Goal: Task Accomplishment & Management: Manage account settings

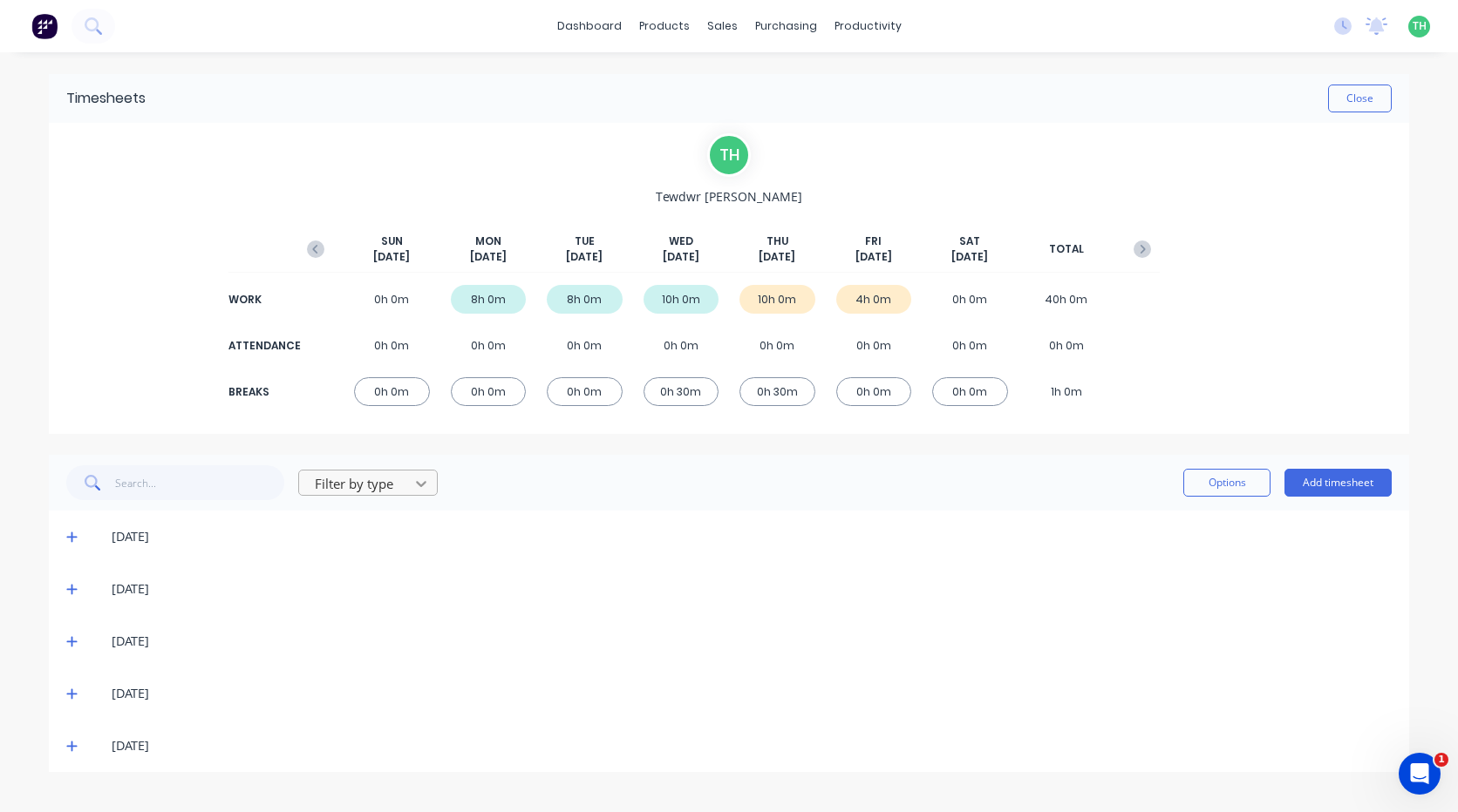
click at [419, 489] on icon at bounding box center [422, 483] width 18 height 18
click at [671, 506] on div "Filter by type Options Add timesheet" at bounding box center [729, 482] width 1360 height 56
click at [1141, 249] on icon "button" at bounding box center [1142, 250] width 18 height 18
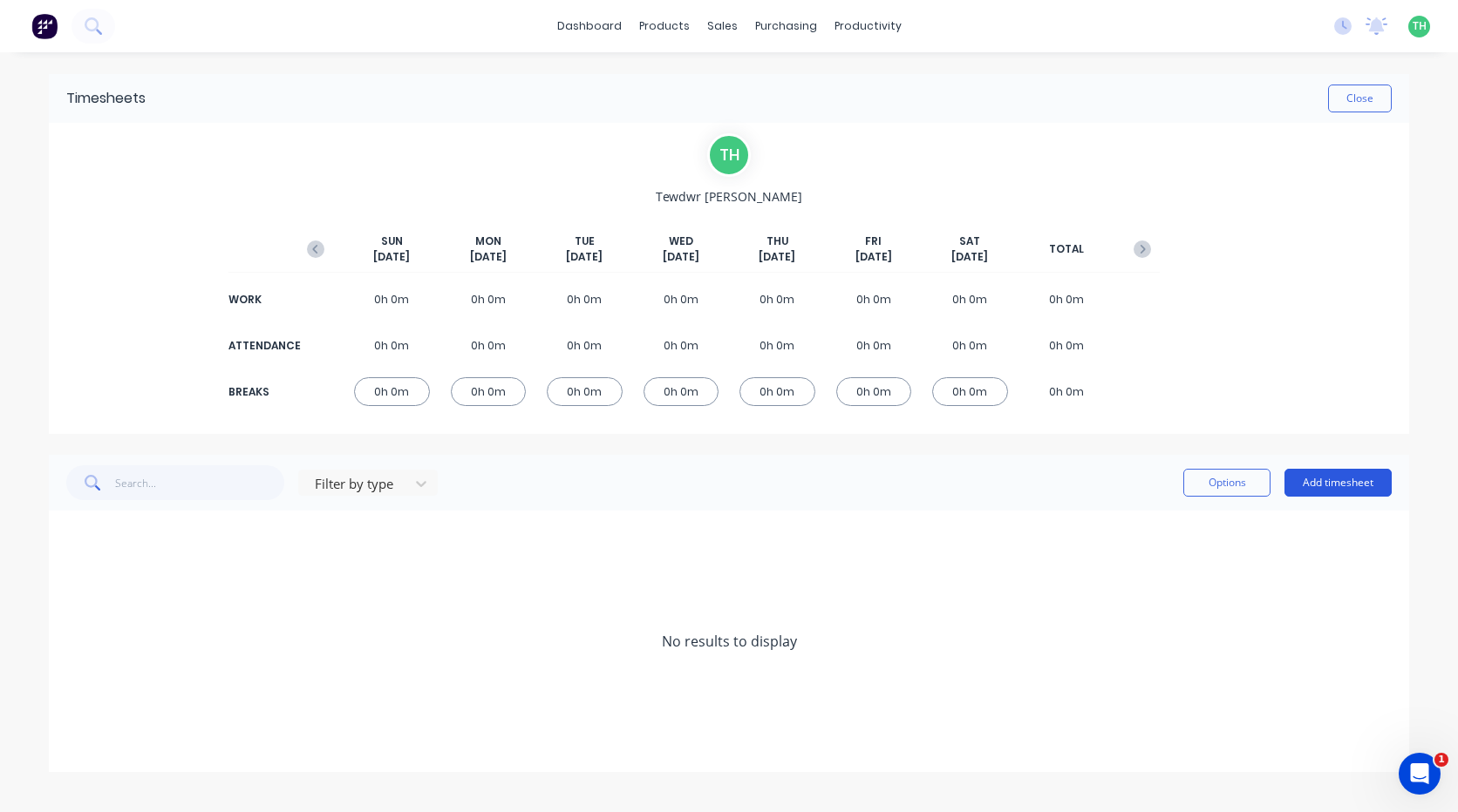
click at [1363, 479] on button "Add timesheet" at bounding box center [1338, 482] width 108 height 28
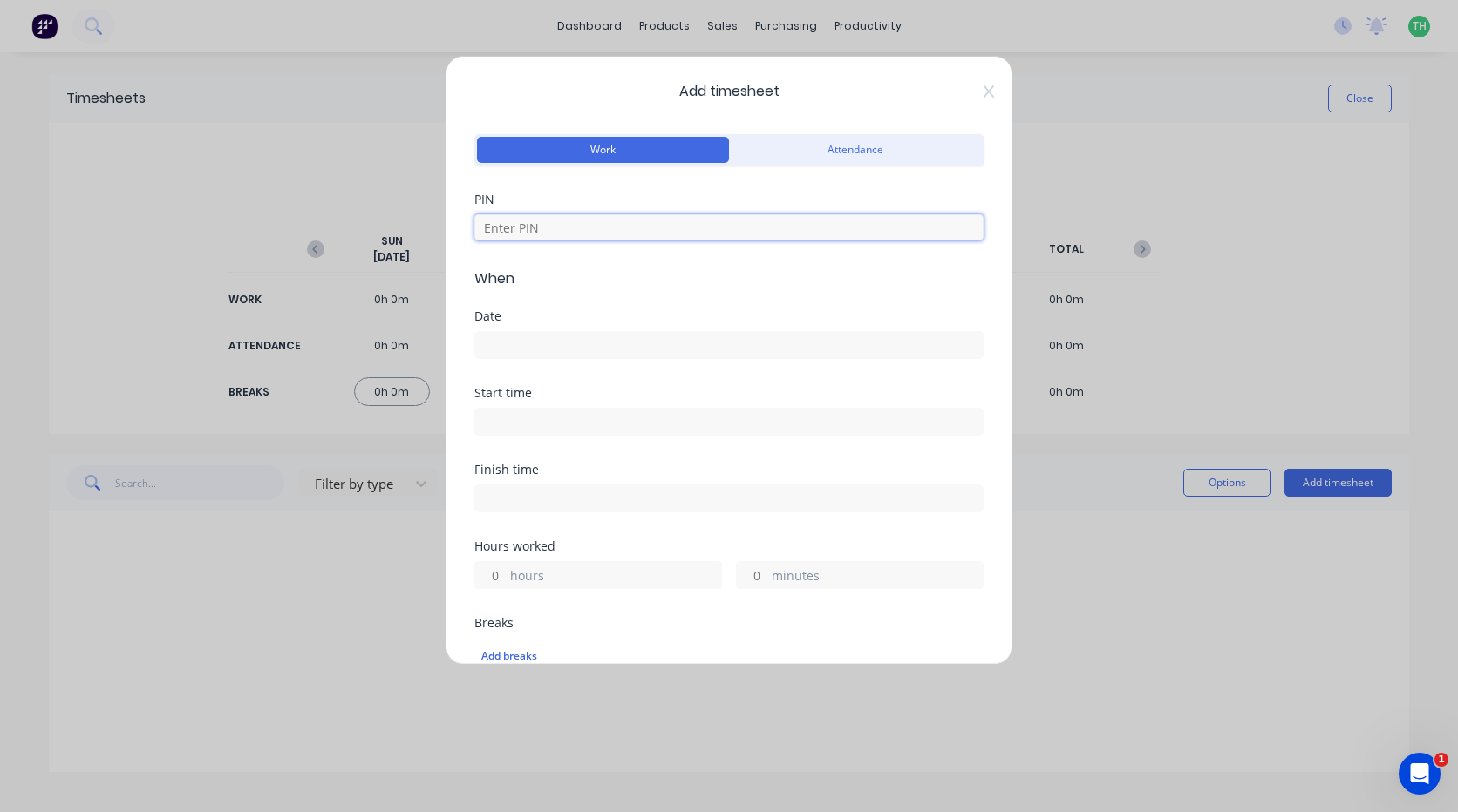
click at [707, 240] on input at bounding box center [729, 227] width 509 height 26
type input "2711"
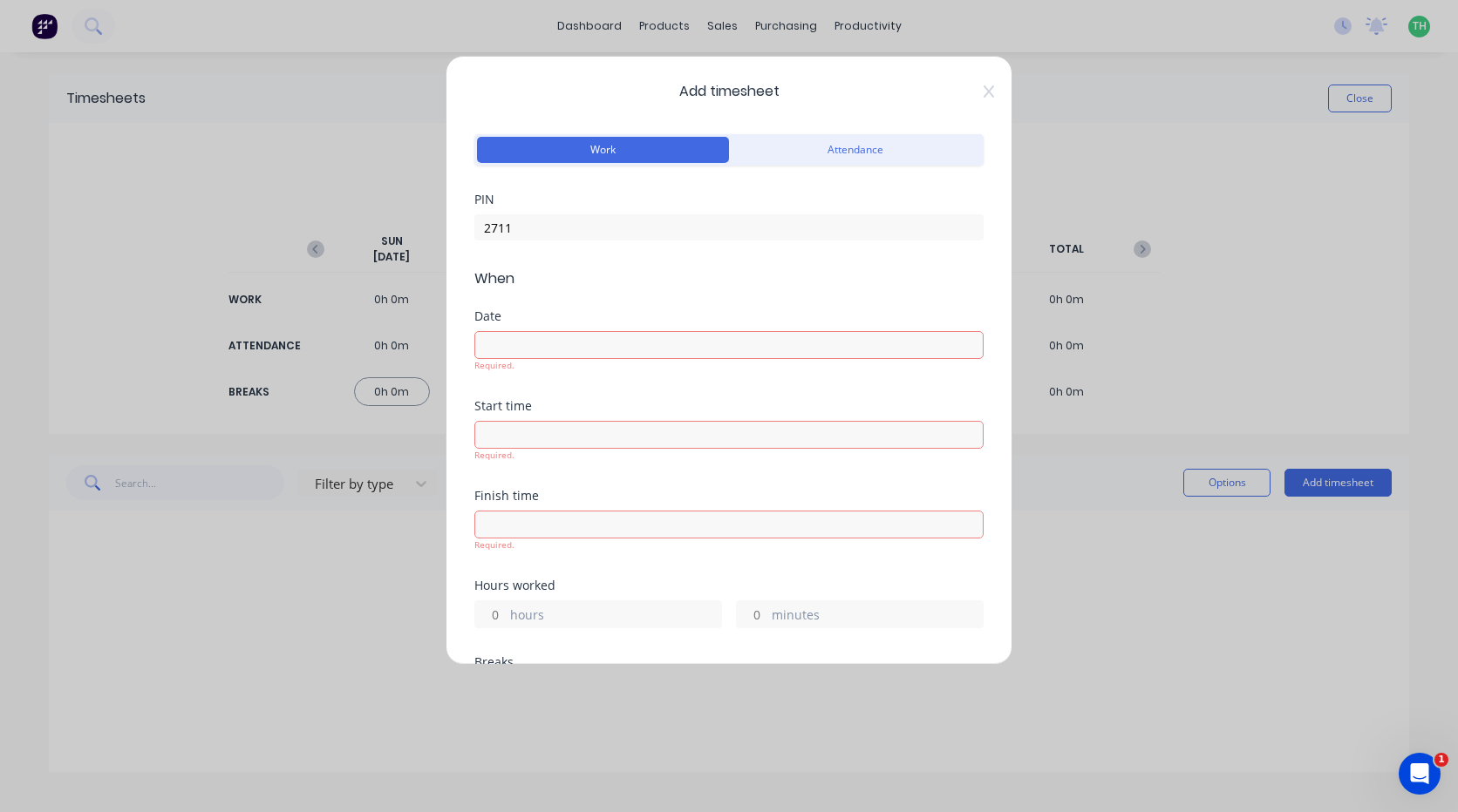
click at [526, 334] on input at bounding box center [729, 345] width 507 height 26
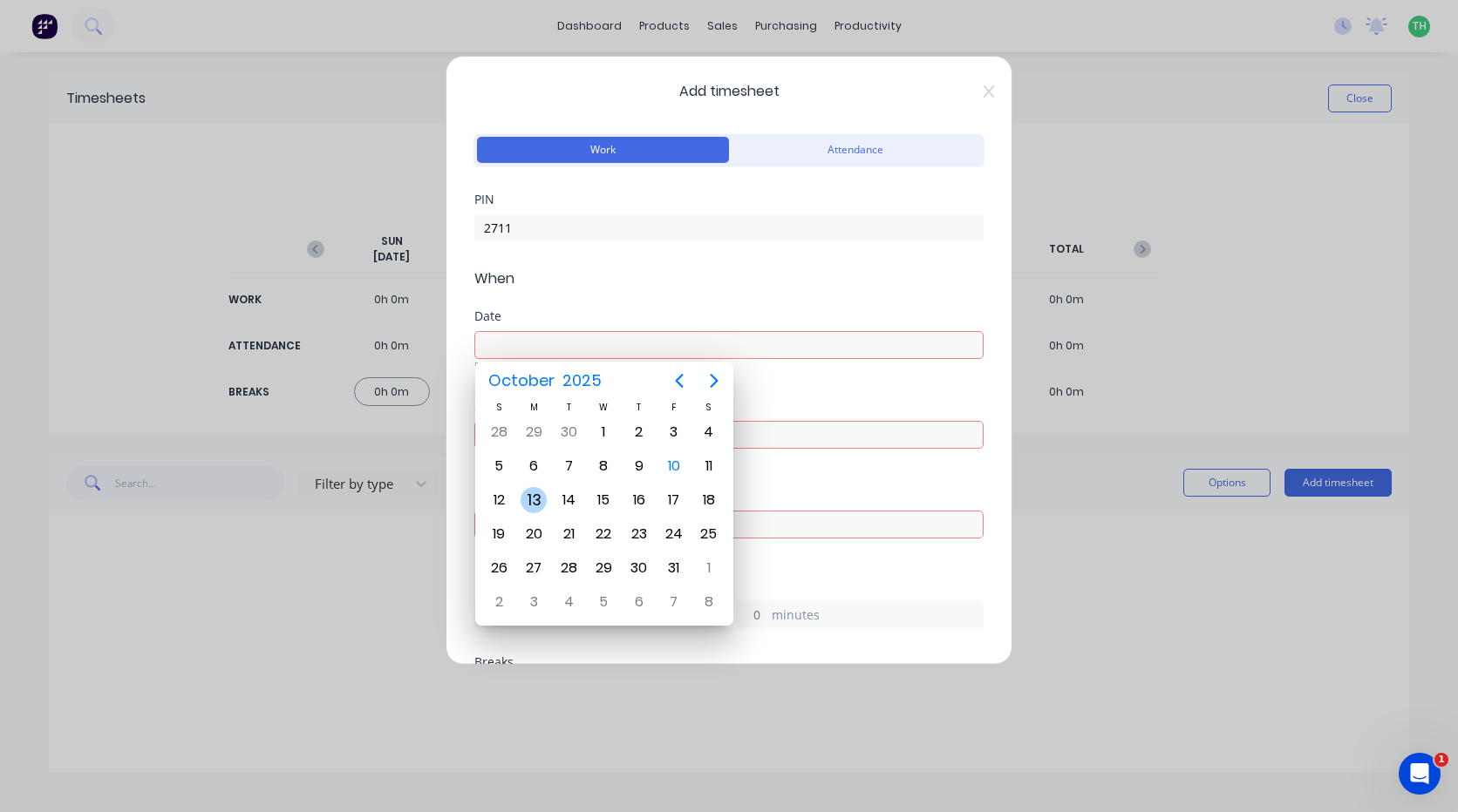
click at [531, 499] on div "13" at bounding box center [533, 500] width 26 height 26
type input "[DATE]"
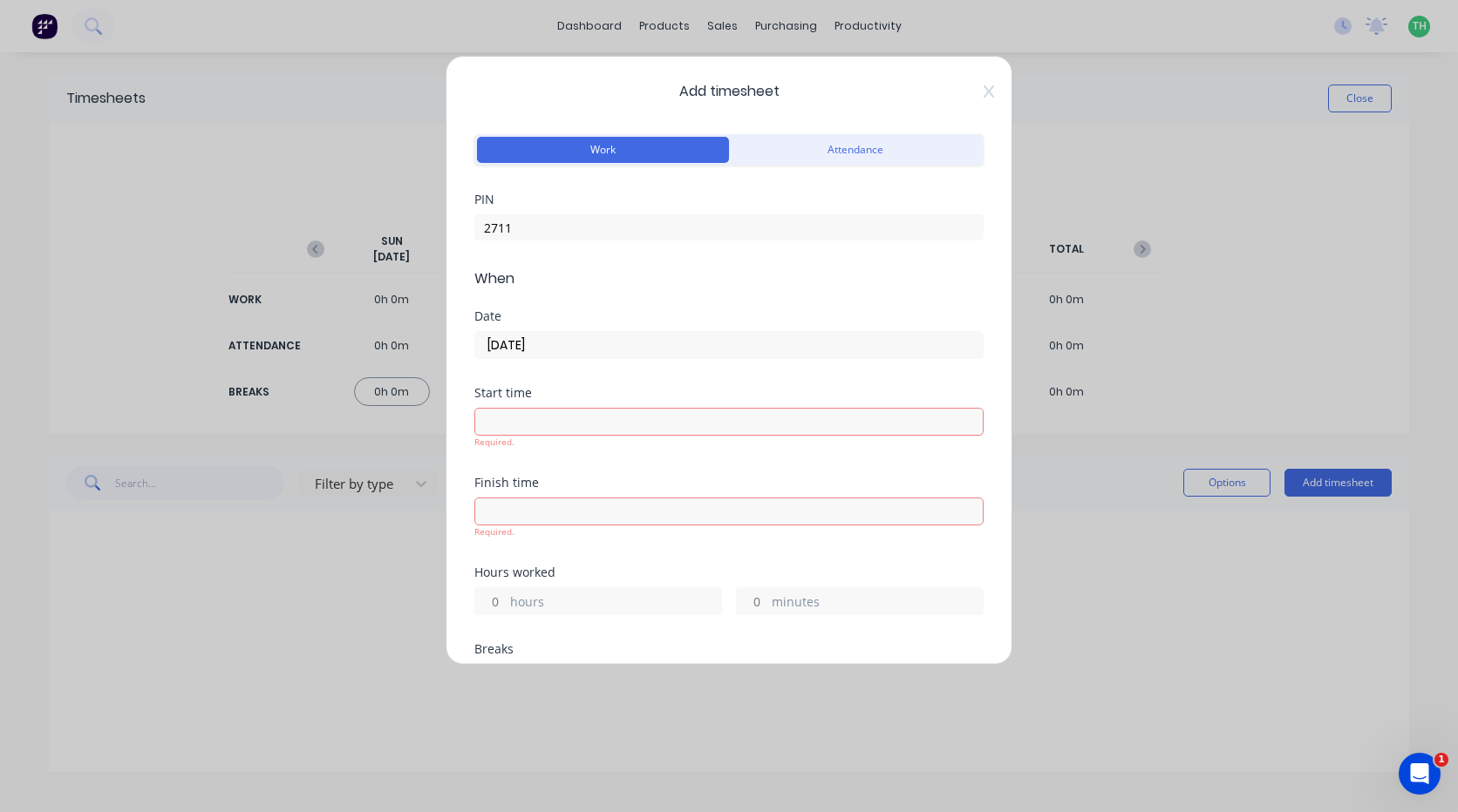
click at [522, 420] on input at bounding box center [729, 421] width 507 height 26
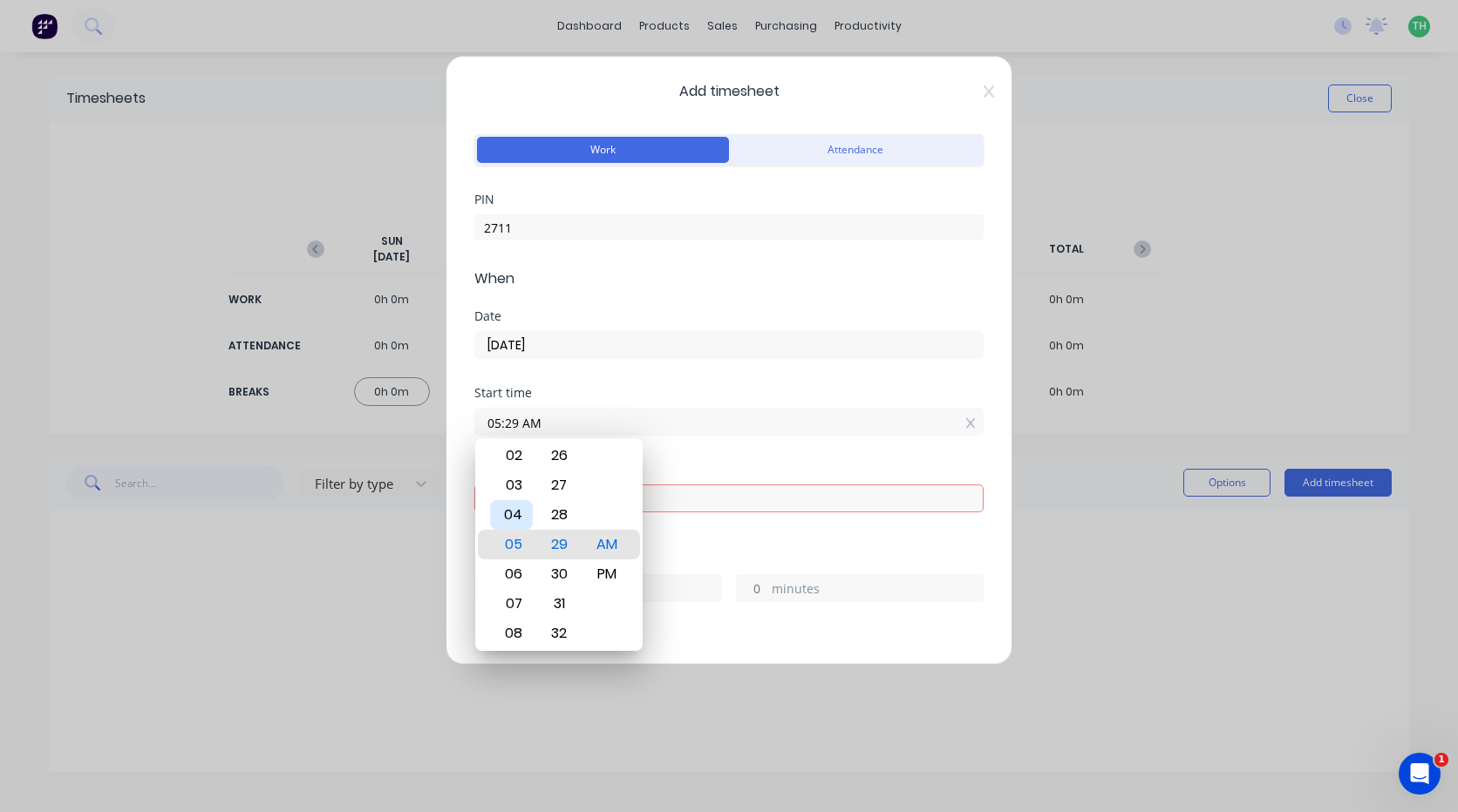
click at [516, 520] on div "04" at bounding box center [510, 515] width 42 height 30
type input "04:00 AM"
click at [712, 537] on div "Finish time Required." at bounding box center [729, 508] width 509 height 90
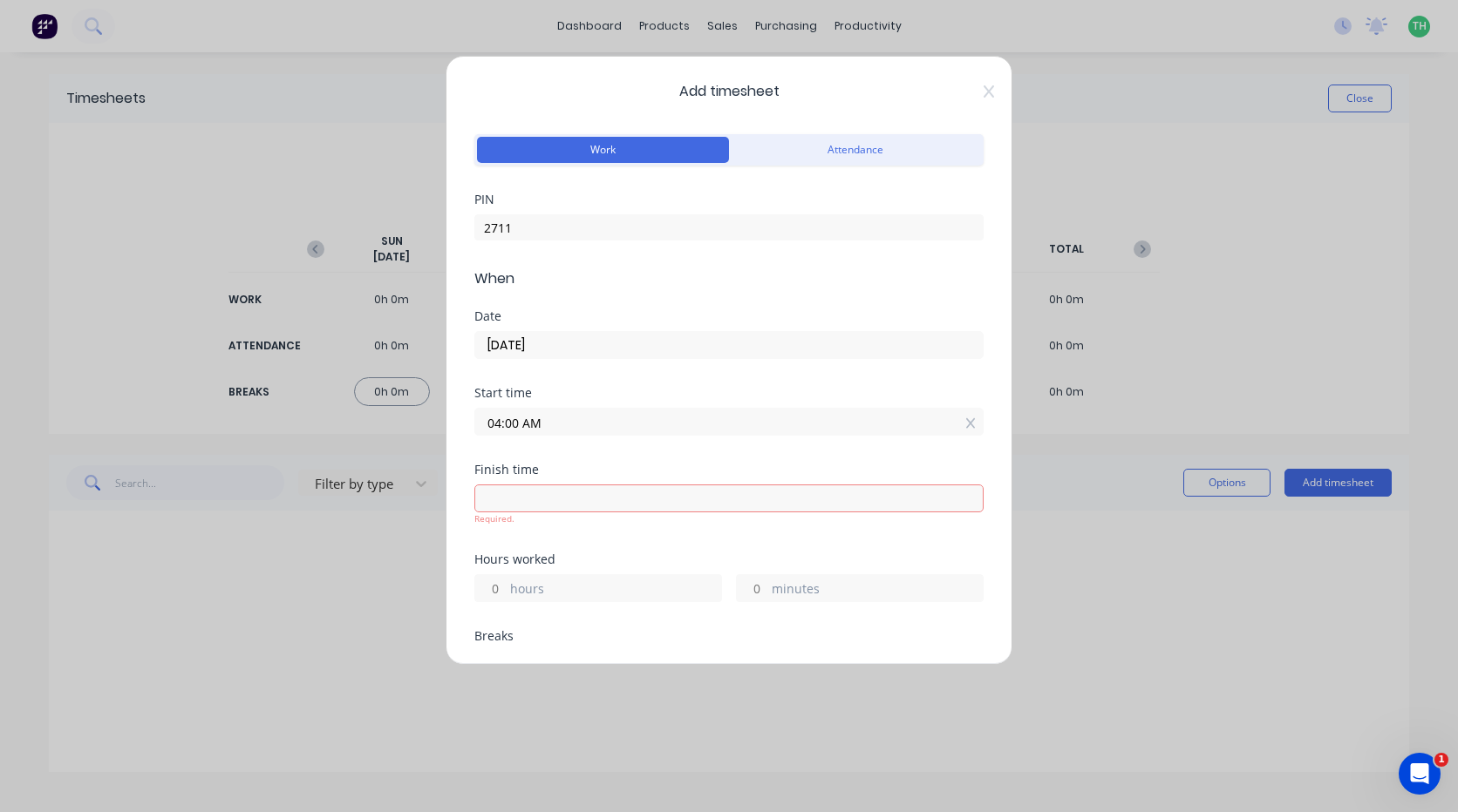
click at [586, 504] on input at bounding box center [729, 498] width 507 height 26
type input "08:29 AM"
type input "4"
type input "29"
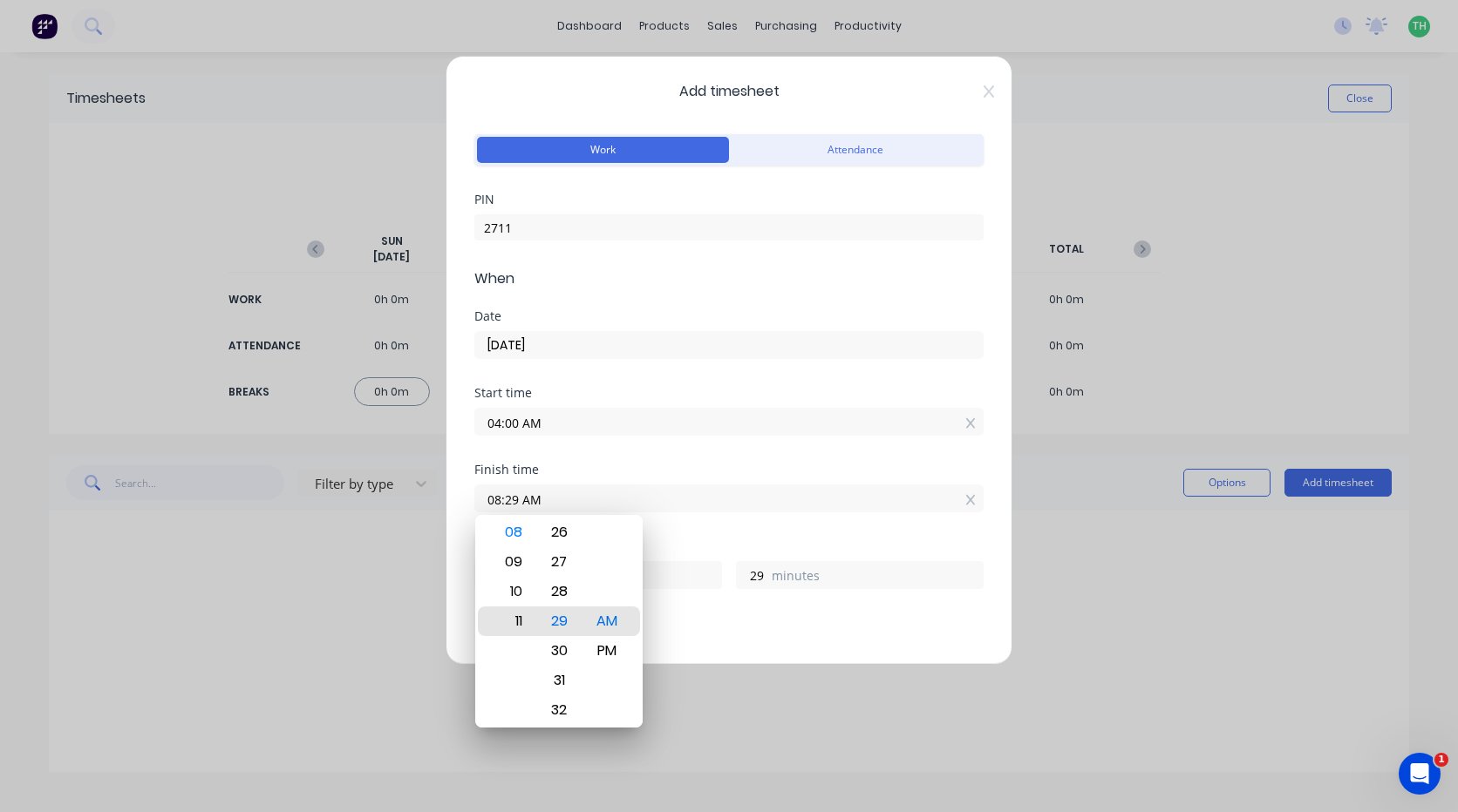
type input "11:29 AM"
type input "7"
type input "08:29 AM"
type input "4"
type input "05:29 AM"
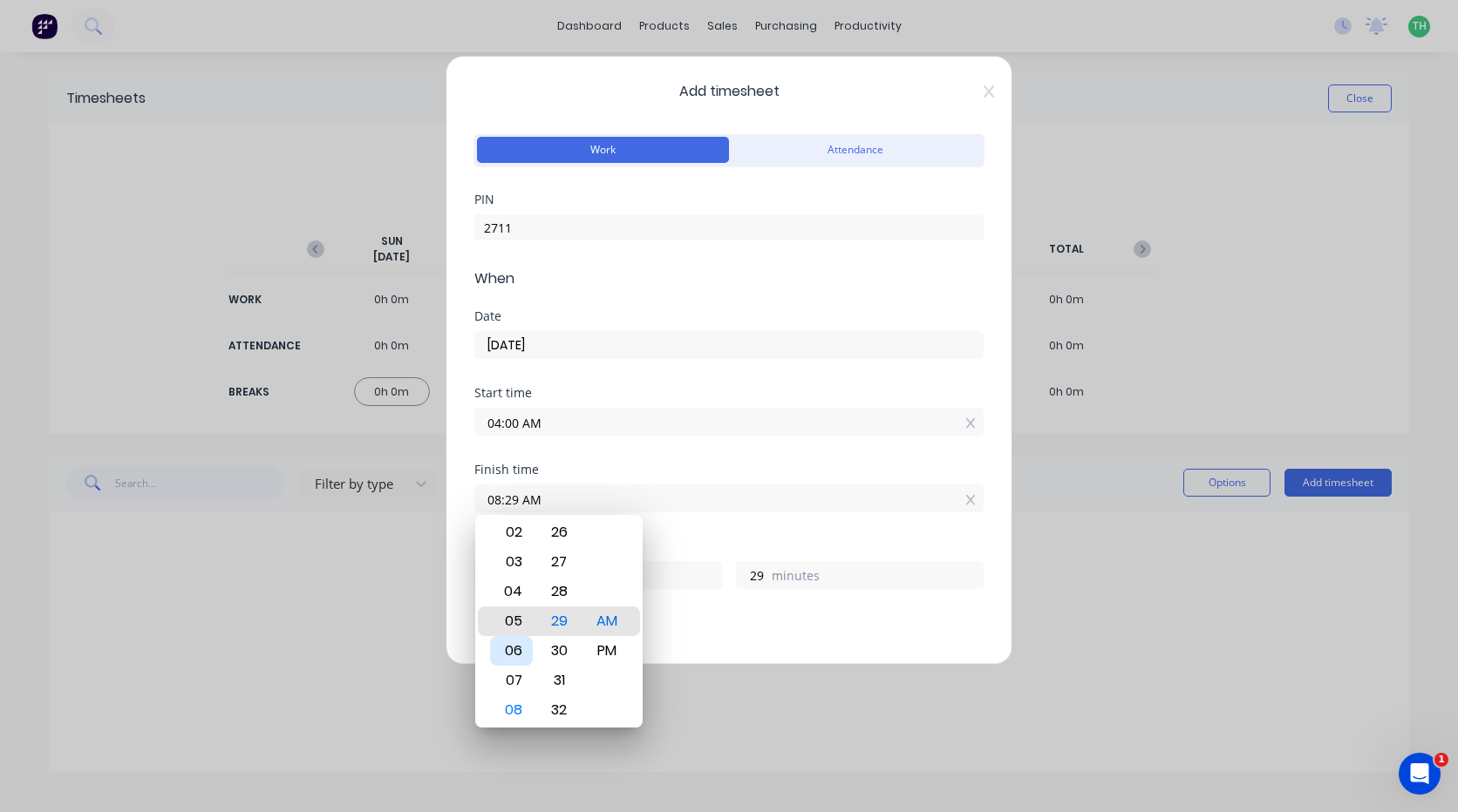
type input "1"
click at [517, 531] on div "02" at bounding box center [510, 533] width 42 height 30
type input "02:29 AM"
type input "22"
click at [565, 653] on div "30" at bounding box center [559, 651] width 42 height 30
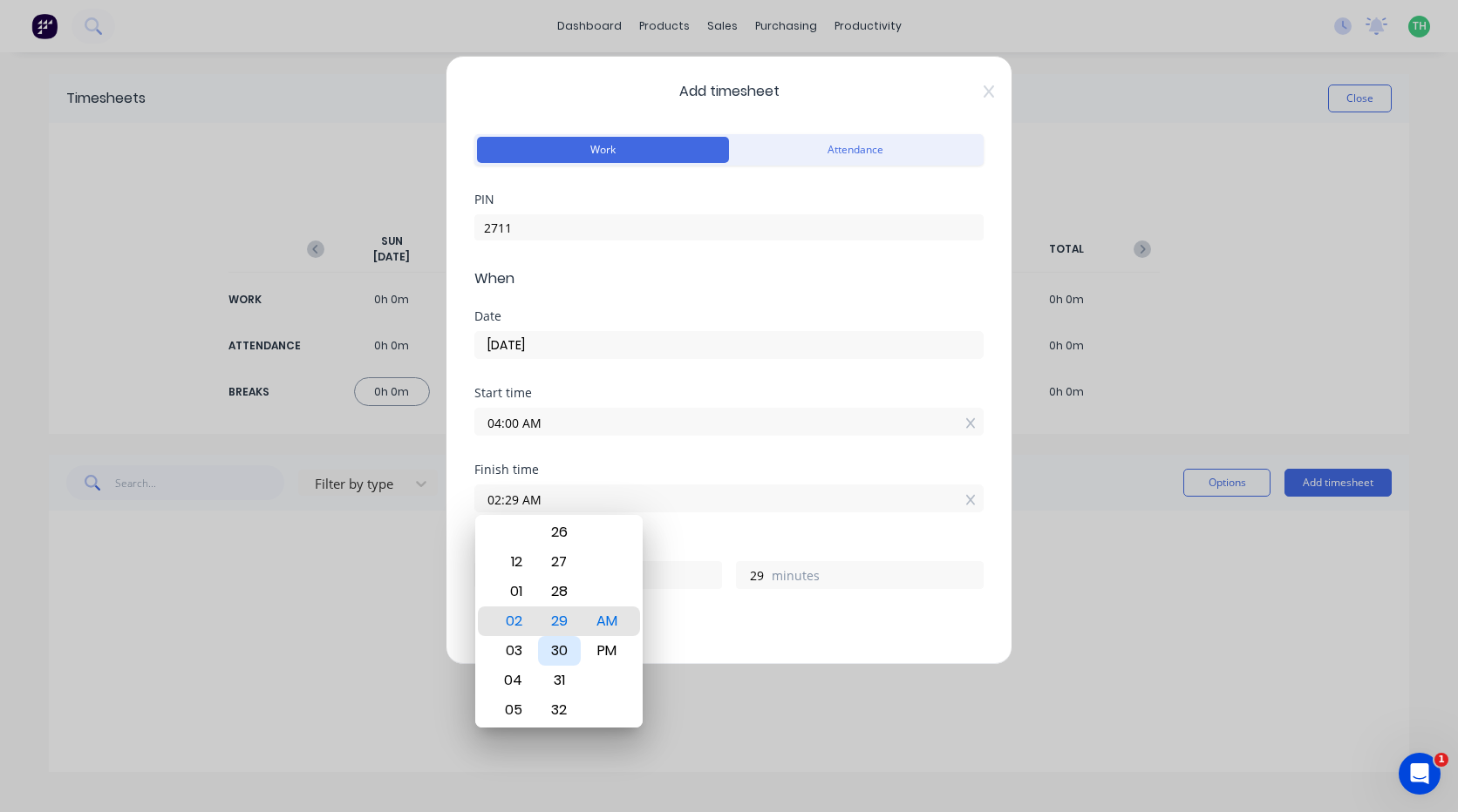
type input "02:30 AM"
type input "30"
click at [608, 653] on div "PM" at bounding box center [607, 651] width 42 height 30
type input "02:30 PM"
type input "10"
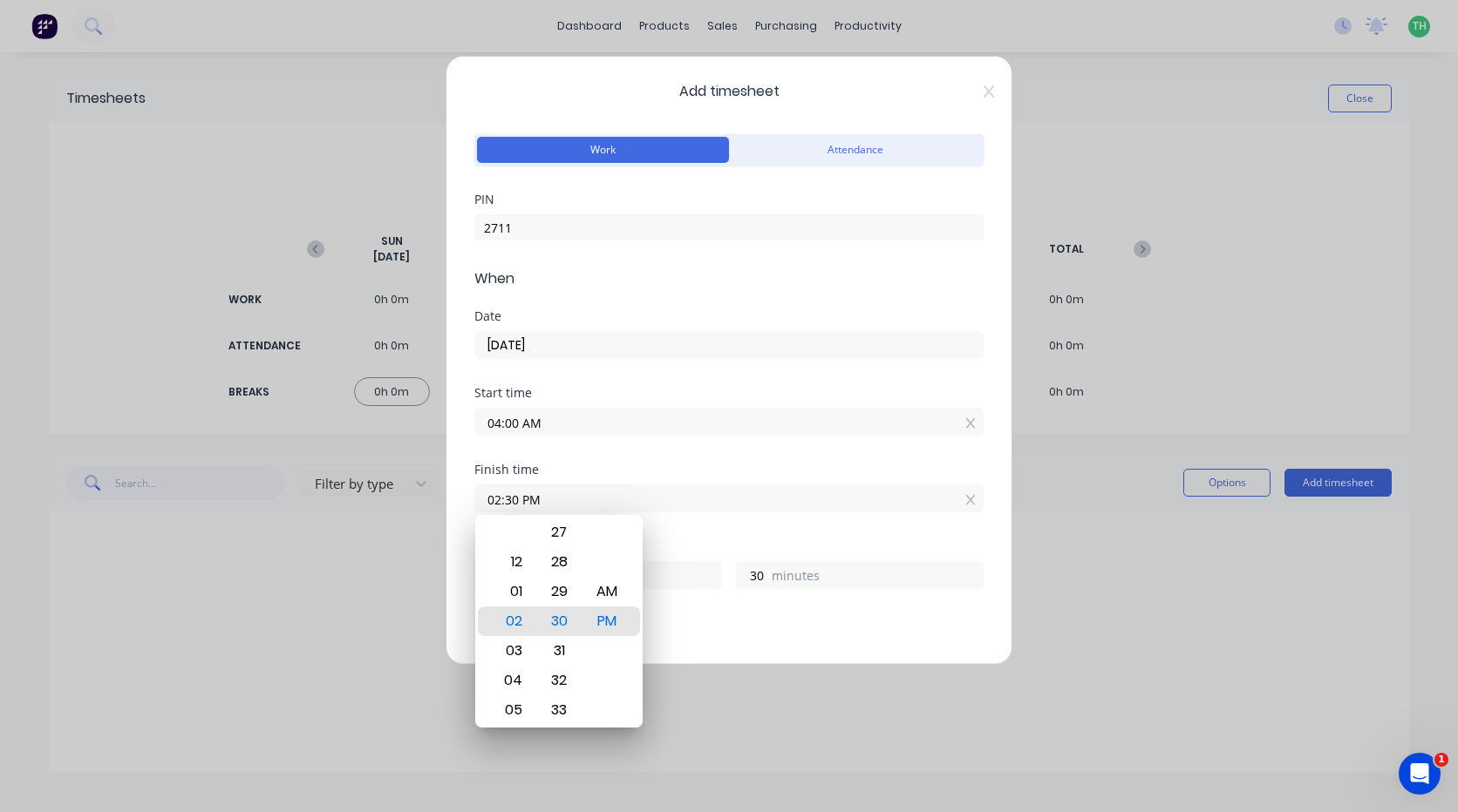
click at [691, 537] on div "Finish time 02:30 PM" at bounding box center [729, 502] width 509 height 77
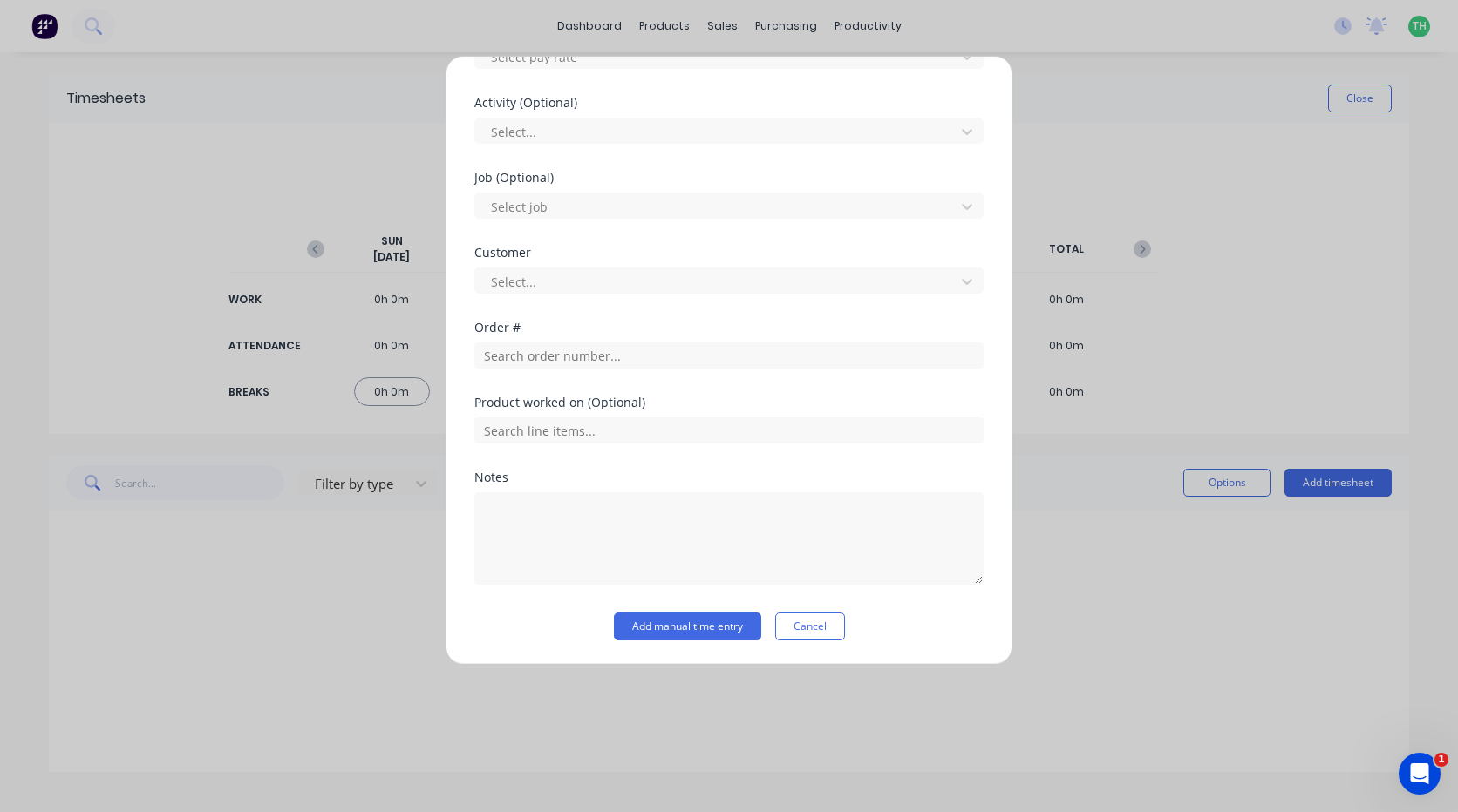
scroll to position [709, 0]
click at [636, 624] on button "Add manual time entry" at bounding box center [687, 626] width 147 height 28
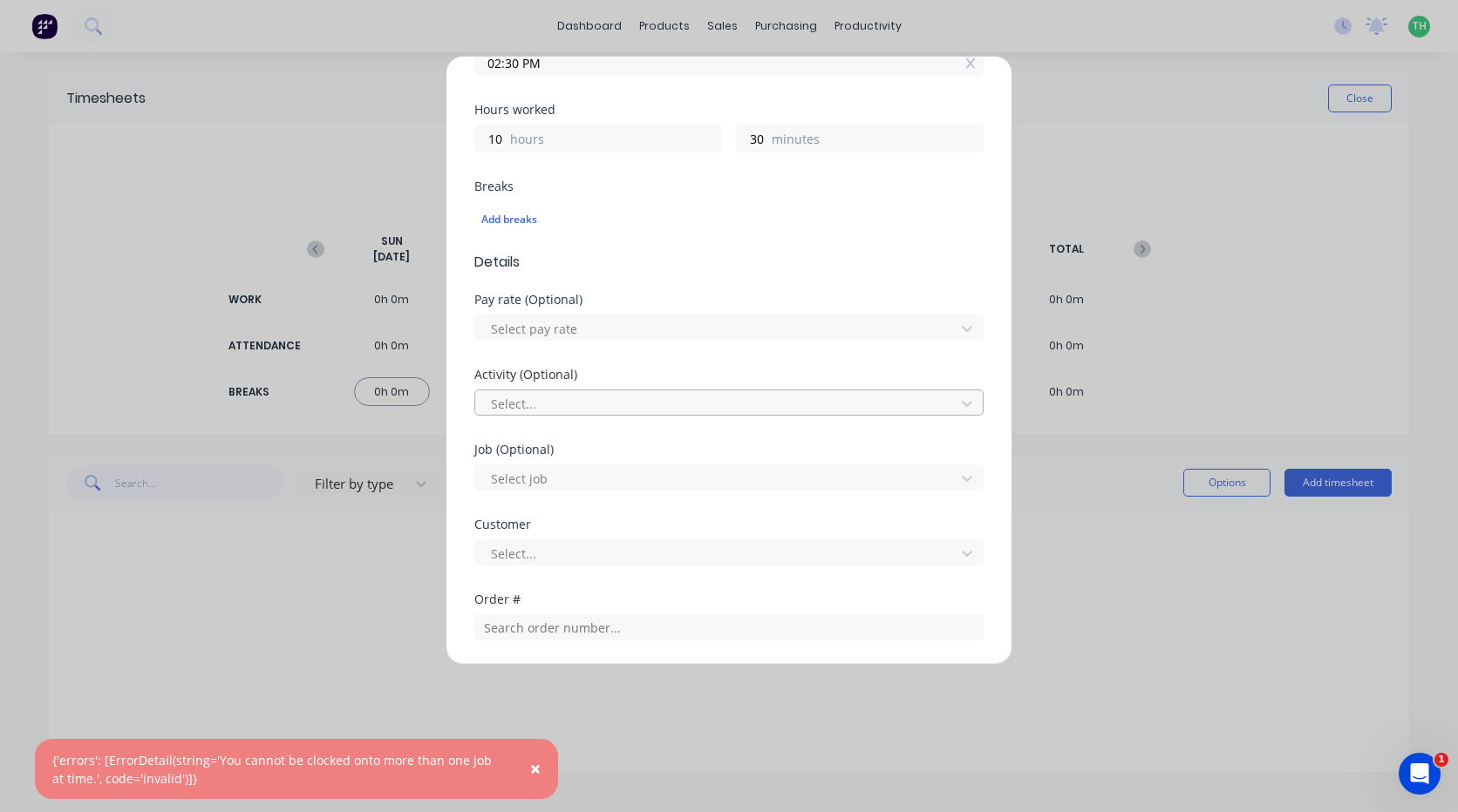
scroll to position [448, 0]
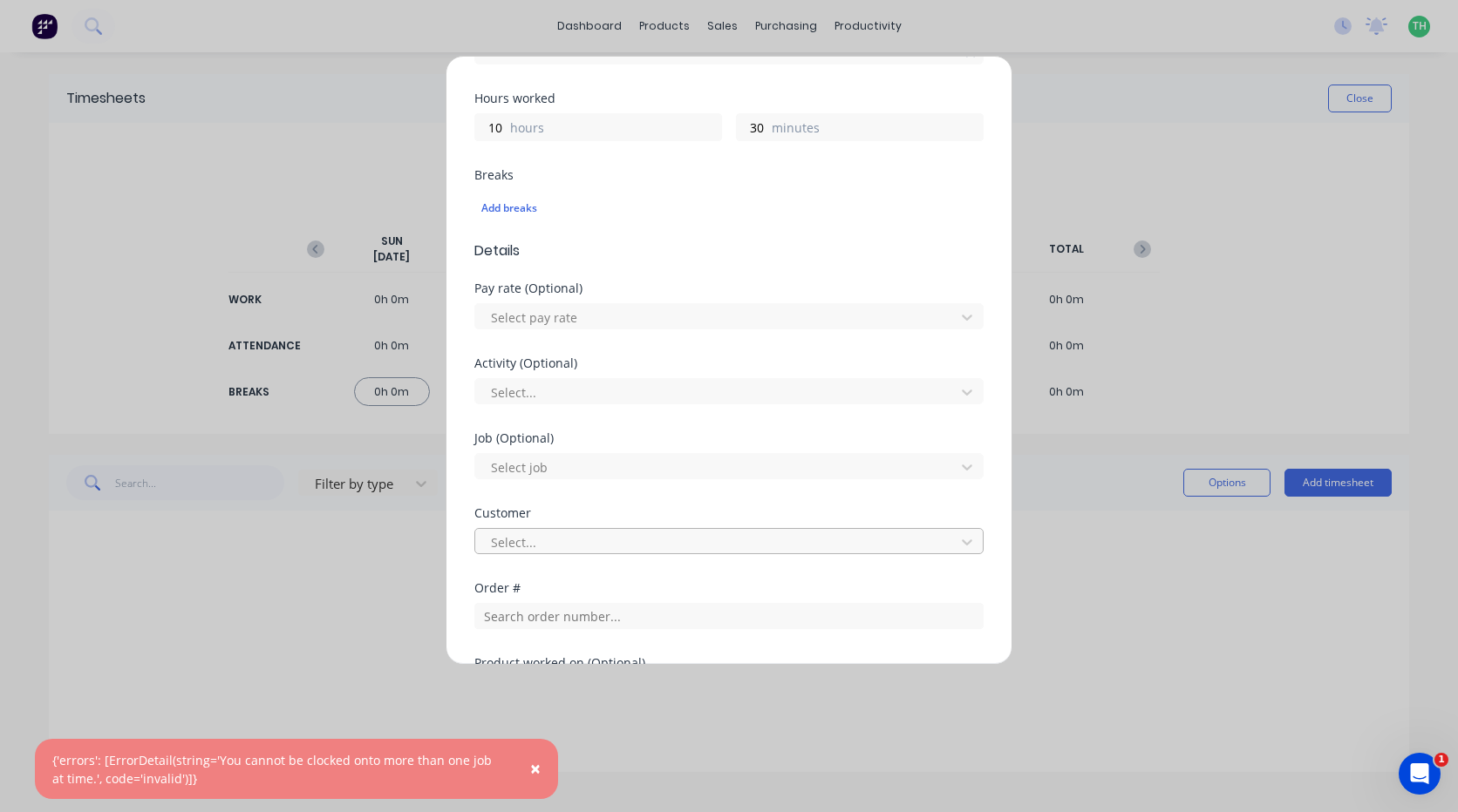
click at [562, 534] on div at bounding box center [717, 543] width 457 height 22
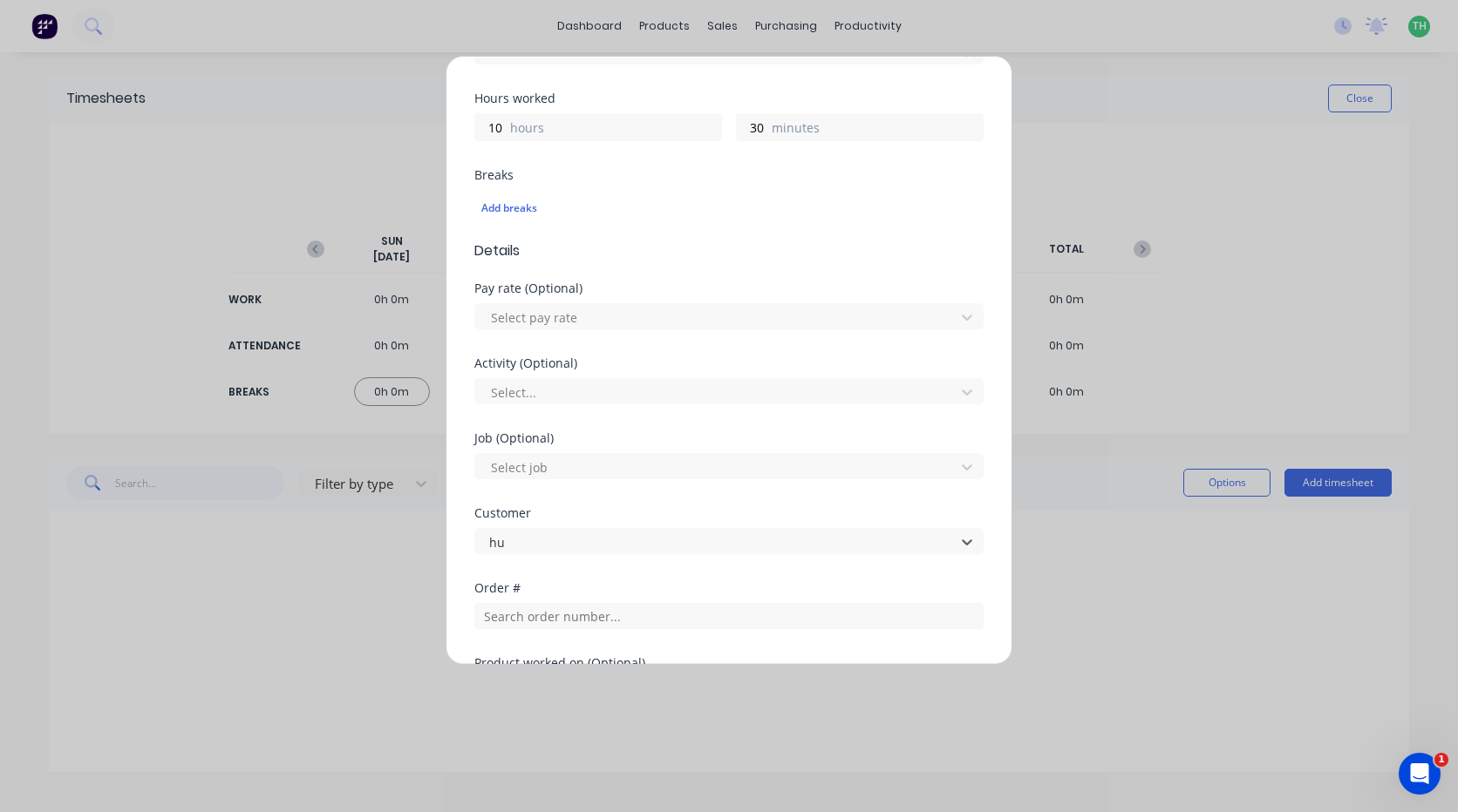
type input "hus"
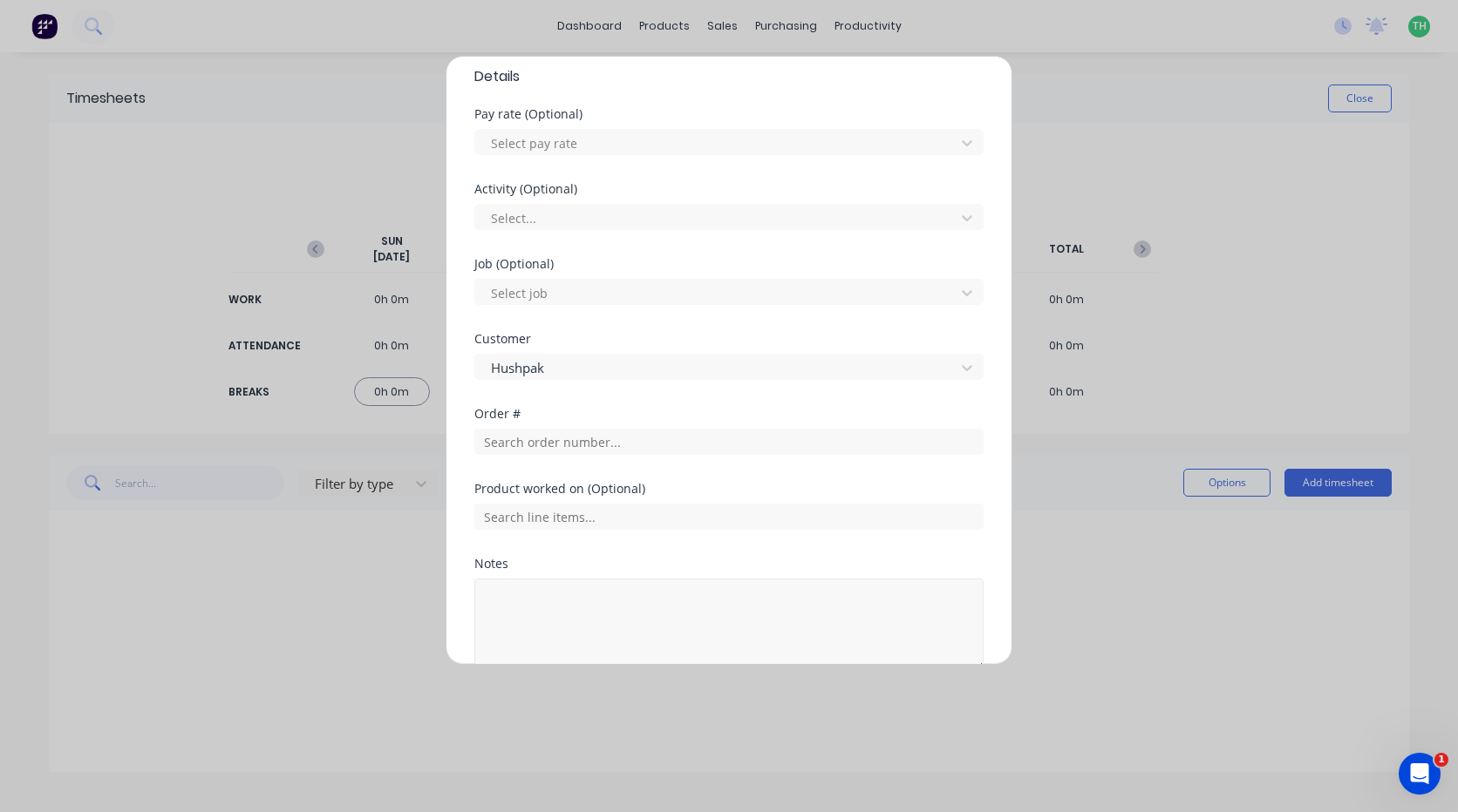
scroll to position [709, 0]
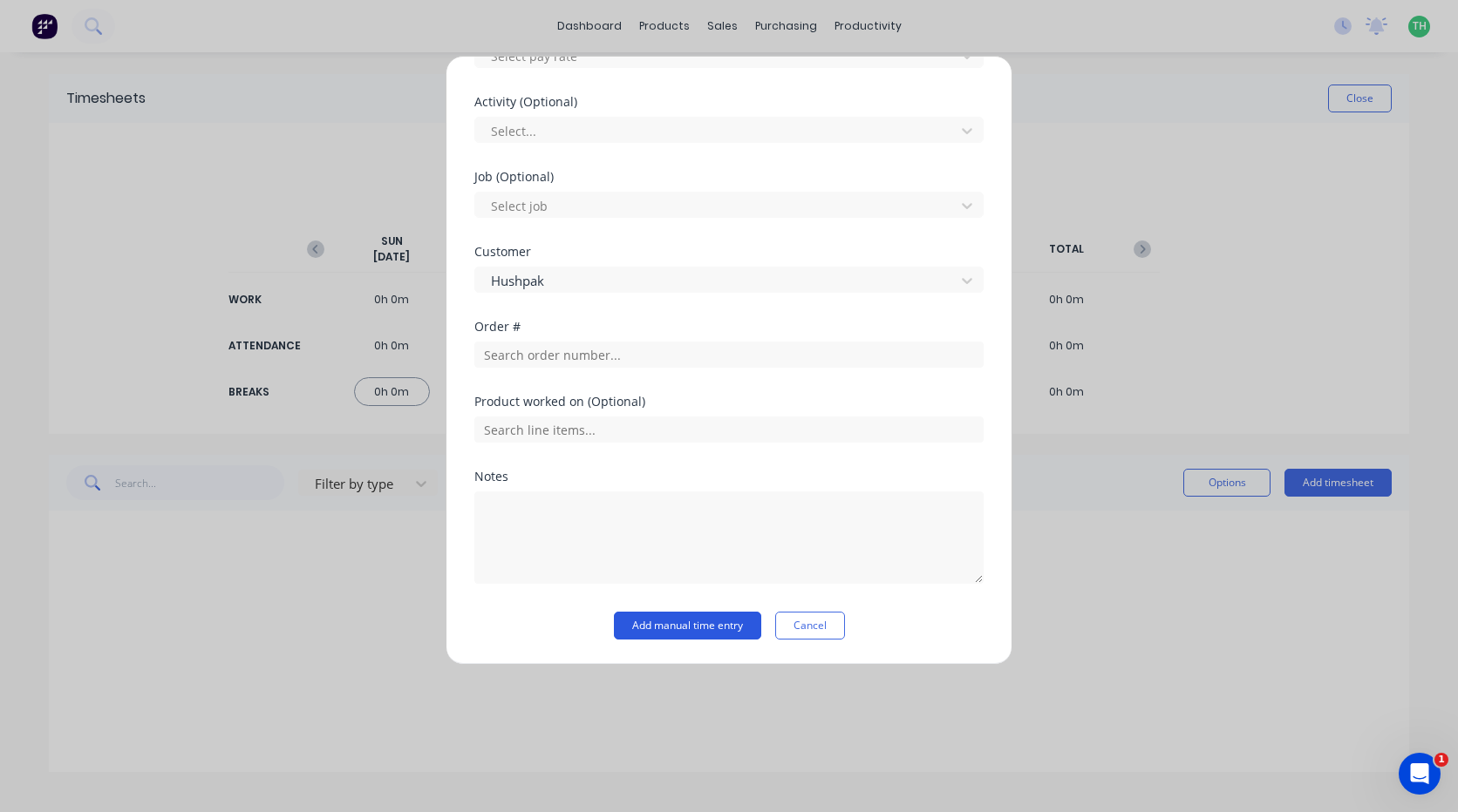
click at [705, 631] on button "Add manual time entry" at bounding box center [687, 626] width 147 height 28
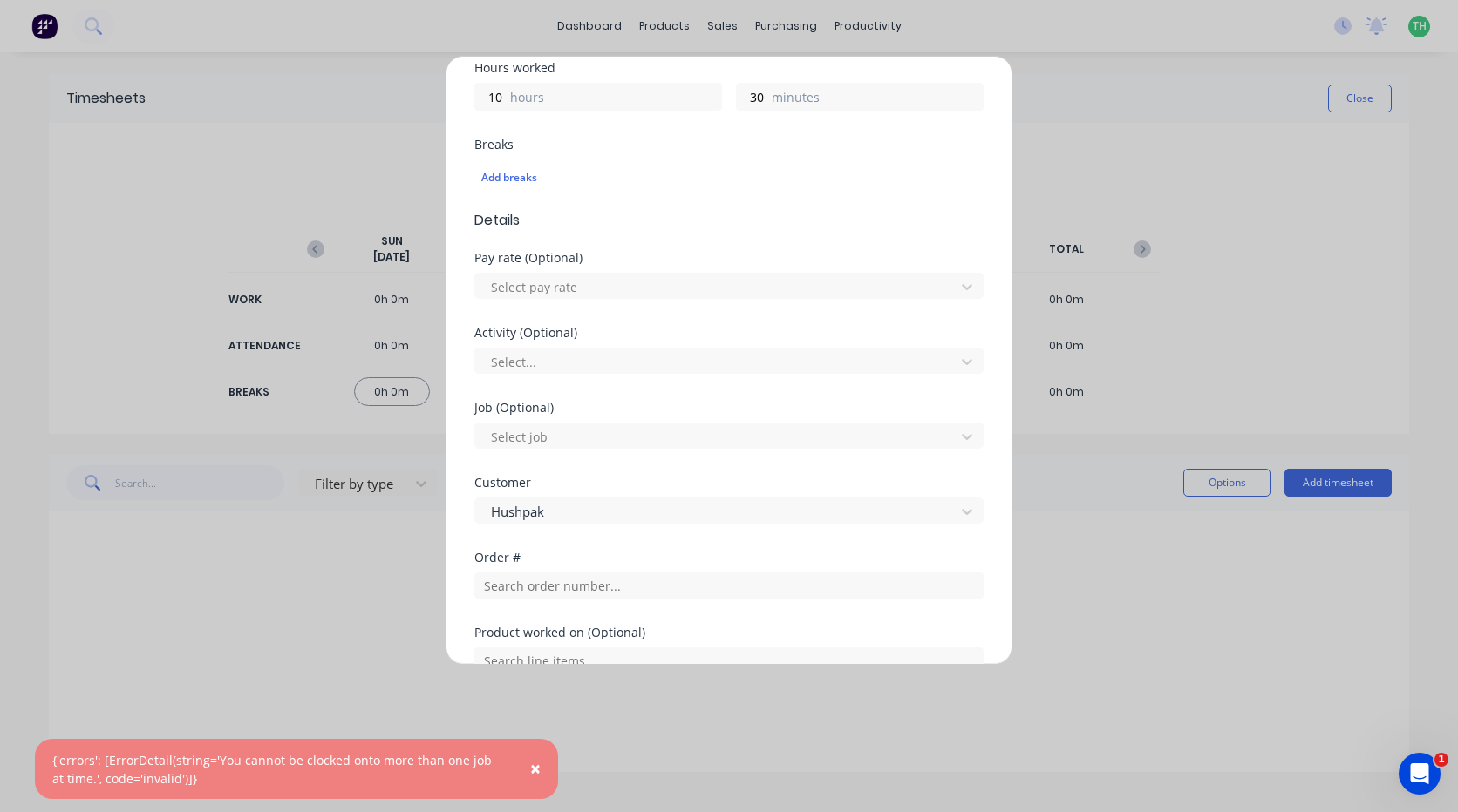
scroll to position [448, 0]
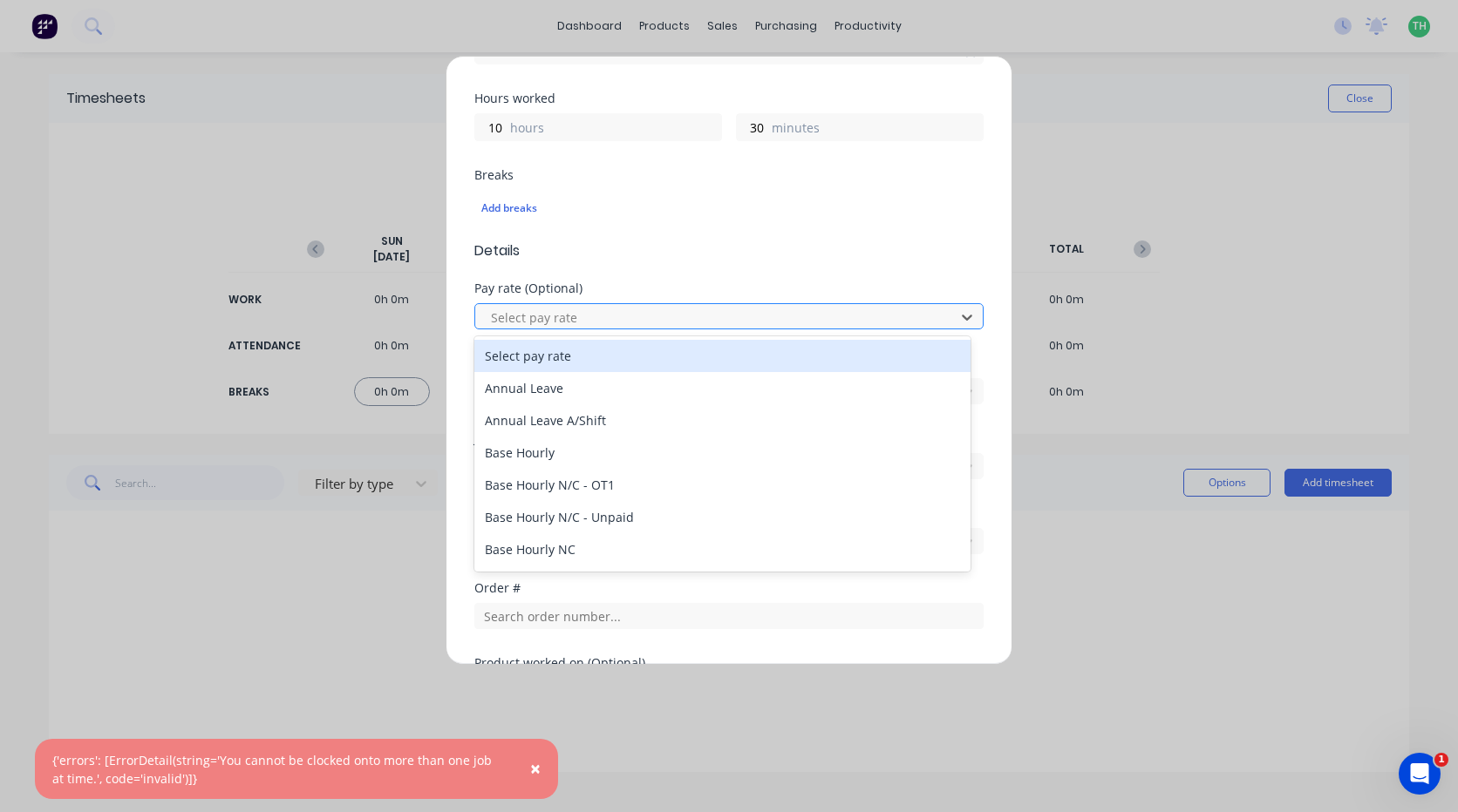
click at [591, 310] on div at bounding box center [717, 318] width 457 height 22
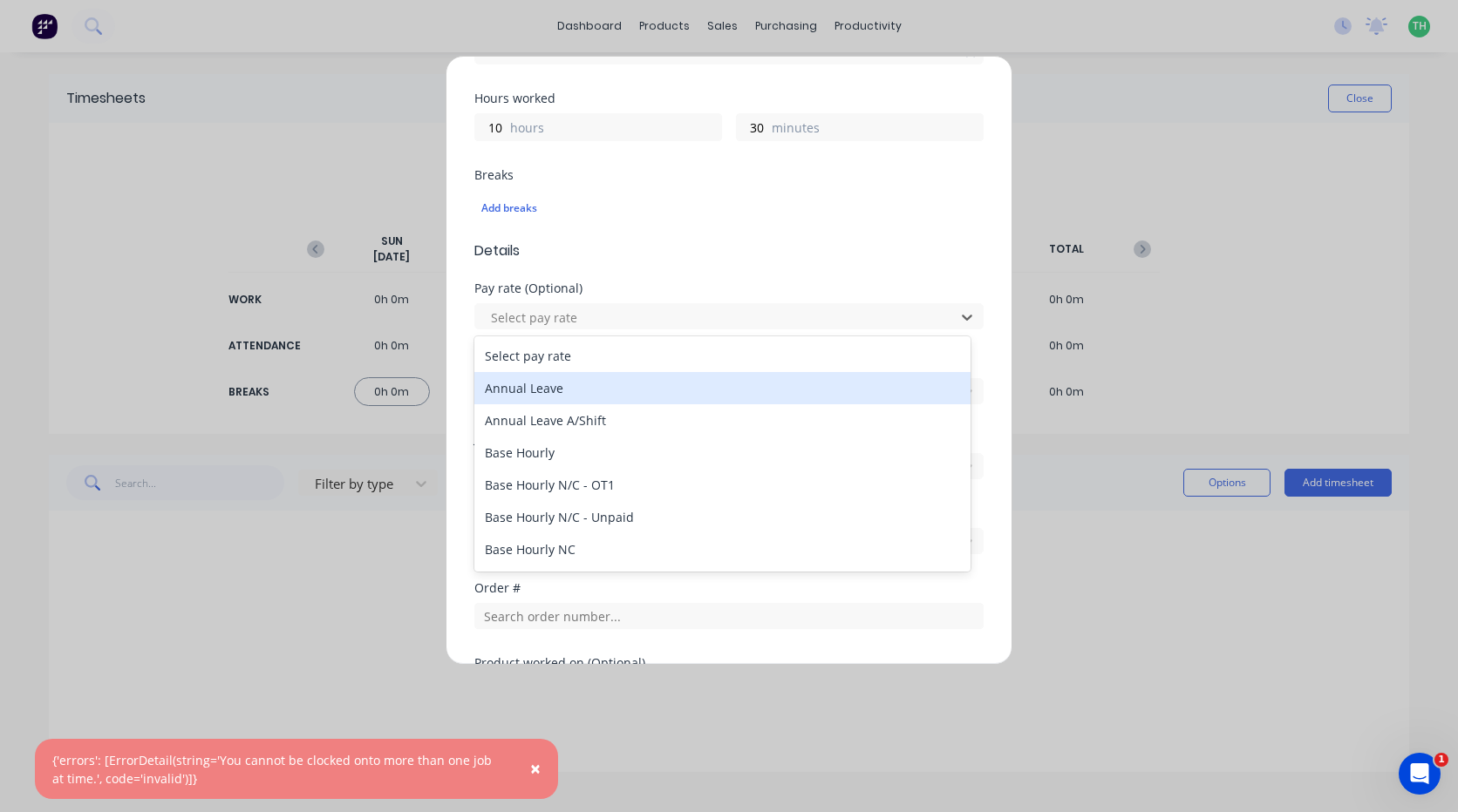
click at [576, 381] on div "Annual Leave" at bounding box center [722, 388] width 497 height 33
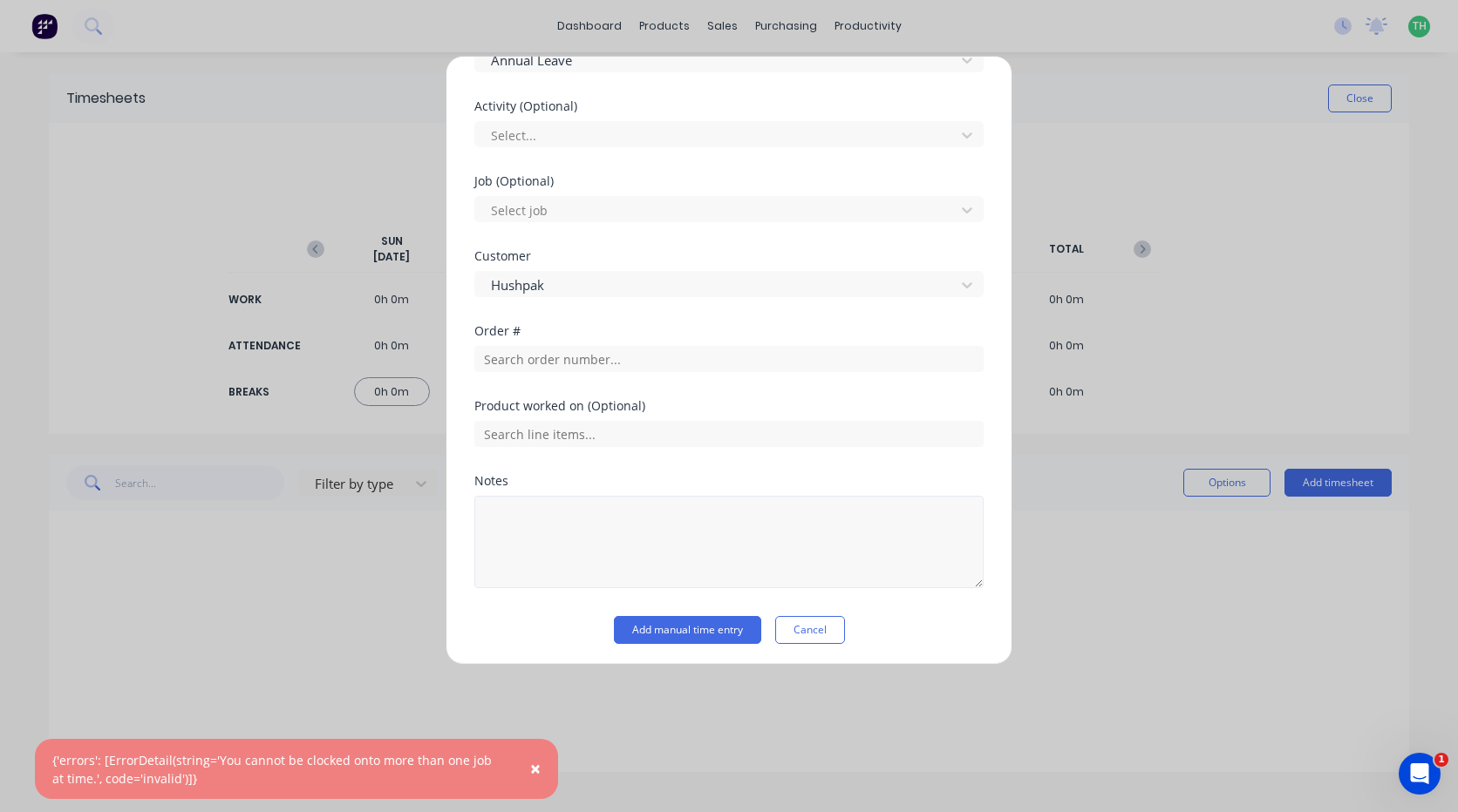
scroll to position [709, 0]
click at [701, 627] on button "Add manual time entry" at bounding box center [687, 626] width 147 height 28
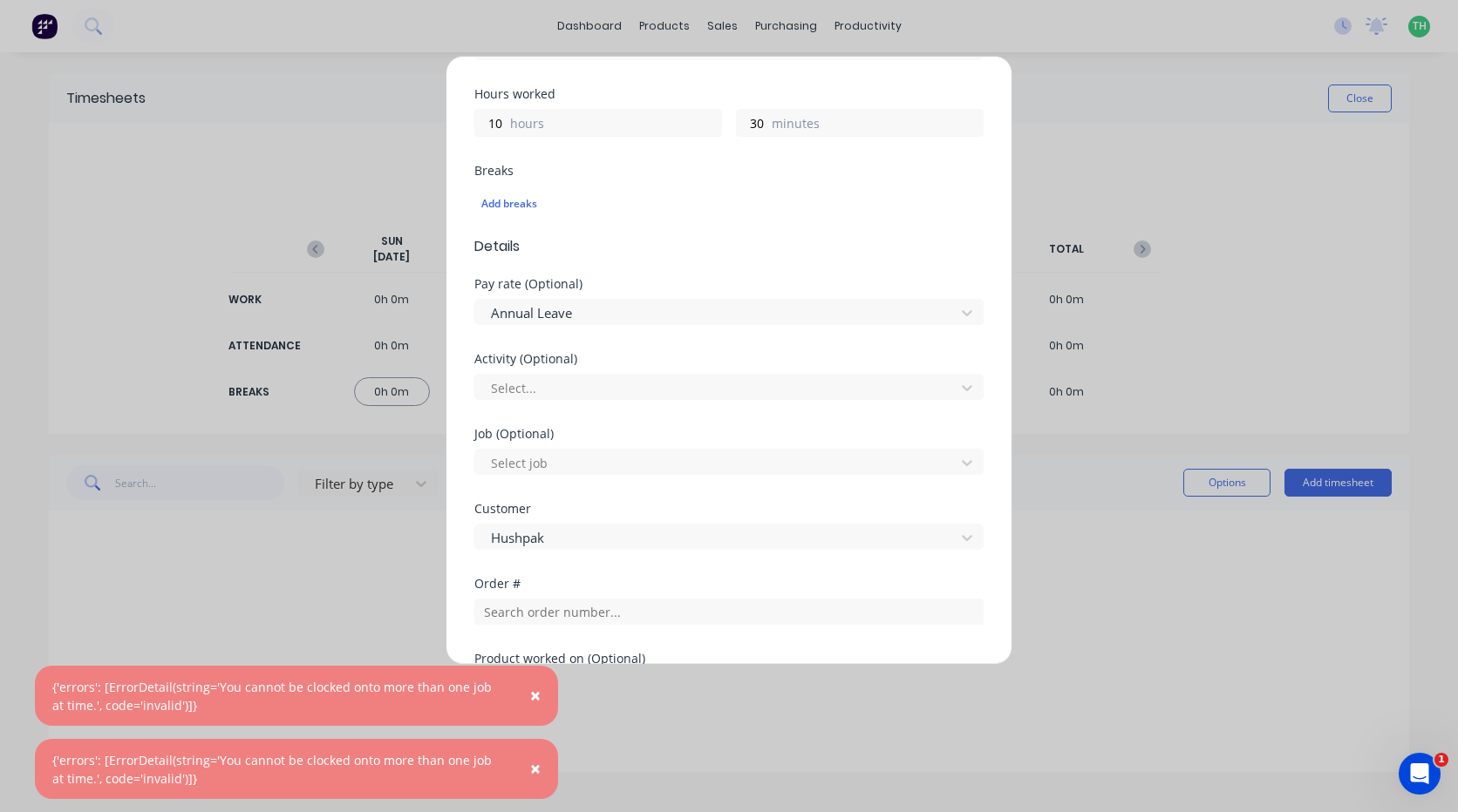
scroll to position [448, 0]
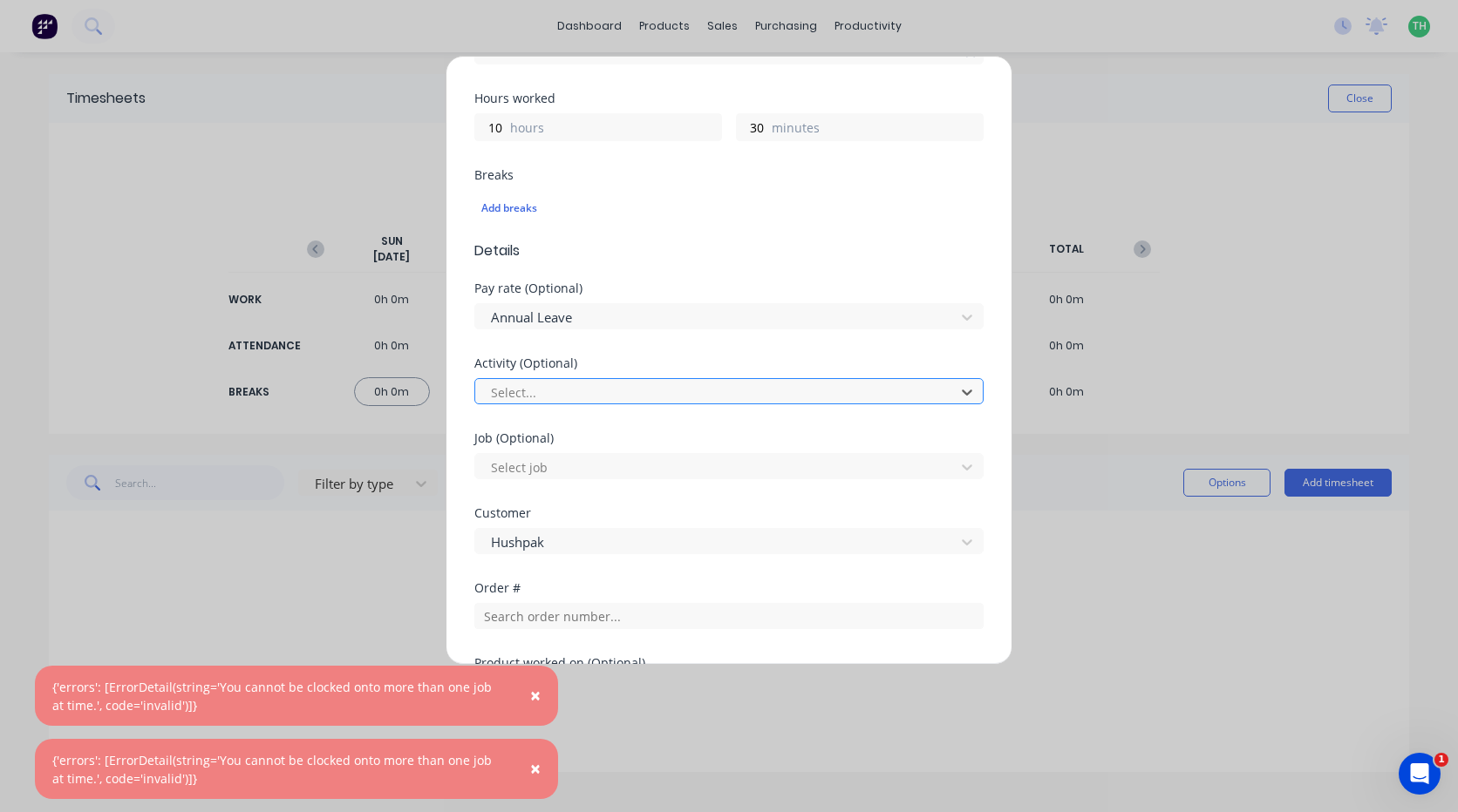
click at [595, 385] on div at bounding box center [717, 393] width 457 height 22
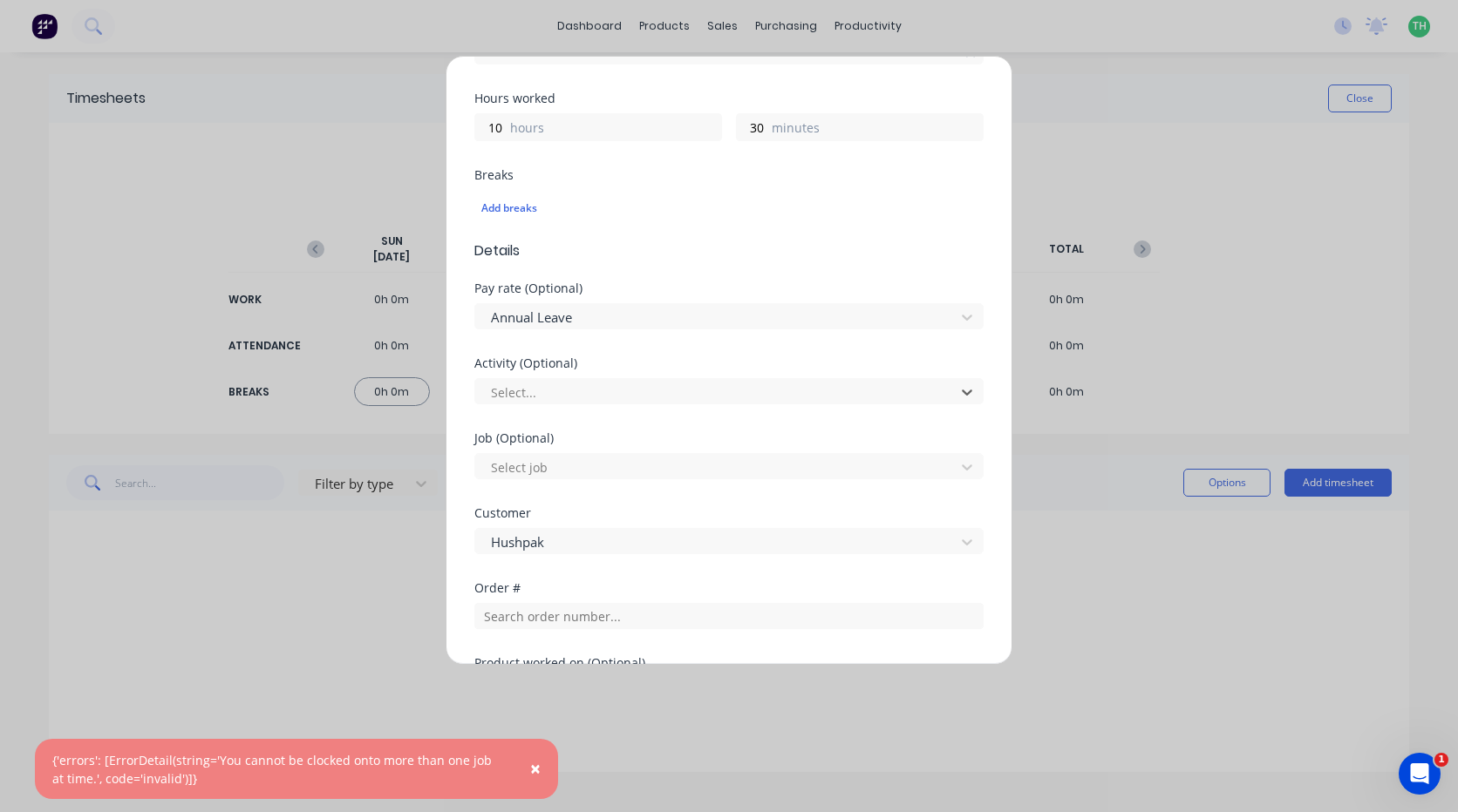
type input "w"
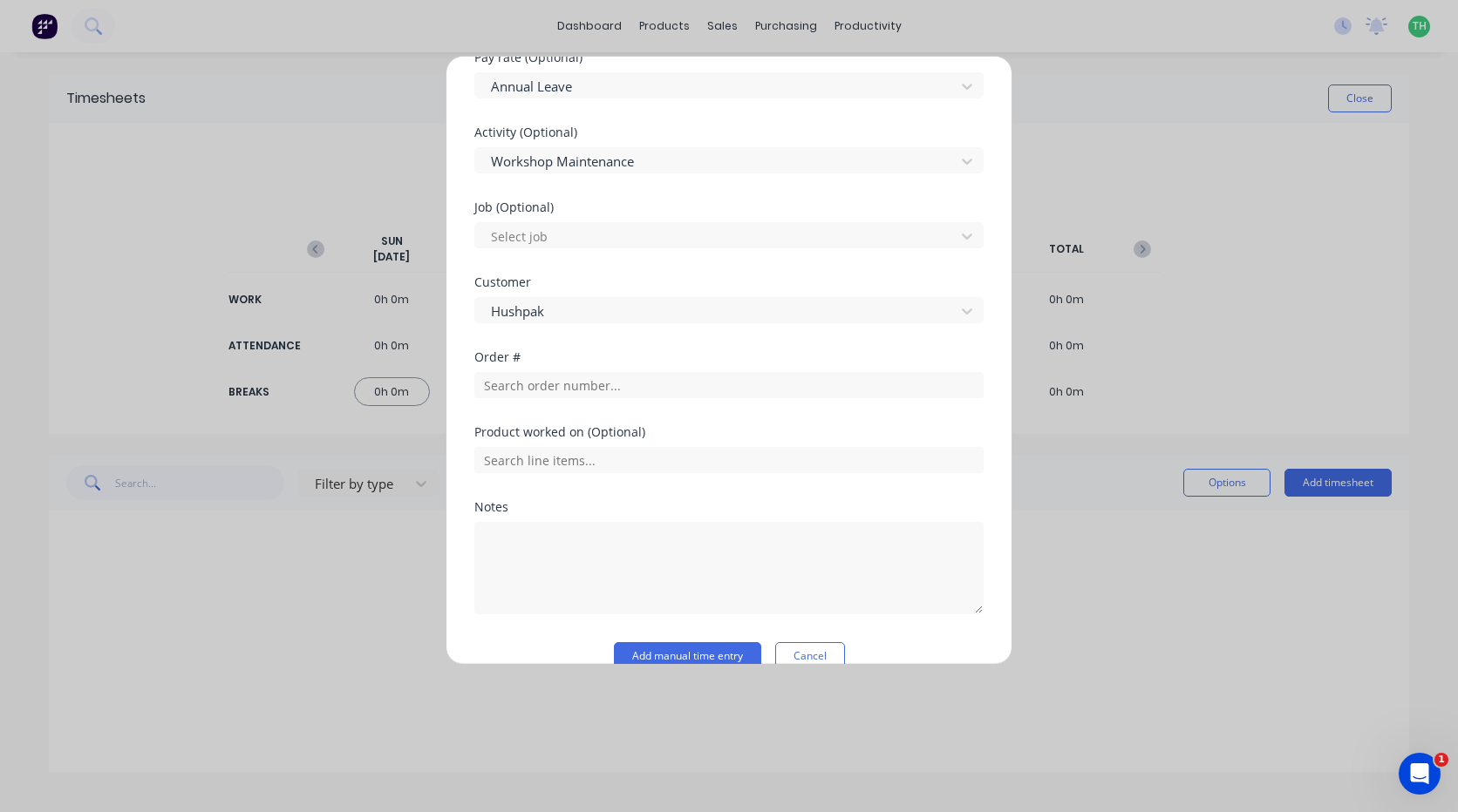
scroll to position [709, 0]
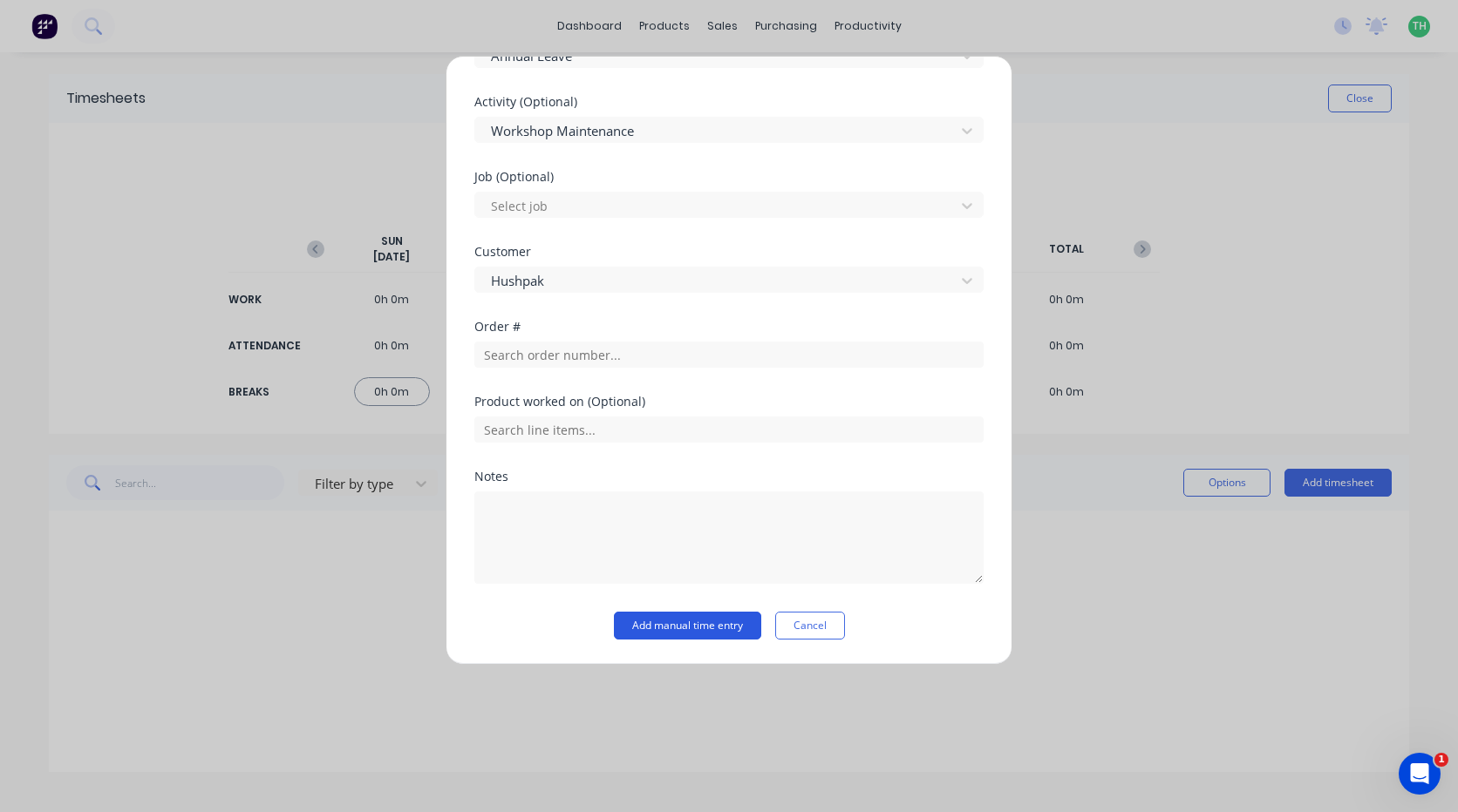
click at [650, 619] on button "Add manual time entry" at bounding box center [687, 626] width 147 height 28
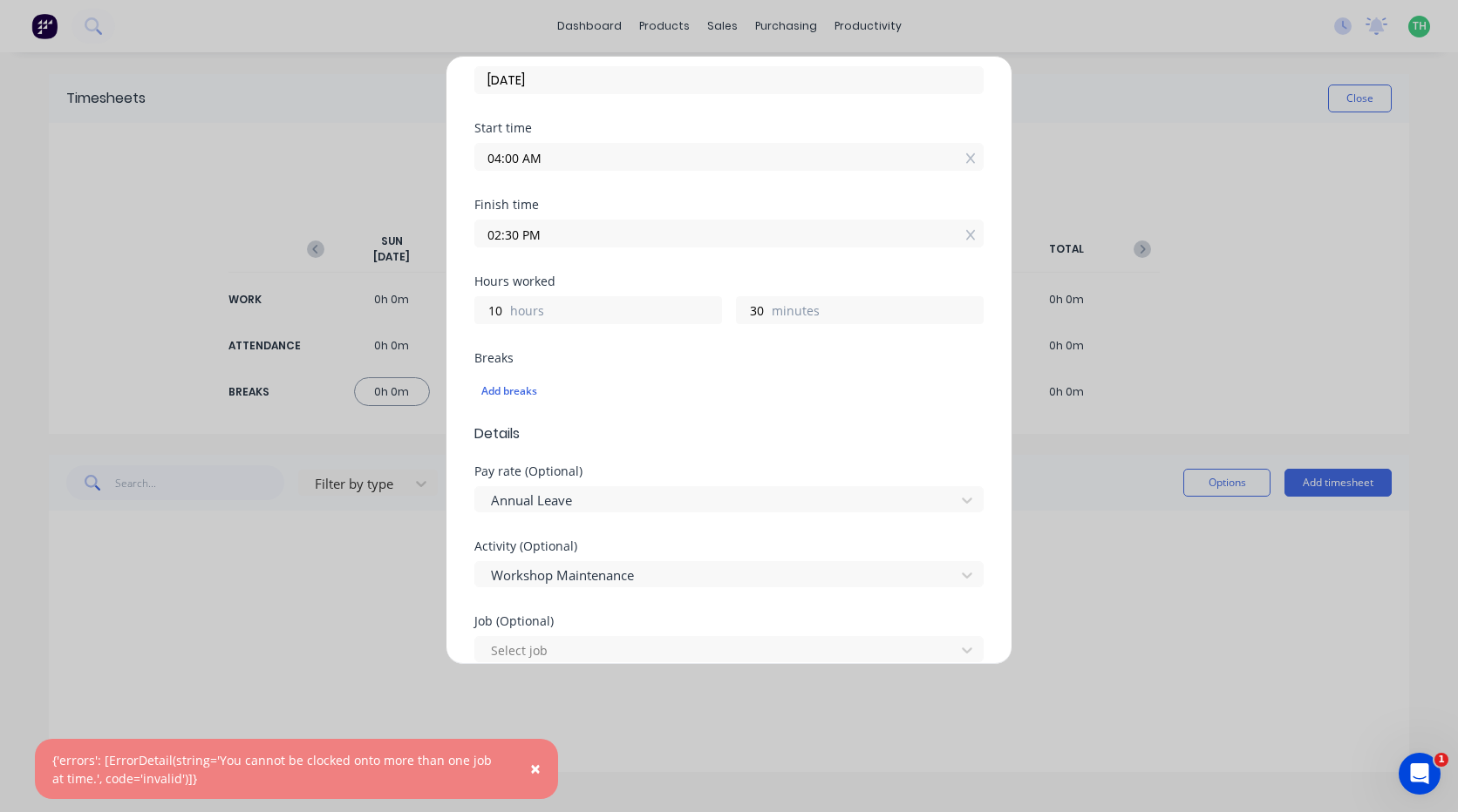
scroll to position [12, 0]
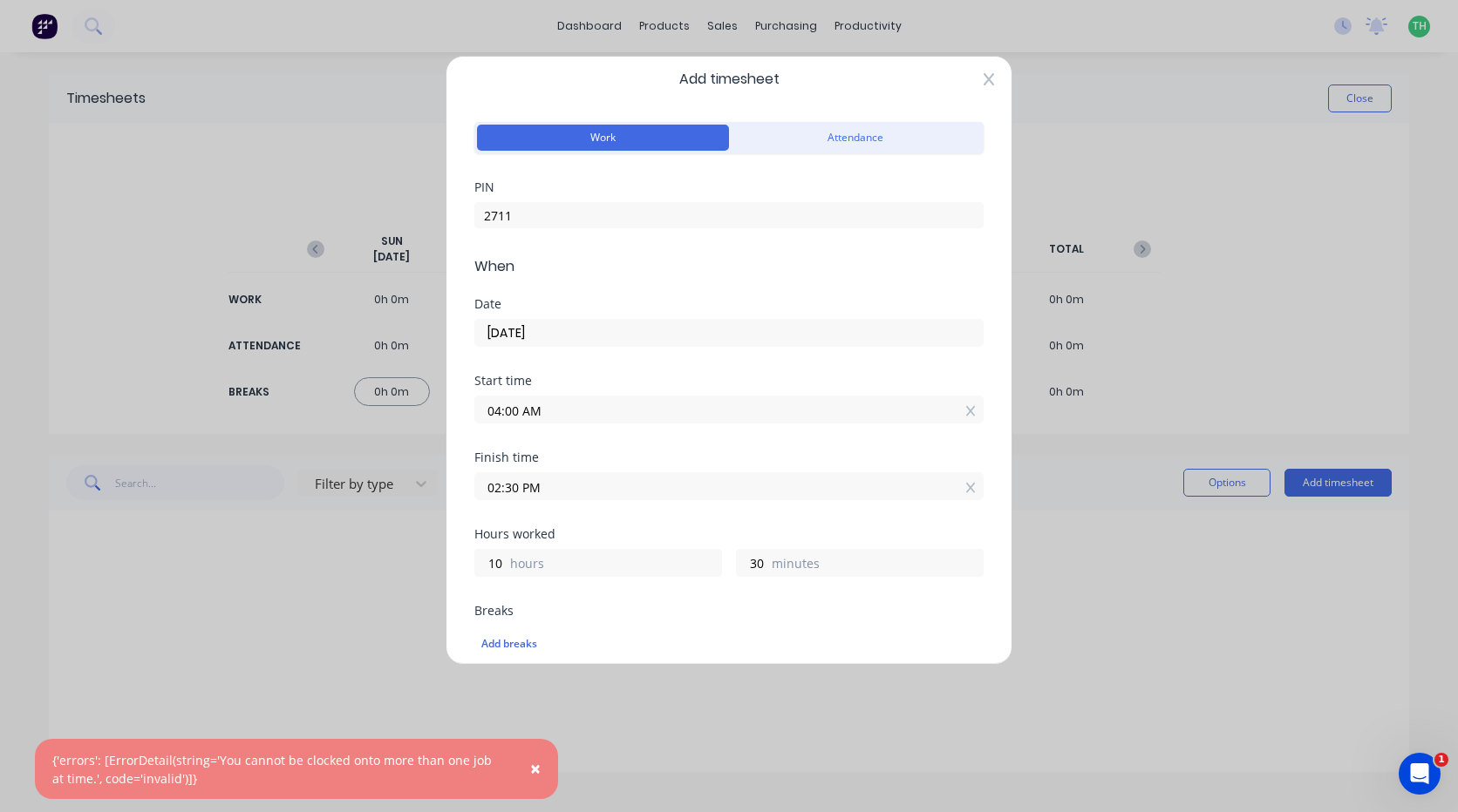
click at [983, 72] on icon at bounding box center [988, 79] width 11 height 14
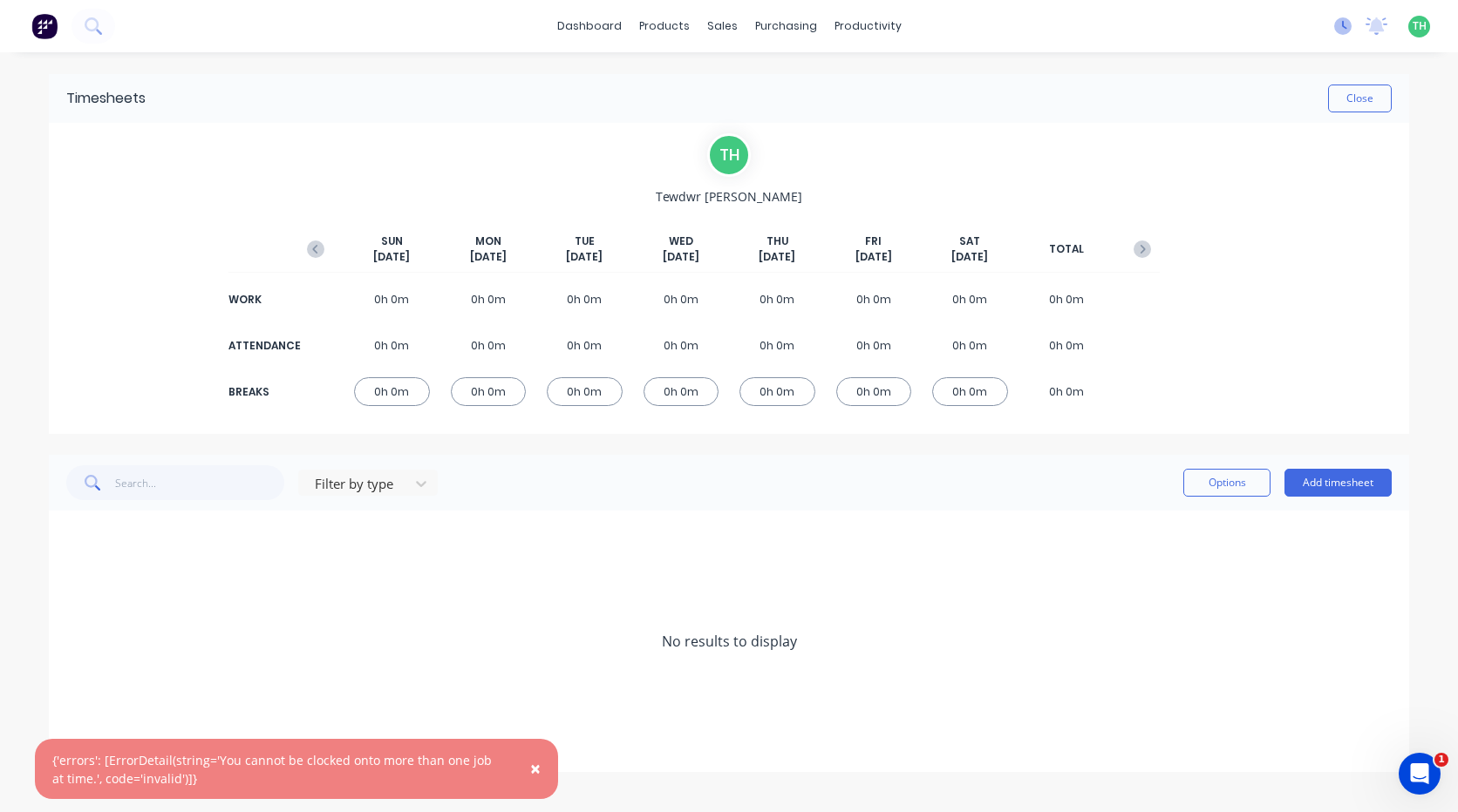
click at [1341, 29] on icon at bounding box center [1343, 27] width 18 height 18
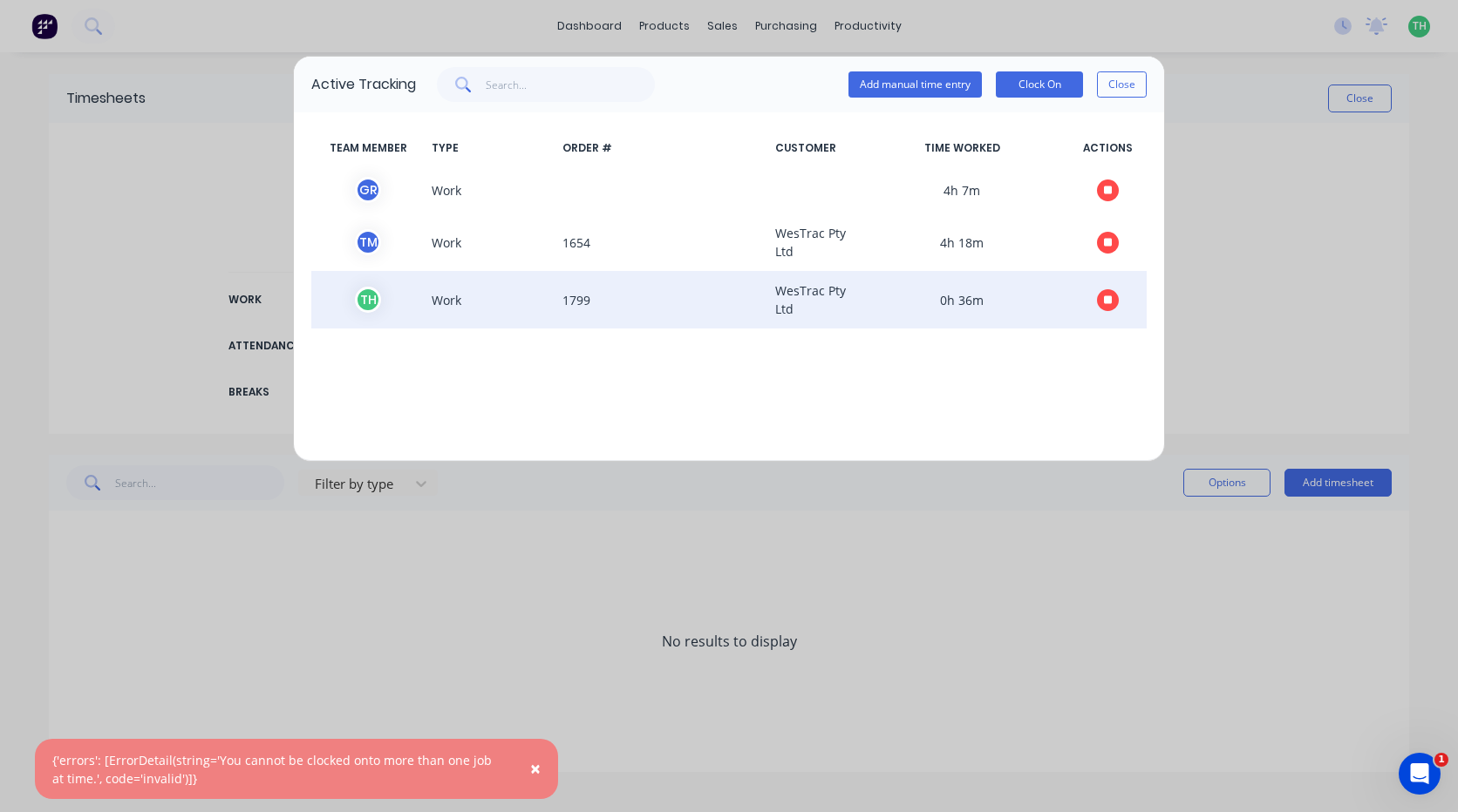
click at [1115, 298] on button "button" at bounding box center [1108, 300] width 22 height 22
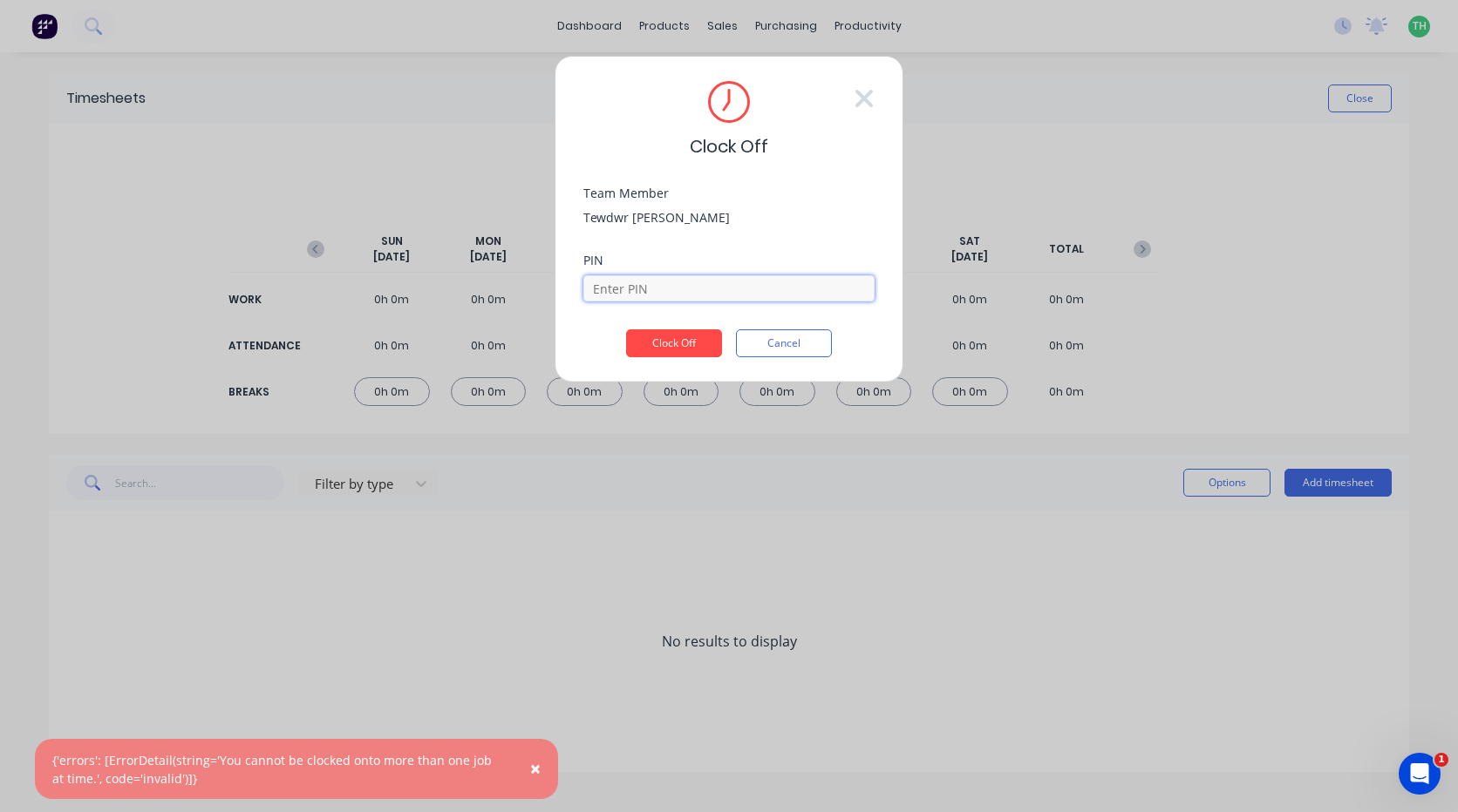
click at [725, 287] on input at bounding box center [729, 288] width 291 height 26
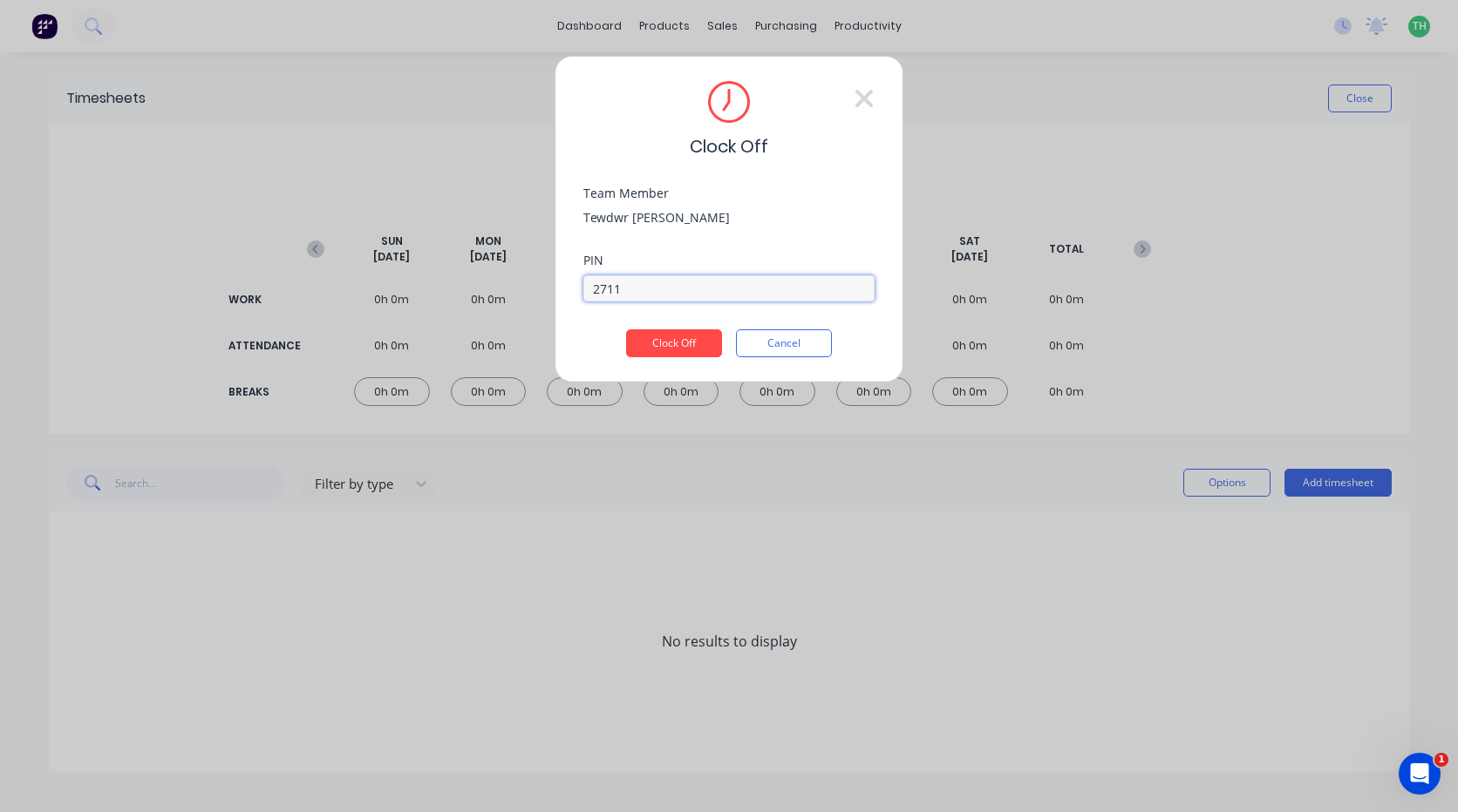
type input "2711"
click at [626, 330] on button "Clock Off" at bounding box center [673, 343] width 96 height 28
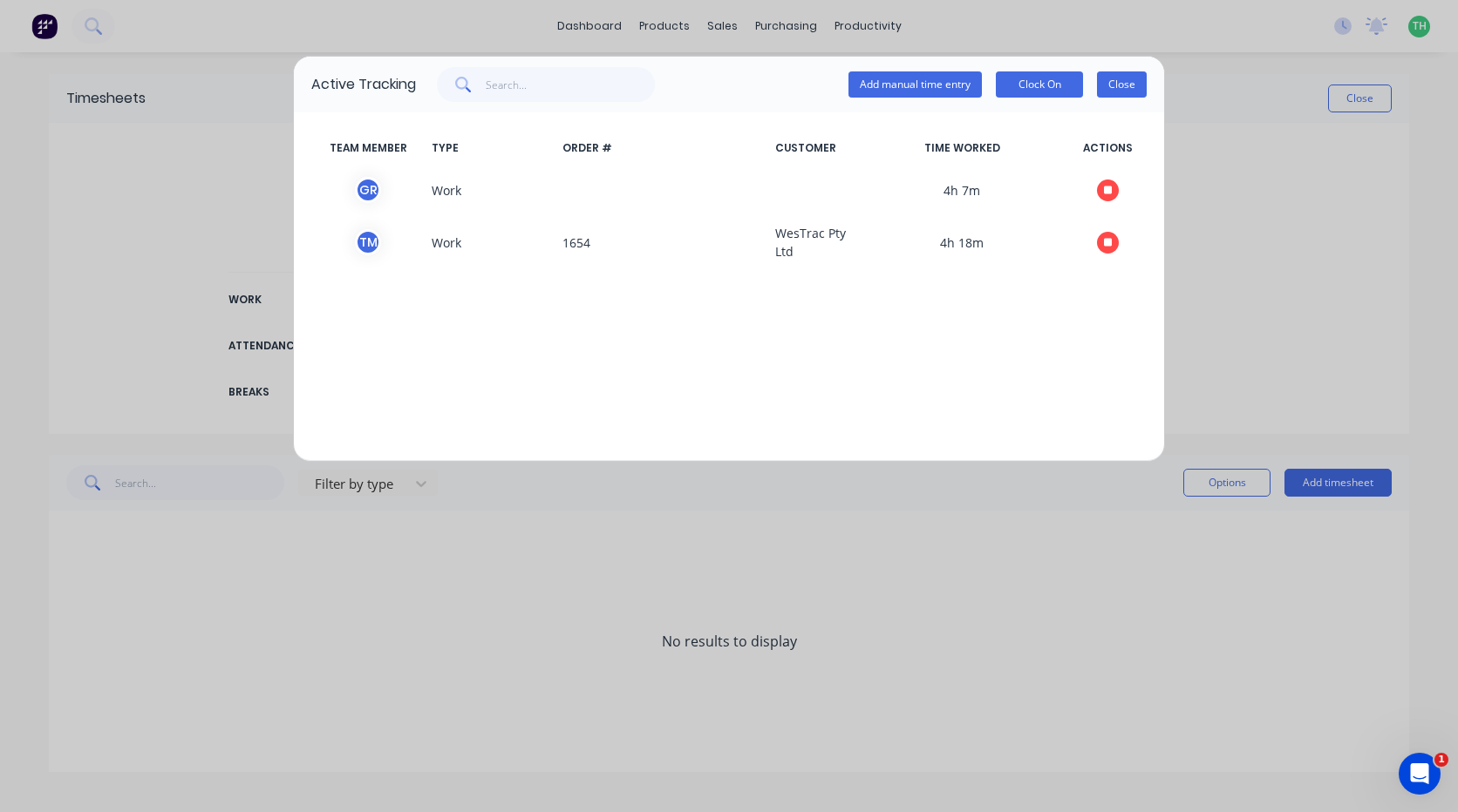
click at [1132, 73] on button "Close" at bounding box center [1121, 84] width 49 height 26
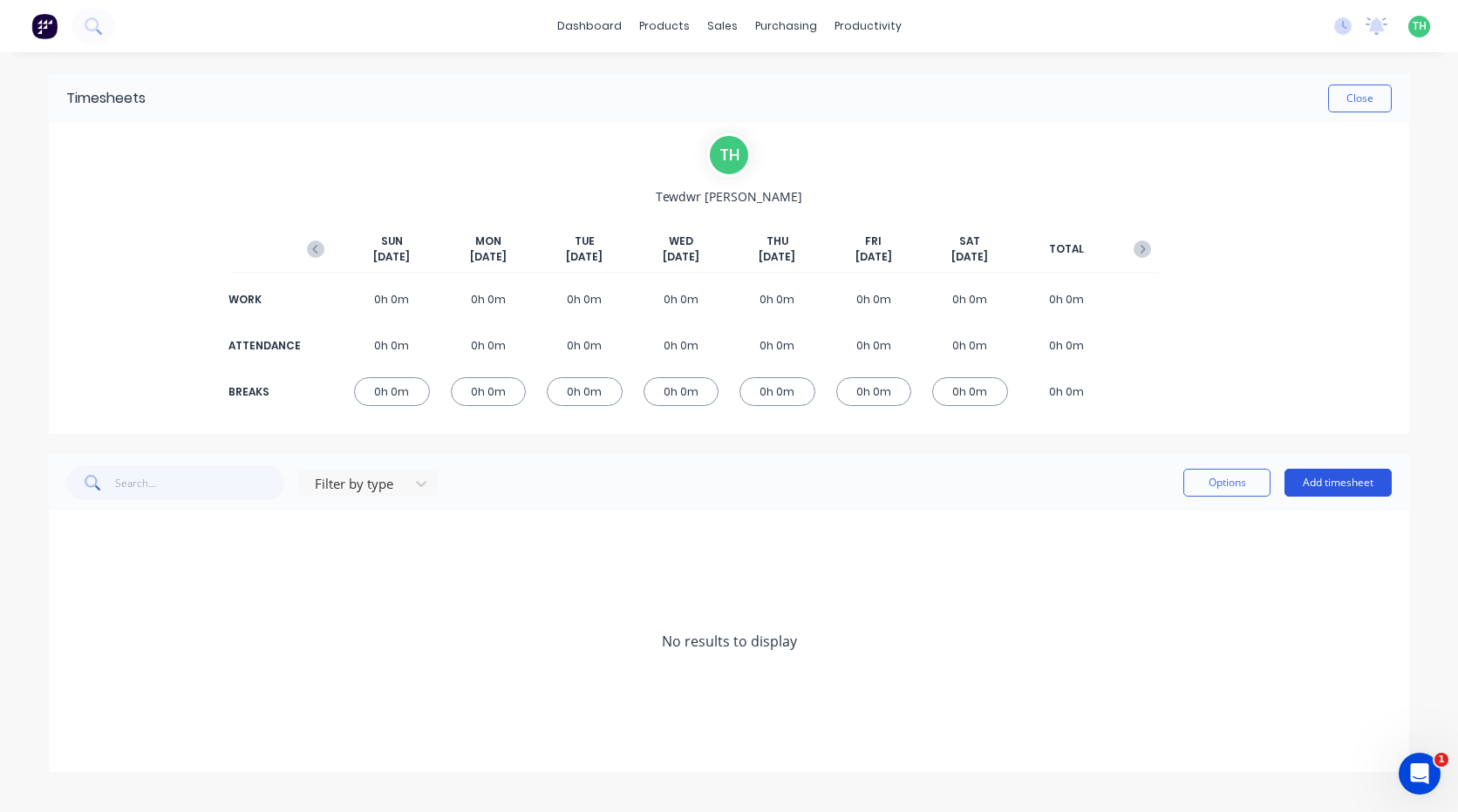
click at [1310, 477] on button "Add timesheet" at bounding box center [1338, 482] width 108 height 28
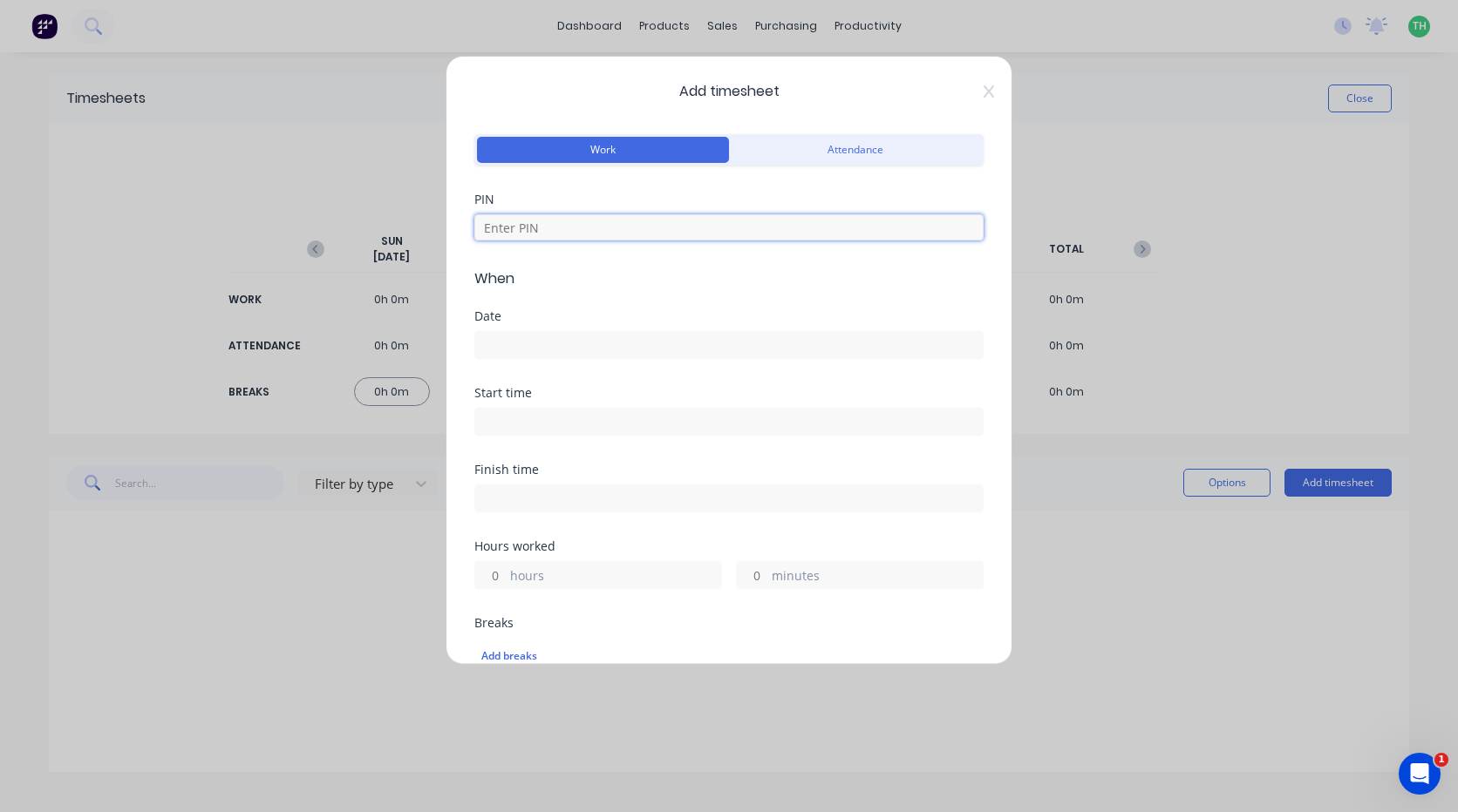
click at [526, 231] on input at bounding box center [729, 227] width 509 height 26
type input "2711"
click at [522, 334] on input at bounding box center [729, 345] width 507 height 26
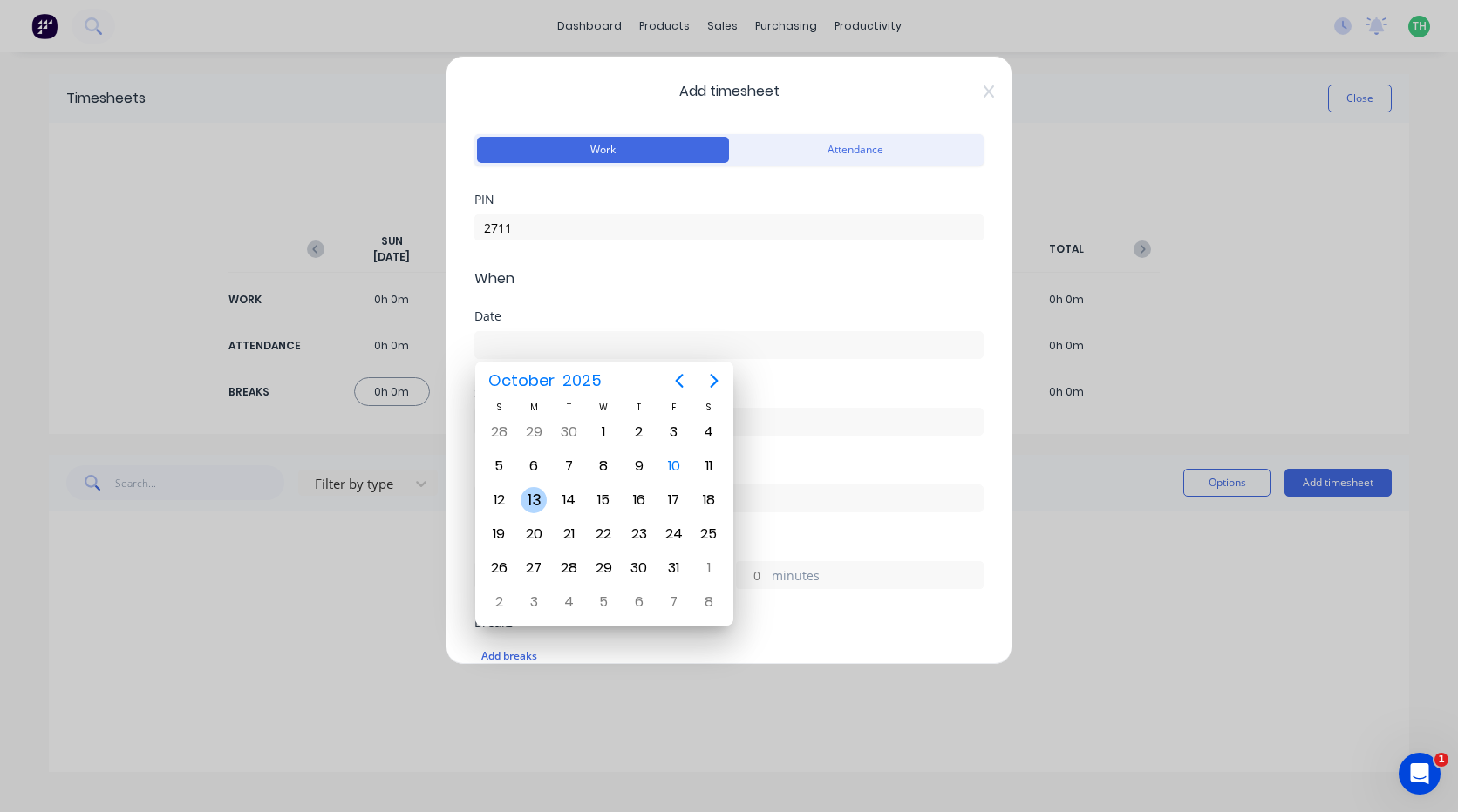
click at [540, 502] on div "13" at bounding box center [533, 500] width 26 height 26
type input "[DATE]"
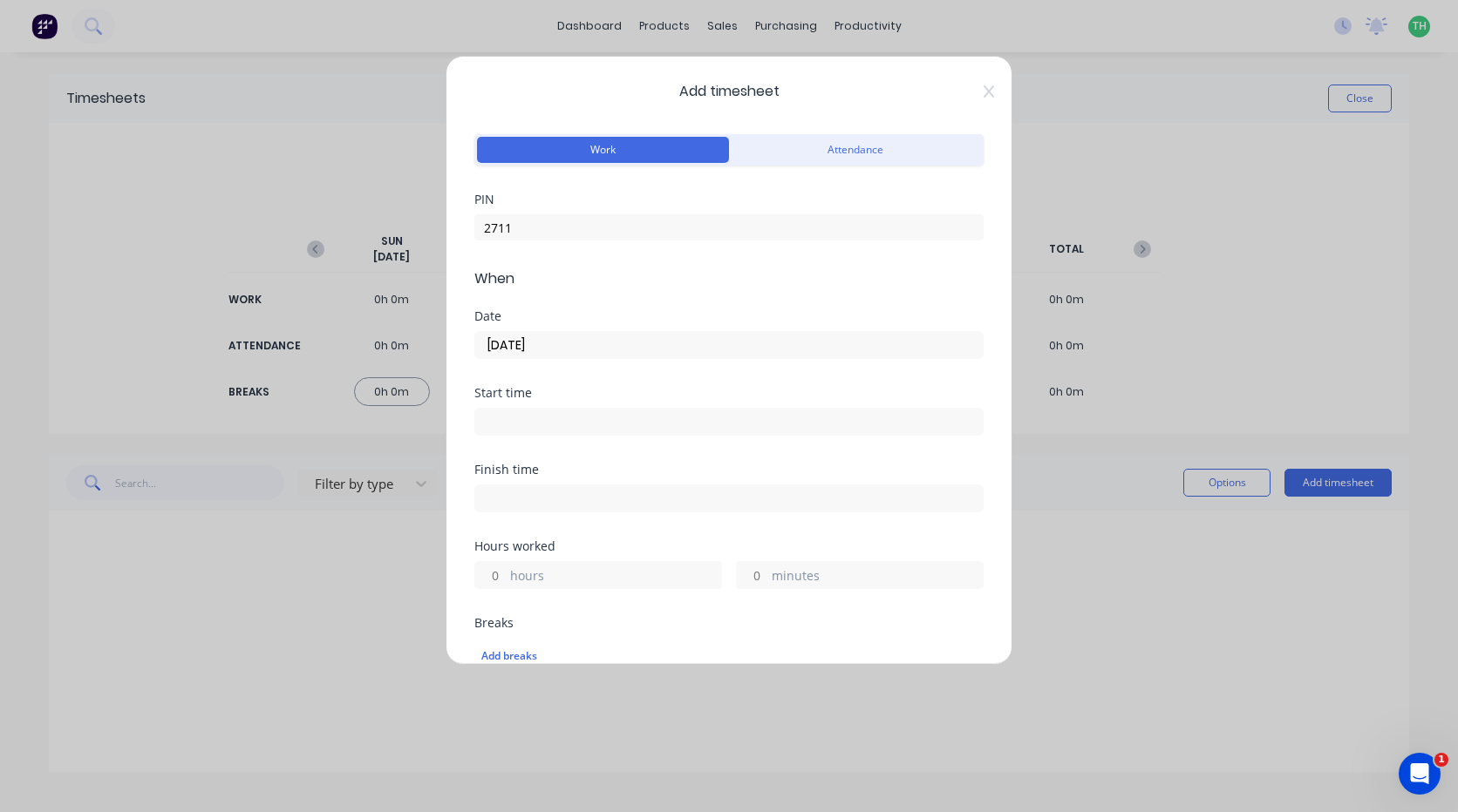
click at [534, 414] on input at bounding box center [729, 421] width 507 height 26
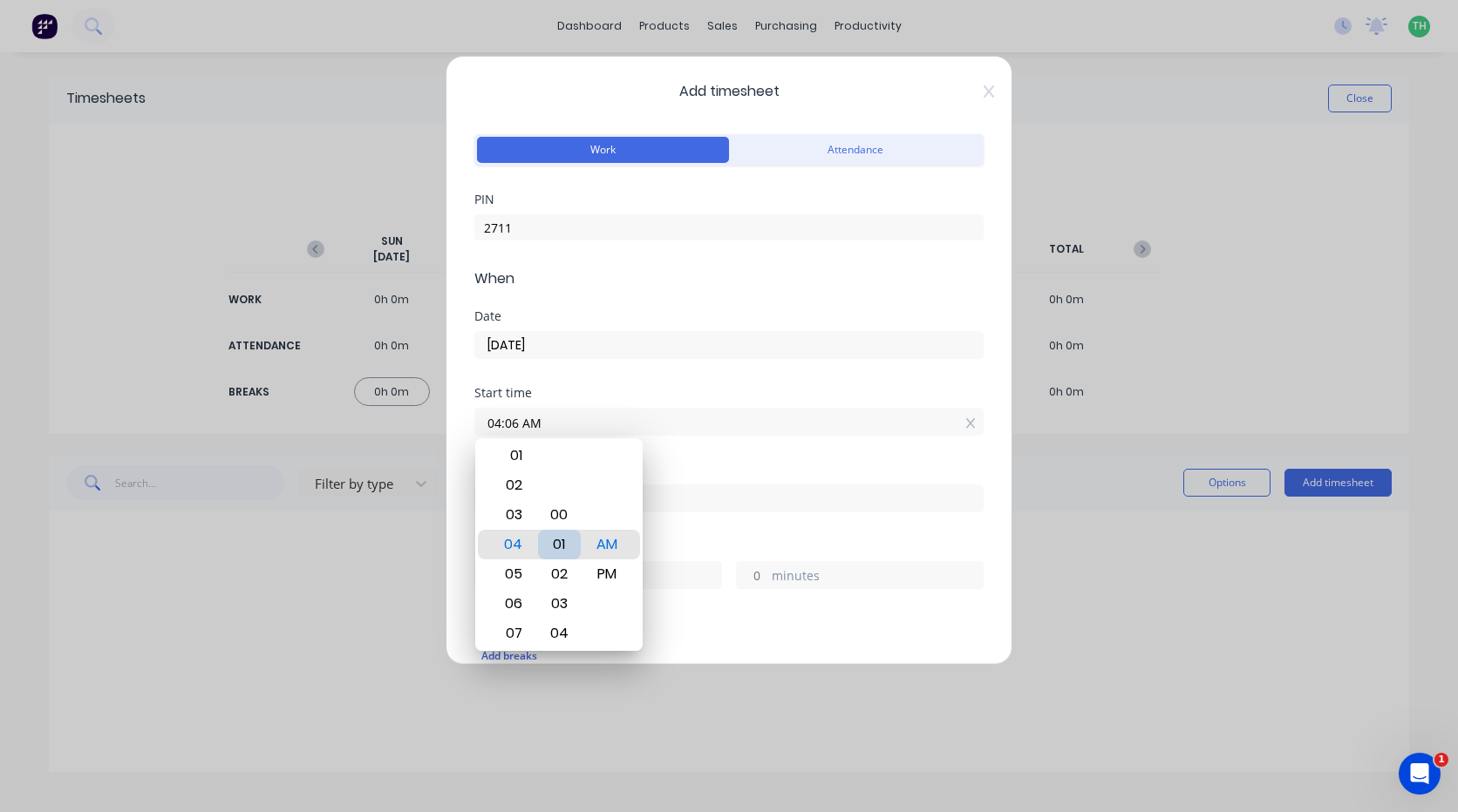
type input "04:00 AM"
click at [688, 532] on div "Finish time" at bounding box center [729, 502] width 509 height 77
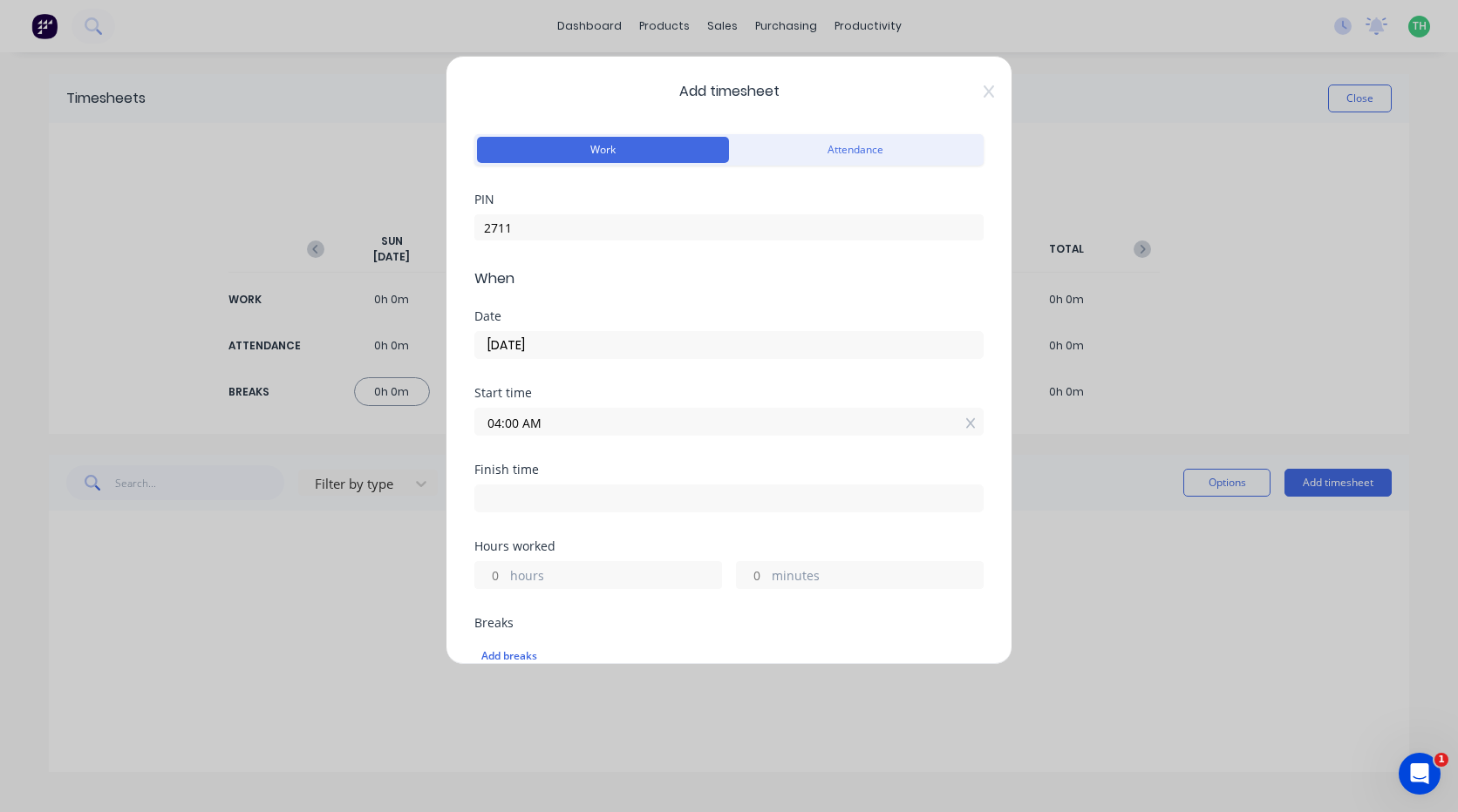
click at [557, 477] on div "Finish time" at bounding box center [729, 487] width 509 height 48
click at [541, 487] on input at bounding box center [729, 498] width 507 height 26
type input "08:31 AM"
type input "4"
type input "31"
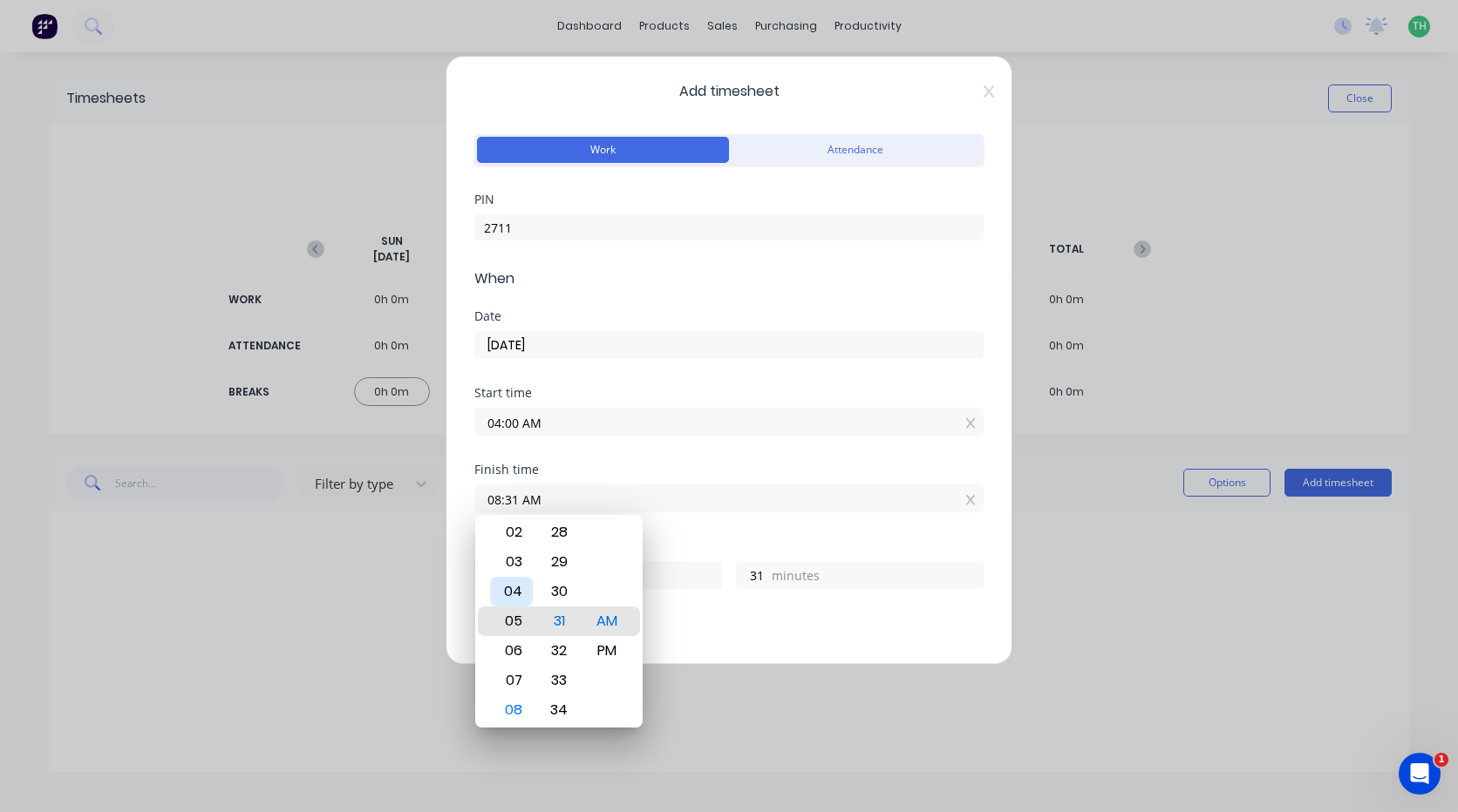
type input "05:31 AM"
type input "1"
click at [518, 542] on div "02" at bounding box center [510, 533] width 42 height 30
type input "02:31 AM"
type input "22"
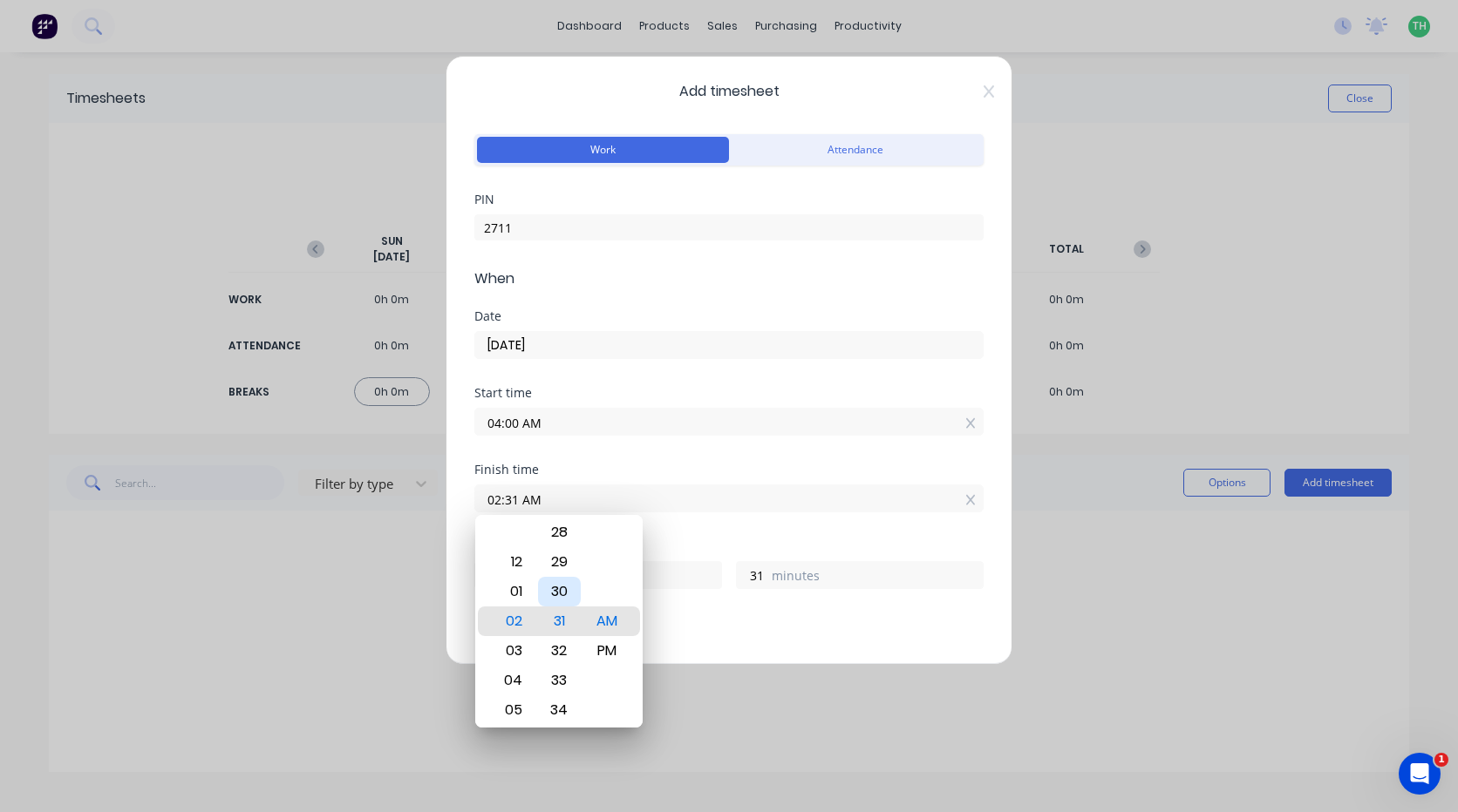
click at [557, 599] on div "30" at bounding box center [559, 592] width 42 height 30
type input "02:30 AM"
type input "30"
click at [610, 648] on div "PM" at bounding box center [607, 651] width 42 height 30
type input "02:30 PM"
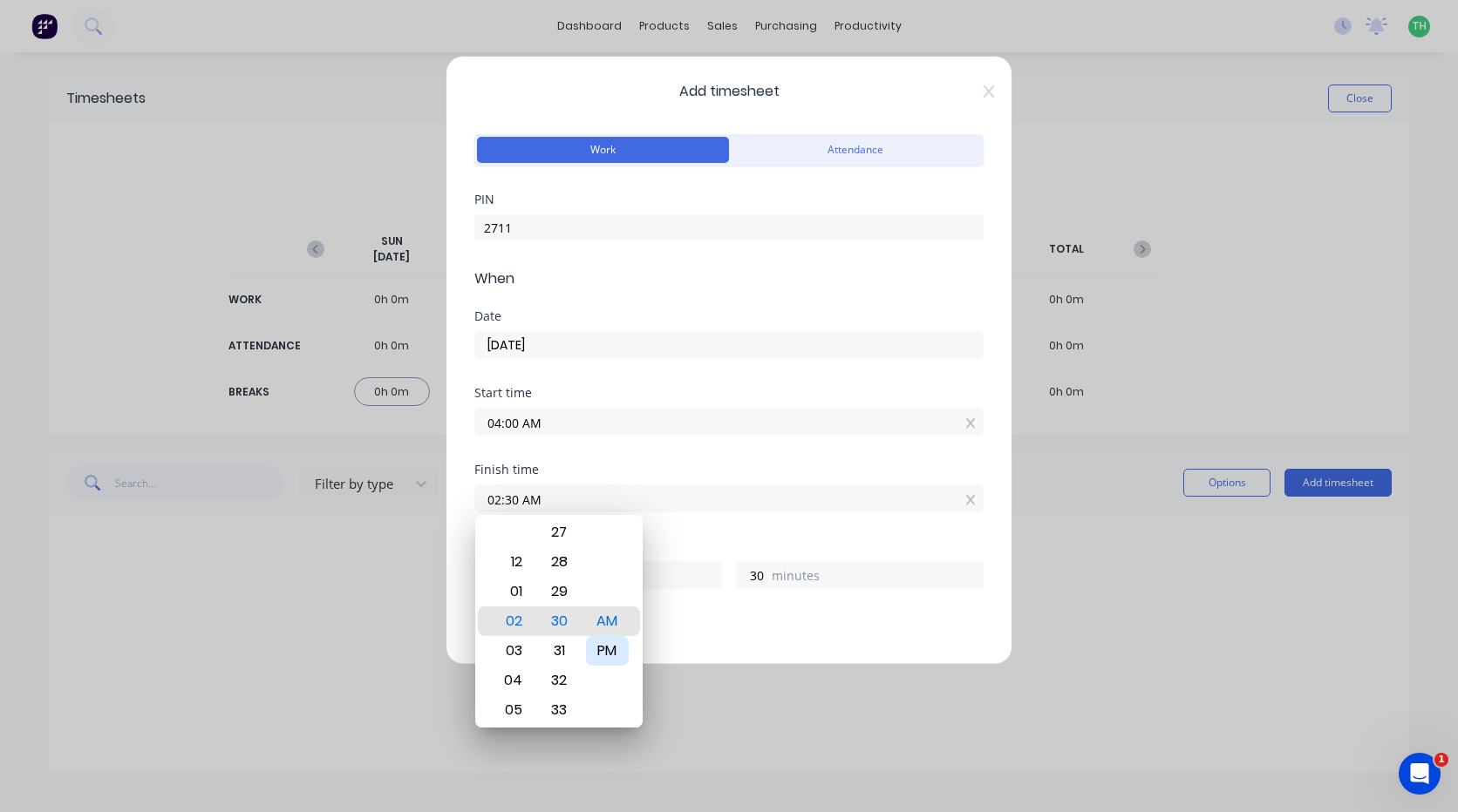
type input "10"
click at [666, 534] on div "Finish time 02:30 PM" at bounding box center [729, 502] width 509 height 77
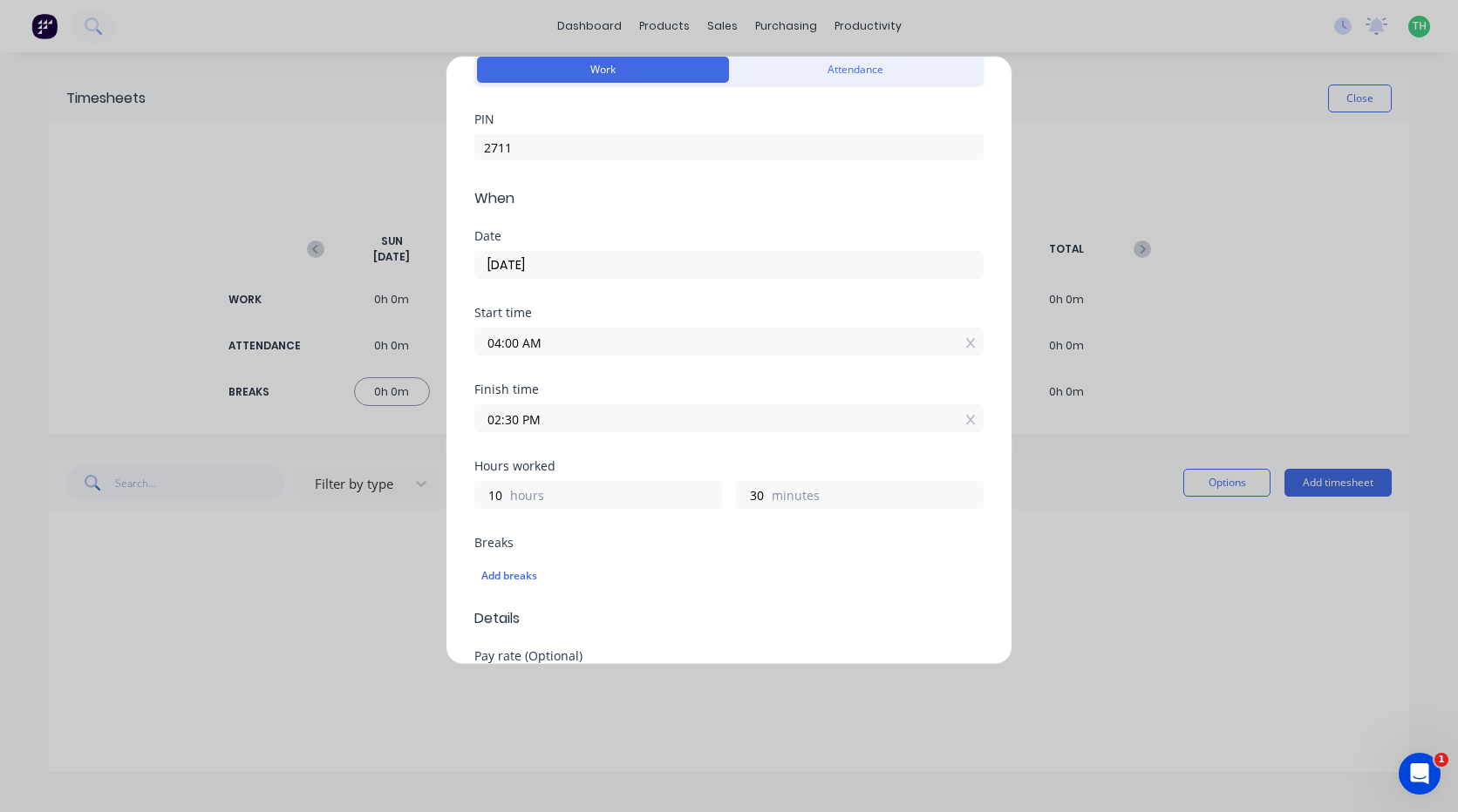
scroll to position [261, 0]
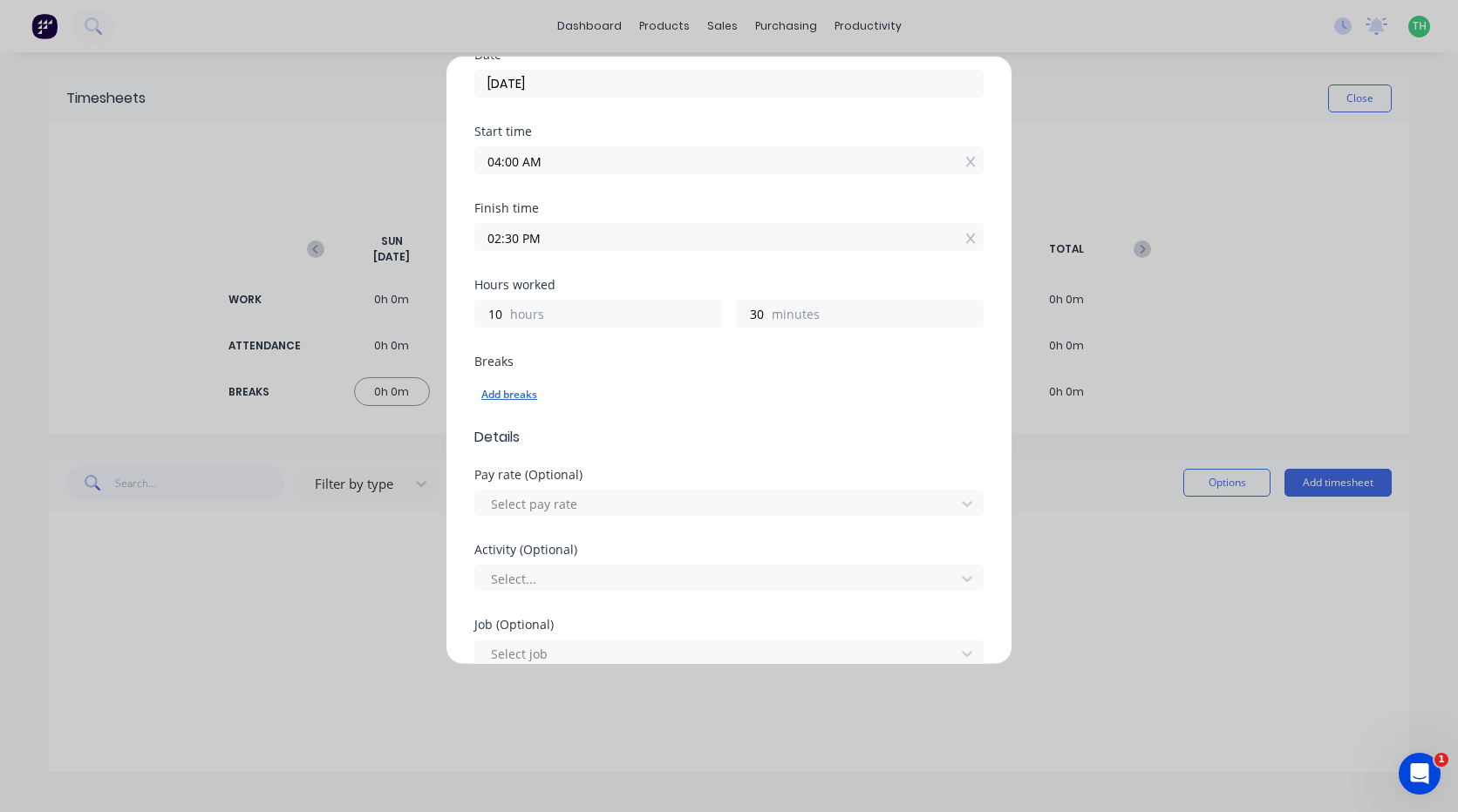
click at [528, 397] on div "Add breaks" at bounding box center [729, 395] width 496 height 23
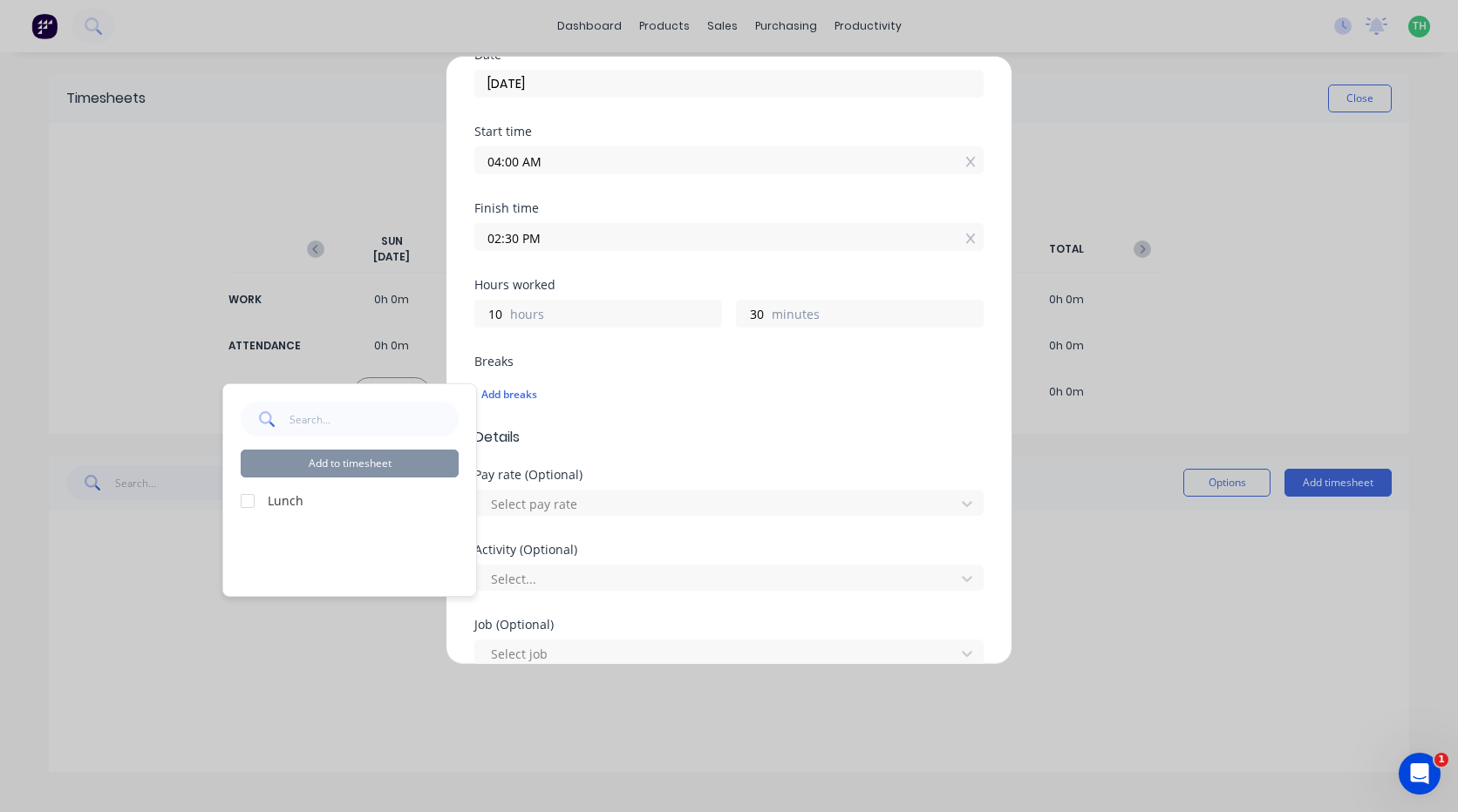
click at [241, 502] on div at bounding box center [247, 500] width 35 height 35
click at [325, 464] on button "Add to timesheet" at bounding box center [349, 464] width 218 height 28
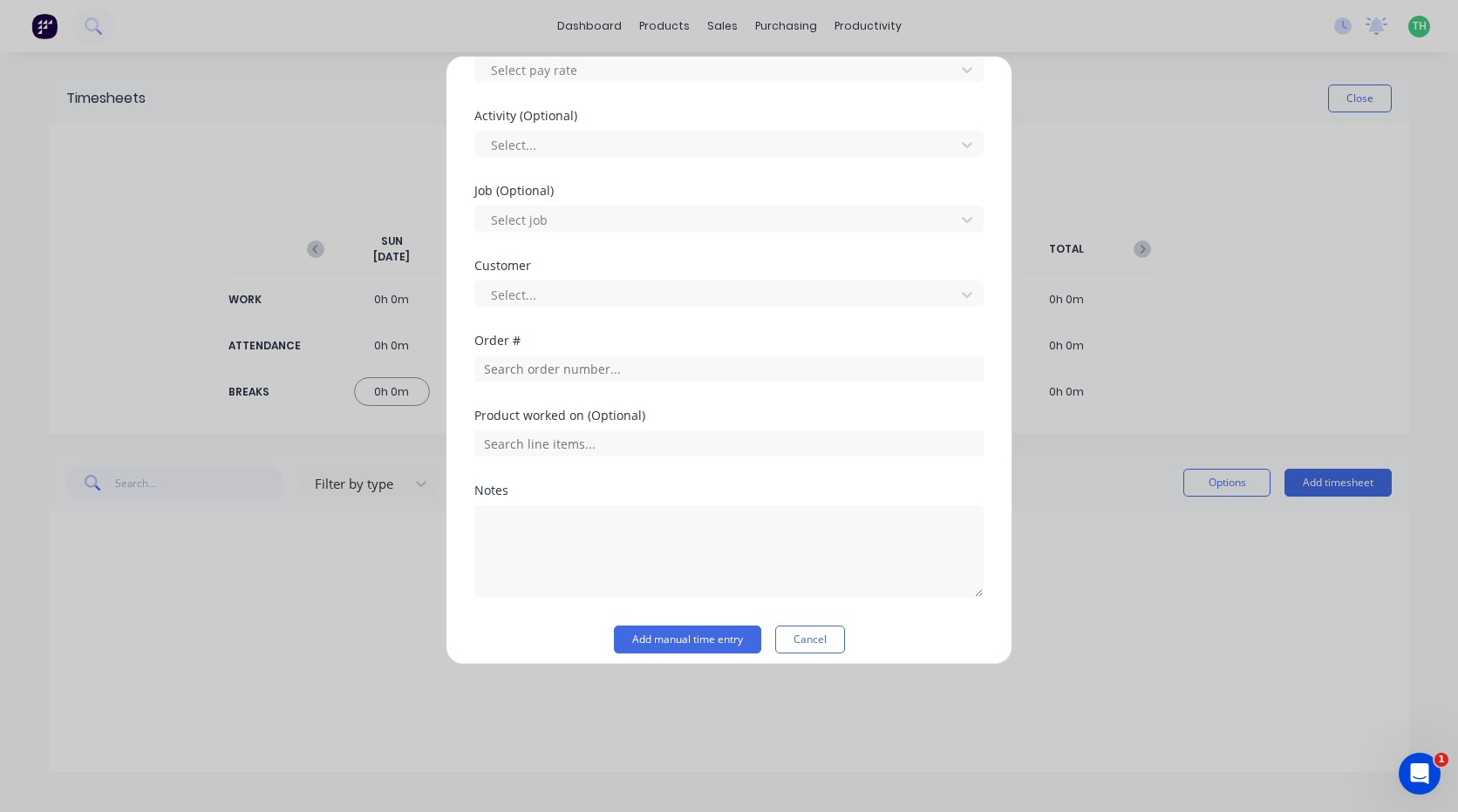
scroll to position [735, 0]
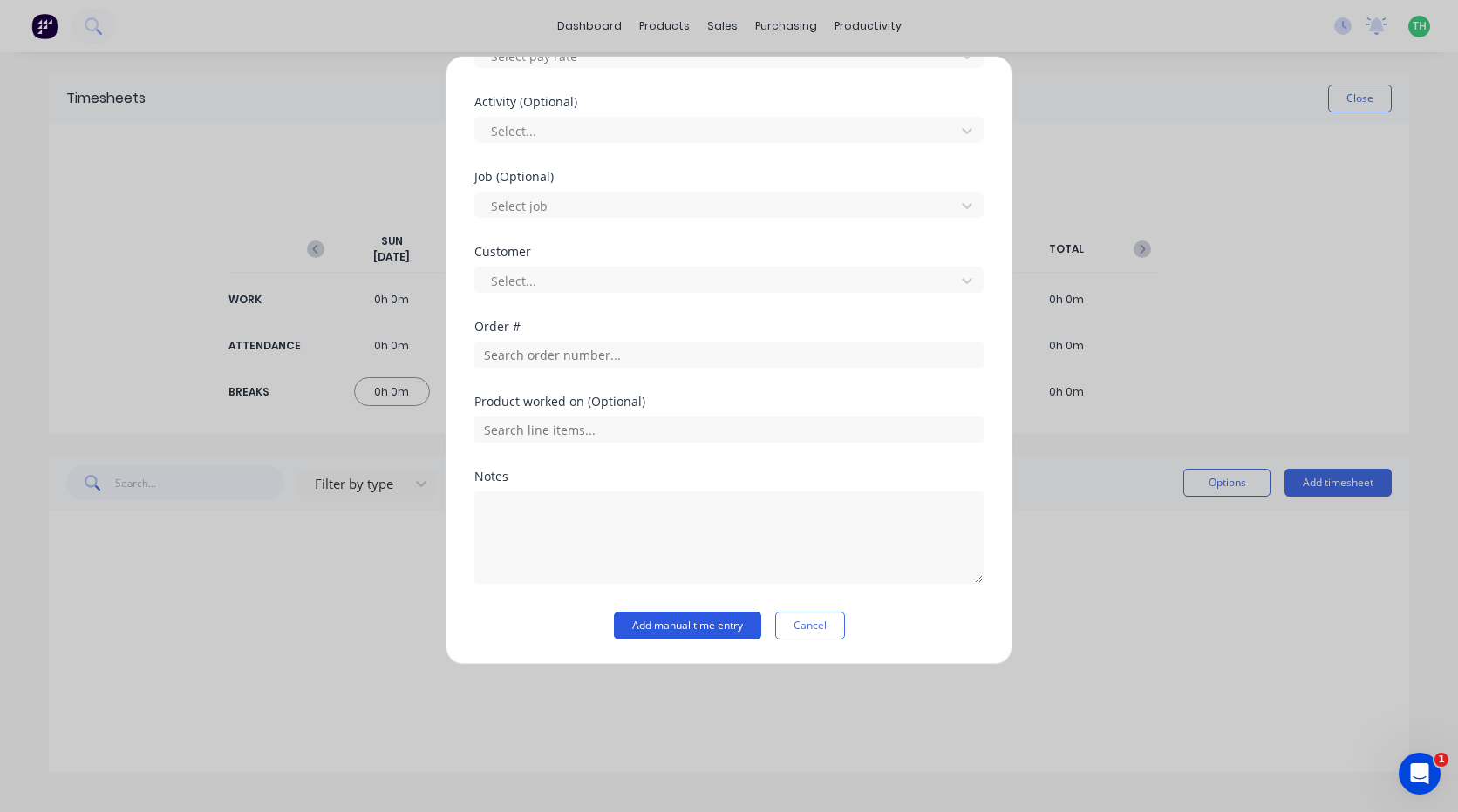
click at [701, 617] on button "Add manual time entry" at bounding box center [687, 626] width 147 height 28
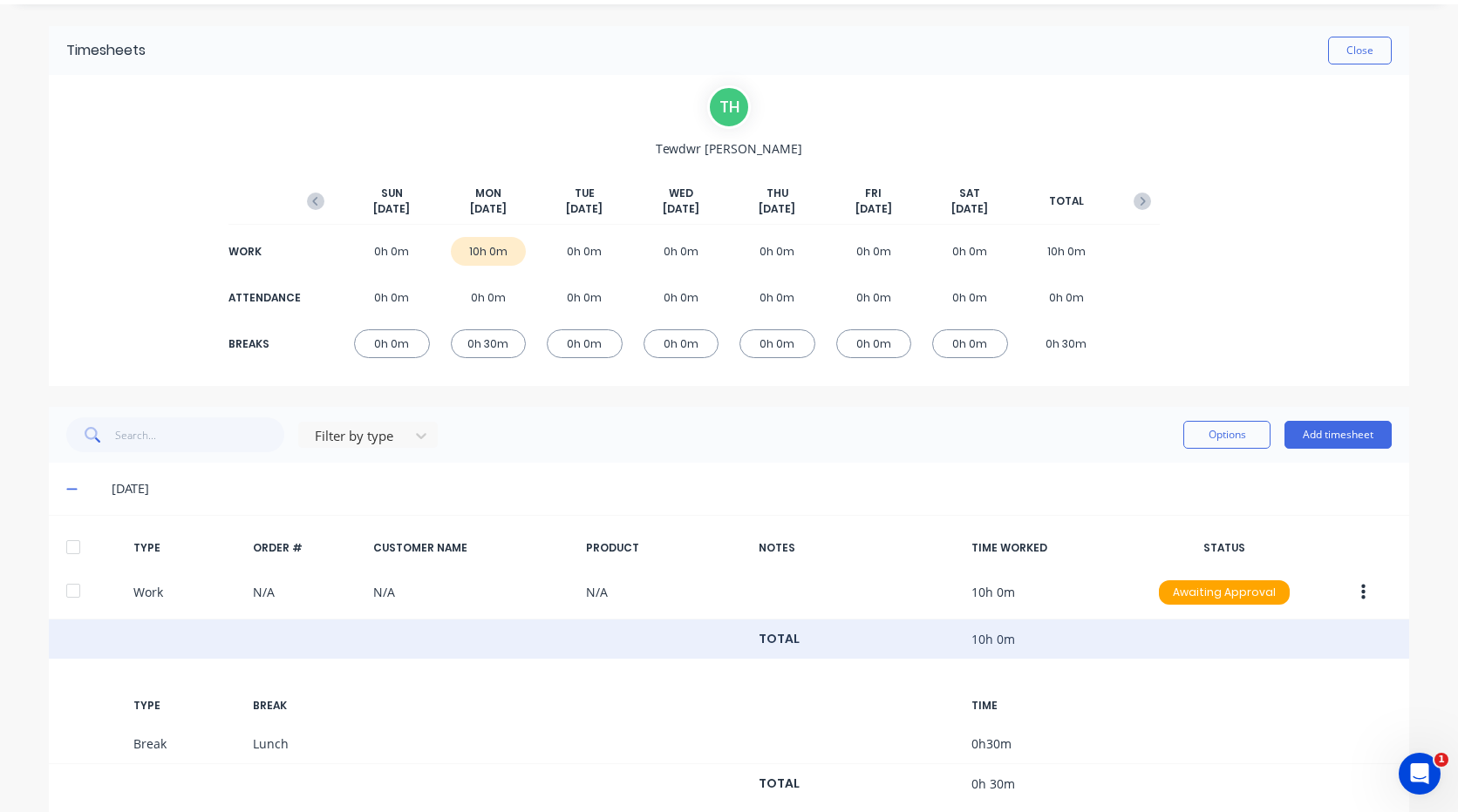
scroll to position [90, 0]
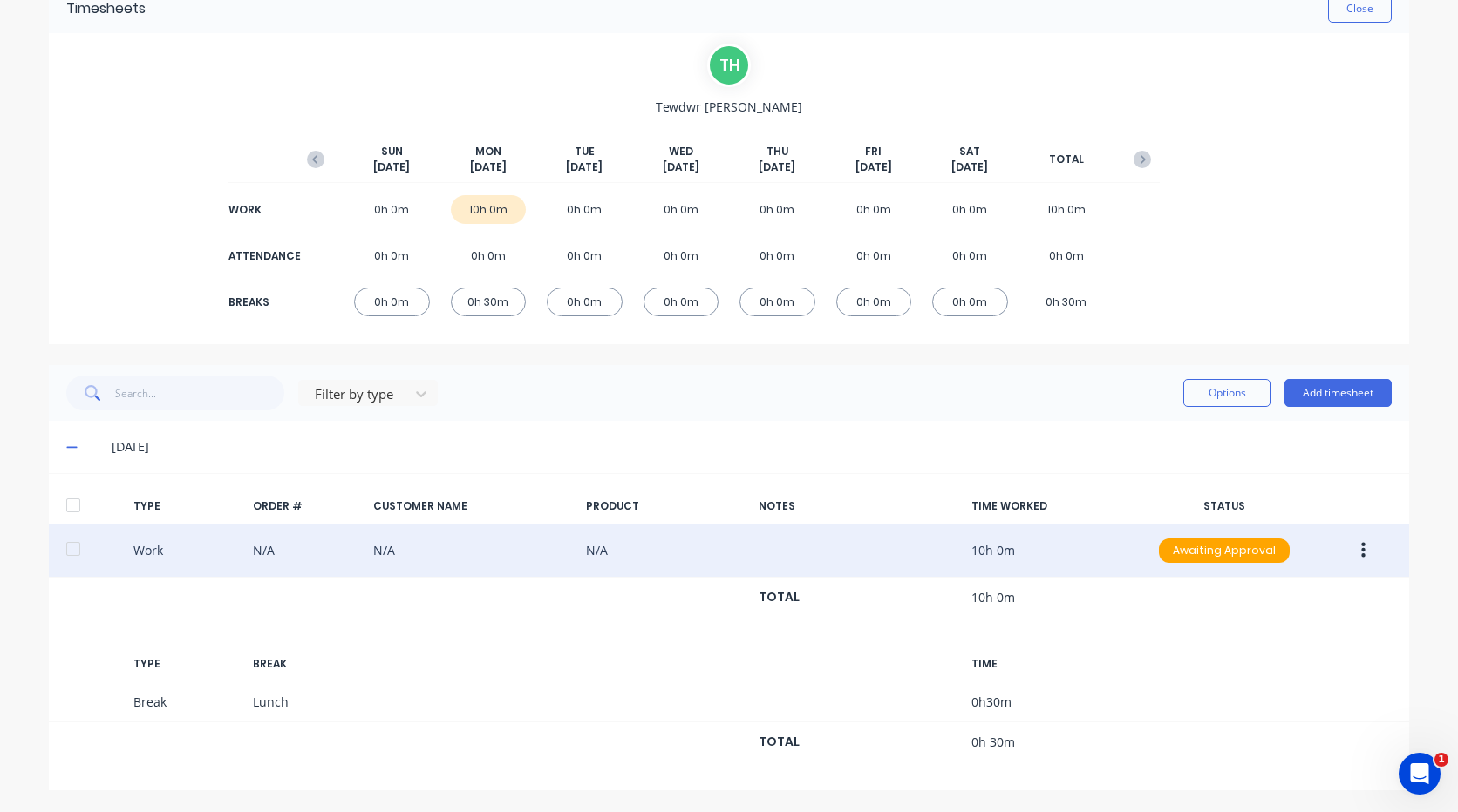
click at [1352, 544] on button "button" at bounding box center [1363, 551] width 41 height 32
click at [1300, 559] on div "Duplicate" at bounding box center [1301, 554] width 134 height 26
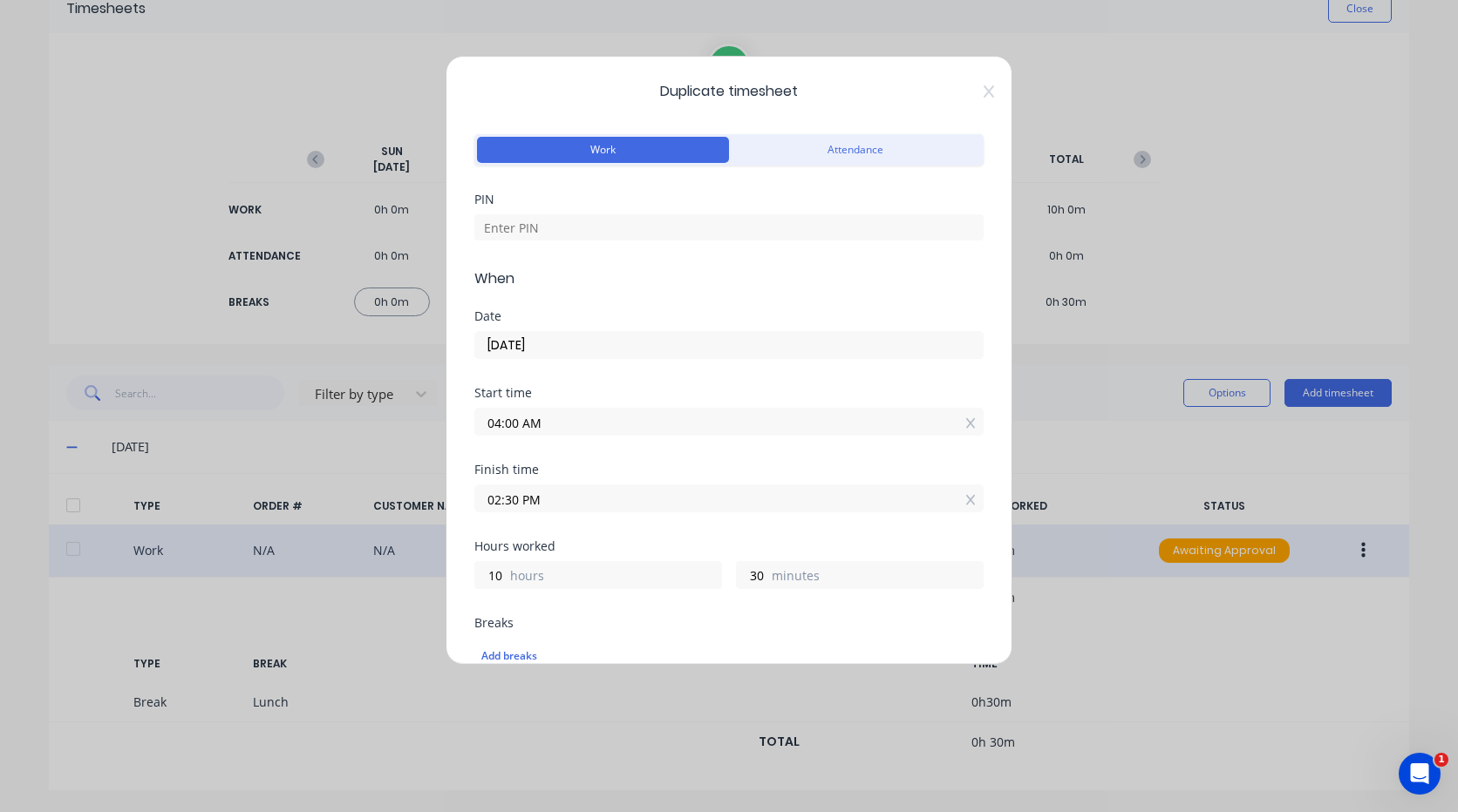
click at [681, 242] on div "PIN" at bounding box center [729, 231] width 509 height 75
click at [723, 251] on div "PIN" at bounding box center [729, 231] width 509 height 75
click at [715, 234] on input at bounding box center [729, 227] width 509 height 26
type input "2711"
click at [605, 342] on input "[DATE]" at bounding box center [729, 345] width 507 height 26
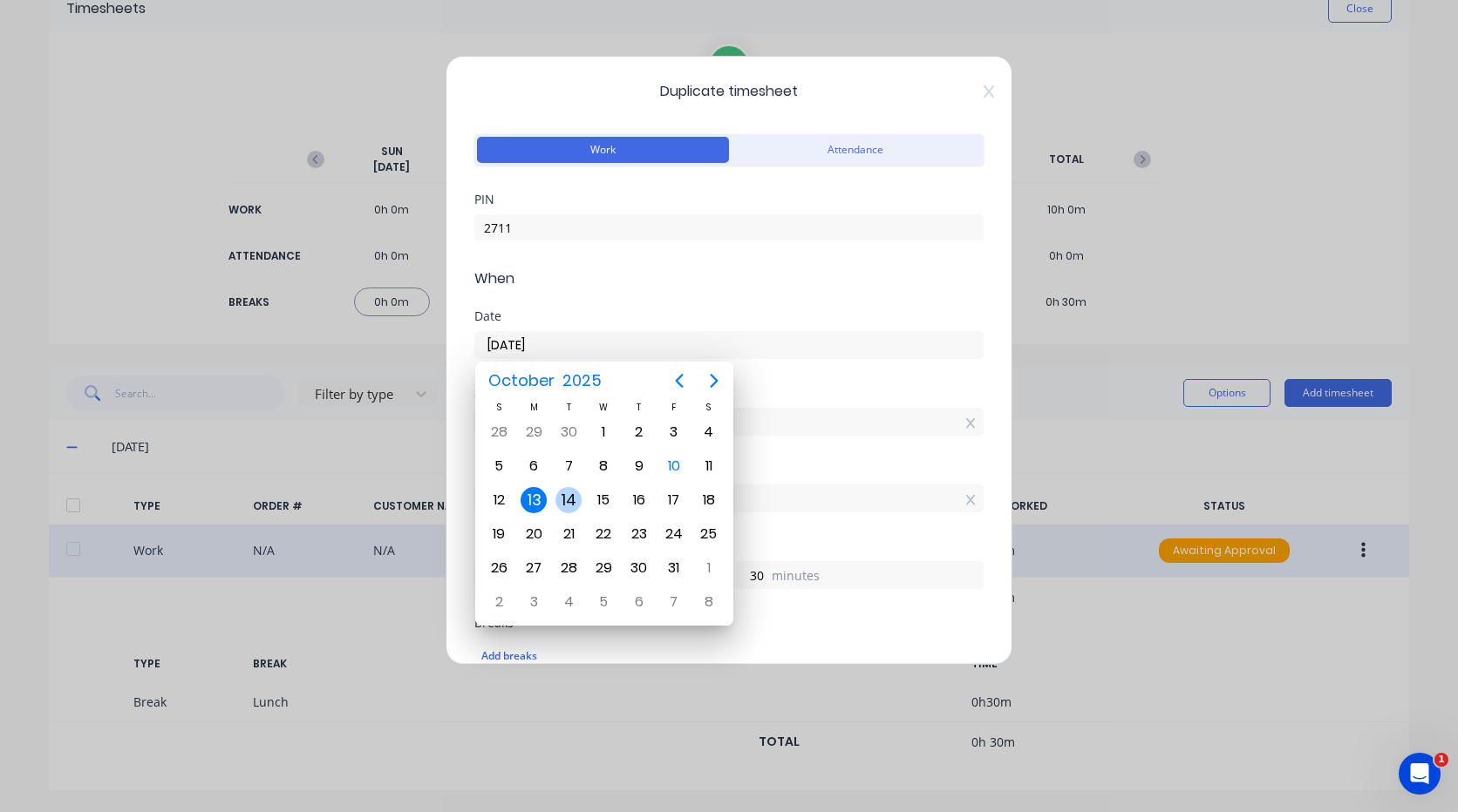
click at [555, 490] on div "14" at bounding box center [568, 500] width 35 height 34
type input "[DATE]"
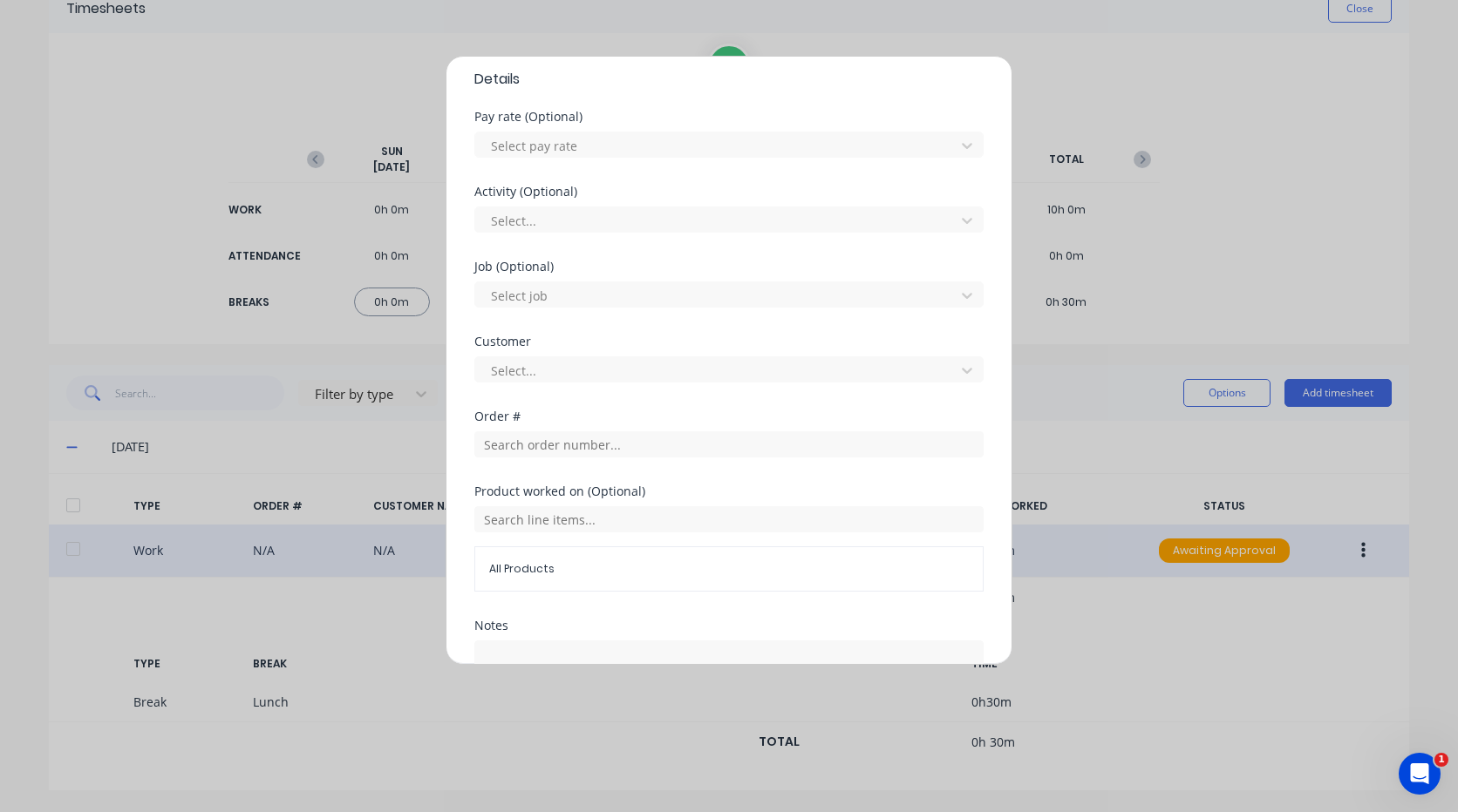
scroll to position [698, 0]
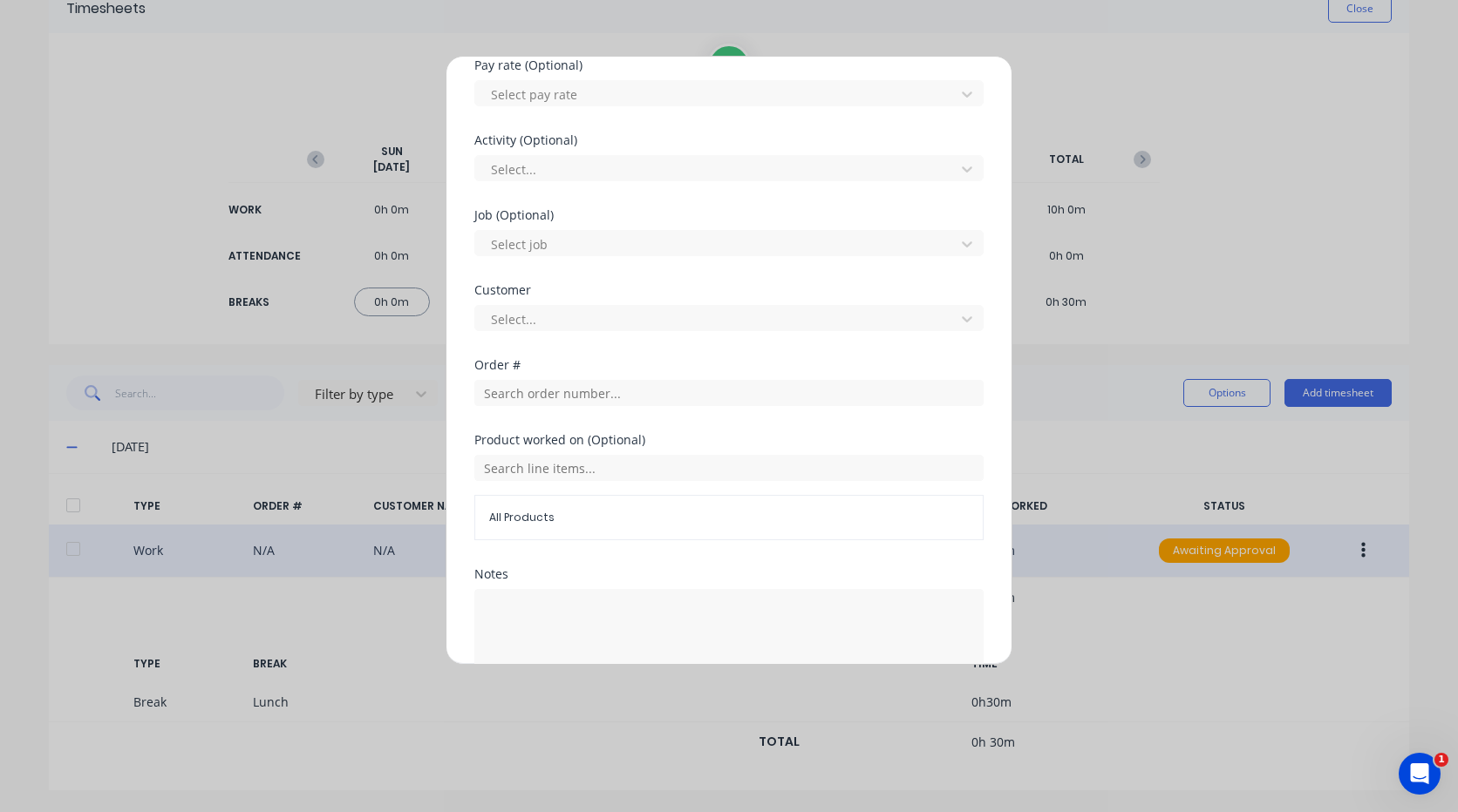
click button "Duplicate time entry" at bounding box center [687, 723] width 135 height 28
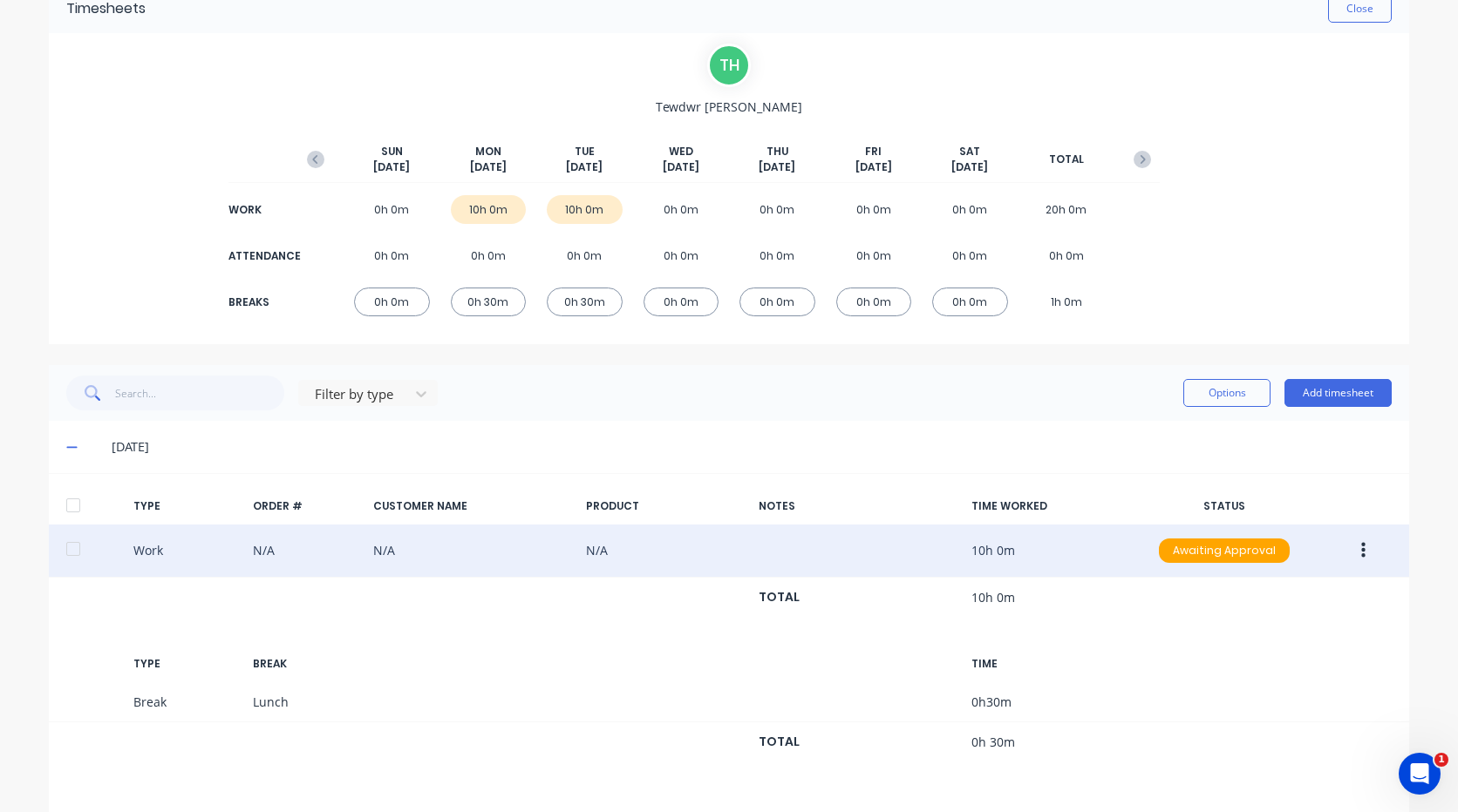
click at [1363, 544] on button "button" at bounding box center [1363, 551] width 41 height 32
click at [1259, 563] on div "Duplicate" at bounding box center [1301, 554] width 134 height 26
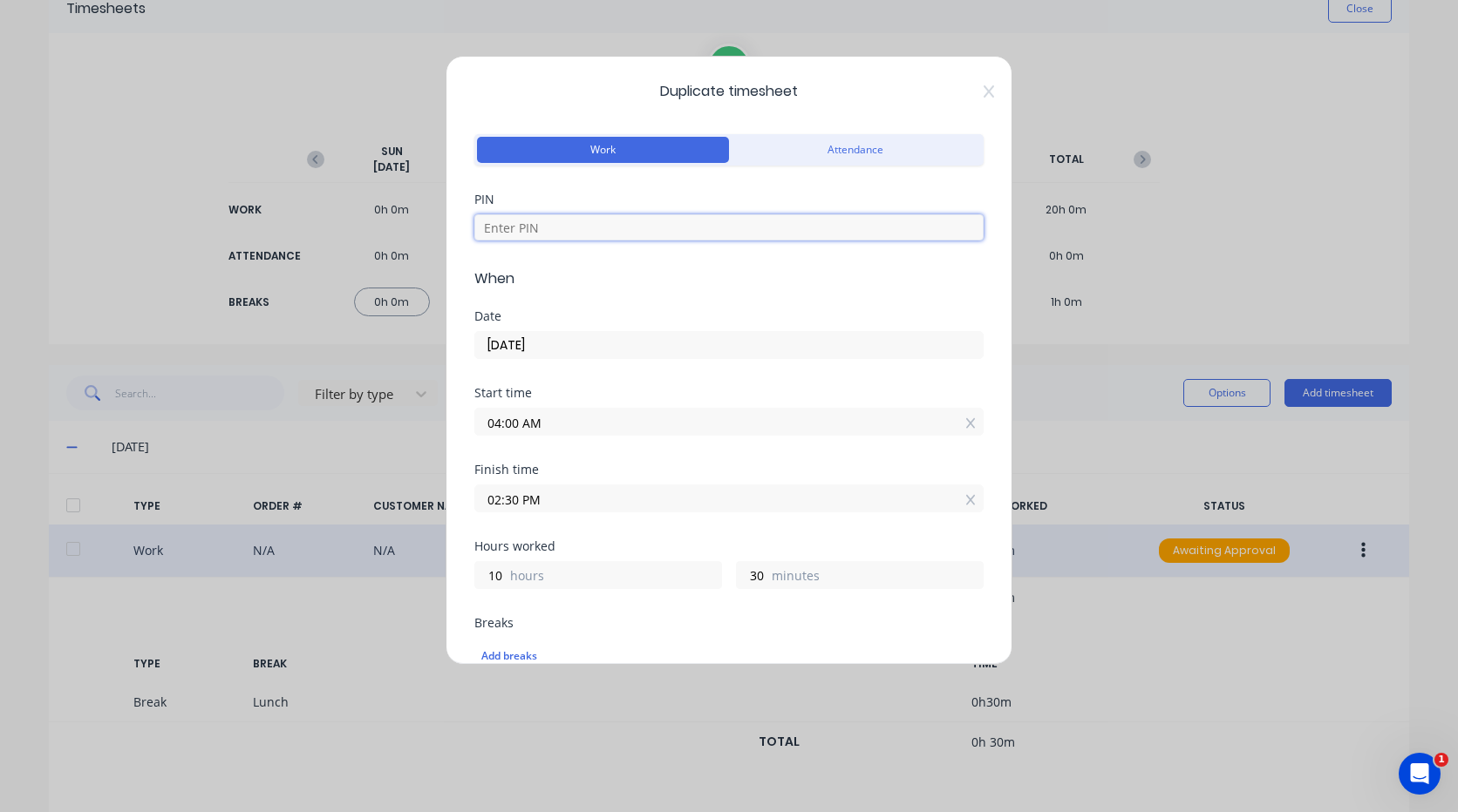
click at [654, 221] on input at bounding box center [729, 227] width 509 height 26
type input "2711"
click at [610, 347] on input "[DATE]" at bounding box center [729, 345] width 507 height 26
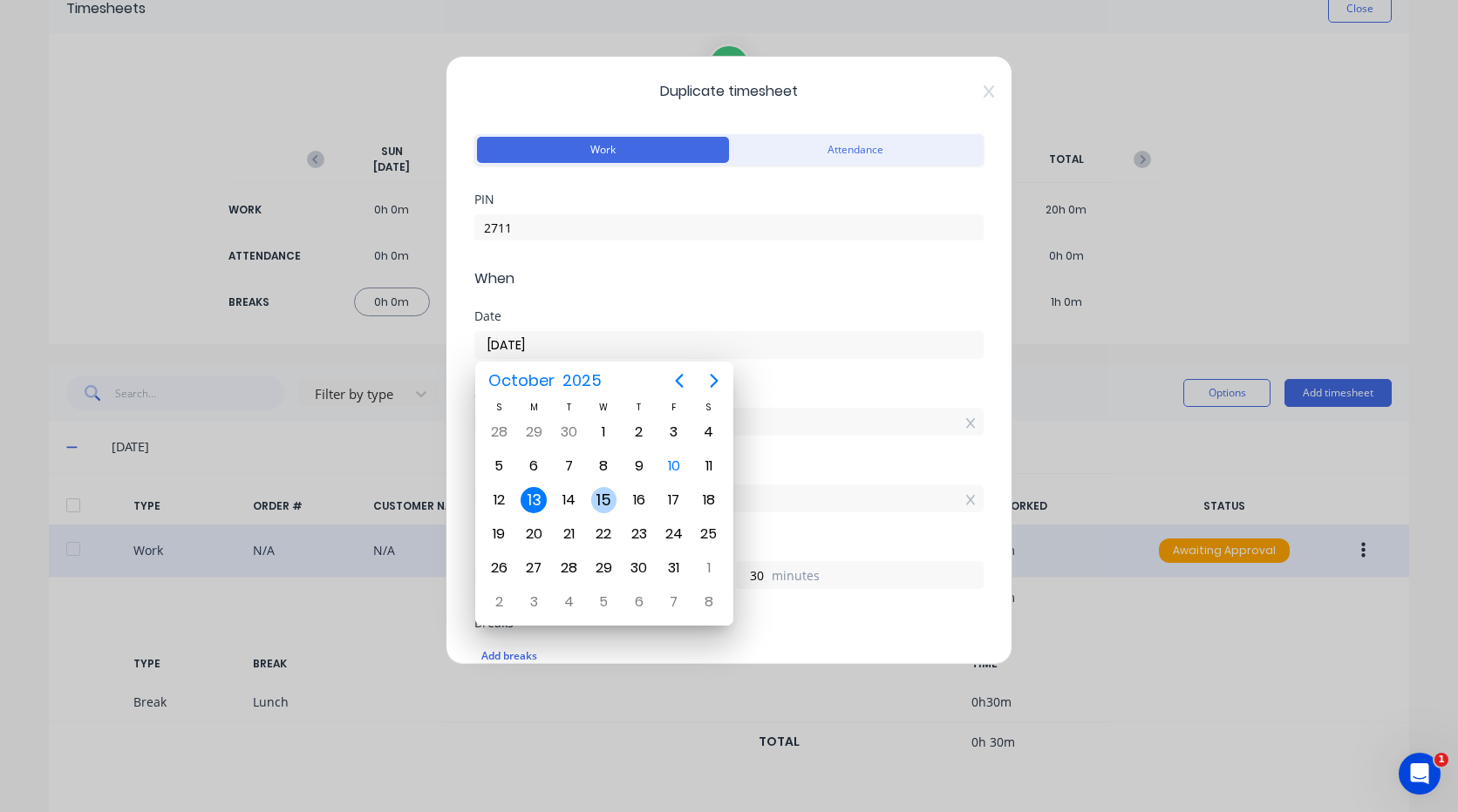
click at [607, 506] on div "15" at bounding box center [604, 500] width 26 height 26
type input "[DATE]"
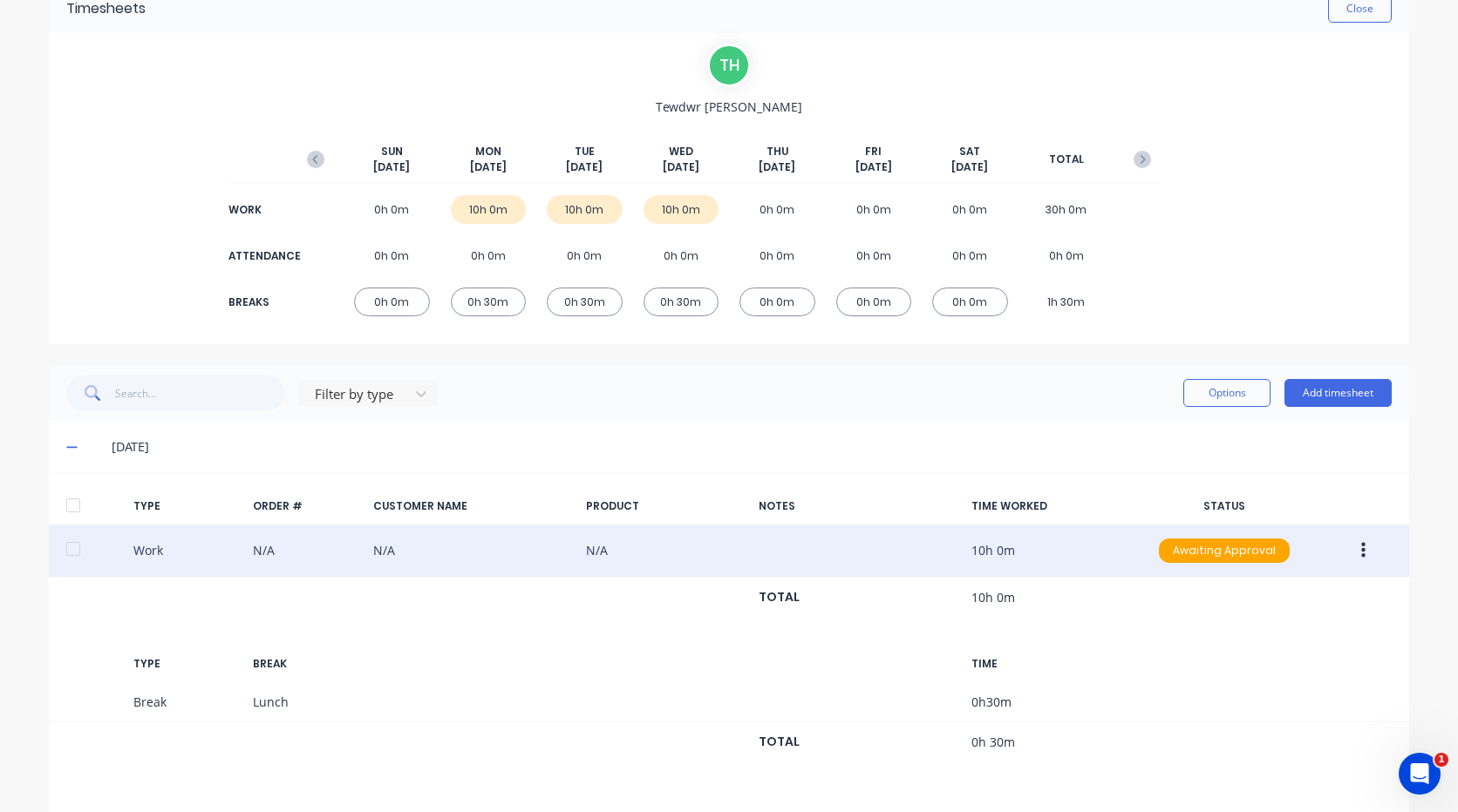
click at [1364, 545] on button "button" at bounding box center [1363, 551] width 41 height 32
click at [1244, 557] on div "Duplicate" at bounding box center [1301, 554] width 134 height 26
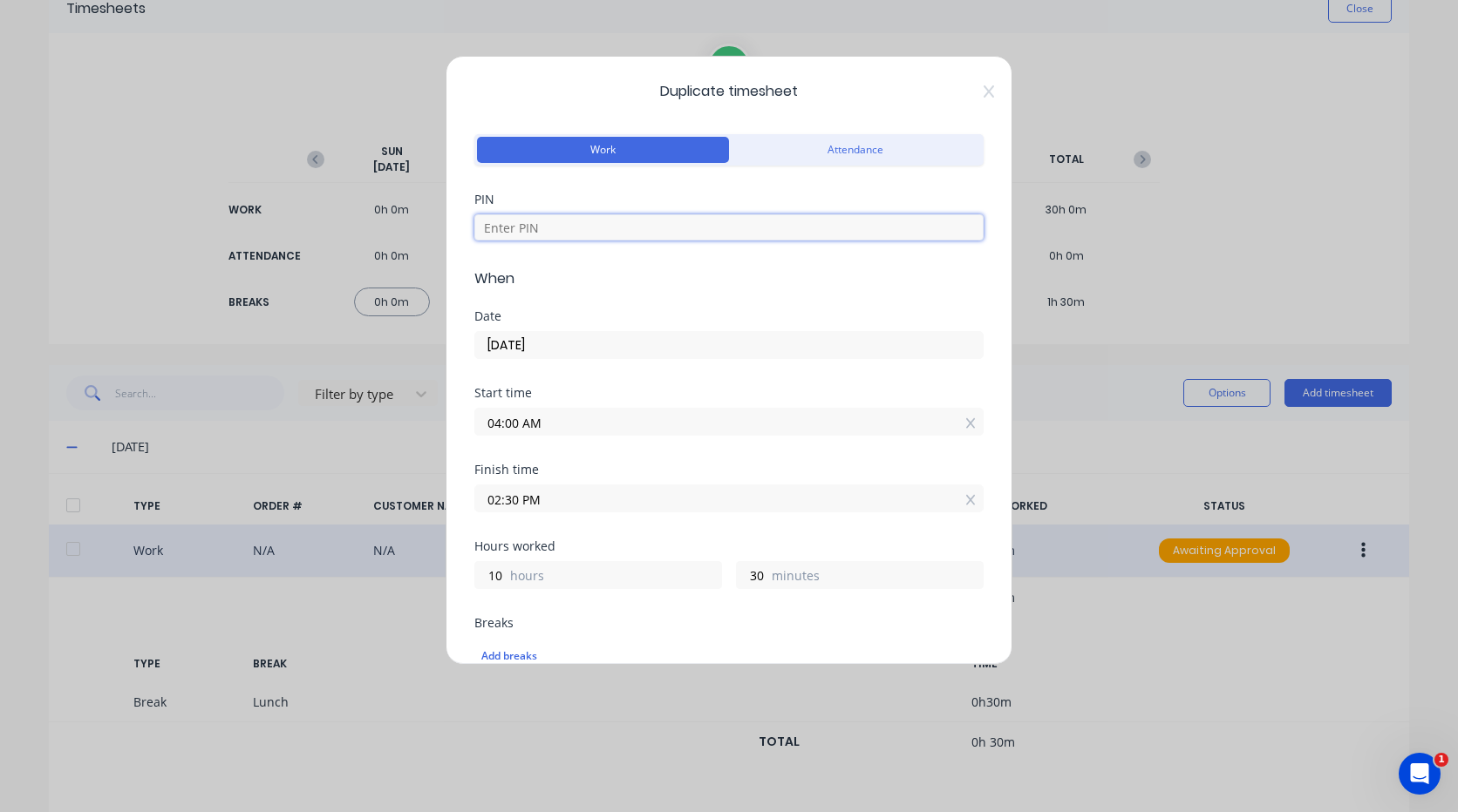
click at [621, 221] on input at bounding box center [729, 227] width 509 height 26
type input "2711"
click at [601, 339] on input "[DATE]" at bounding box center [729, 345] width 507 height 26
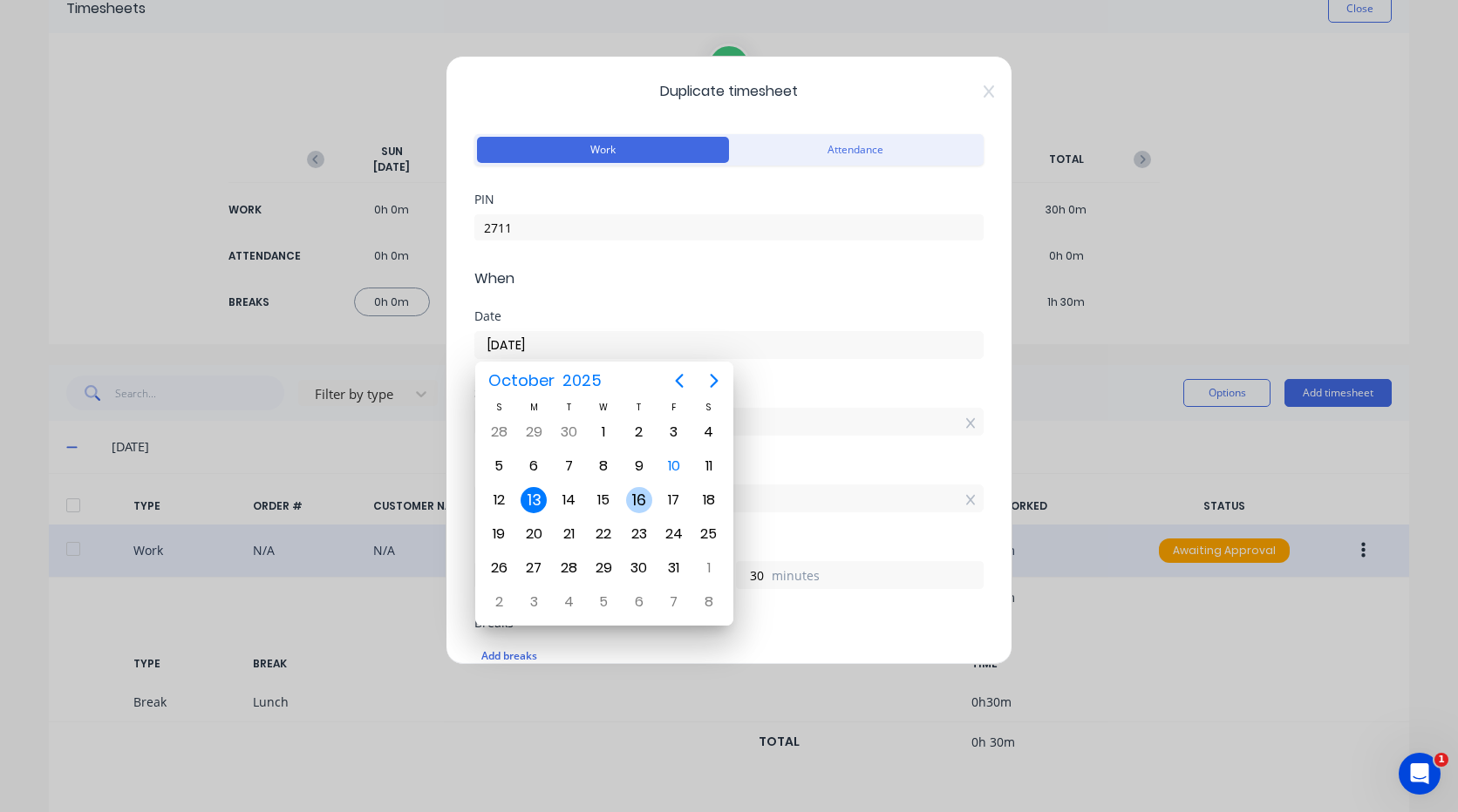
click at [632, 506] on div "16" at bounding box center [639, 500] width 26 height 26
type input "[DATE]"
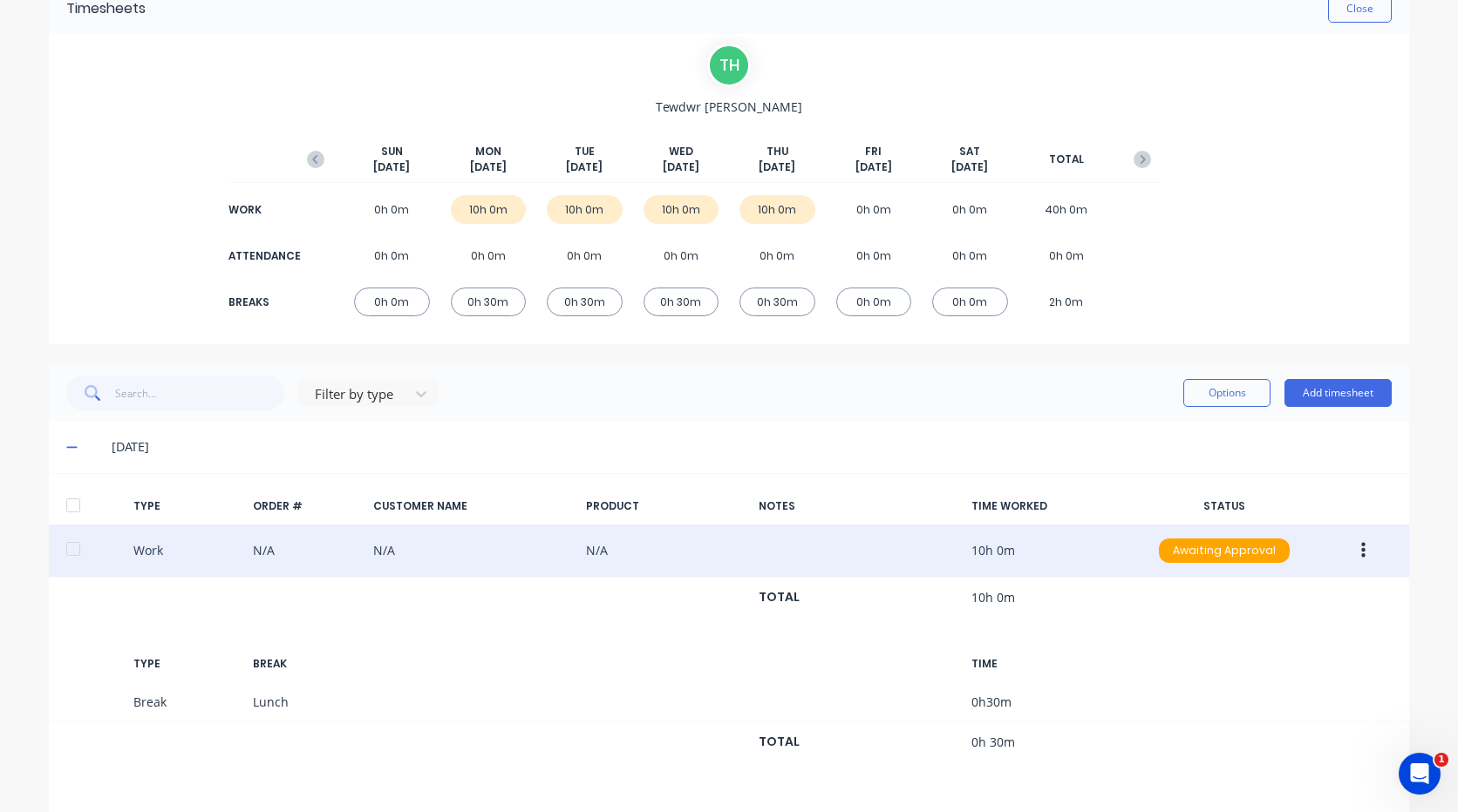
click at [1361, 553] on icon "button" at bounding box center [1363, 550] width 4 height 19
click at [1251, 554] on div "Duplicate" at bounding box center [1301, 554] width 134 height 26
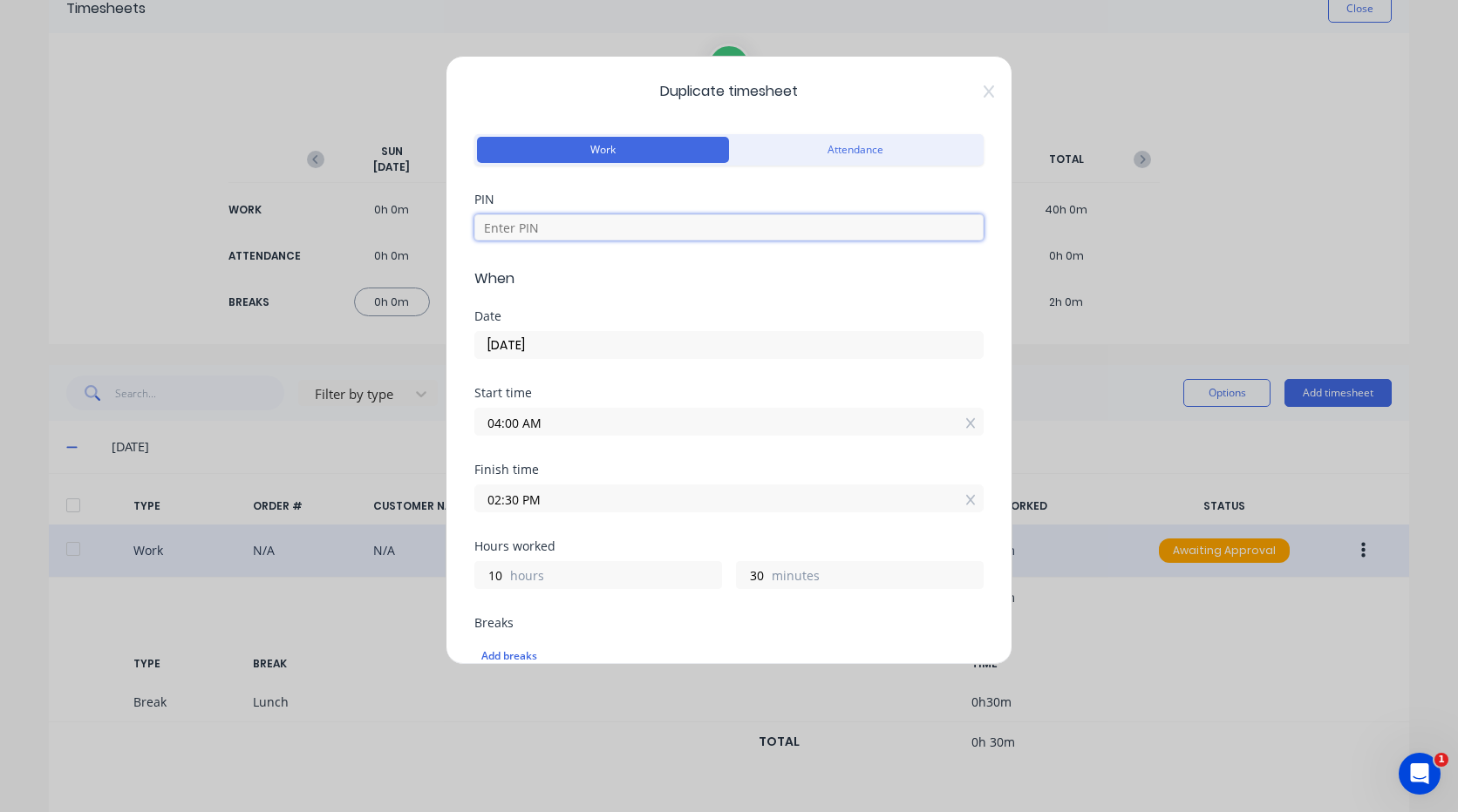
click at [646, 235] on input at bounding box center [729, 227] width 509 height 26
type input "2711"
click at [567, 341] on input "[DATE]" at bounding box center [729, 345] width 507 height 26
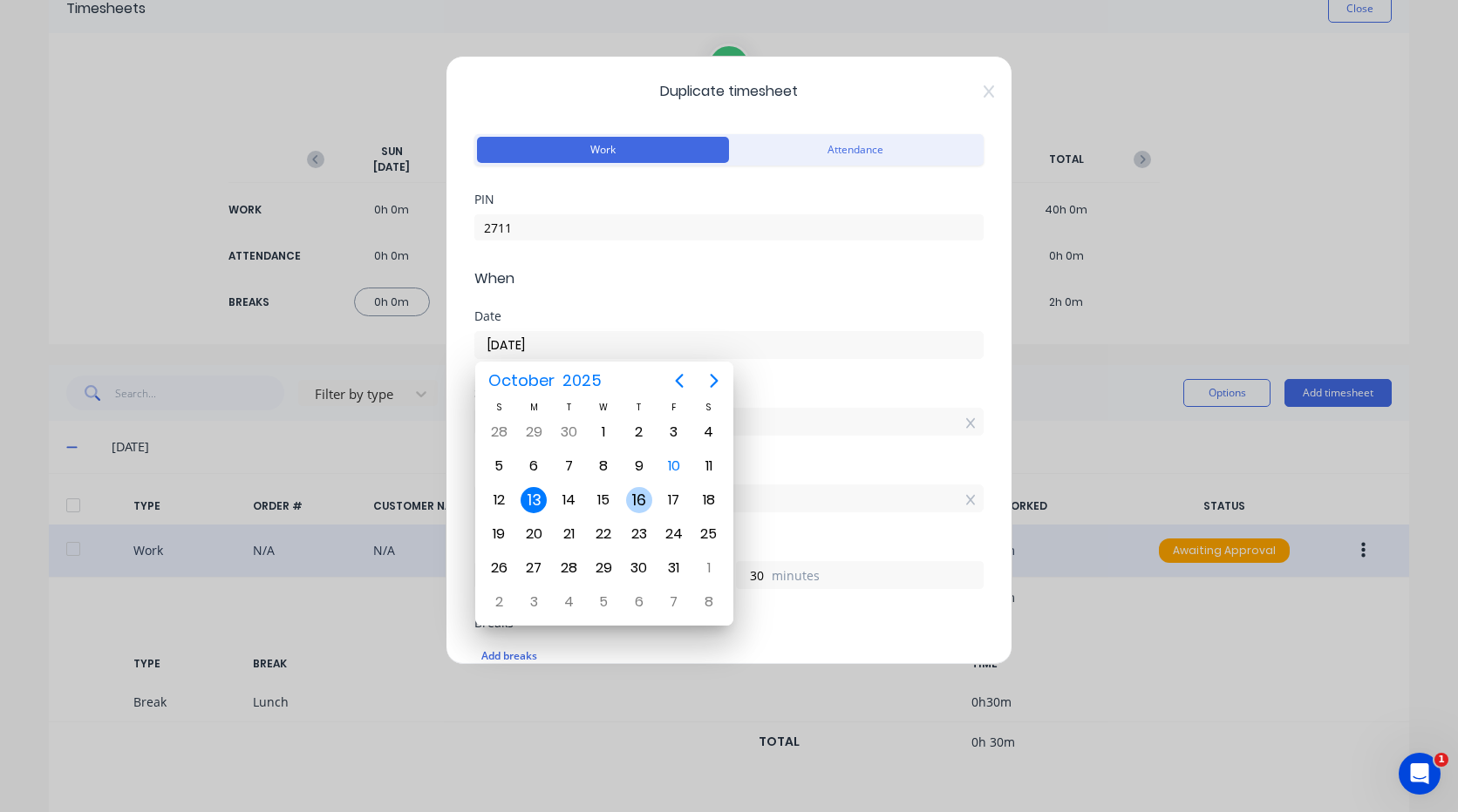
click at [639, 497] on div "16" at bounding box center [639, 500] width 26 height 26
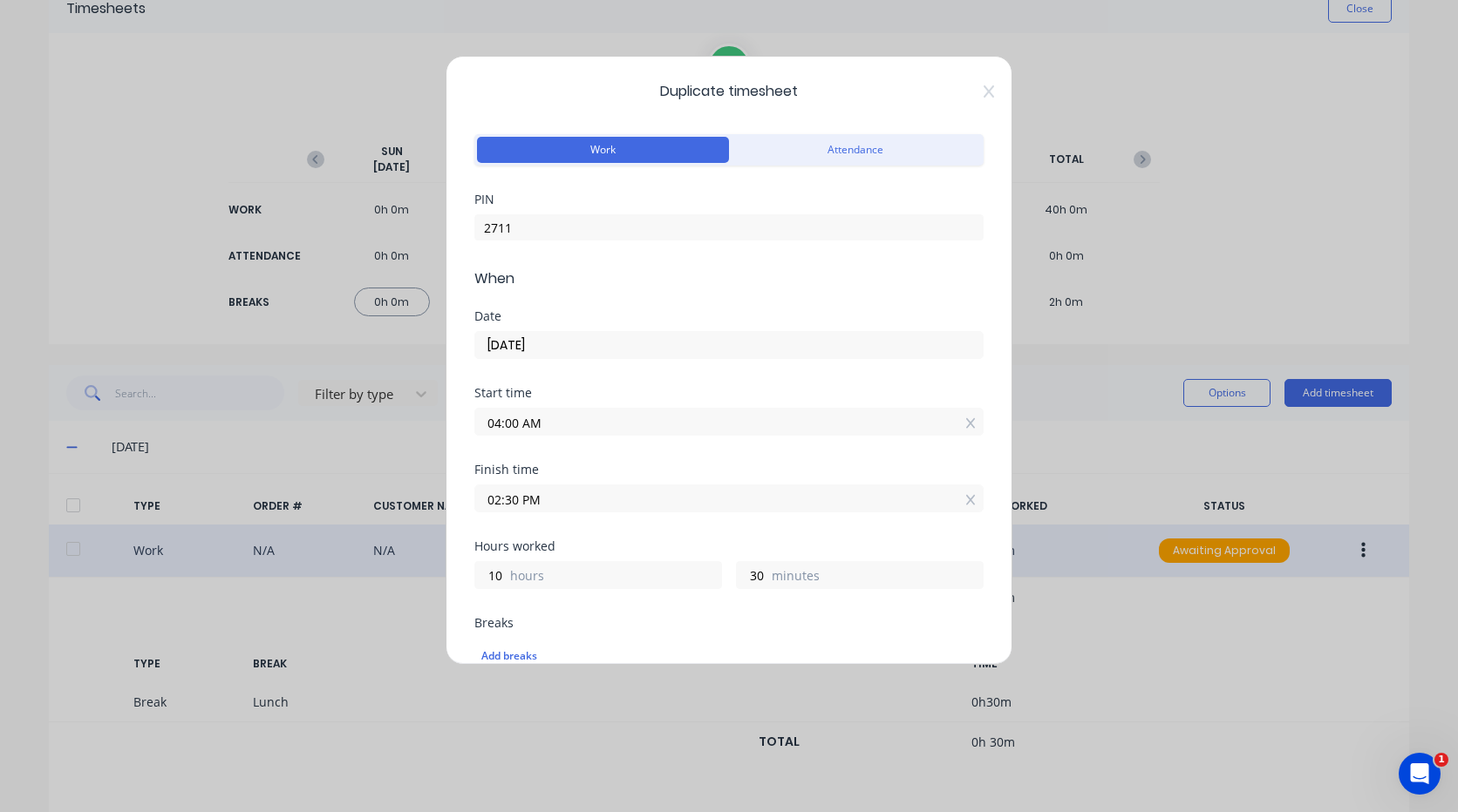
click at [572, 340] on input "[DATE]" at bounding box center [729, 345] width 507 height 26
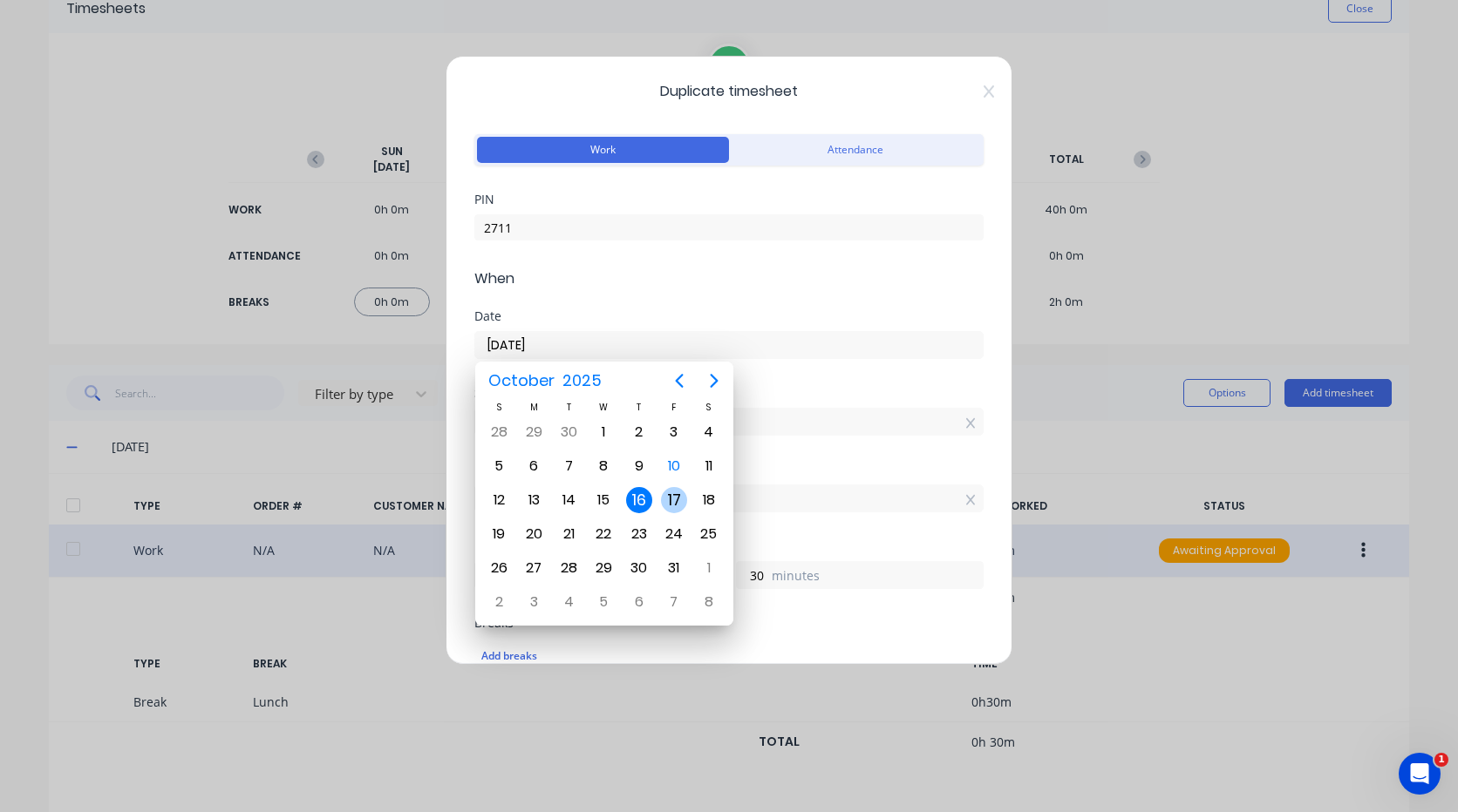
click at [677, 504] on div "17" at bounding box center [673, 500] width 26 height 26
type input "[DATE]"
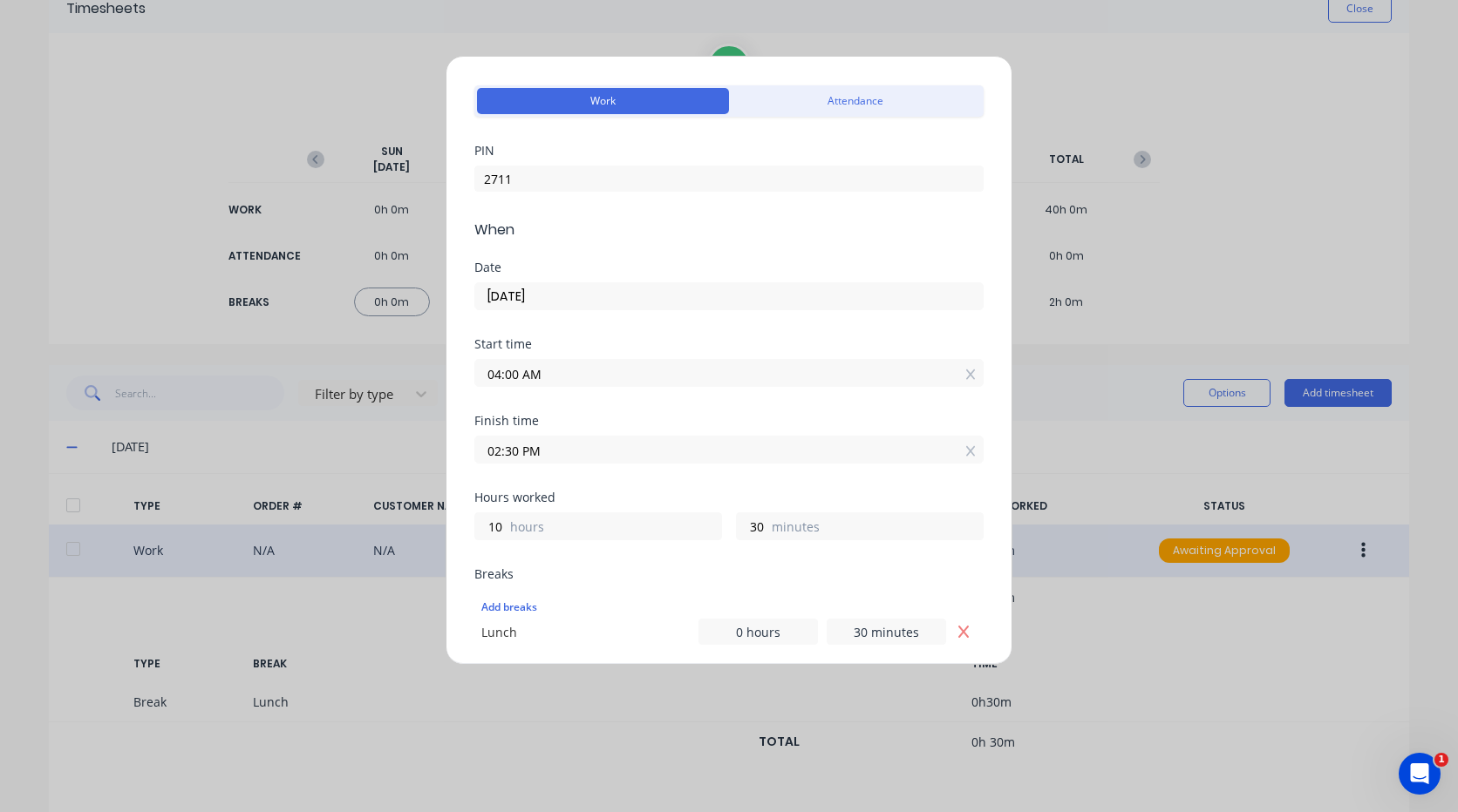
scroll to position [87, 0]
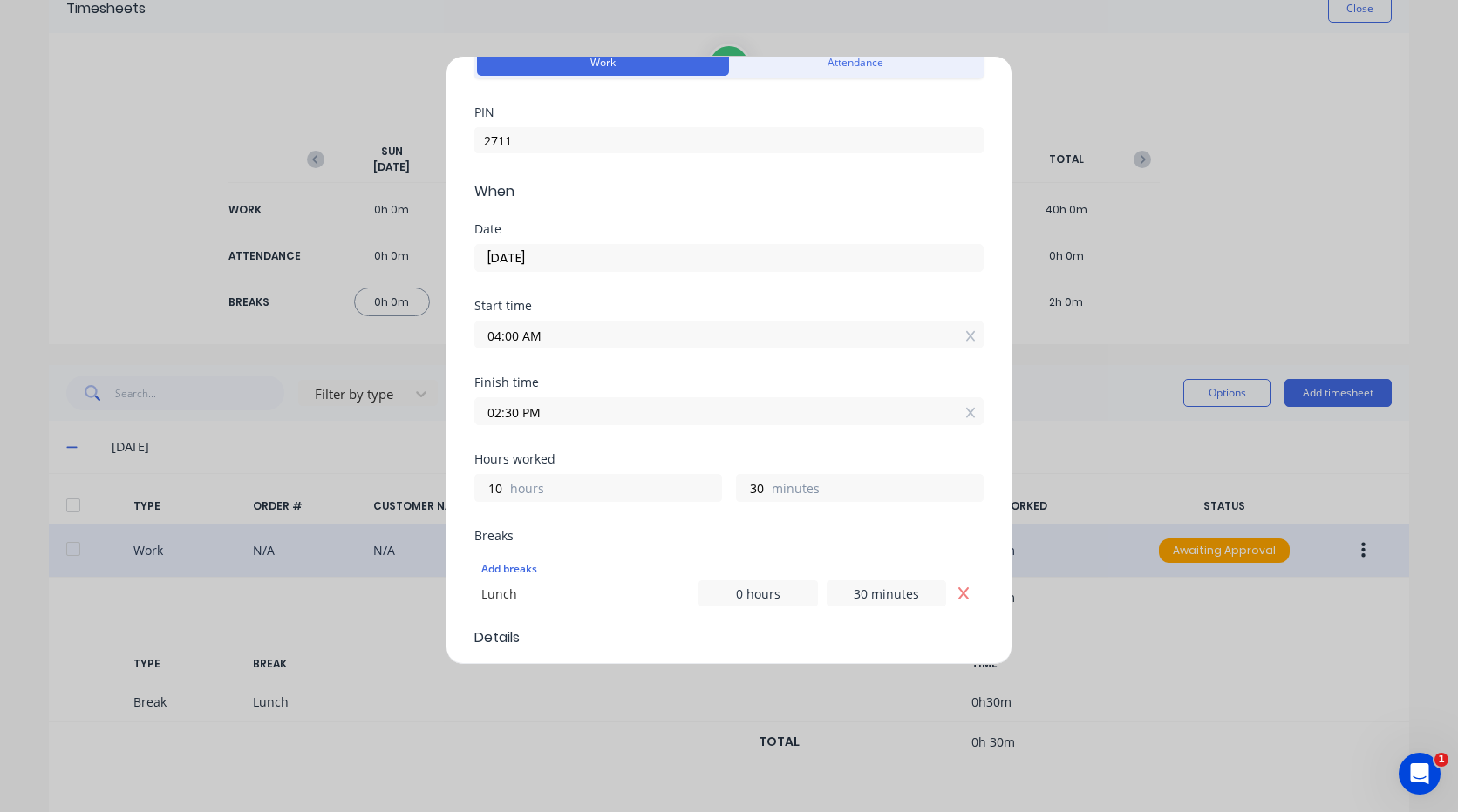
click at [547, 404] on input "02:30 PM" at bounding box center [729, 411] width 507 height 26
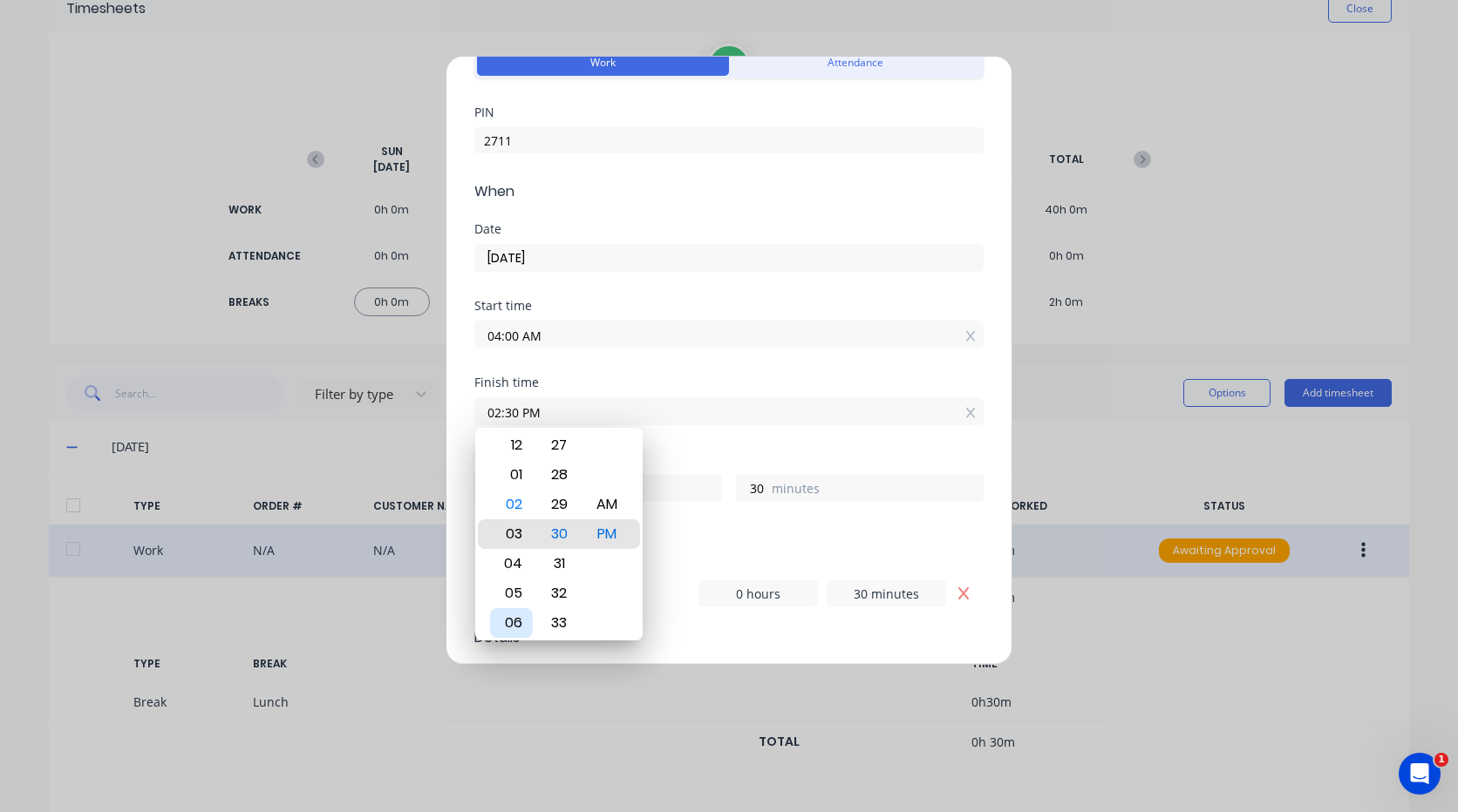
type input "03:30 PM"
type input "11"
type input "04:30 PM"
type input "12"
type input "05:30 PM"
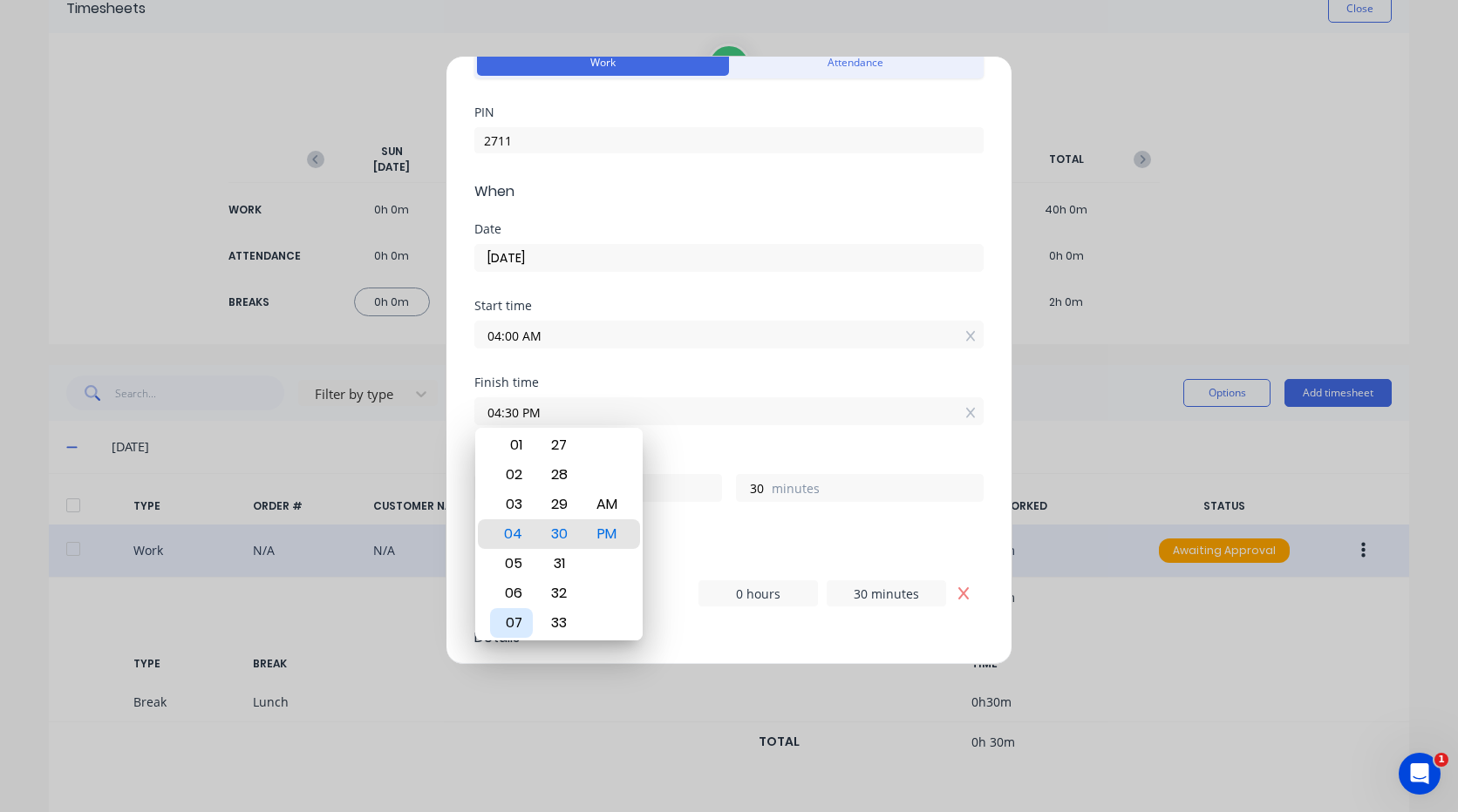
type input "13"
type input "06:30 PM"
type input "14"
click at [525, 620] on div "09" at bounding box center [510, 623] width 42 height 30
type input "09:30 PM"
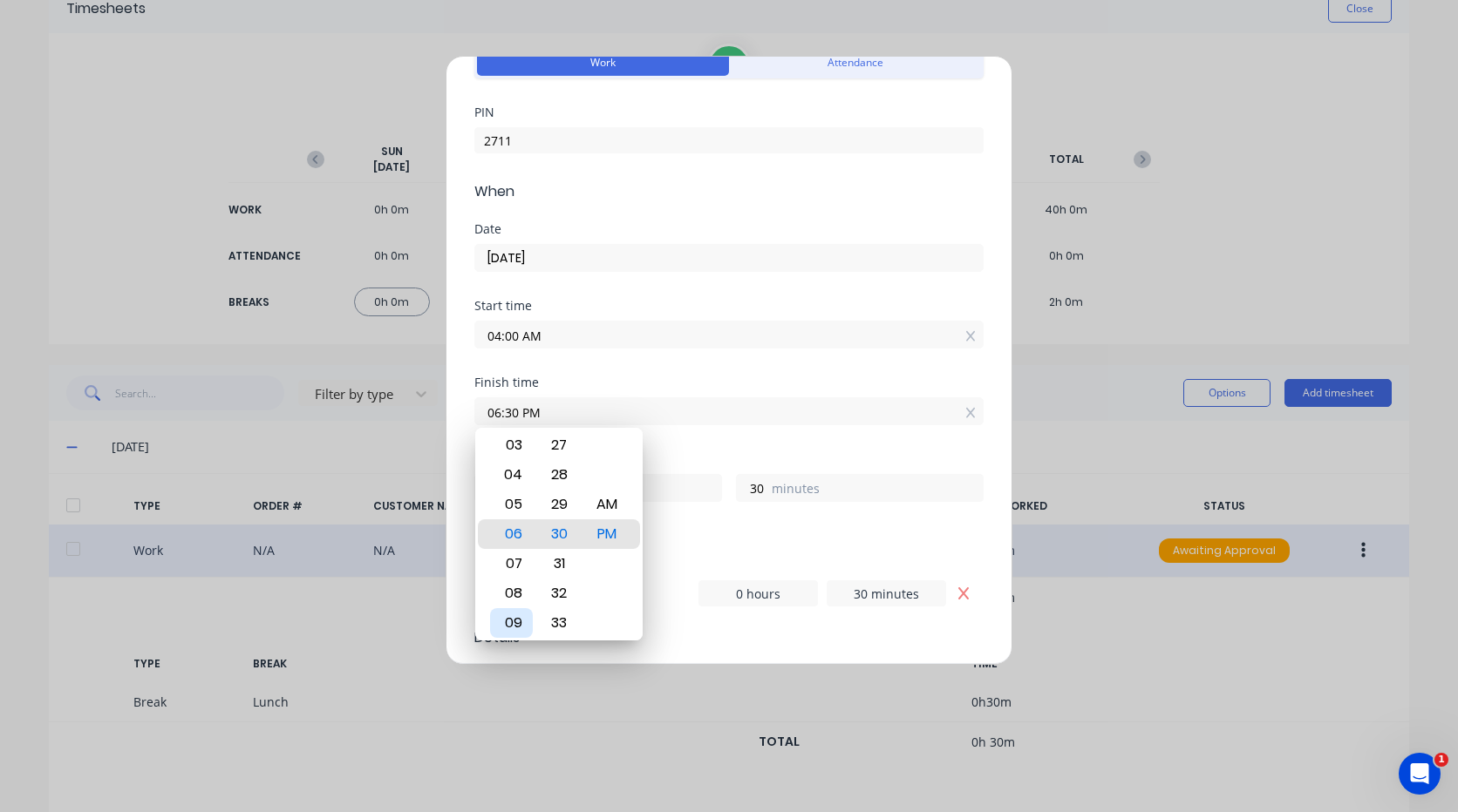
type input "17"
type input "09:26 PM"
type input "26"
type input "09:22 PM"
type input "22"
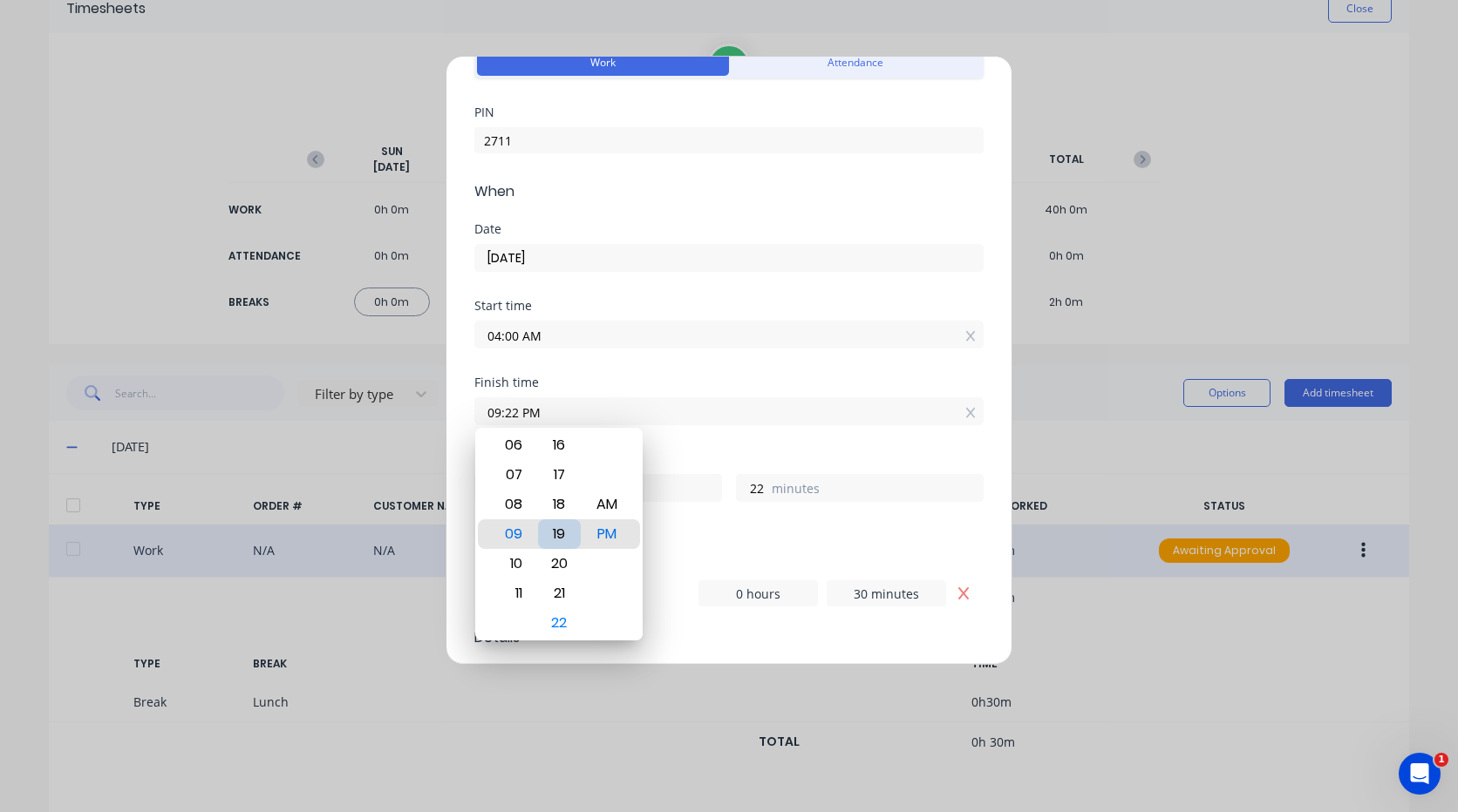
type input "09:19 PM"
type input "19"
type input "09:15 PM"
type input "15"
type input "09:12 PM"
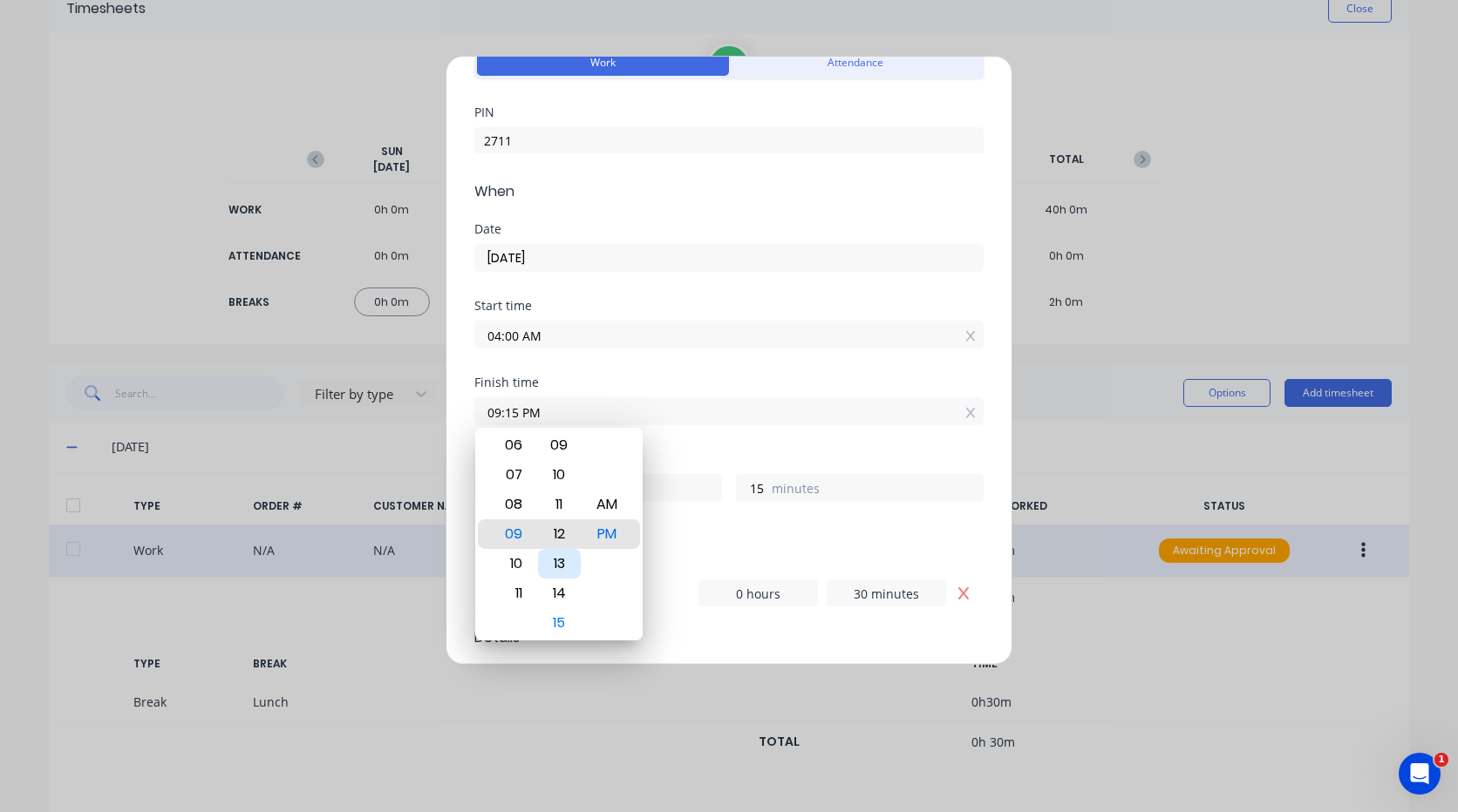
type input "12"
type input "09:08 PM"
type input "8"
type input "09:04 PM"
type input "4"
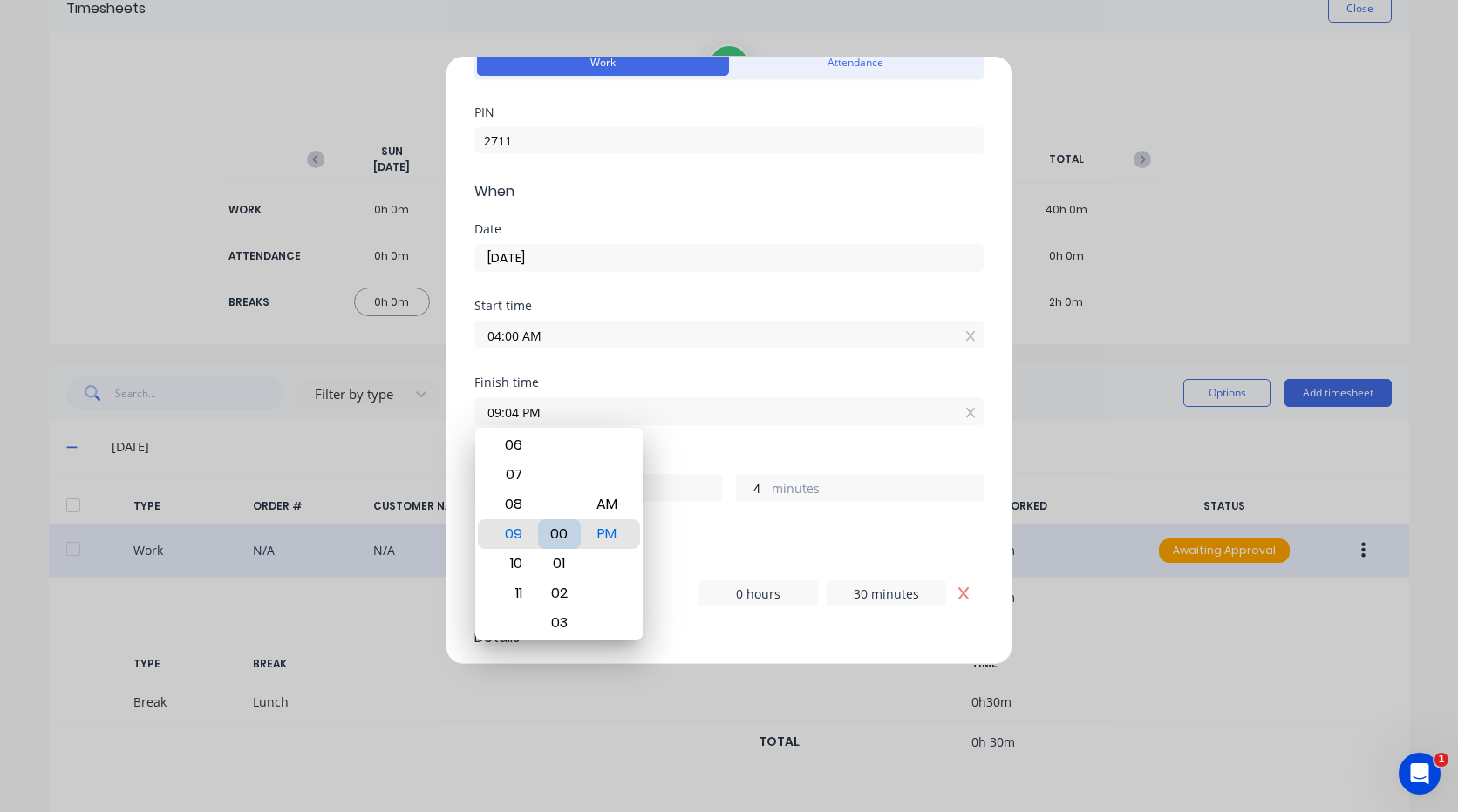
type input "09:00 PM"
type input "0"
click at [598, 508] on div "AM" at bounding box center [607, 504] width 42 height 30
type input "09:00 AM"
type input "5"
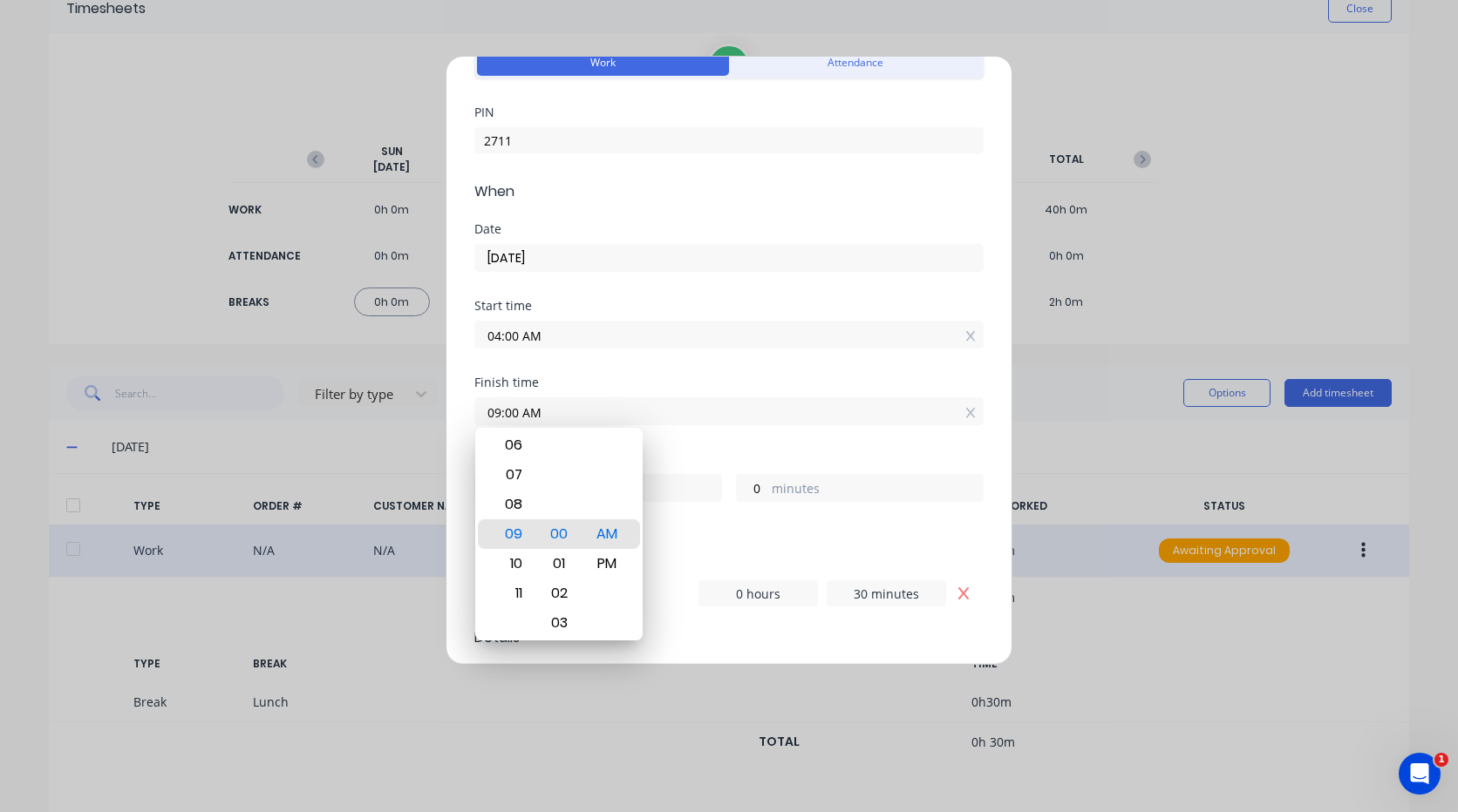
click at [701, 524] on div "Hours worked 5 hours 0 minutes" at bounding box center [729, 491] width 509 height 77
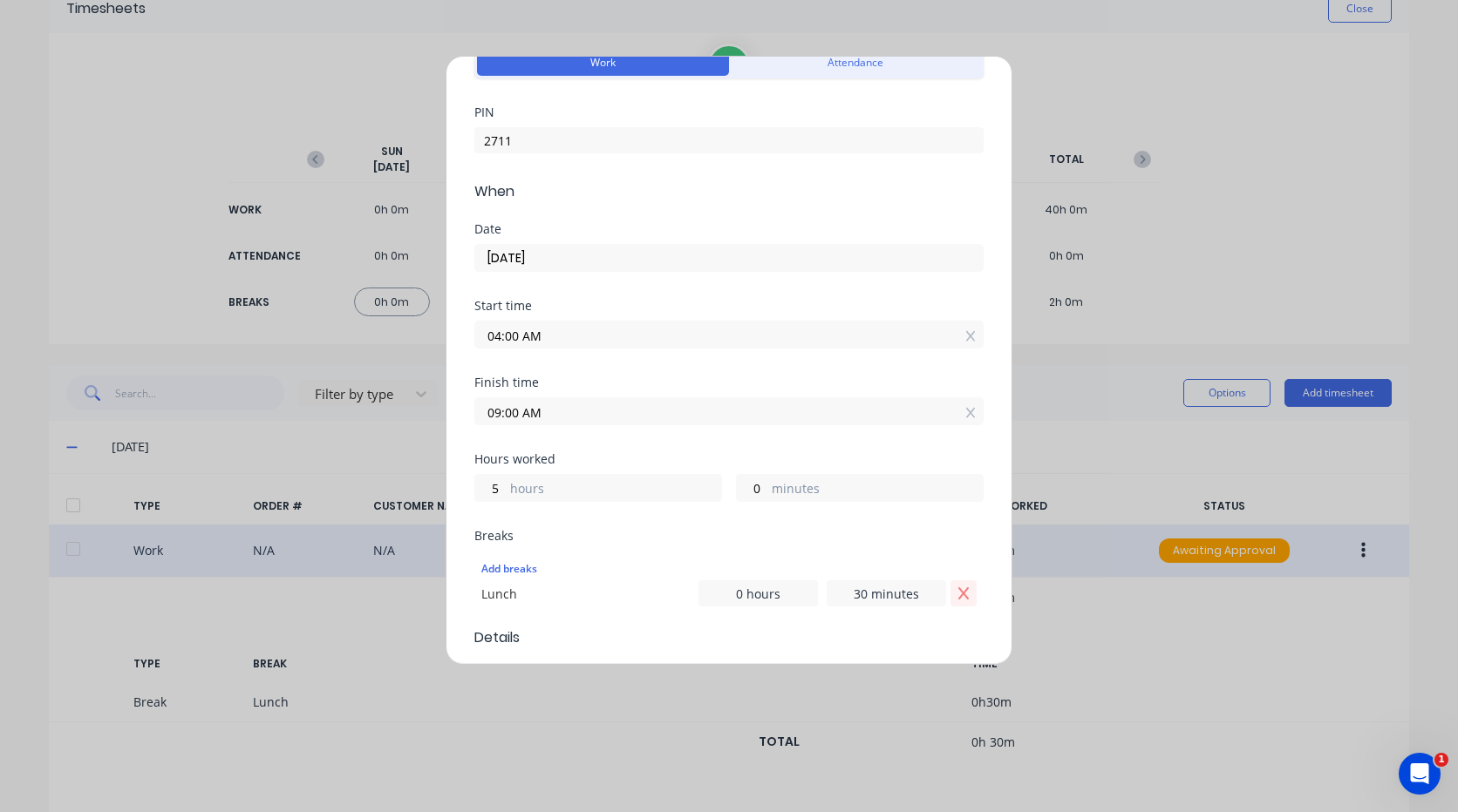
click at [957, 599] on icon "Remove Lunch" at bounding box center [963, 593] width 14 height 14
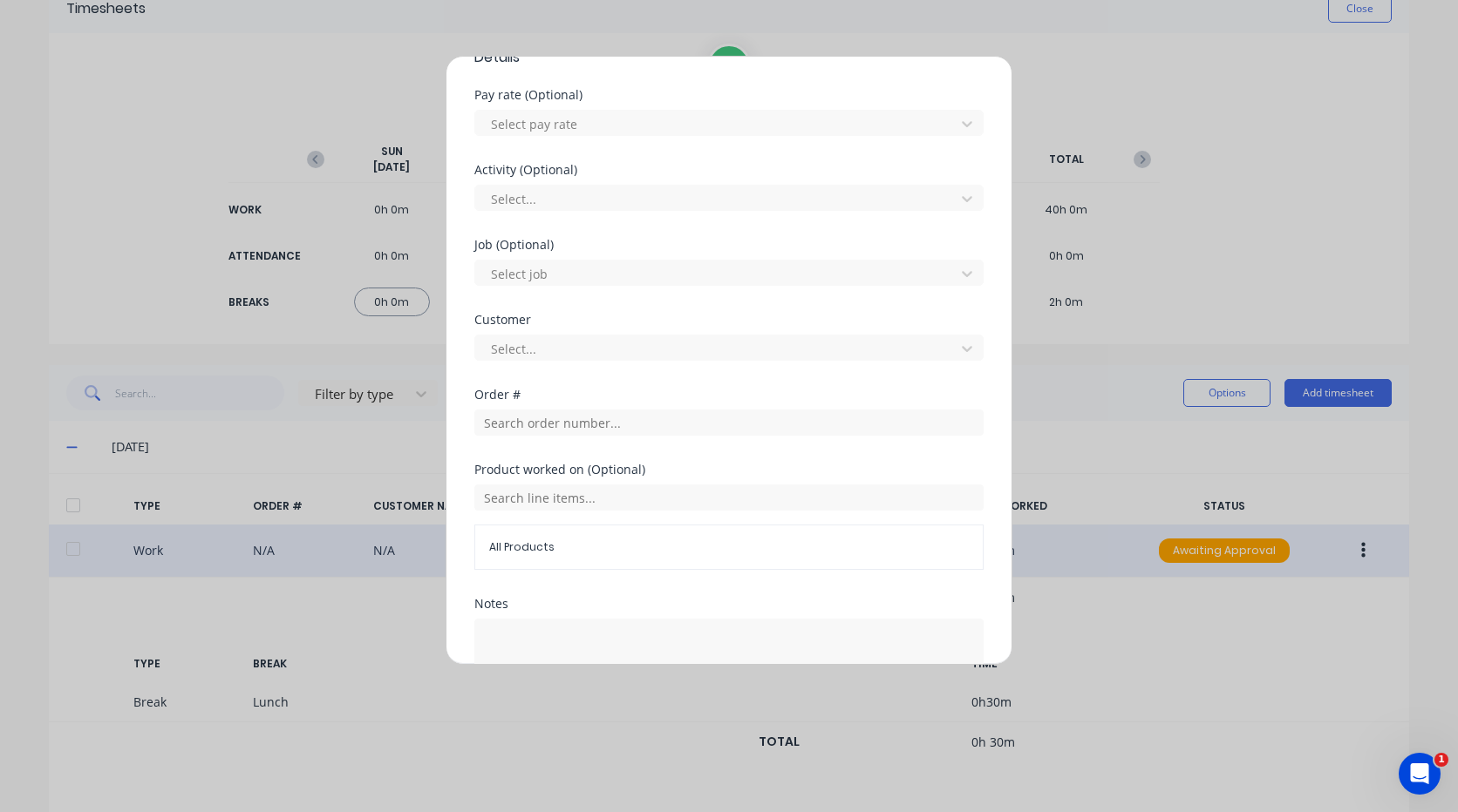
scroll to position [769, 0]
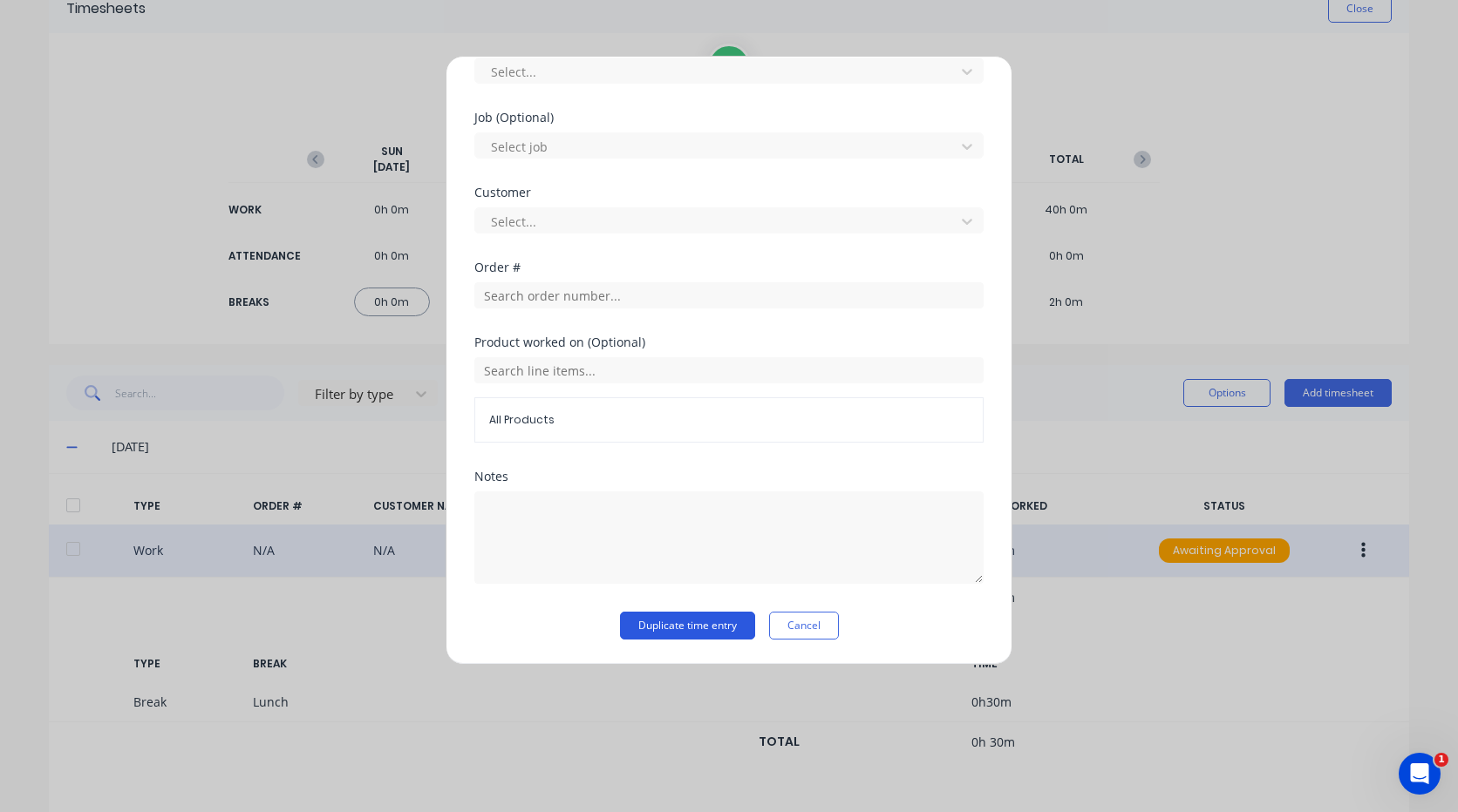
click at [707, 619] on button "Duplicate time entry" at bounding box center [687, 626] width 135 height 28
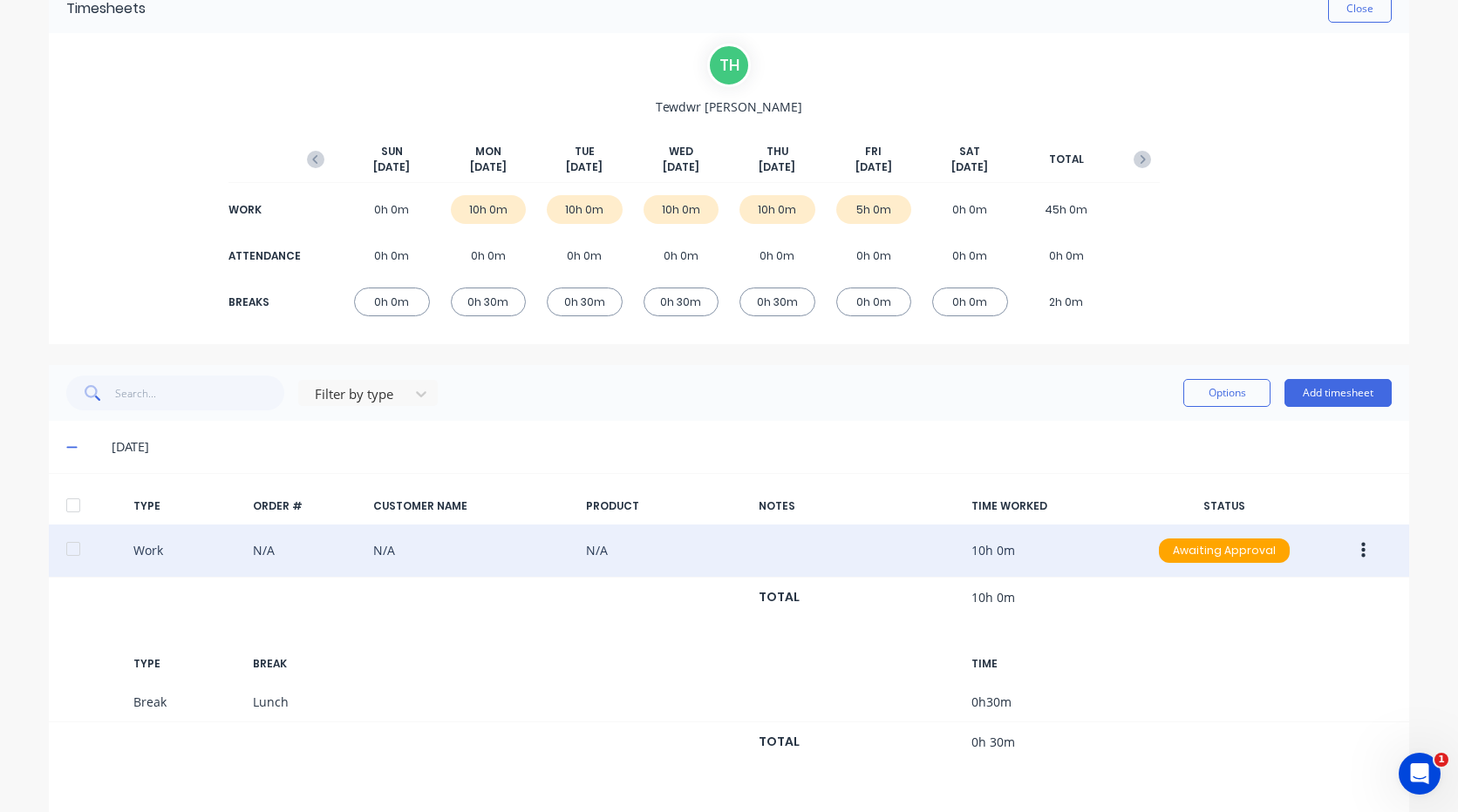
click at [1350, 552] on button "button" at bounding box center [1363, 551] width 41 height 32
click at [1271, 584] on div "Delete" at bounding box center [1301, 590] width 134 height 26
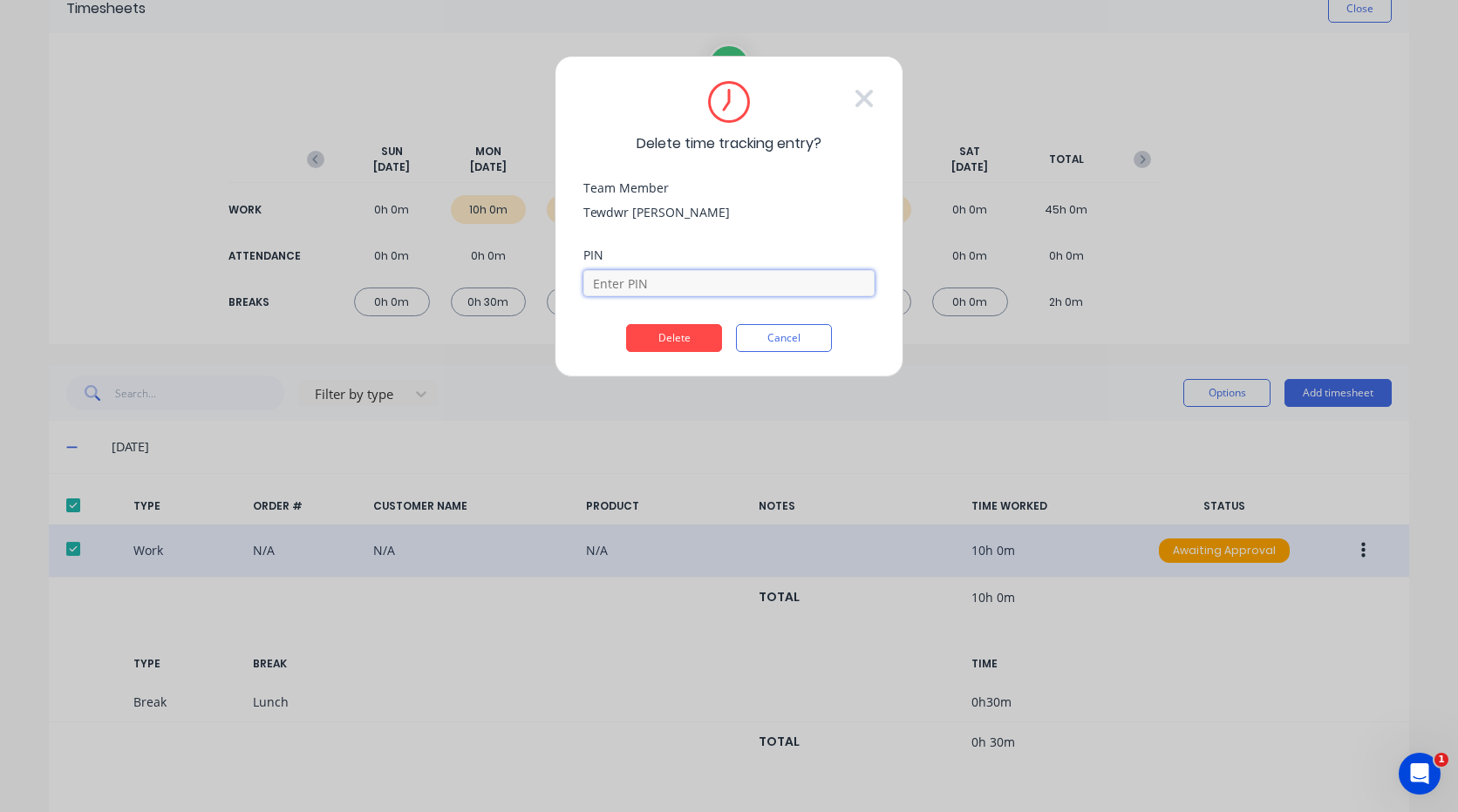
click at [706, 284] on input at bounding box center [729, 283] width 291 height 26
click at [626, 325] on button "Delete" at bounding box center [673, 338] width 96 height 28
type input "2711"
click at [626, 337] on button "Delete" at bounding box center [673, 351] width 96 height 28
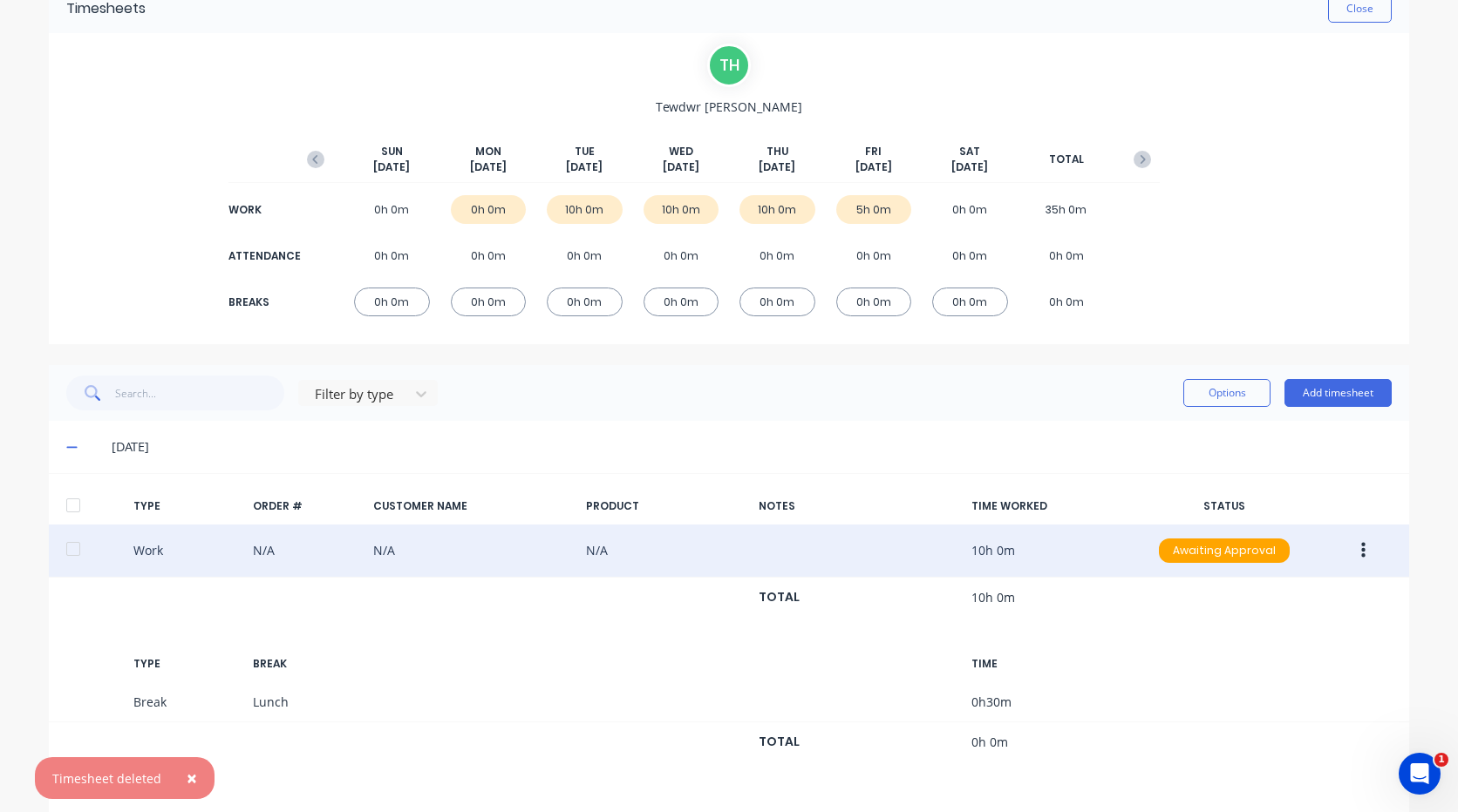
click at [1350, 549] on button "button" at bounding box center [1363, 551] width 41 height 32
click at [1263, 580] on div "Delete" at bounding box center [1301, 590] width 134 height 26
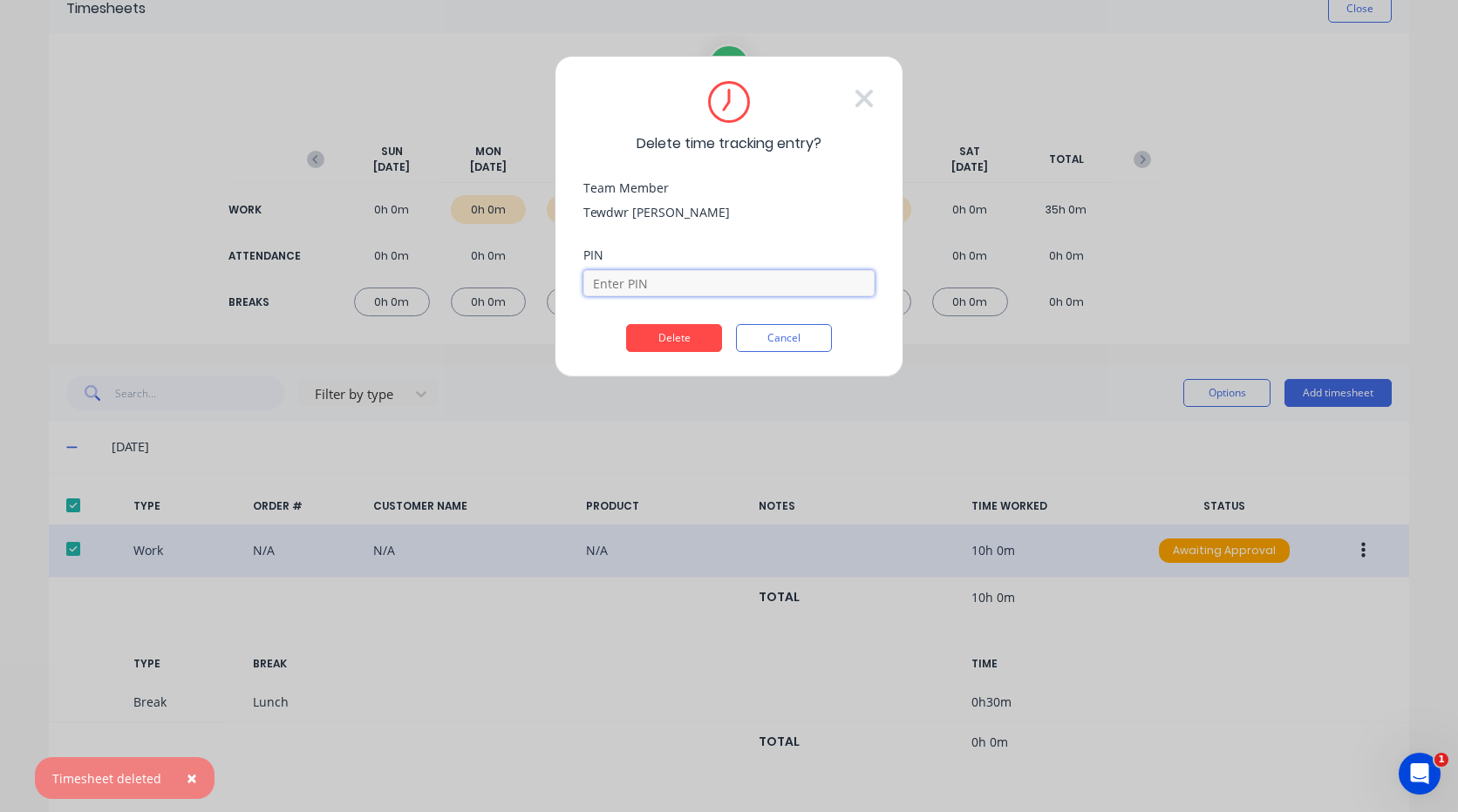
click at [796, 280] on input at bounding box center [729, 283] width 291 height 26
type input "2711"
click at [687, 338] on button "Delete" at bounding box center [673, 338] width 96 height 28
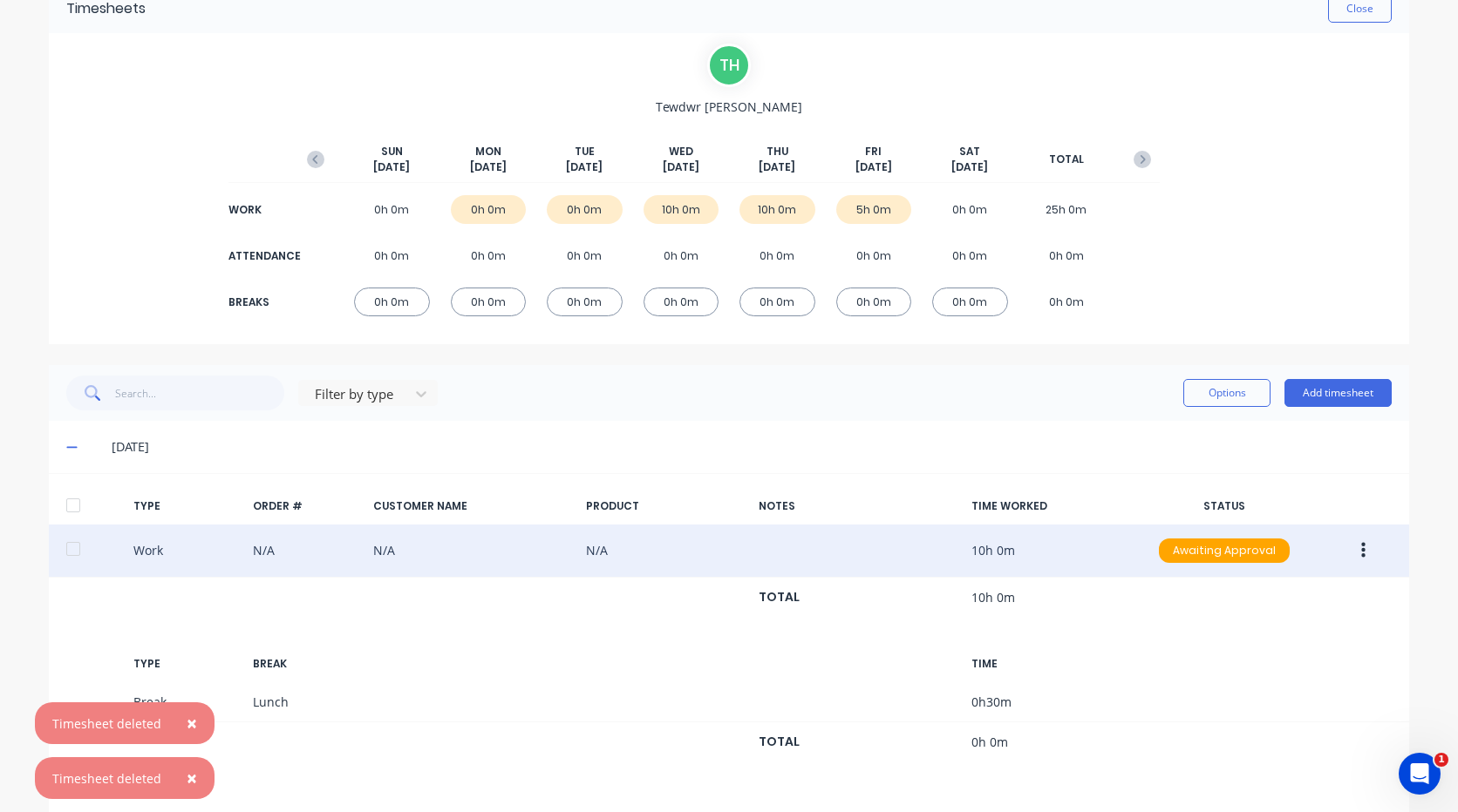
click at [1370, 549] on button "button" at bounding box center [1363, 551] width 41 height 32
click at [1282, 580] on div "Delete" at bounding box center [1301, 590] width 134 height 26
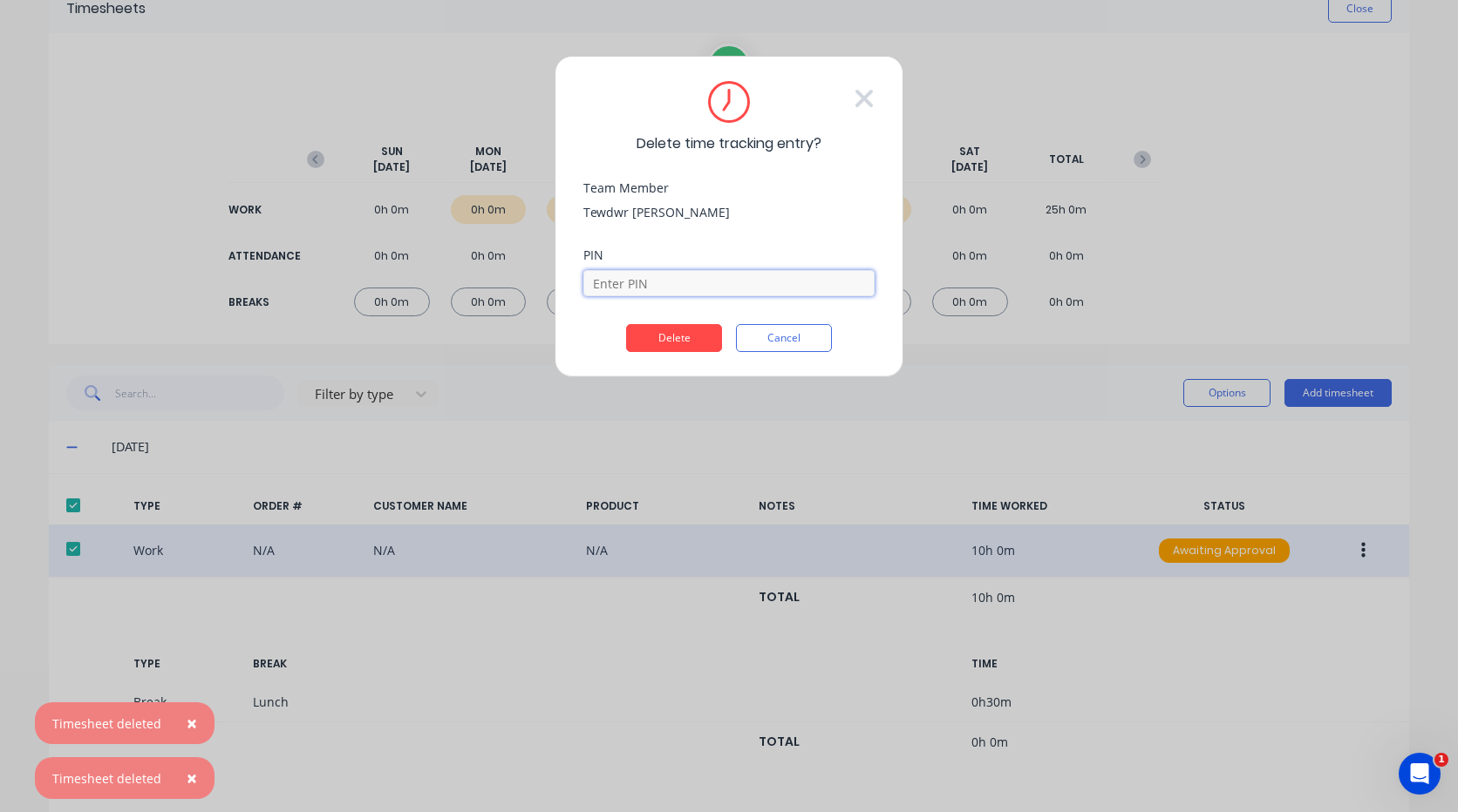
click at [782, 282] on input at bounding box center [729, 283] width 291 height 26
type input "2711"
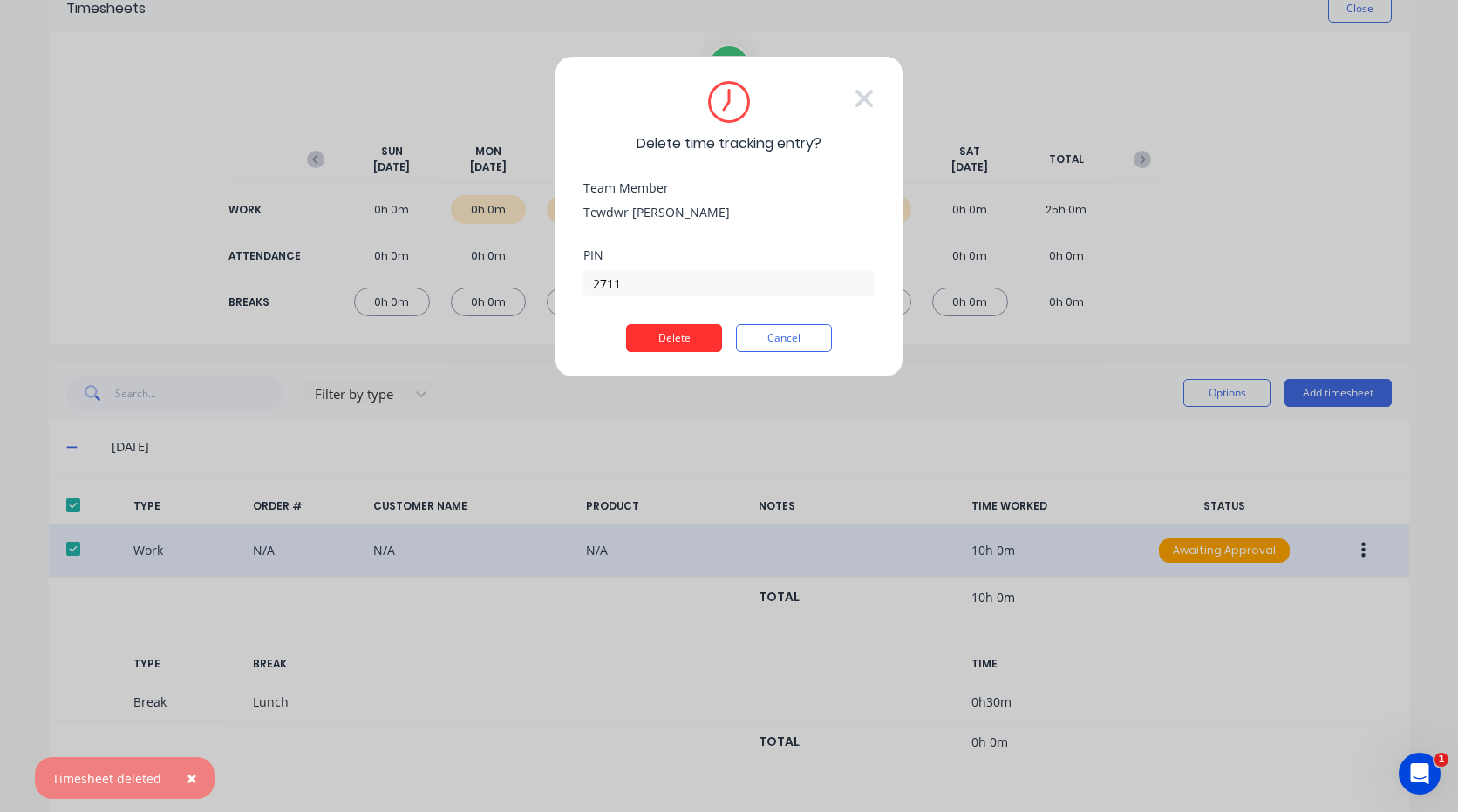
click at [651, 334] on button "Delete" at bounding box center [673, 338] width 96 height 28
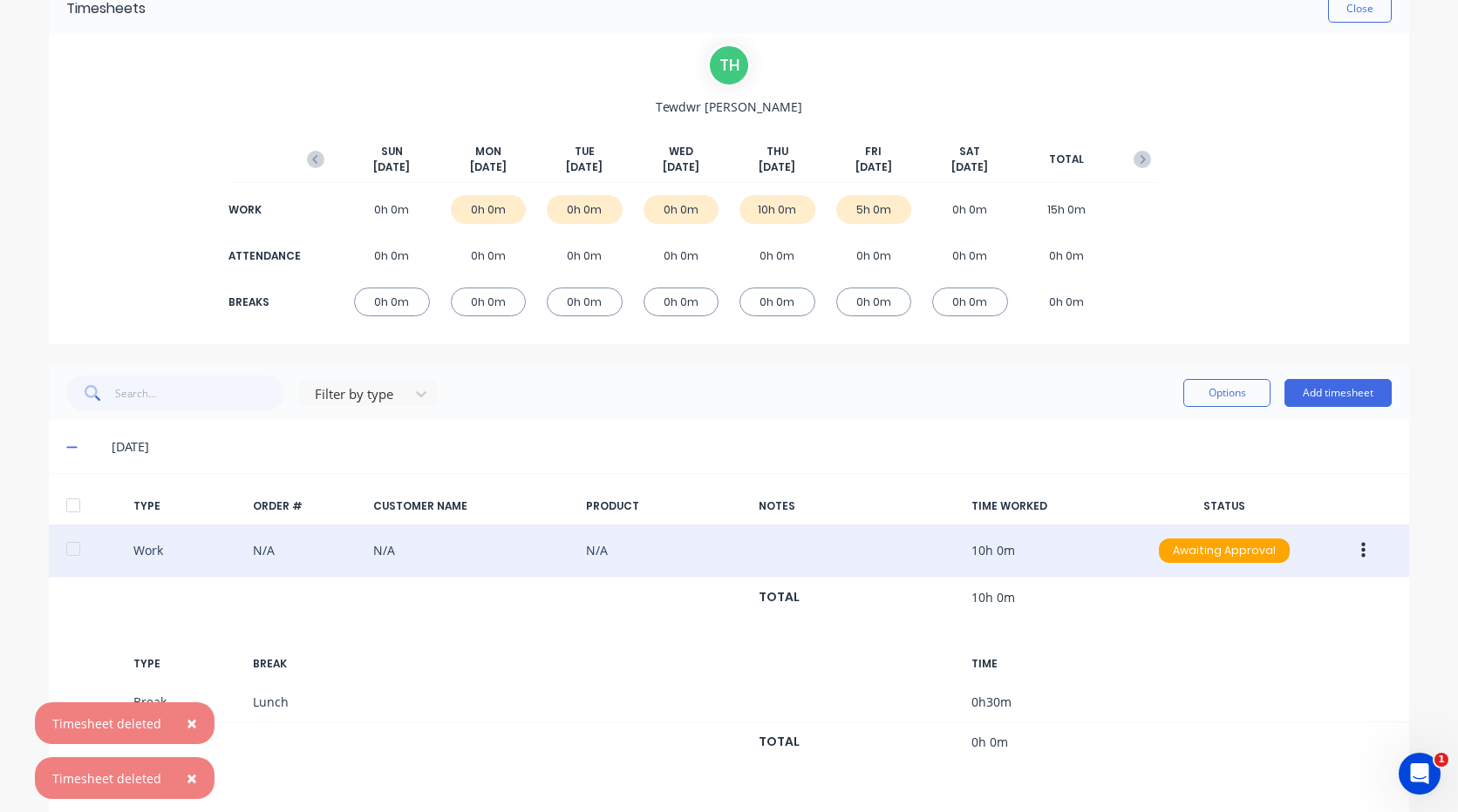
click at [1367, 555] on button "button" at bounding box center [1363, 551] width 41 height 32
click at [1279, 576] on button "Delete" at bounding box center [1301, 589] width 166 height 35
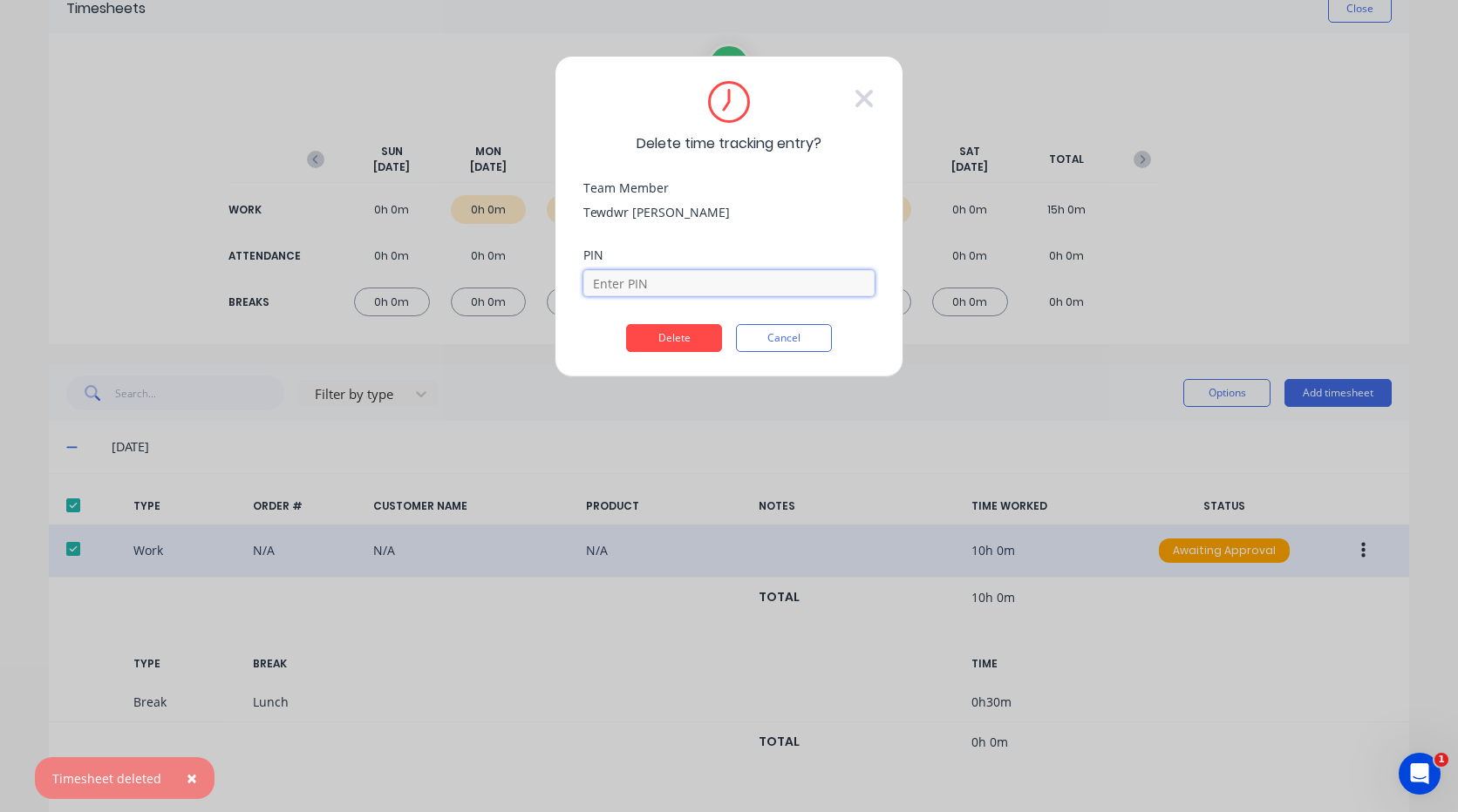
click at [657, 278] on input at bounding box center [729, 283] width 291 height 26
type input "2711"
click at [674, 332] on button "Delete" at bounding box center [673, 338] width 96 height 28
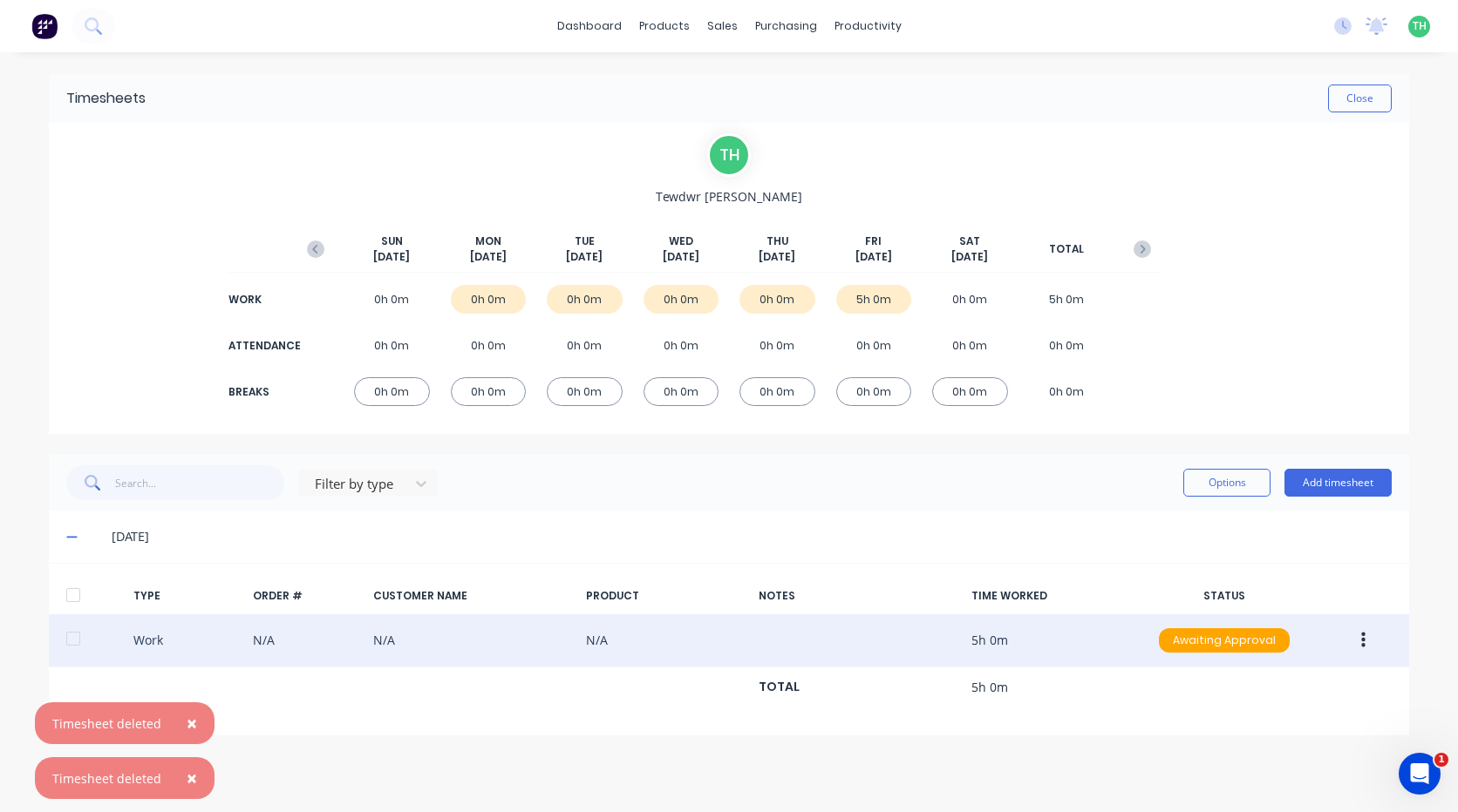
click at [1365, 640] on icon "button" at bounding box center [1363, 639] width 4 height 19
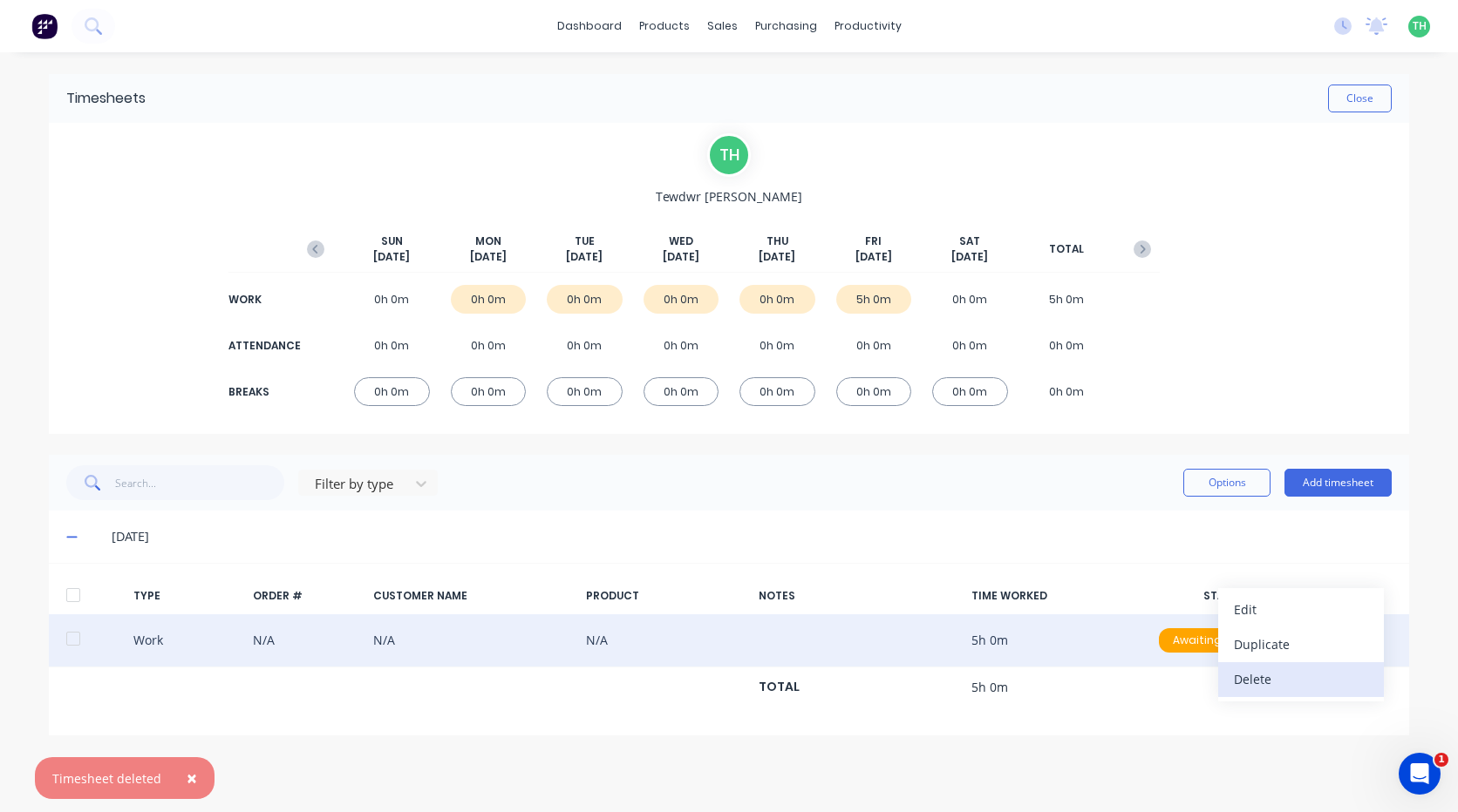
click at [1266, 678] on div "Delete" at bounding box center [1301, 680] width 134 height 26
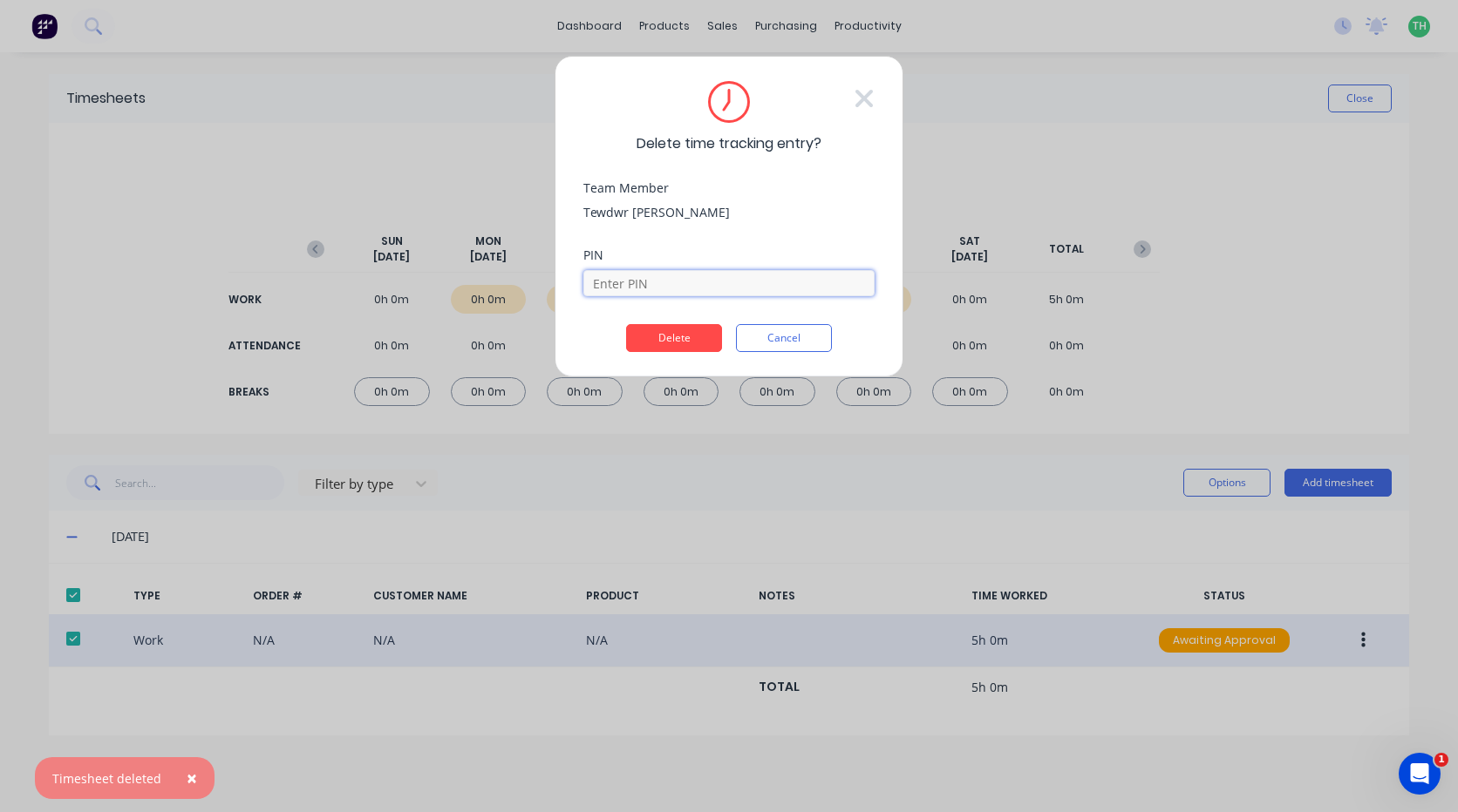
click at [660, 285] on input at bounding box center [729, 283] width 291 height 26
type input "2711"
click at [626, 325] on button "Delete" at bounding box center [673, 338] width 96 height 28
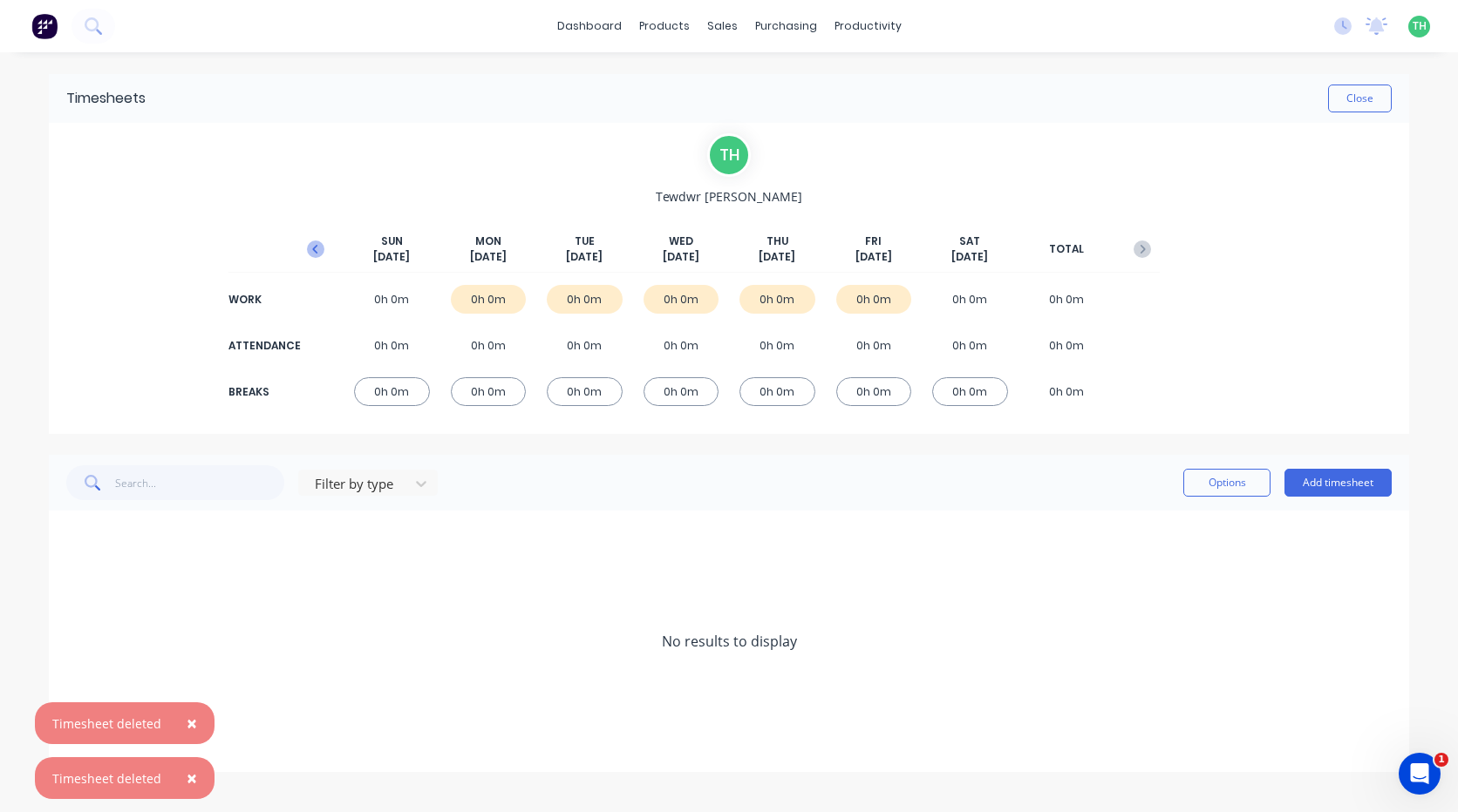
click at [323, 254] on icon "button" at bounding box center [316, 250] width 18 height 18
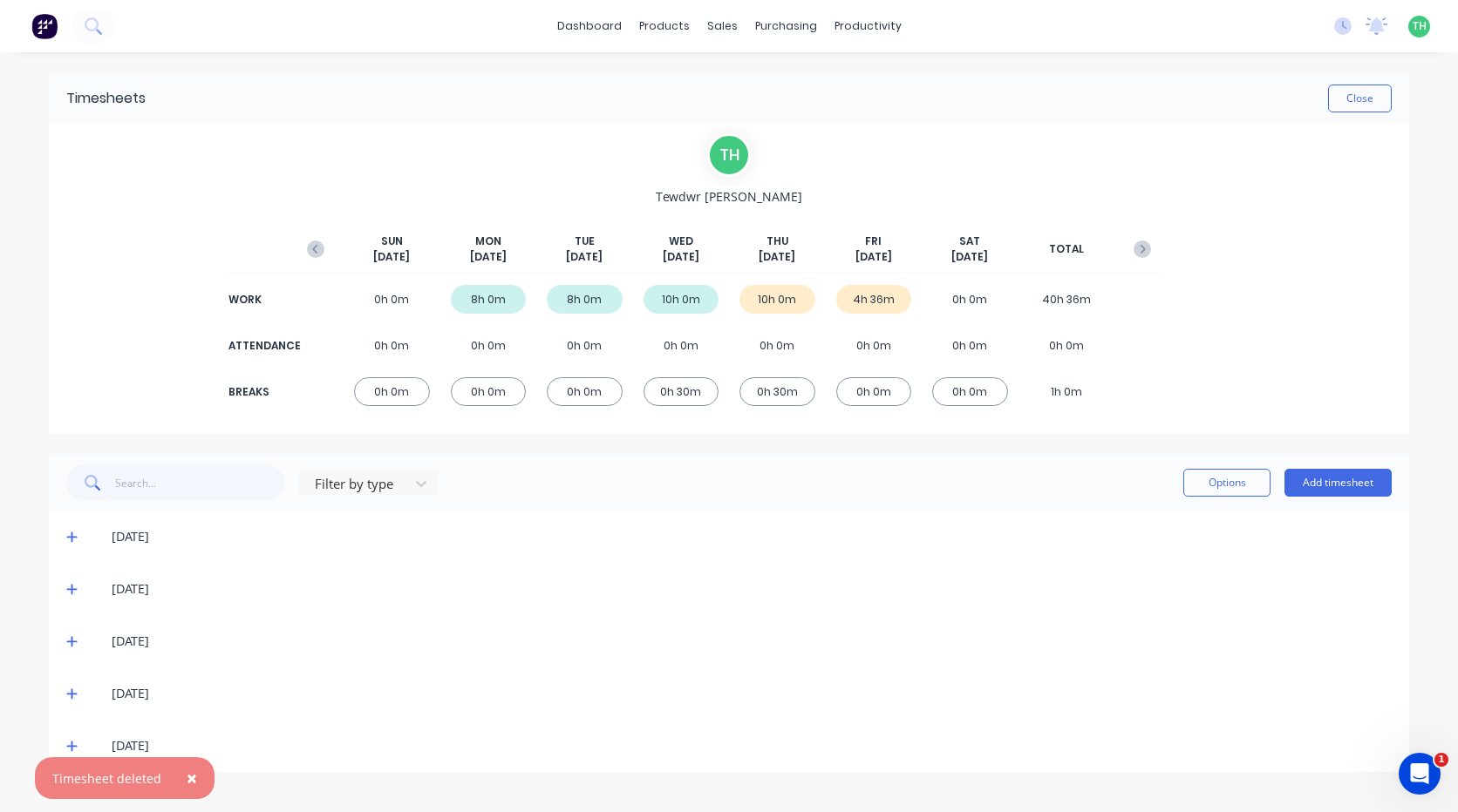
click at [194, 778] on button "×" at bounding box center [192, 778] width 45 height 41
click at [78, 745] on span at bounding box center [75, 746] width 18 height 18
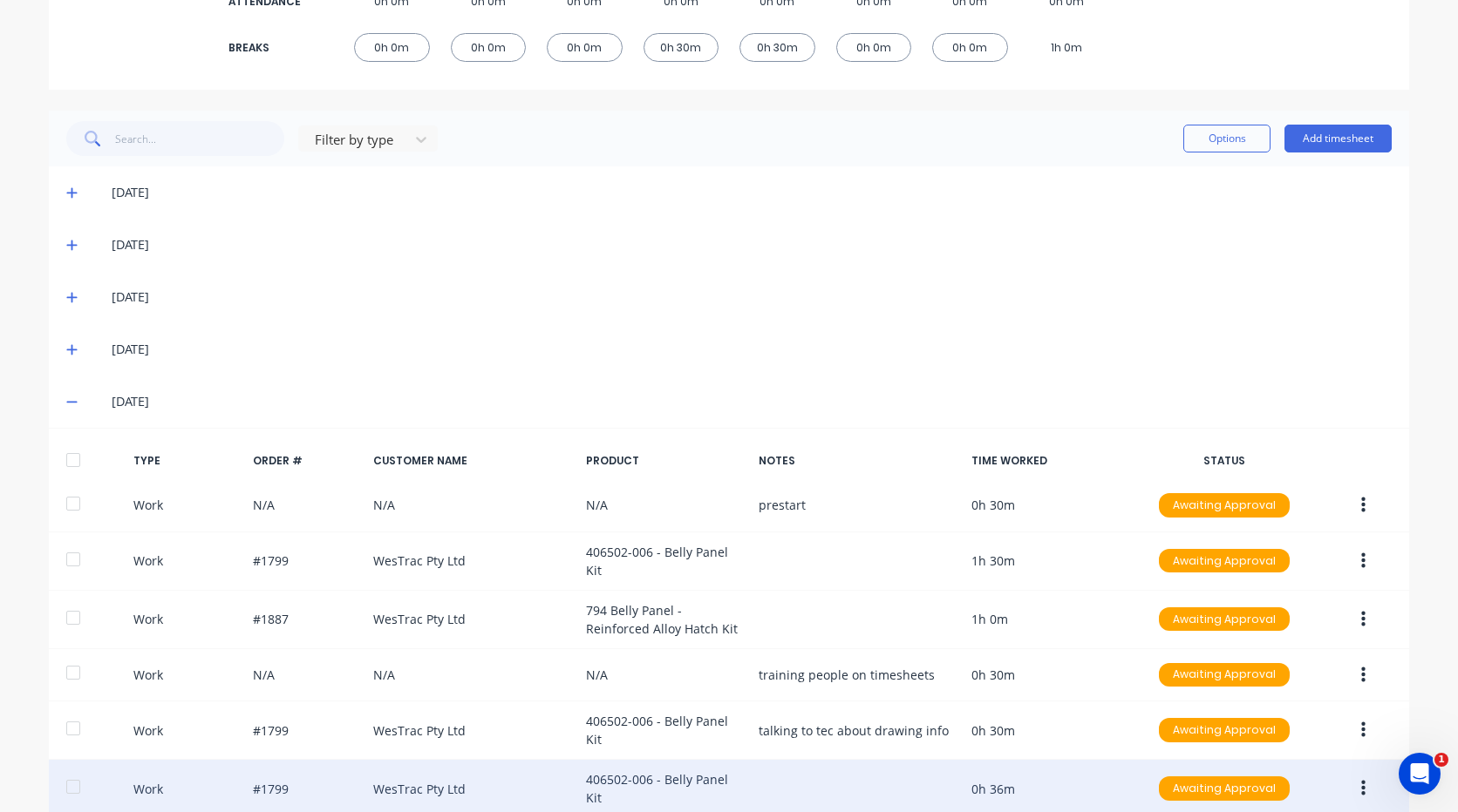
scroll to position [423, 0]
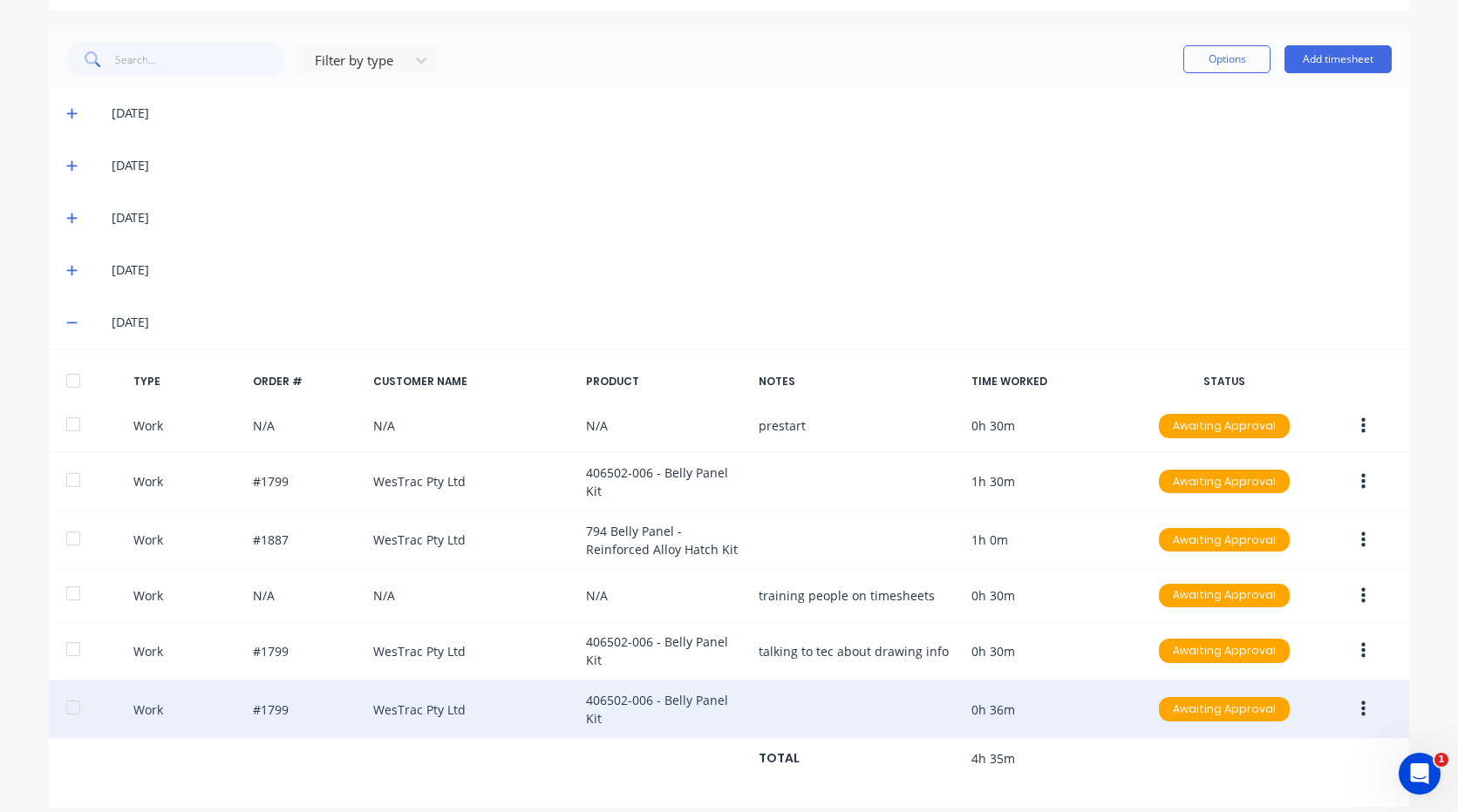
click at [1363, 694] on button "button" at bounding box center [1363, 709] width 41 height 32
click at [1294, 676] on div "Edit" at bounding box center [1301, 680] width 134 height 26
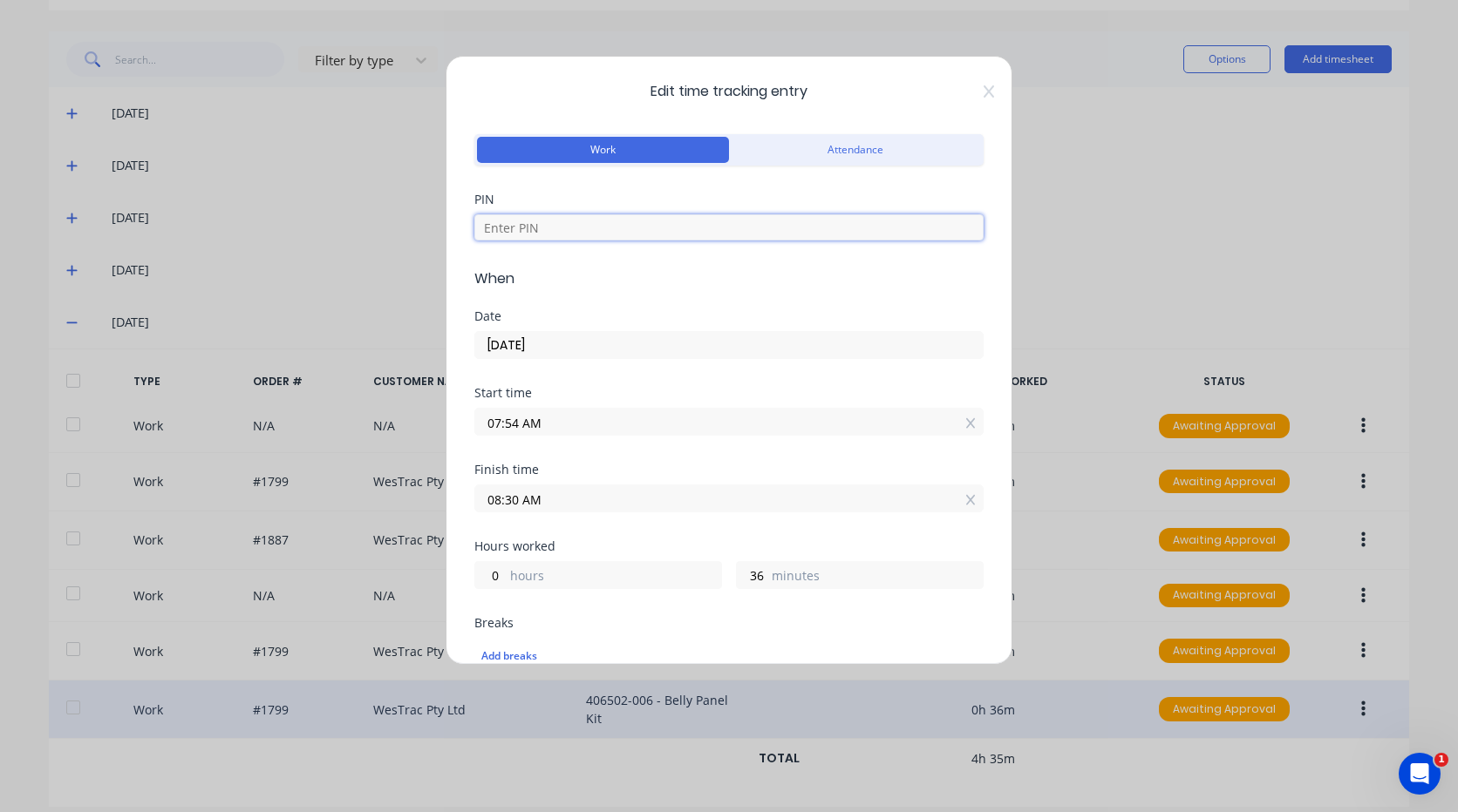
click at [535, 217] on input at bounding box center [729, 227] width 509 height 26
type input "2711"
click at [558, 426] on input "07:54 AM" at bounding box center [729, 421] width 507 height 26
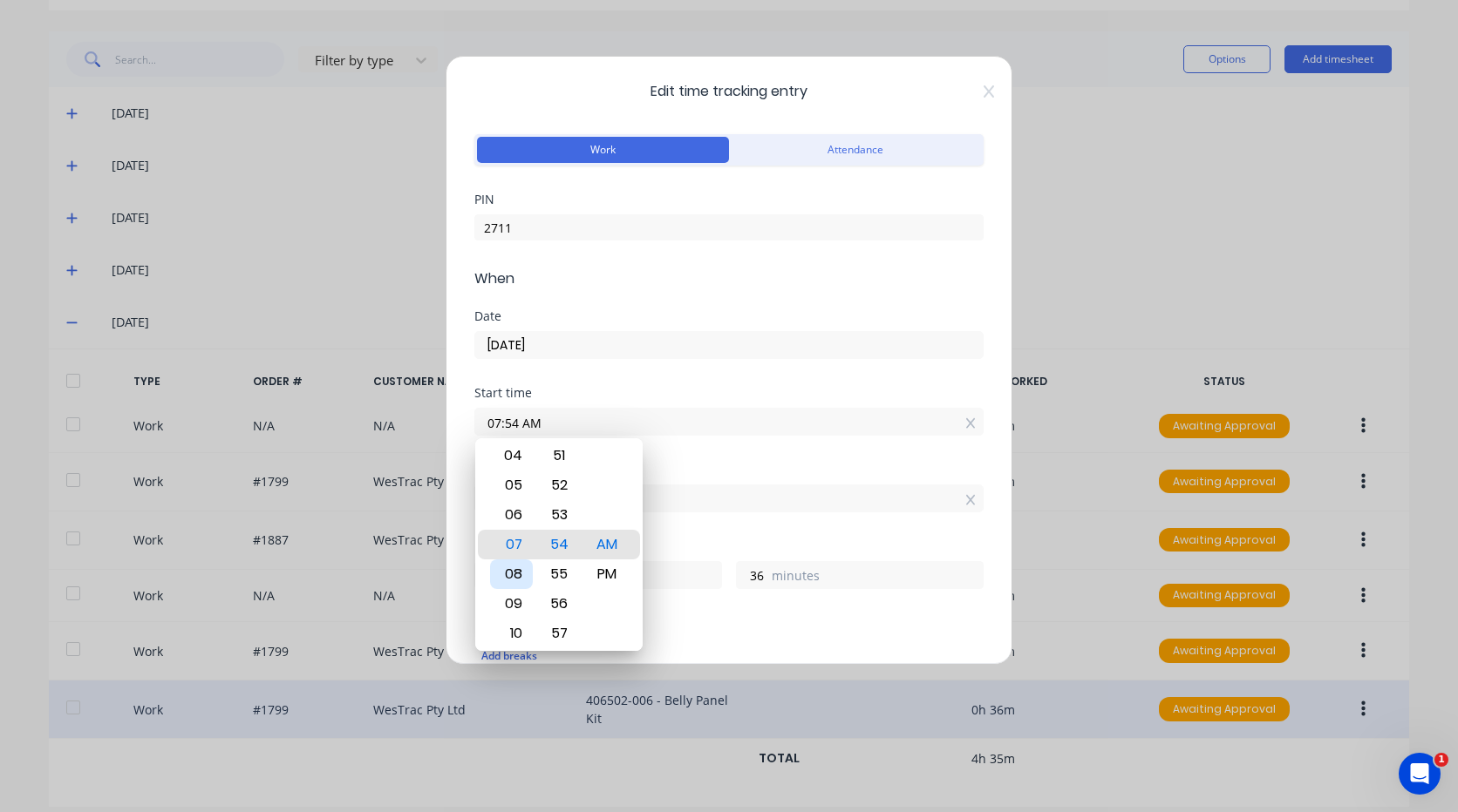
click at [520, 569] on div "08" at bounding box center [510, 574] width 42 height 30
type input "08:54 AM"
type input "23"
type input "08:50 AM"
type input "40"
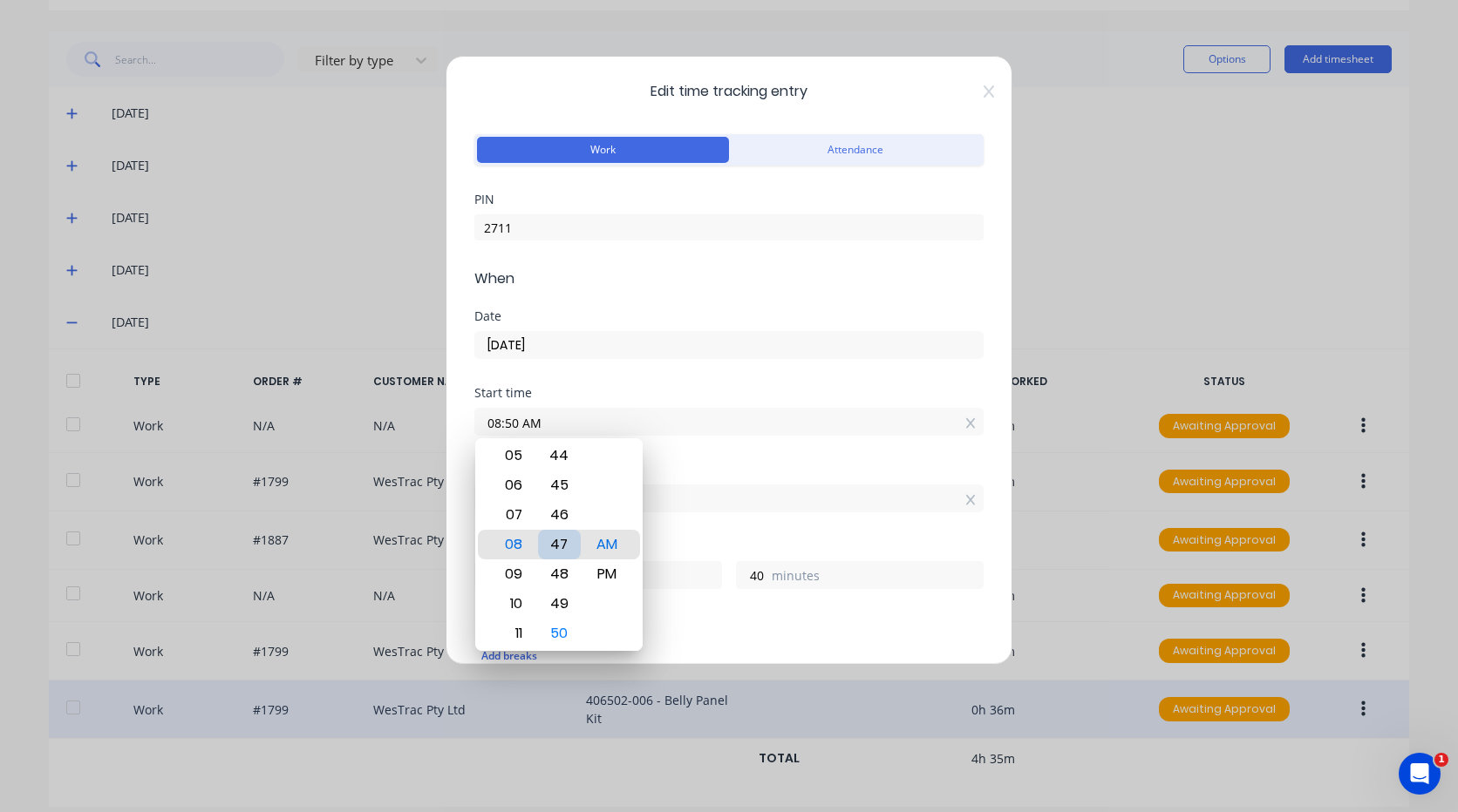
type input "08:46 AM"
type input "44"
type input "08:43 AM"
type input "47"
type input "08:40 AM"
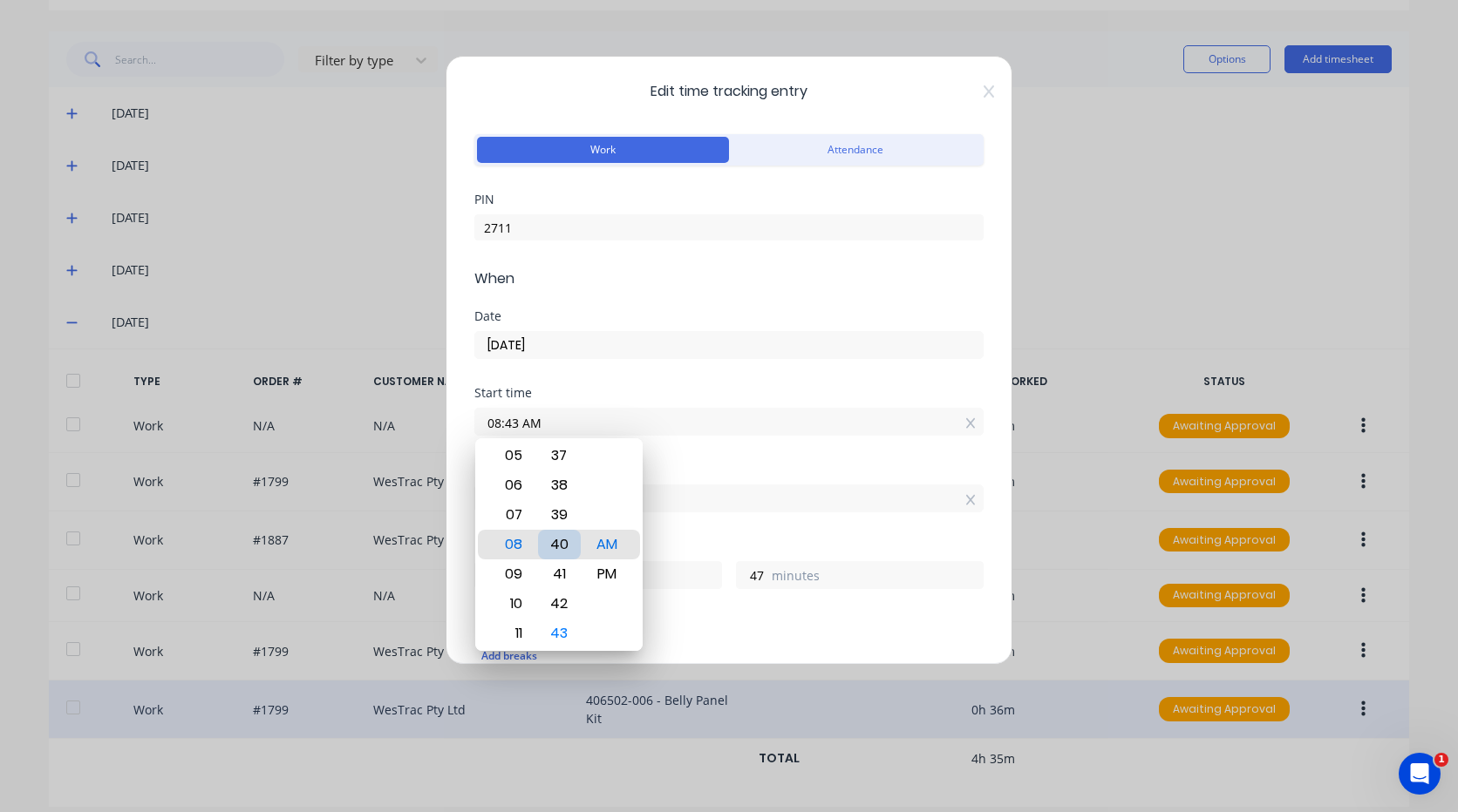
type input "50"
type input "08:36 AM"
type input "54"
type input "08:33 AM"
type input "57"
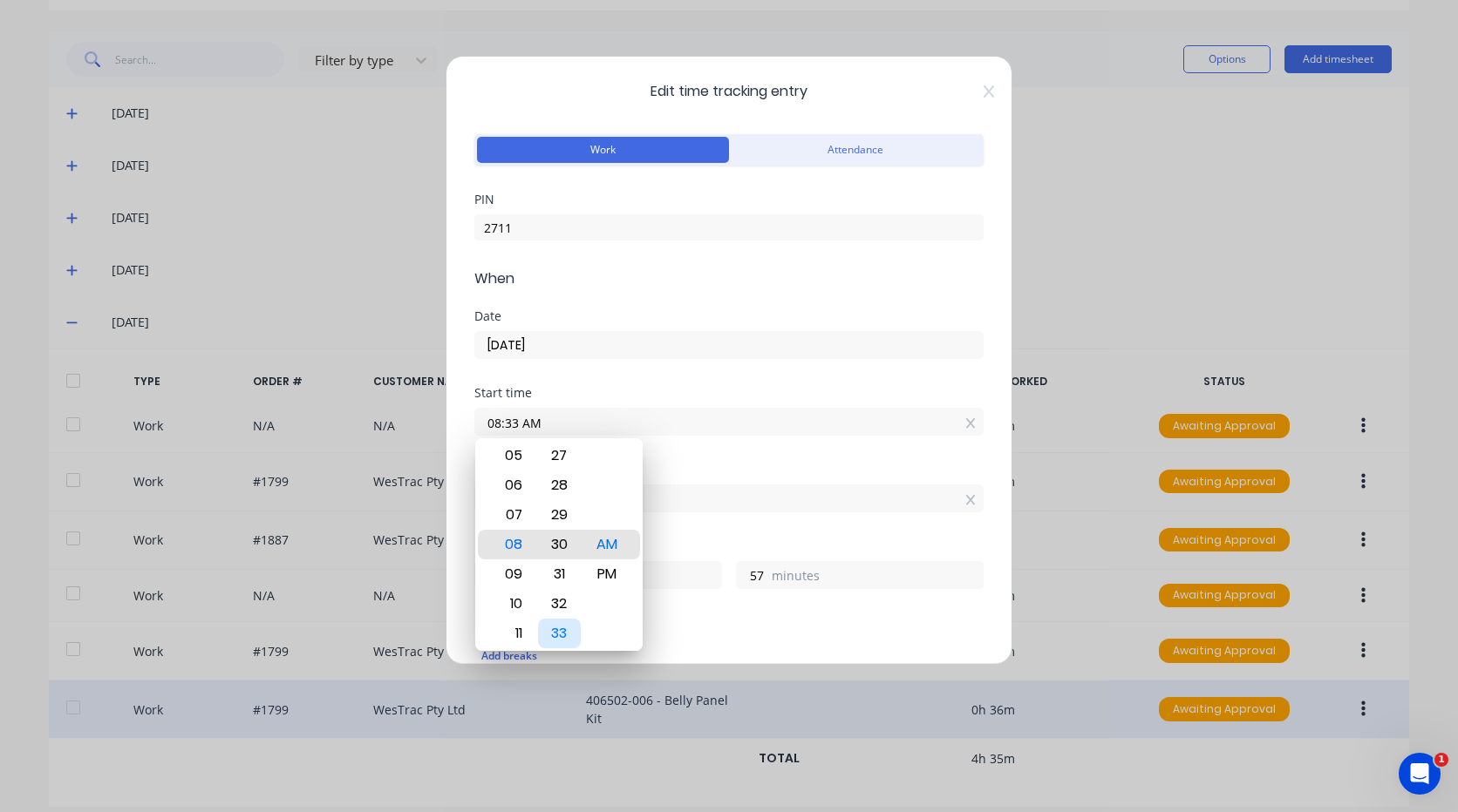
type input "08:30 AM"
type input "0"
type input "08:26 AM"
type input "4"
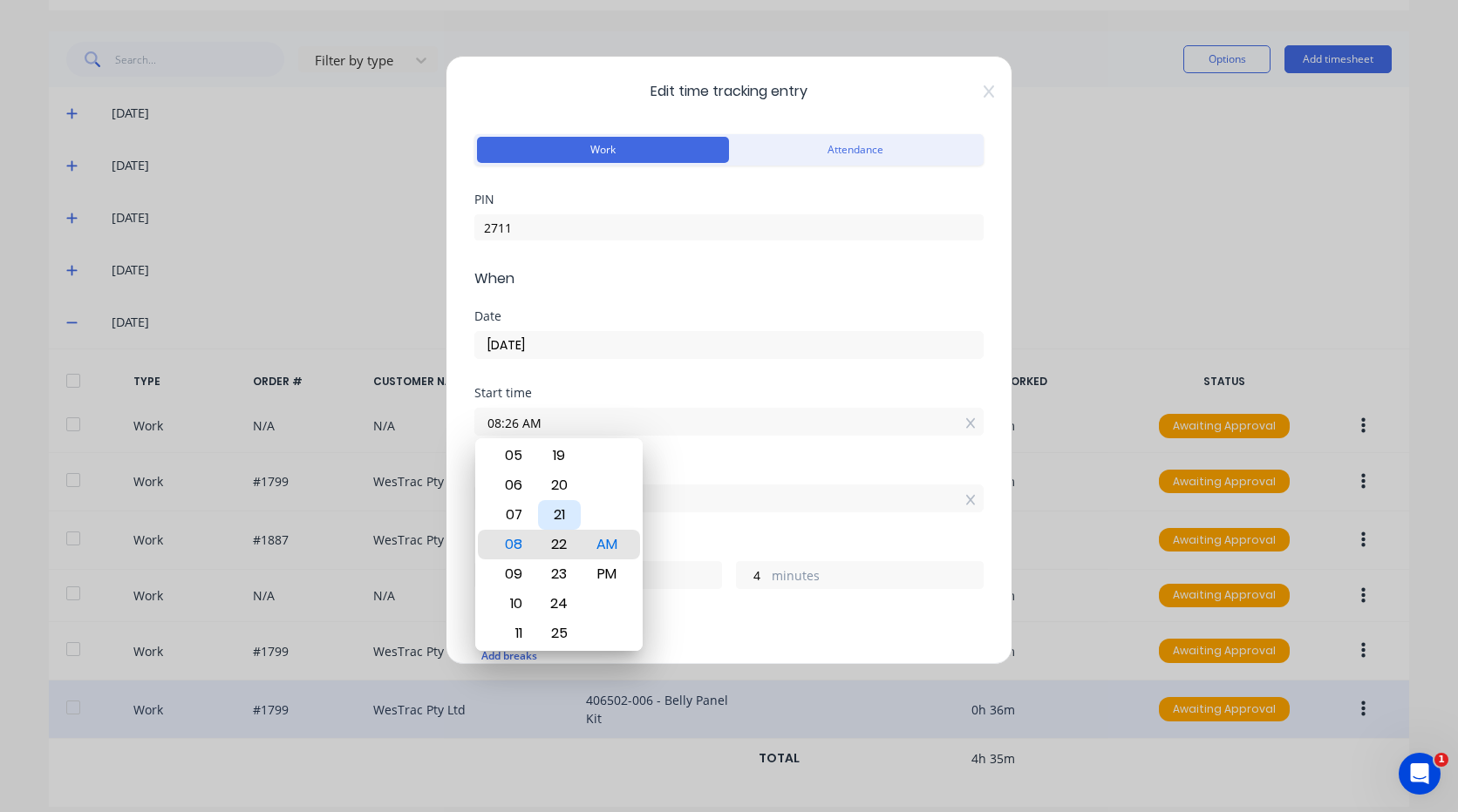
type input "08:22 AM"
type input "8"
type input "08:18 AM"
type input "12"
type input "08:14 AM"
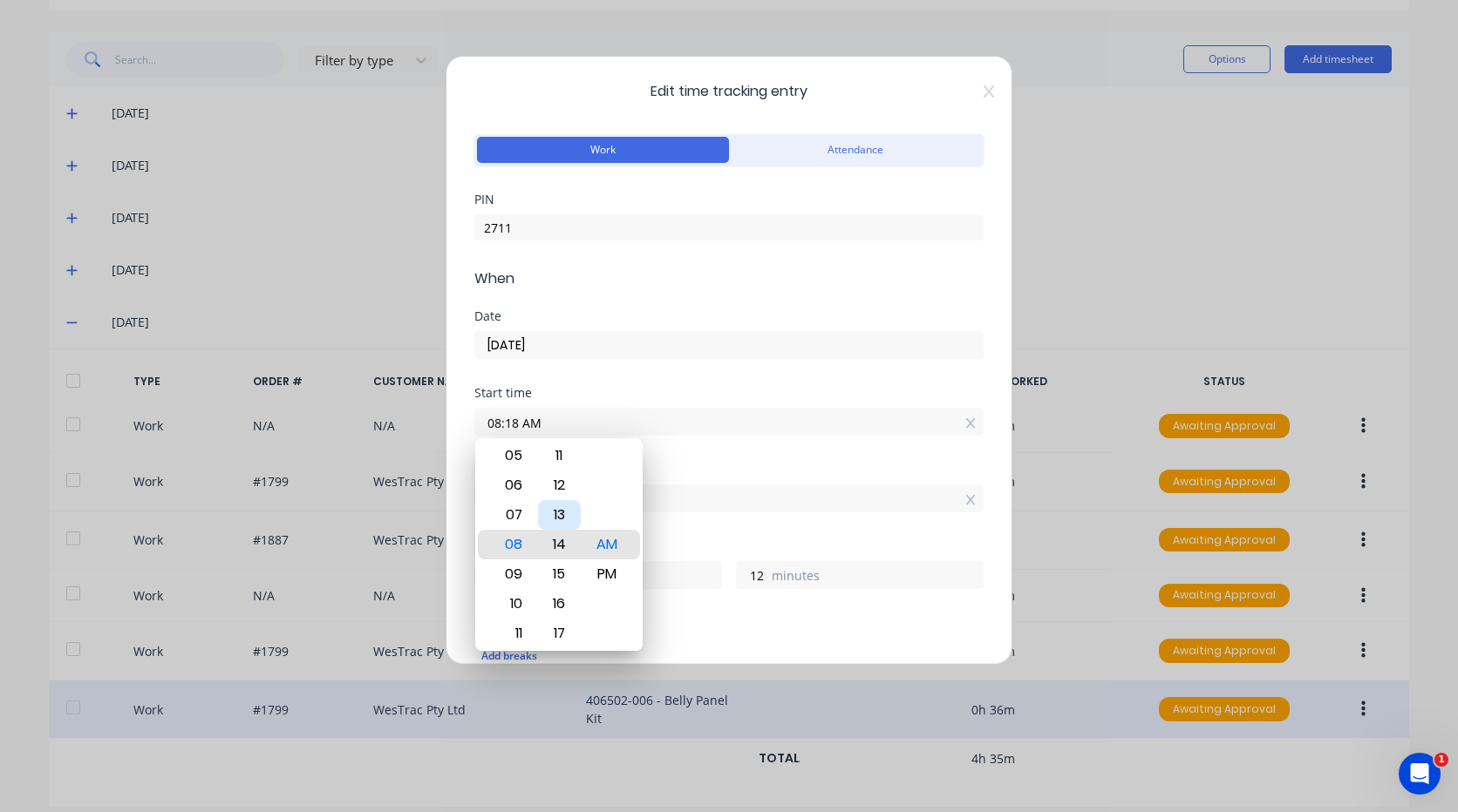
type input "16"
type input "08:10 AM"
type input "20"
type input "08:06 AM"
type input "24"
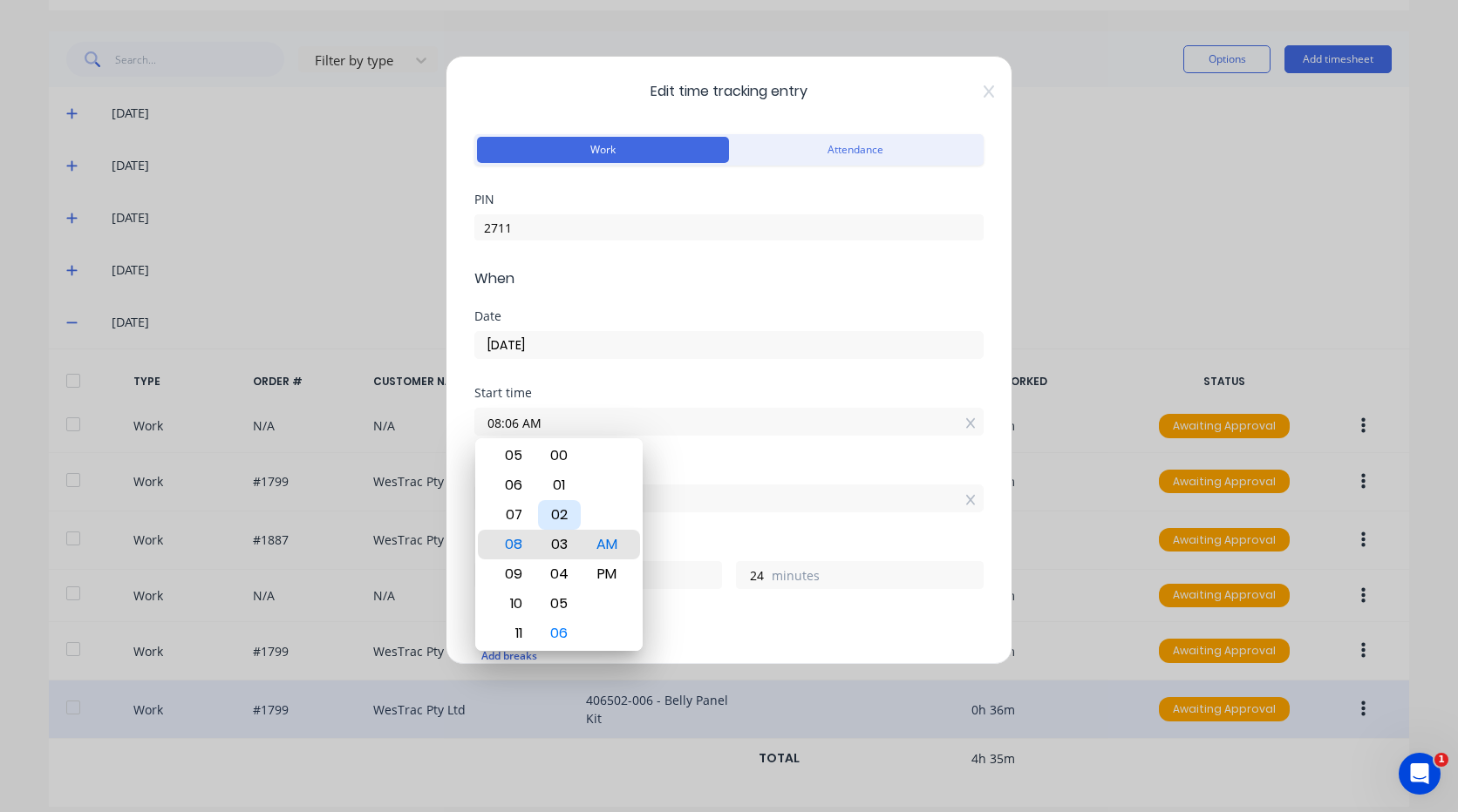
type input "08:03 AM"
type input "27"
type input "08:00 AM"
type input "30"
click at [561, 537] on div "00" at bounding box center [559, 545] width 42 height 30
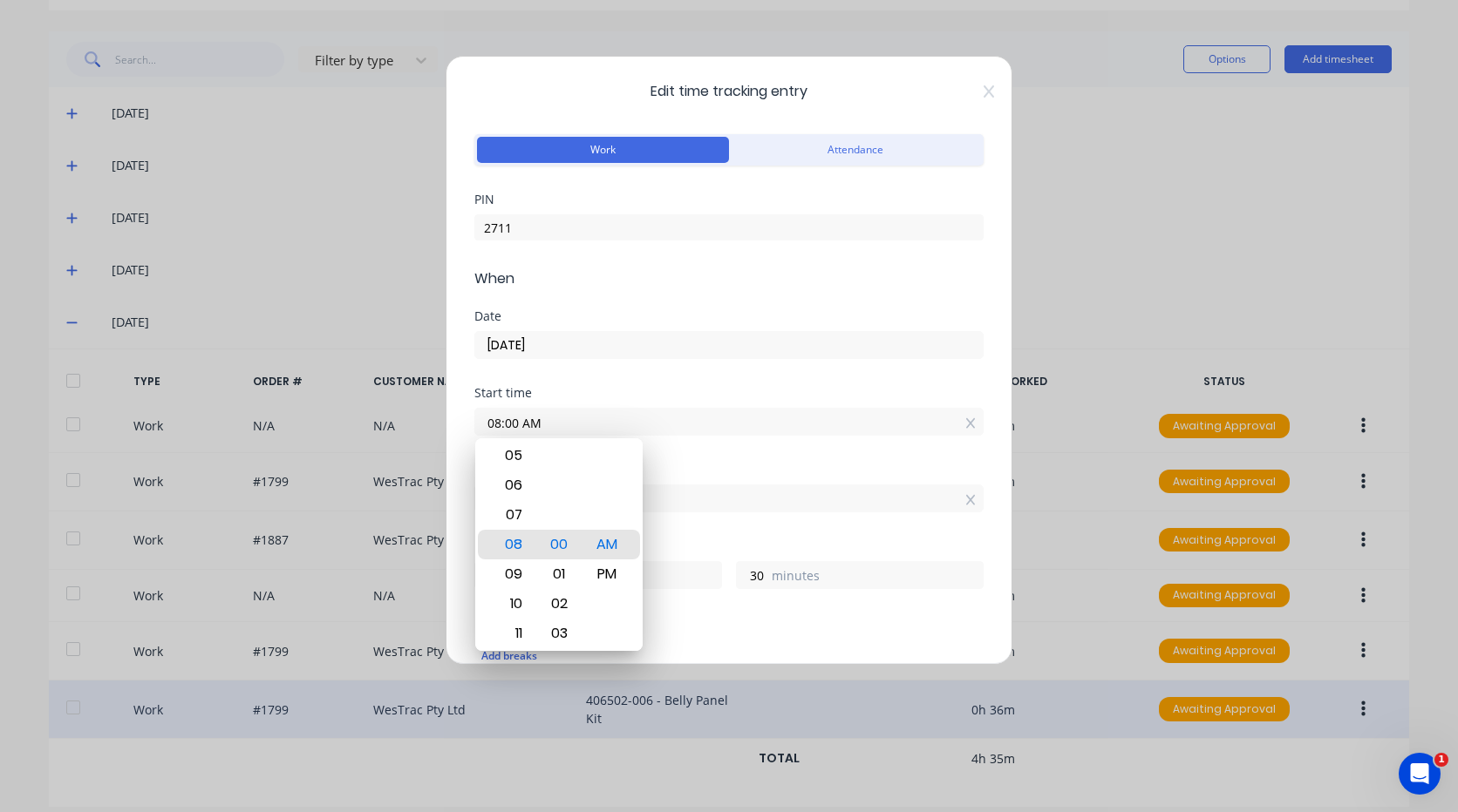
click at [723, 448] on div "Start time 08:00 AM" at bounding box center [729, 425] width 509 height 77
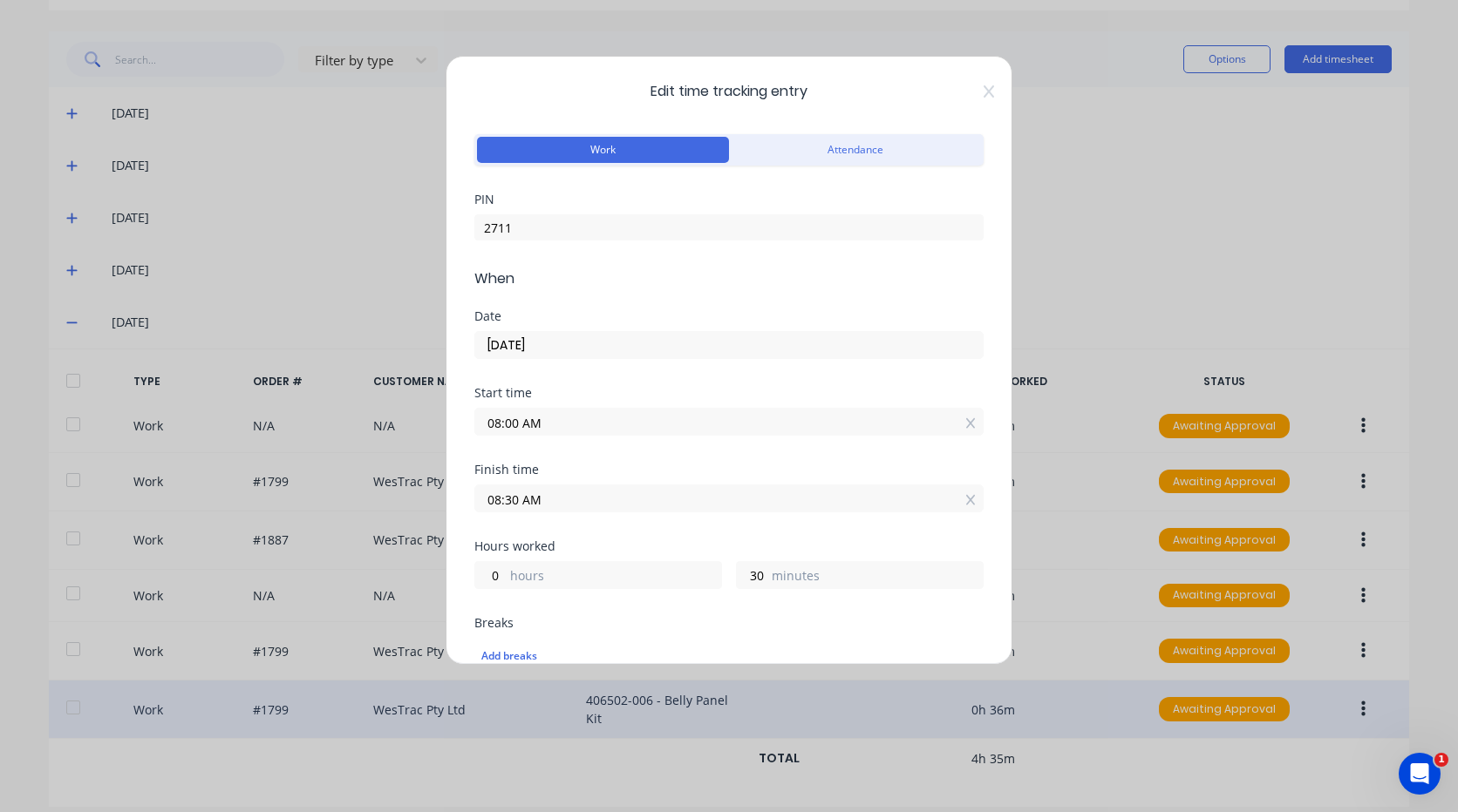
click at [581, 495] on input "08:30 AM" at bounding box center [729, 498] width 507 height 26
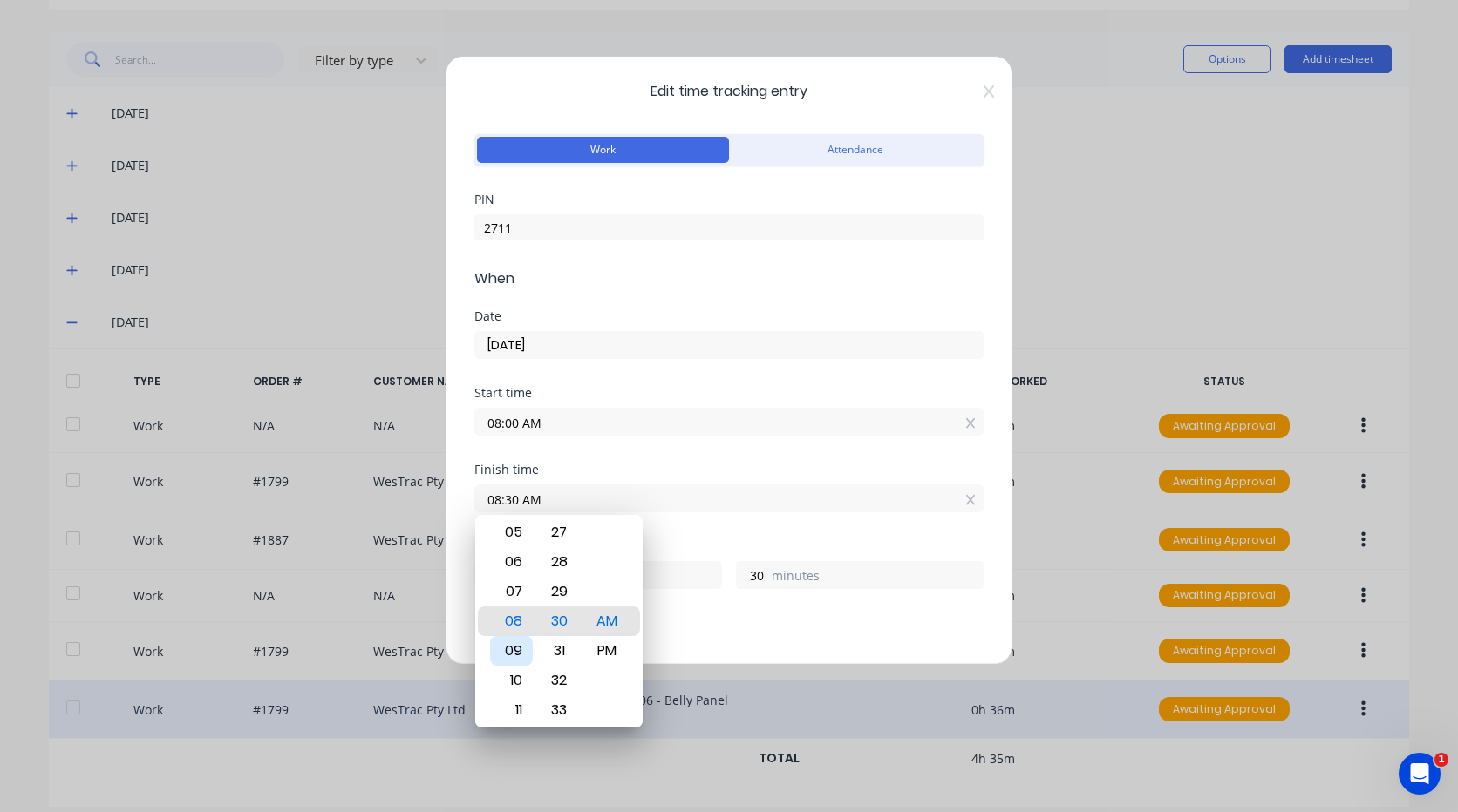
click at [514, 647] on div "09" at bounding box center [510, 651] width 42 height 30
type input "09:30 AM"
type input "1"
type input "09:26 AM"
type input "26"
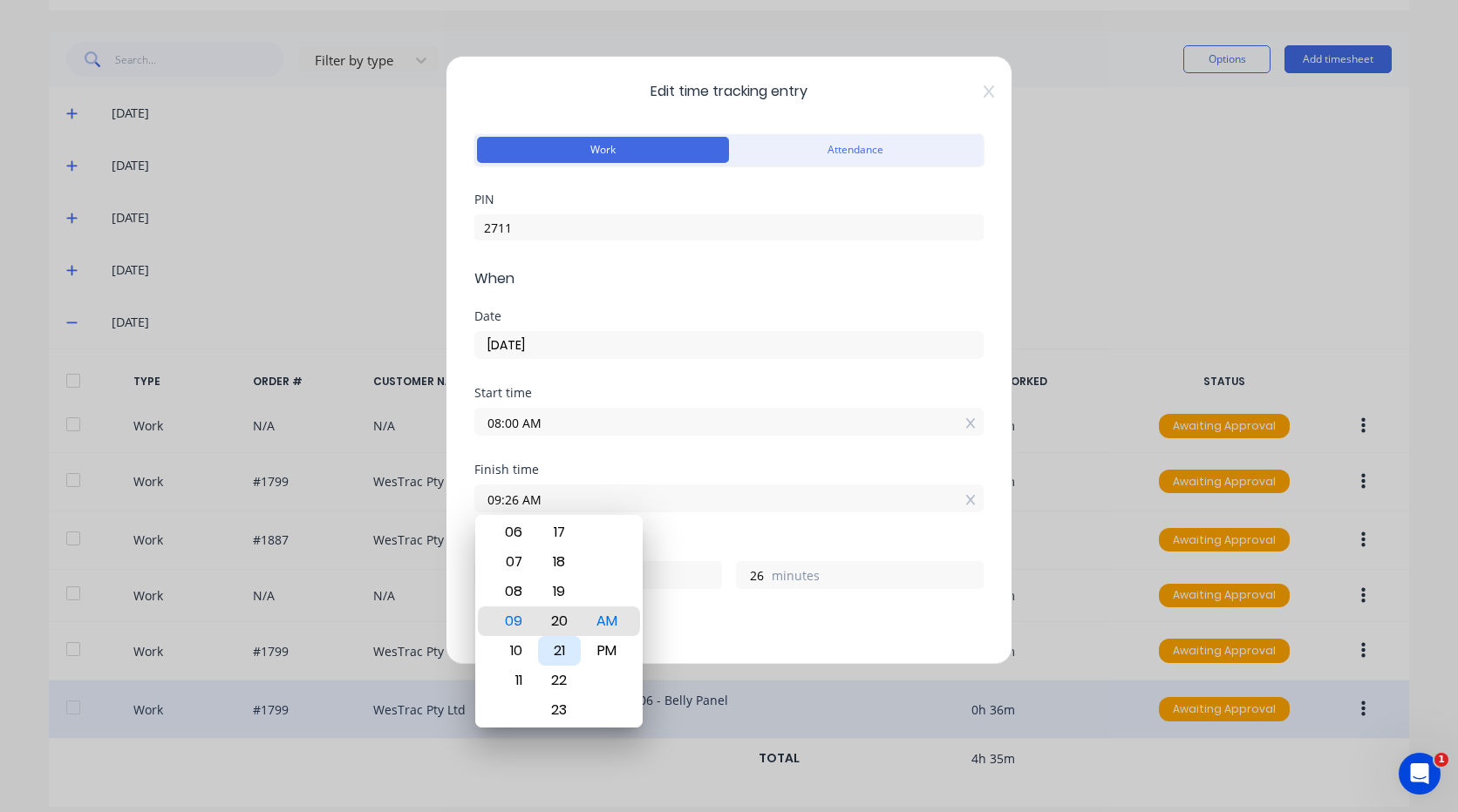
type input "09:20 AM"
type input "20"
type input "09:15 AM"
type input "15"
type input "09:10 AM"
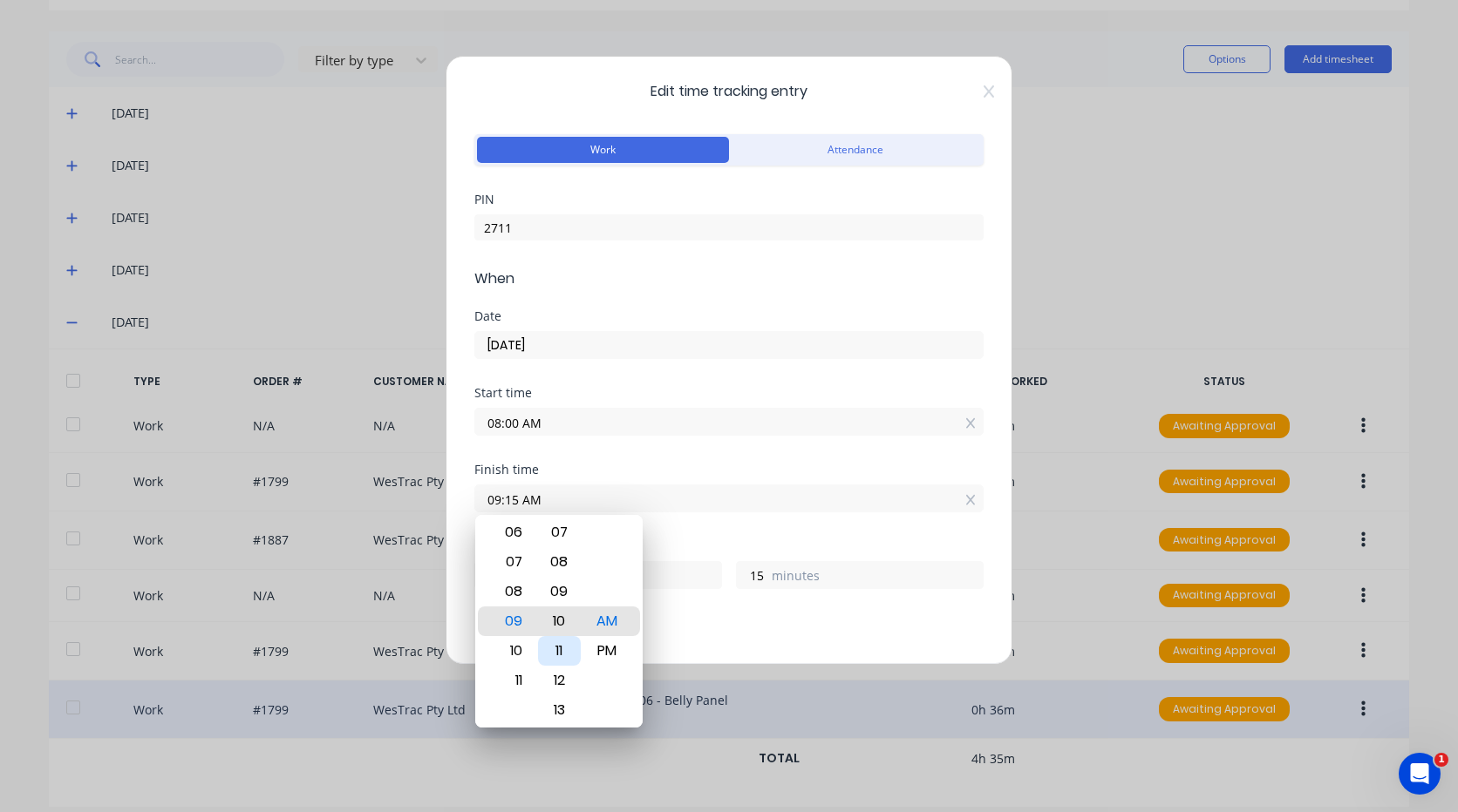
type input "10"
type input "09:06 AM"
type input "6"
type input "09:00 AM"
type input "0"
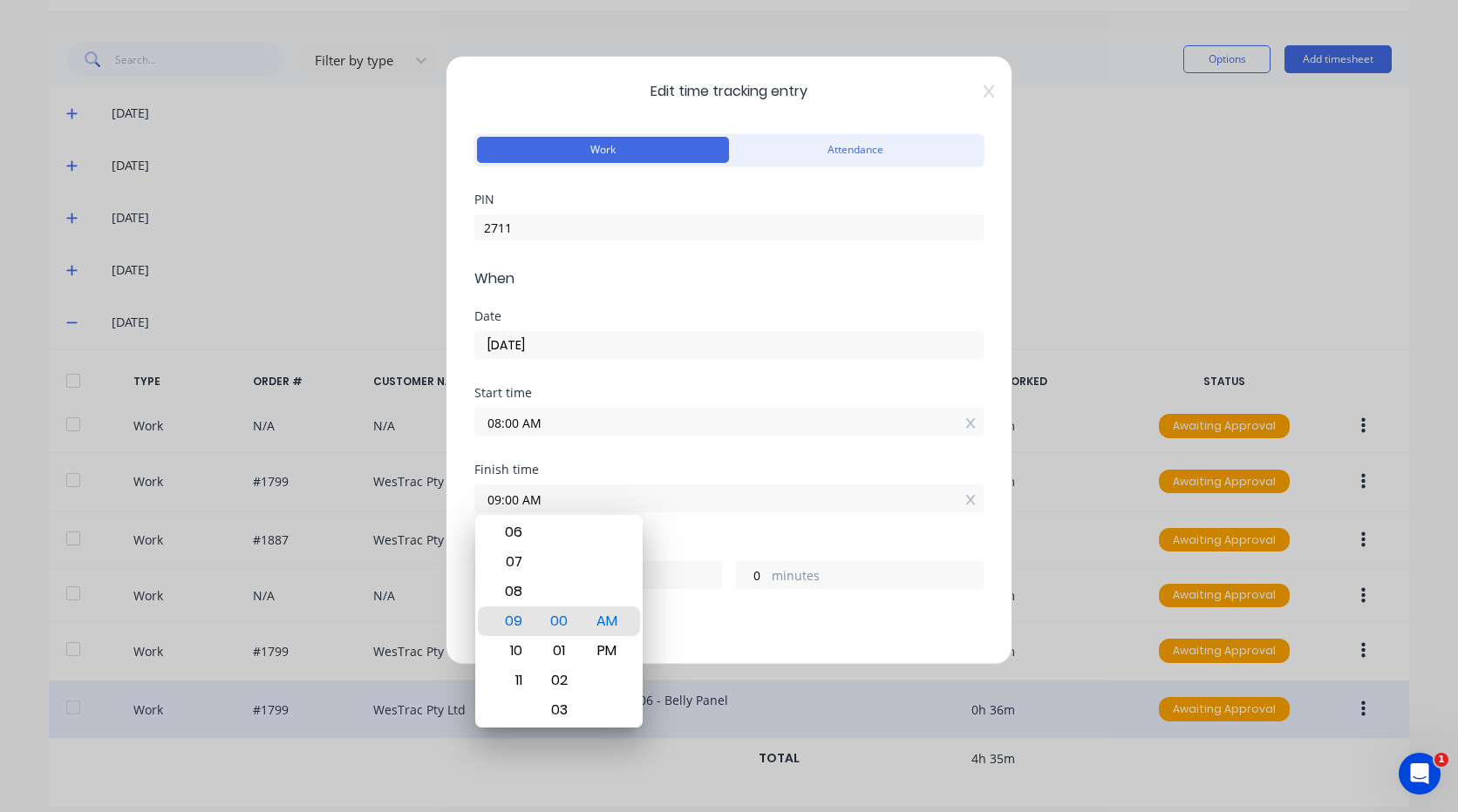
click at [705, 516] on div "Finish time 09:00 AM" at bounding box center [729, 502] width 509 height 77
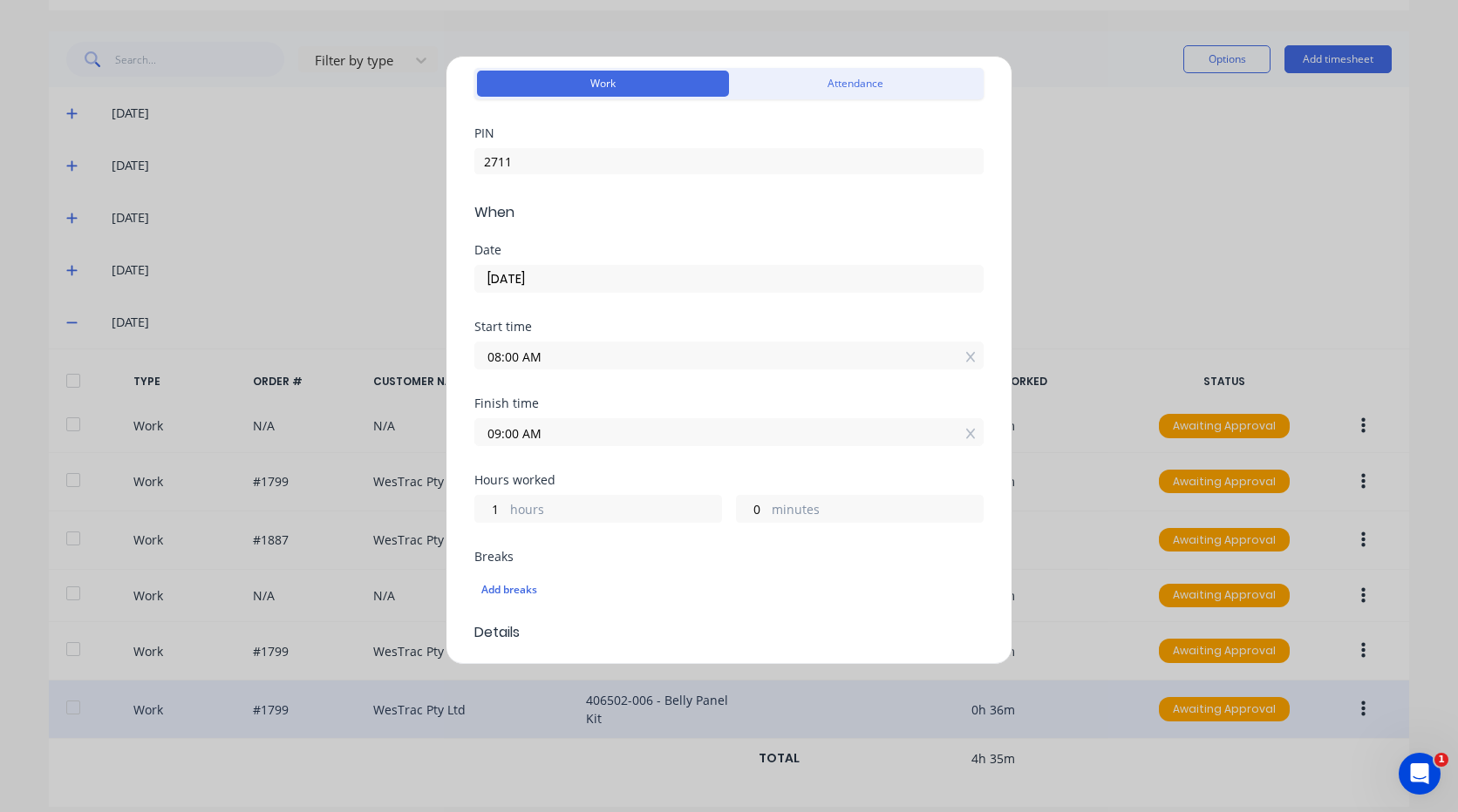
scroll to position [261, 0]
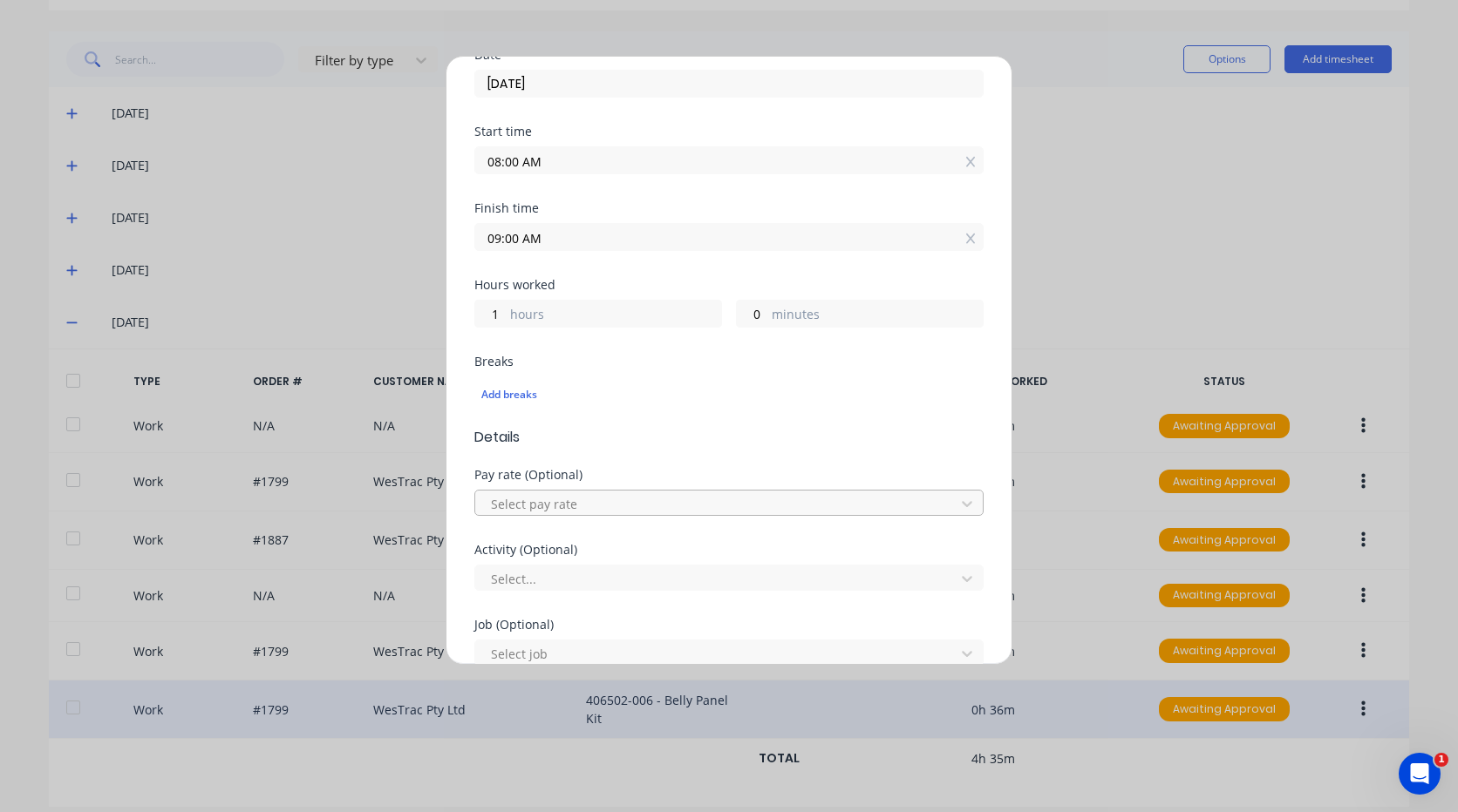
click at [583, 504] on div at bounding box center [717, 504] width 457 height 22
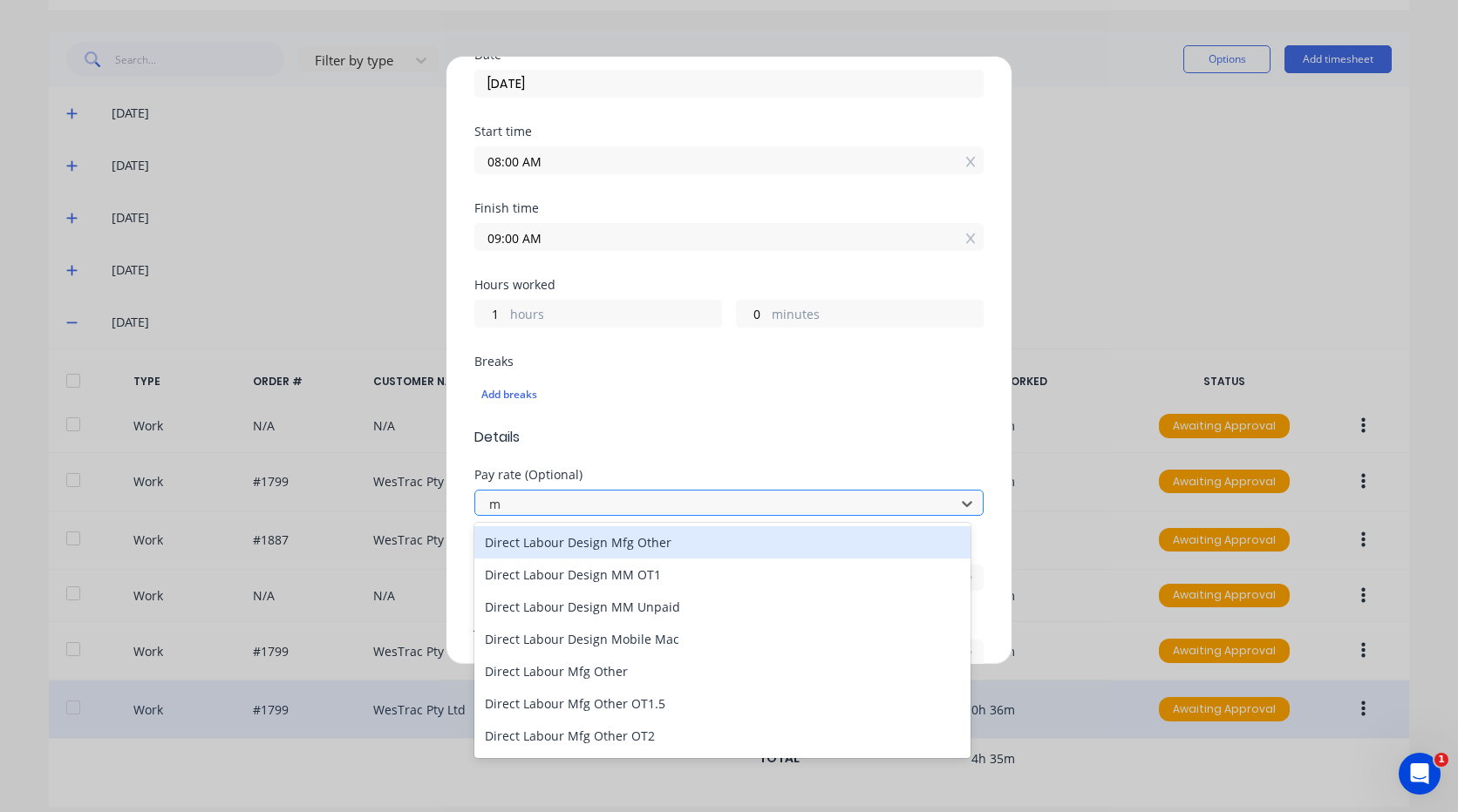
type input "mo"
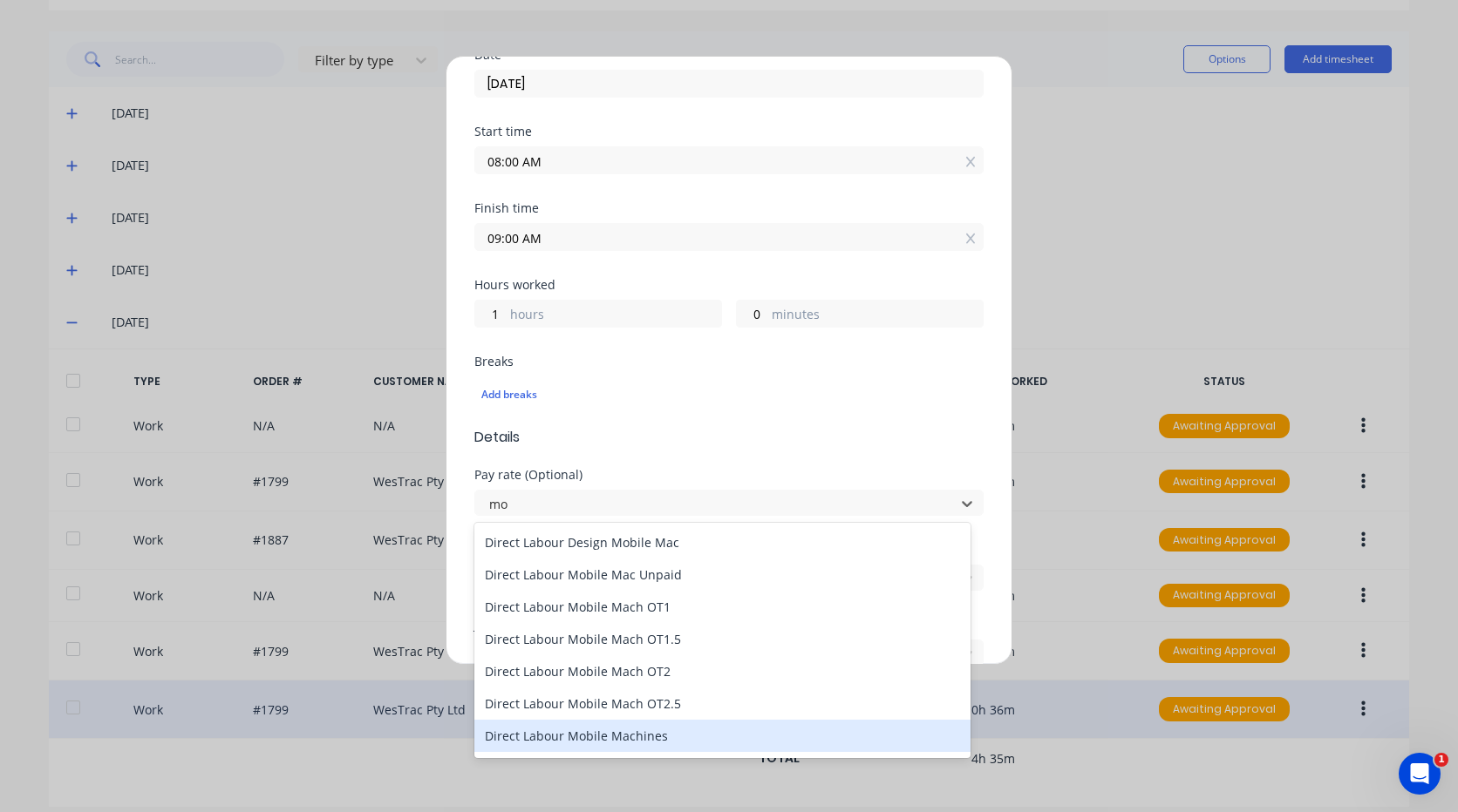
click at [655, 737] on div "Direct Labour Mobile Machines" at bounding box center [722, 736] width 497 height 33
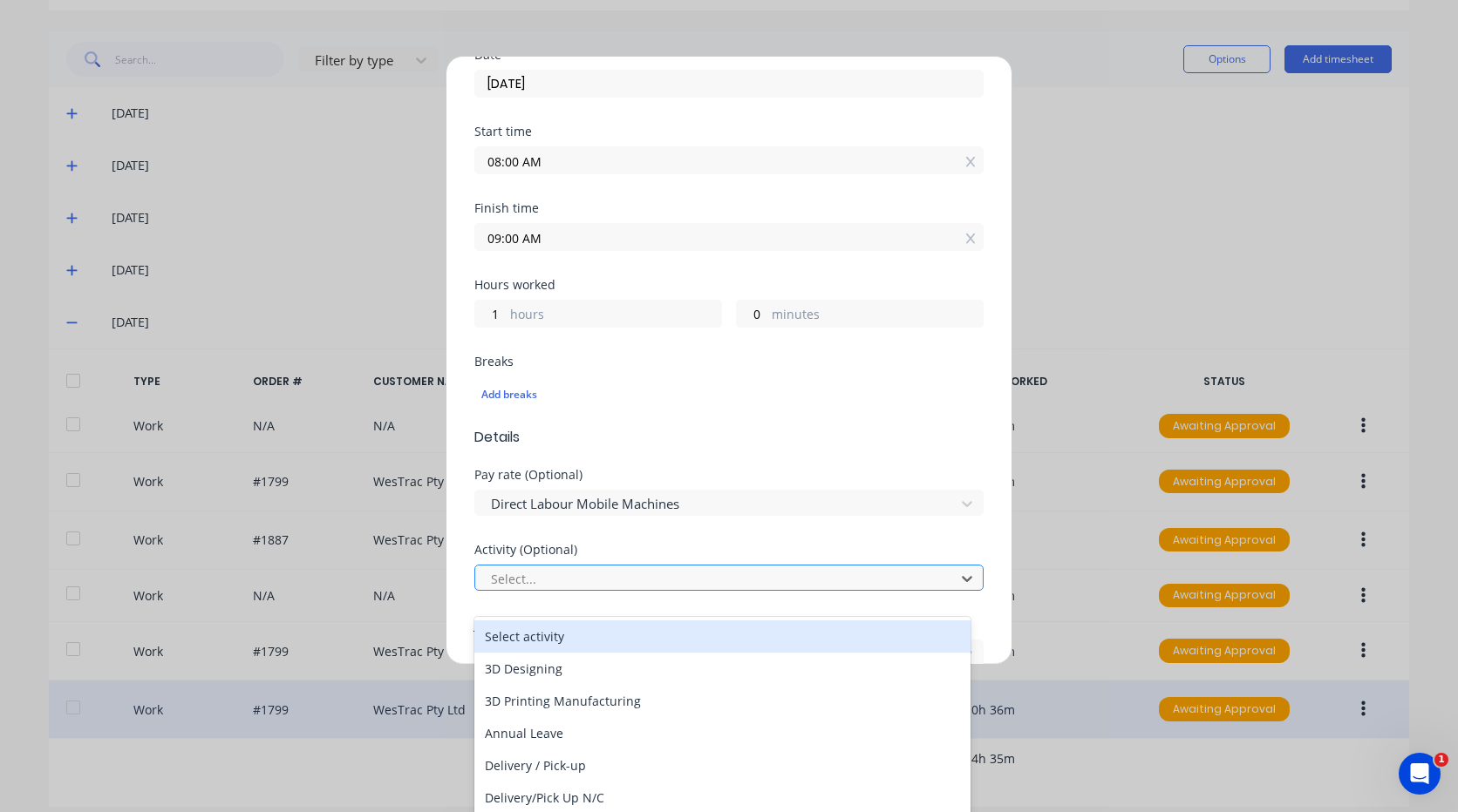
scroll to position [28, 0]
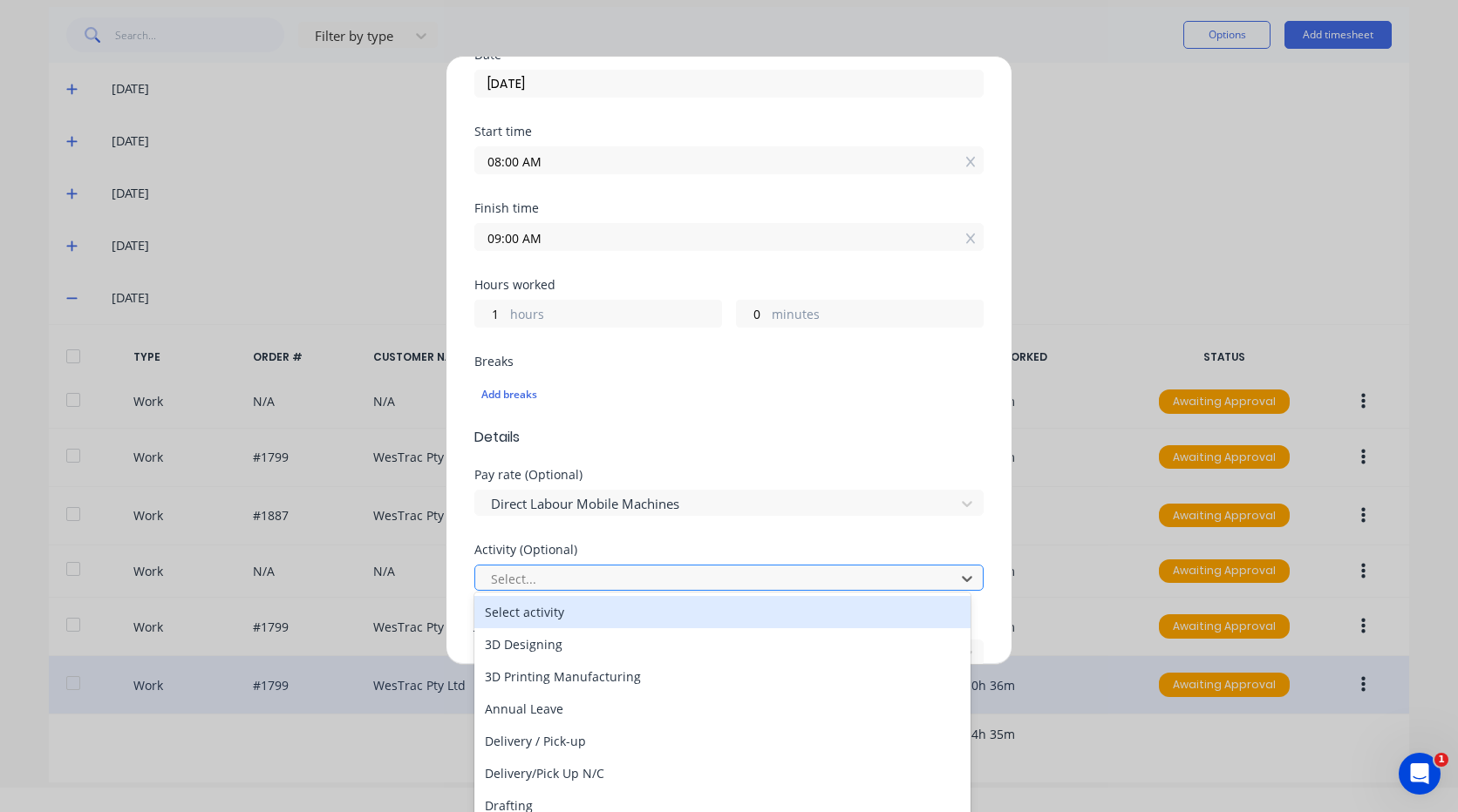
click at [596, 570] on div at bounding box center [717, 579] width 457 height 22
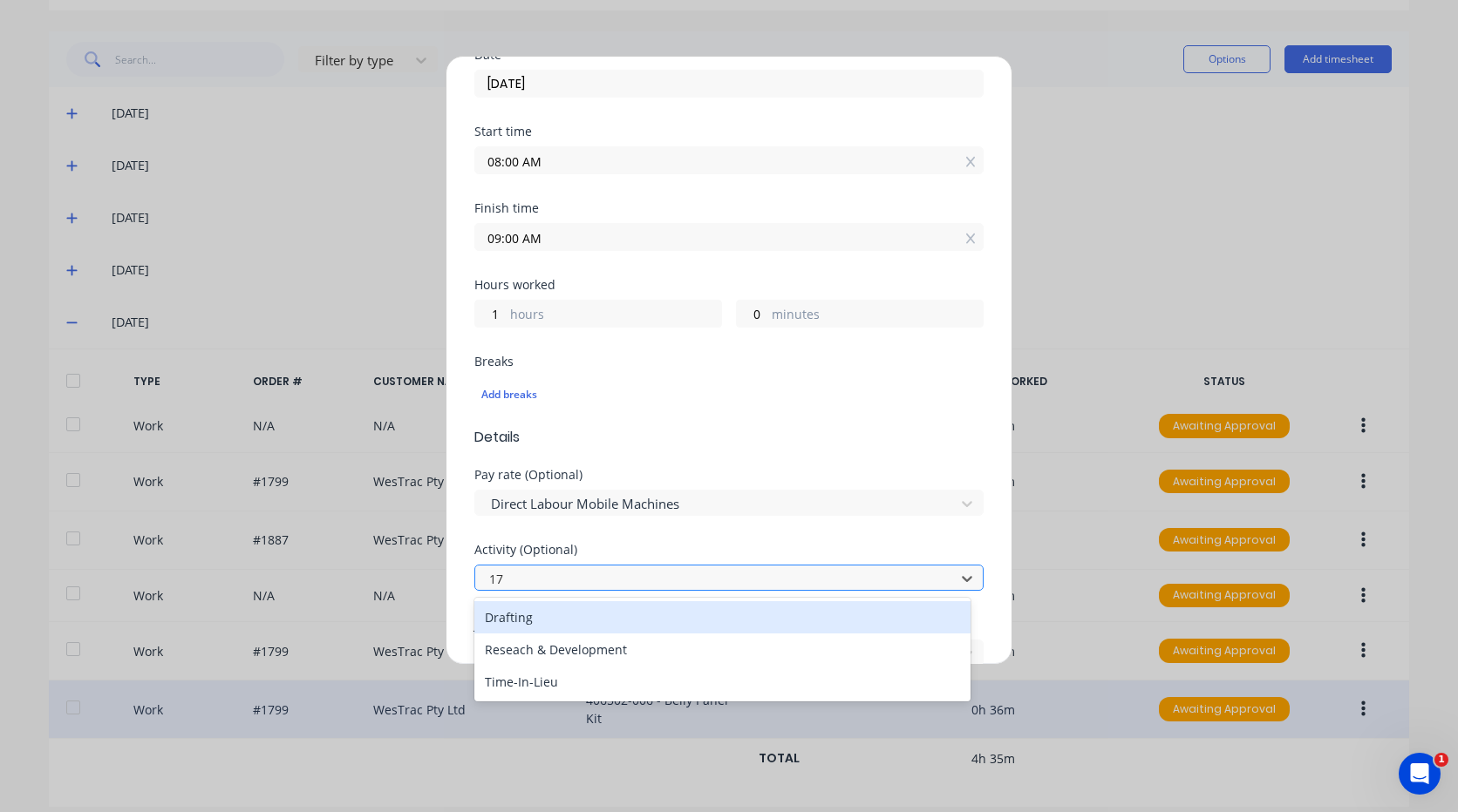
scroll to position [0, 0]
type input "1"
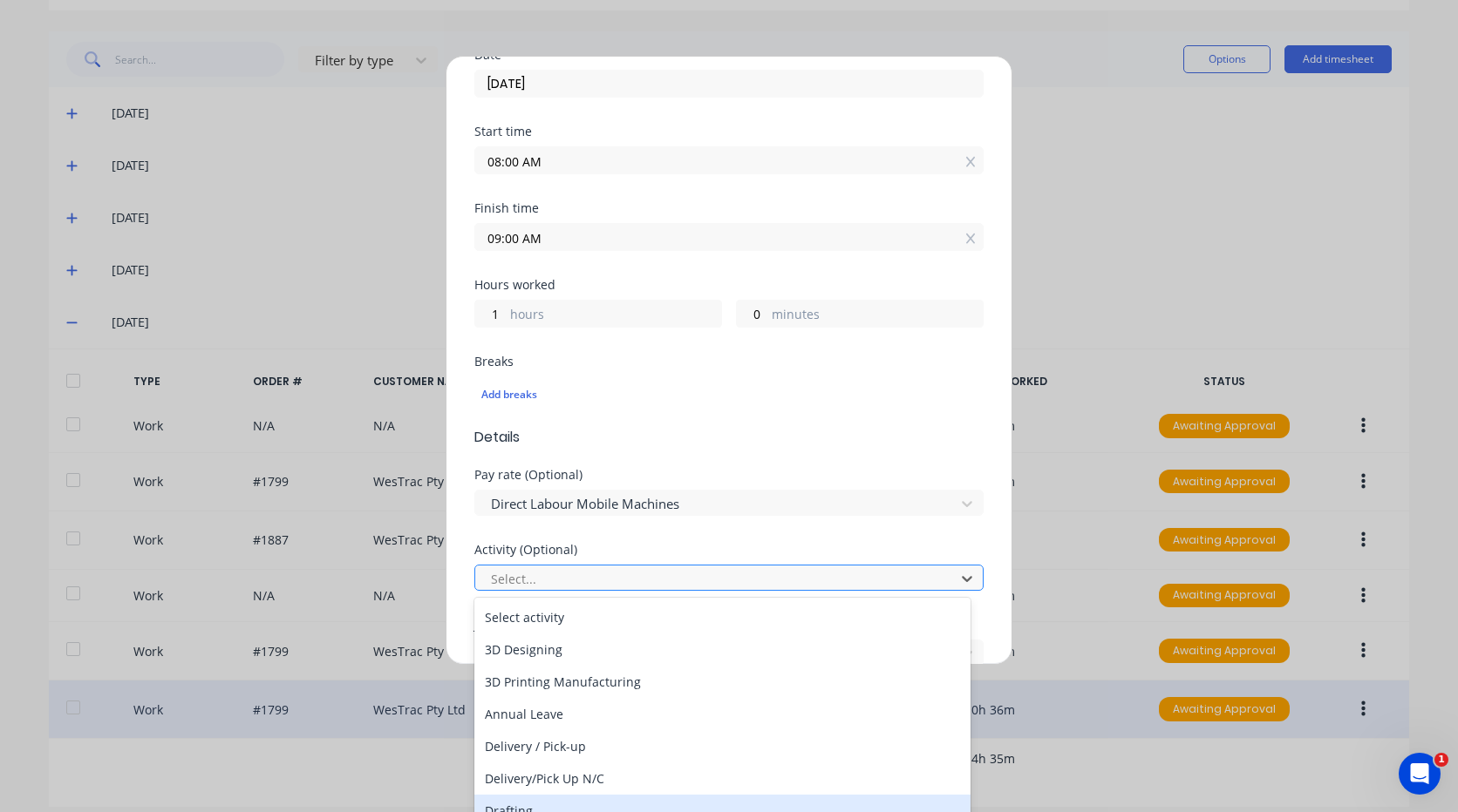
type input "m"
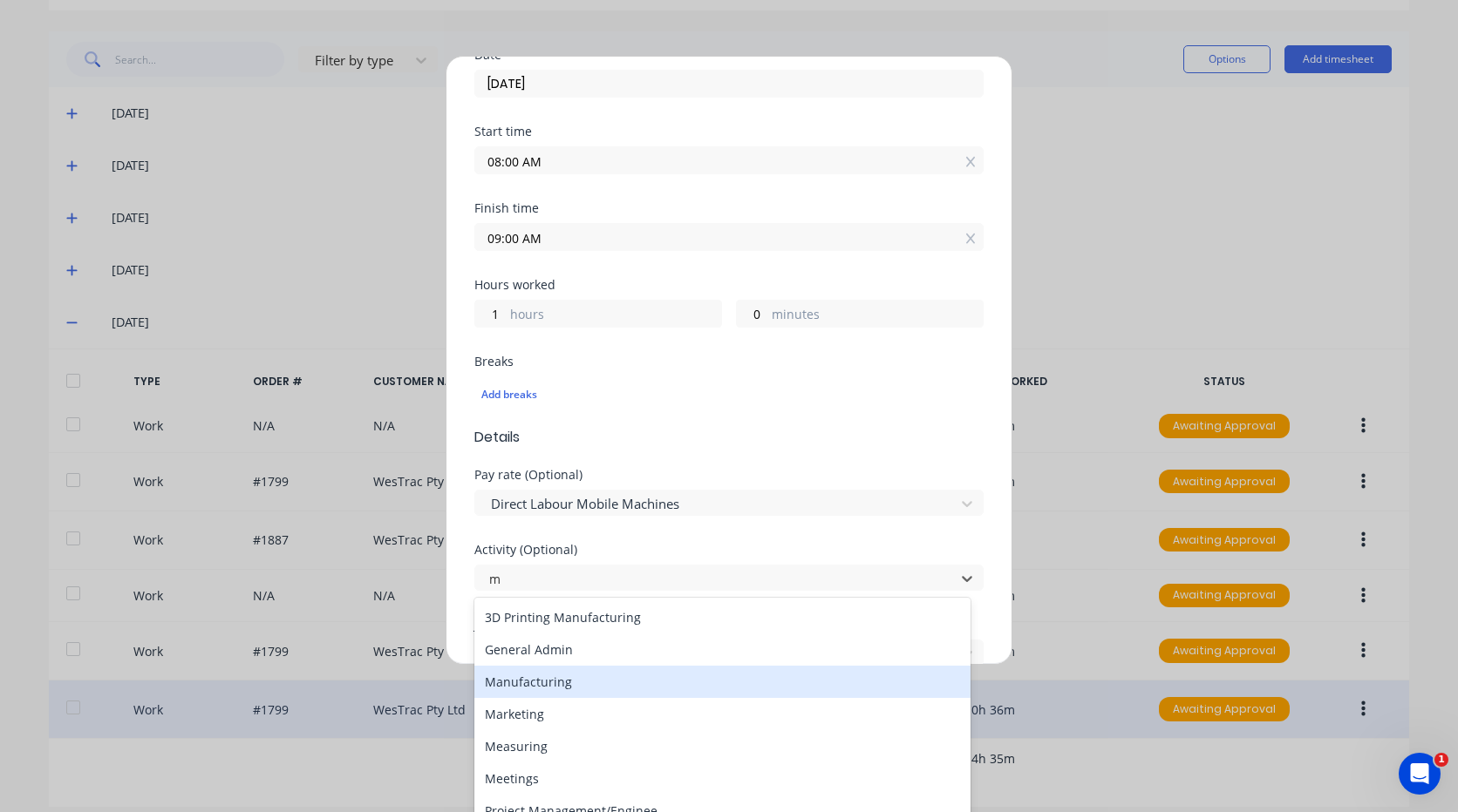
click at [564, 685] on div "Manufacturing" at bounding box center [722, 682] width 497 height 33
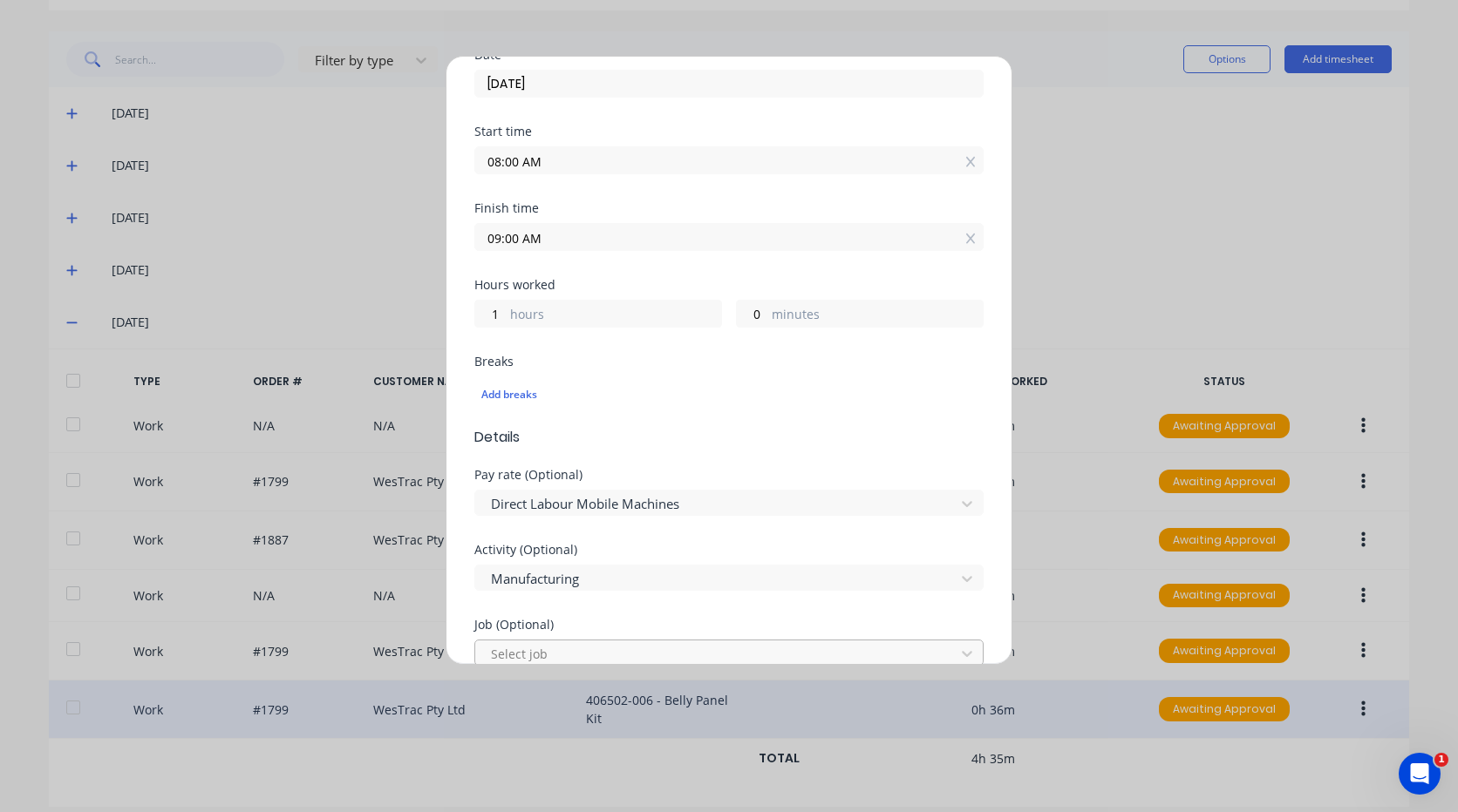
click at [561, 646] on div at bounding box center [717, 654] width 457 height 22
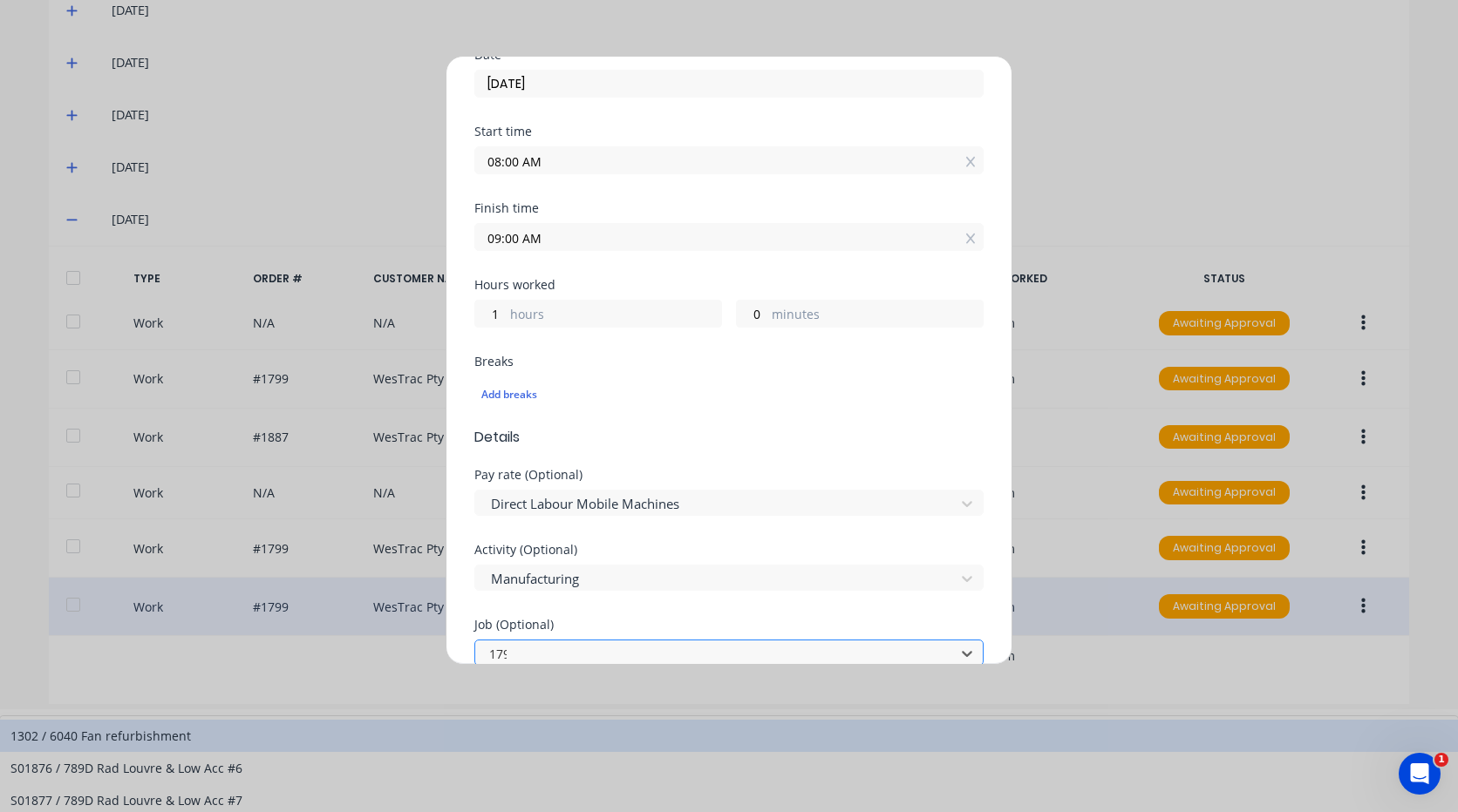
type input "1799"
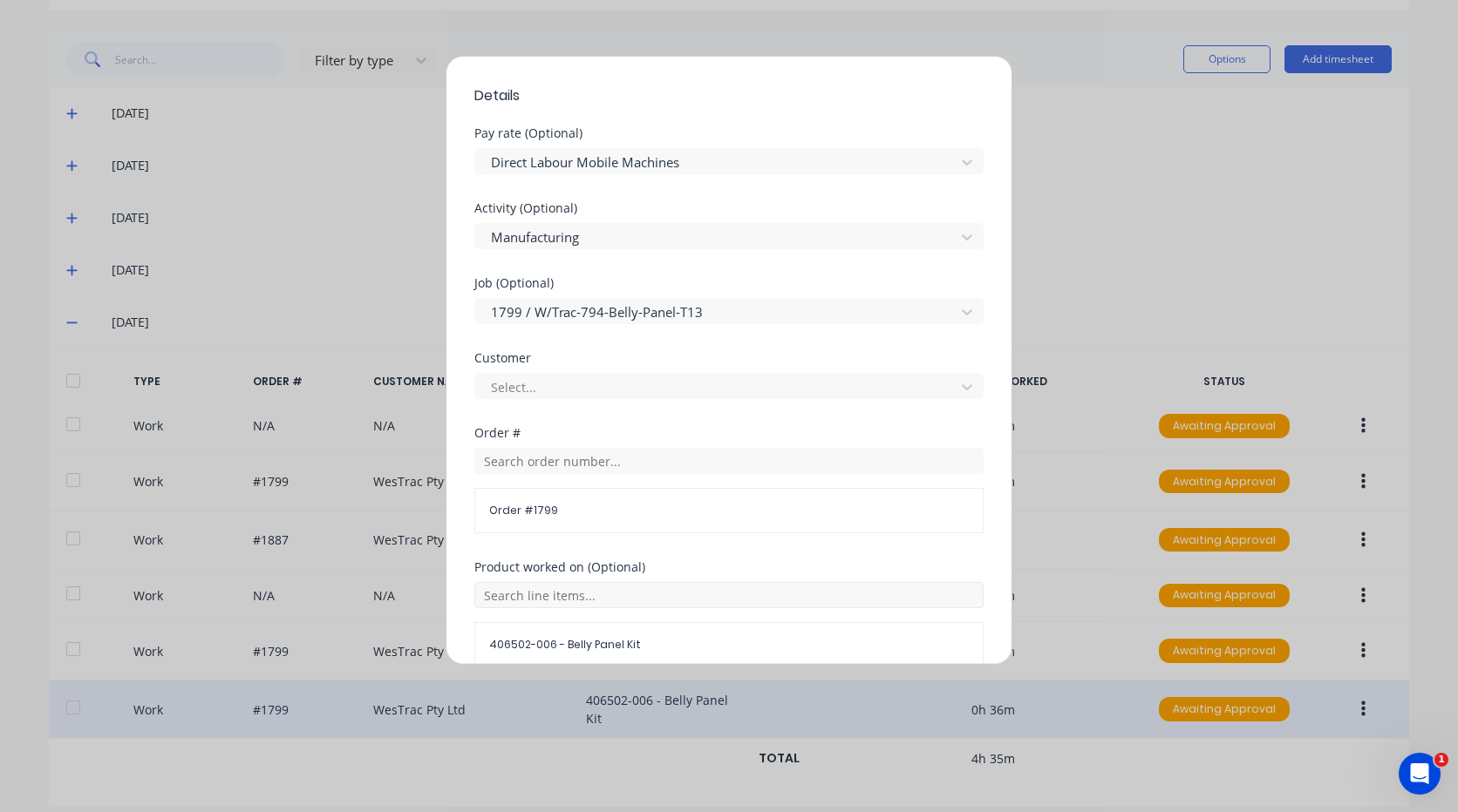
scroll to position [610, 0]
click at [570, 376] on div at bounding box center [717, 380] width 457 height 22
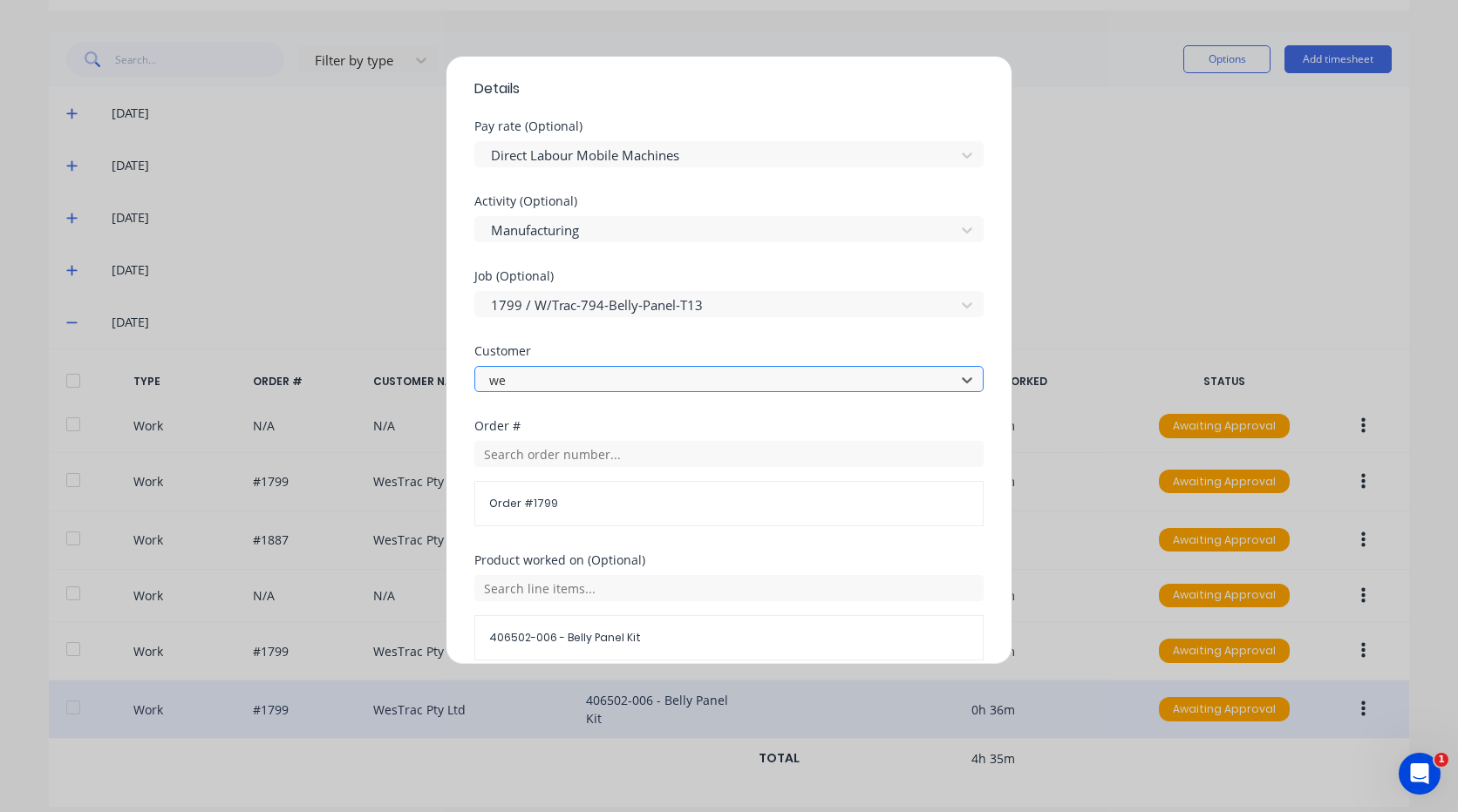
type input "[PERSON_NAME]"
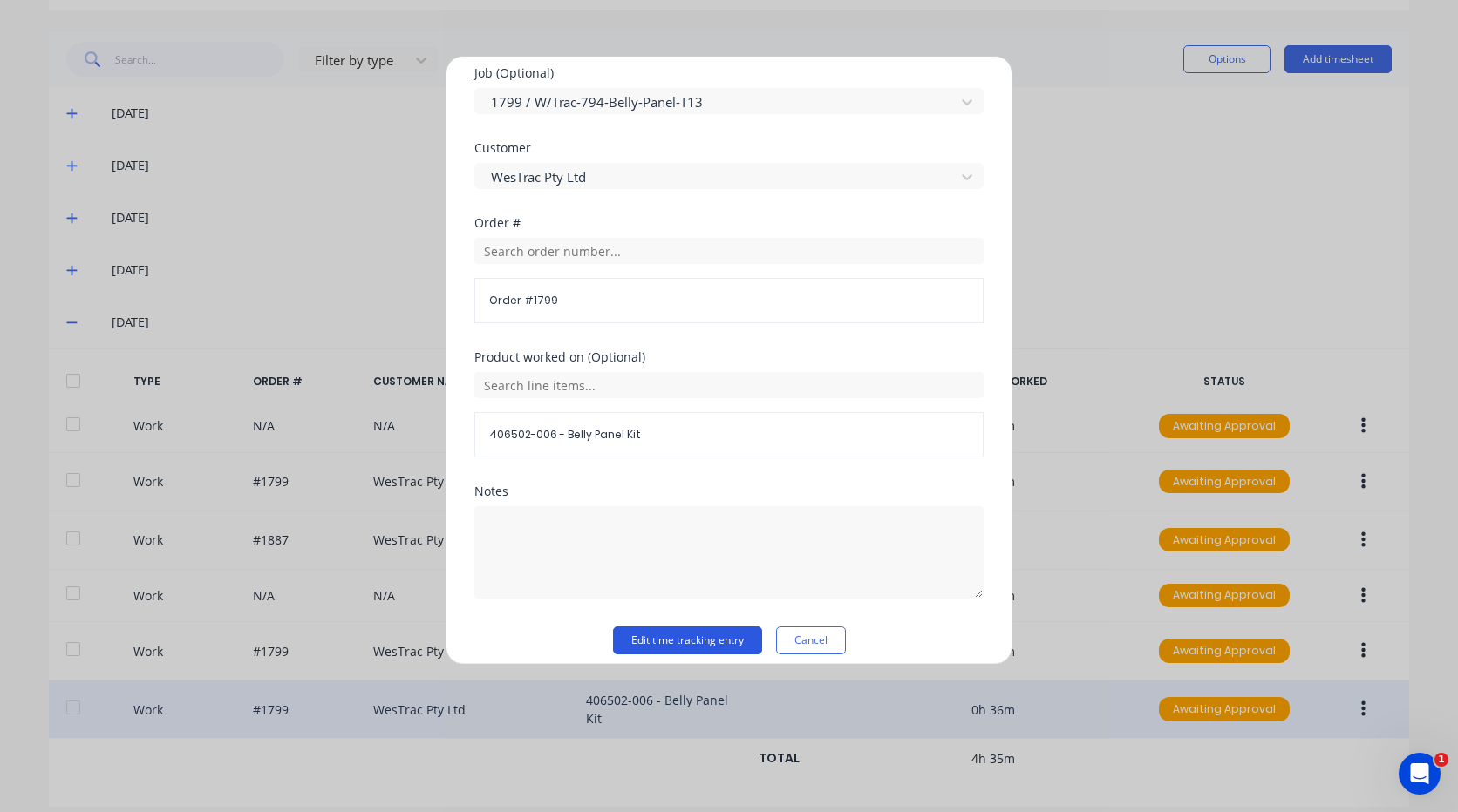
scroll to position [828, 0]
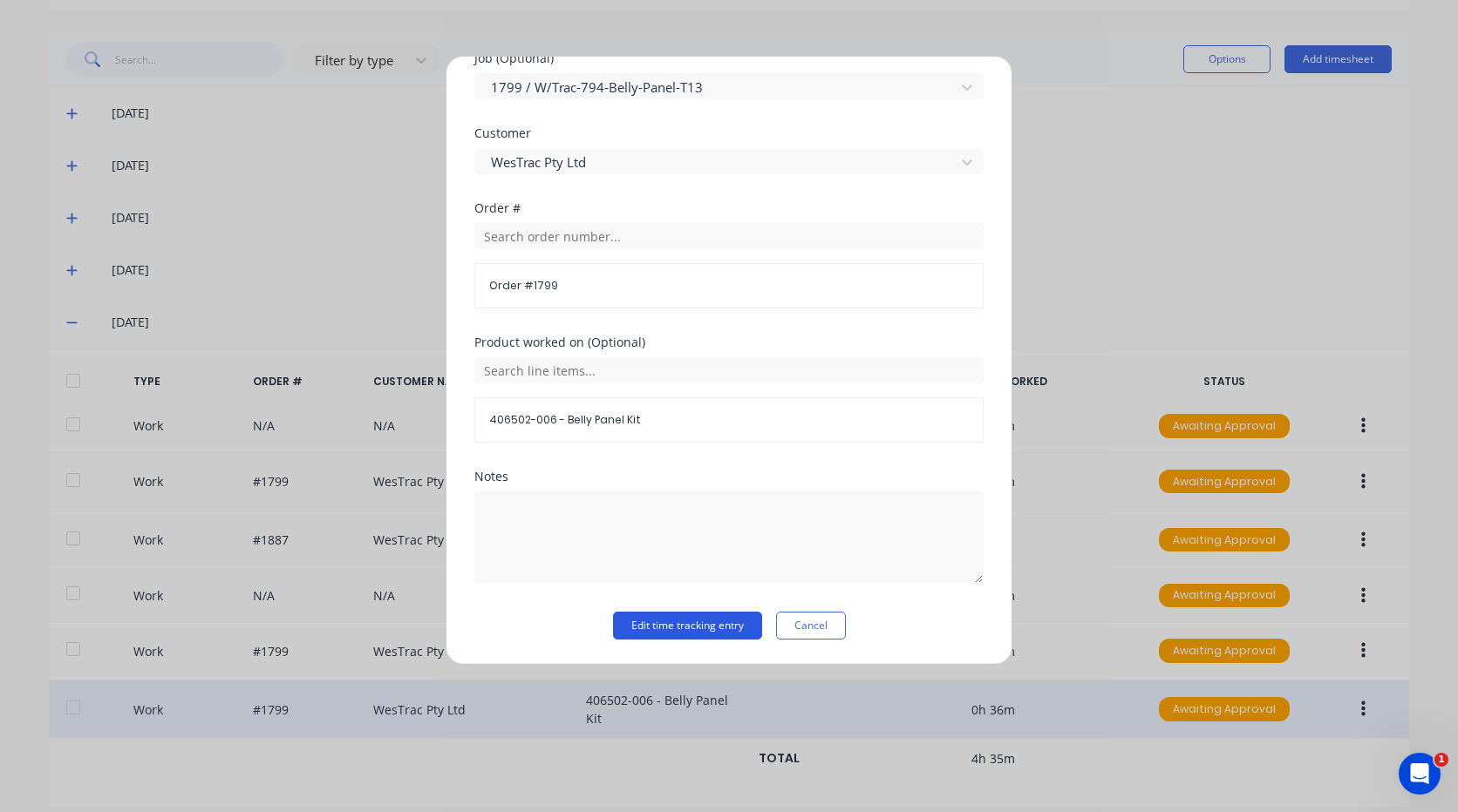
click at [685, 617] on button "Edit time tracking entry" at bounding box center [687, 626] width 149 height 28
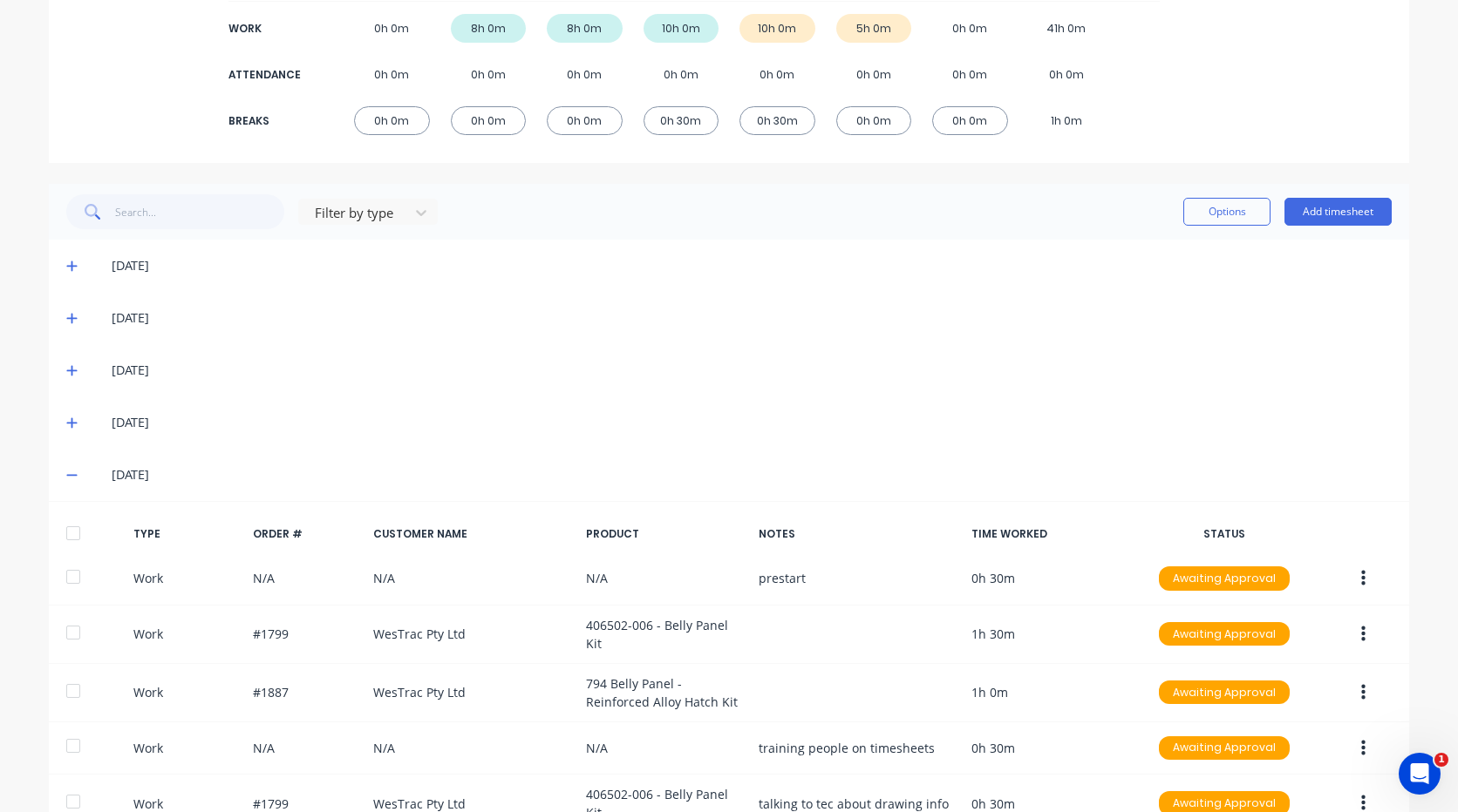
scroll to position [162, 0]
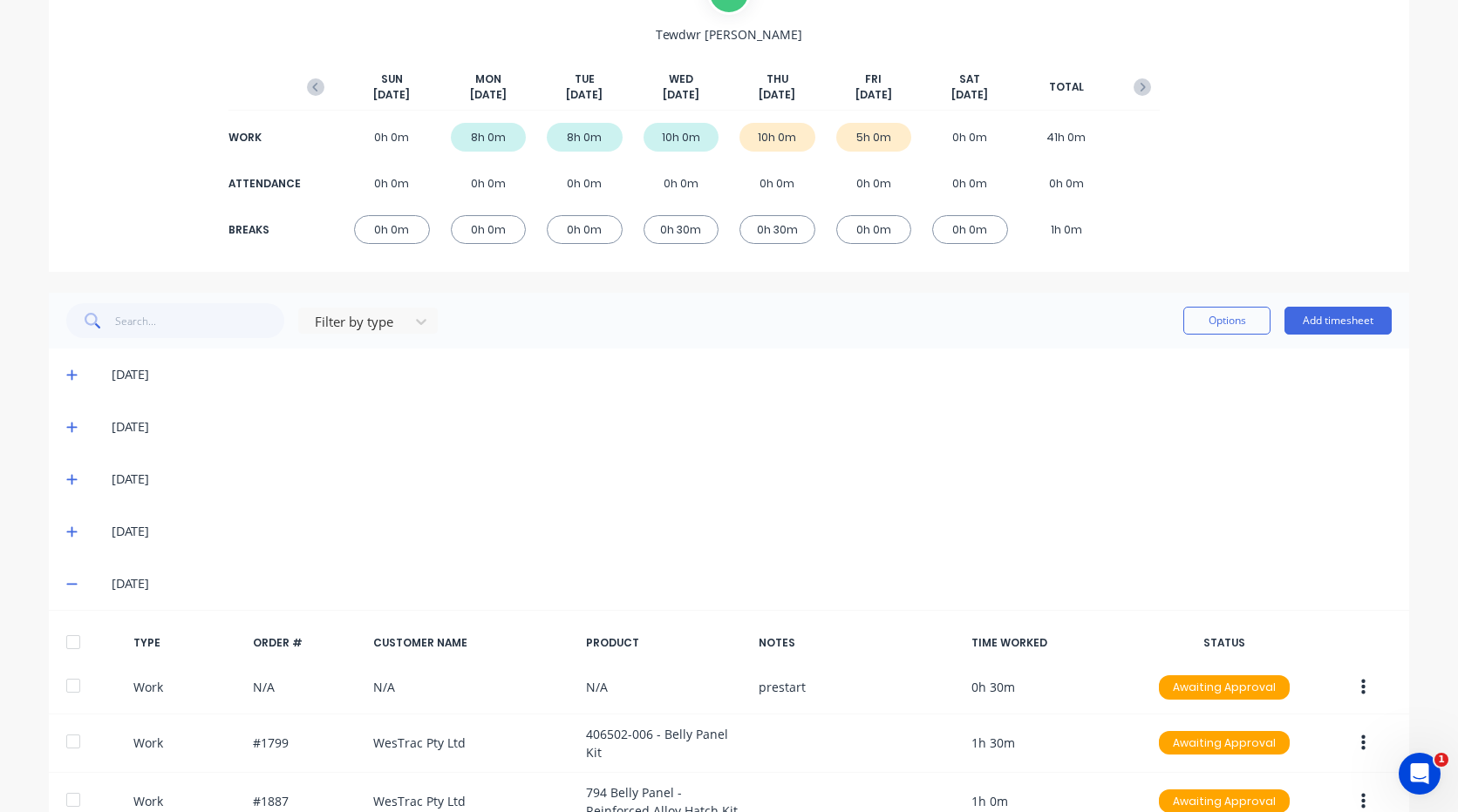
drag, startPoint x: 71, startPoint y: 585, endPoint x: 103, endPoint y: 565, distance: 37.7
click at [70, 585] on icon at bounding box center [71, 584] width 11 height 12
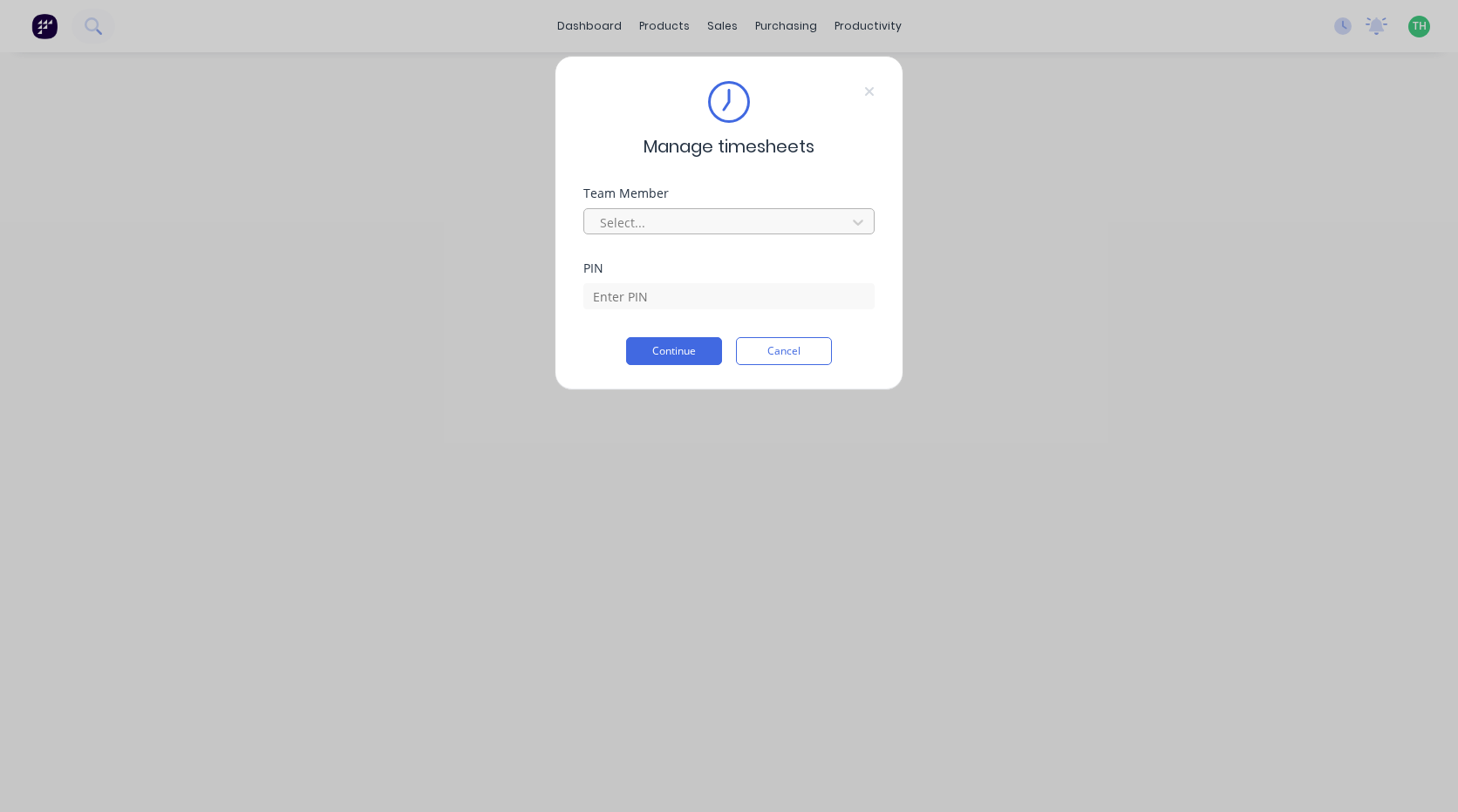
click at [673, 230] on div at bounding box center [718, 223] width 239 height 22
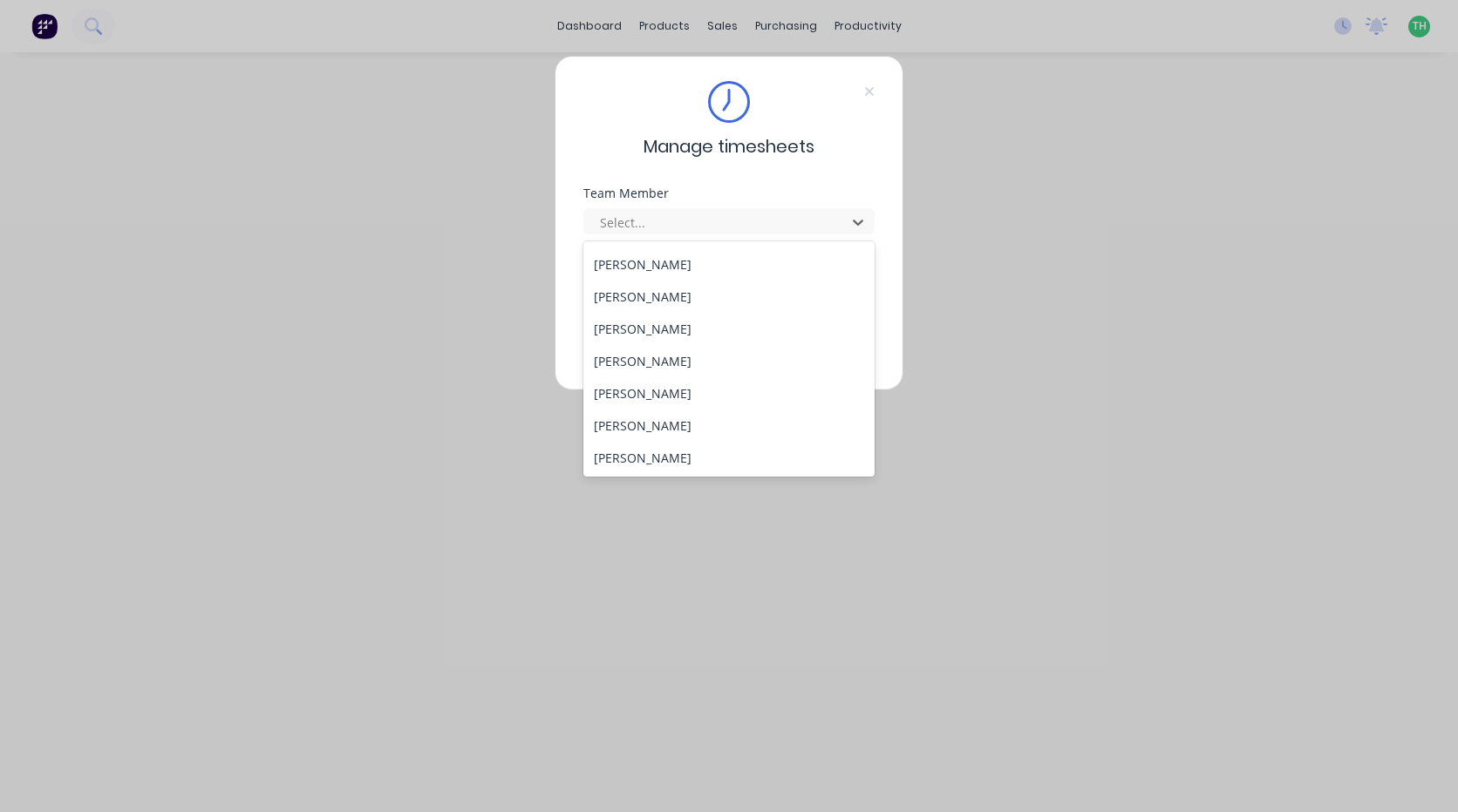
scroll to position [803, 0]
click at [711, 416] on div "Tewdwr [PERSON_NAME]" at bounding box center [729, 424] width 291 height 33
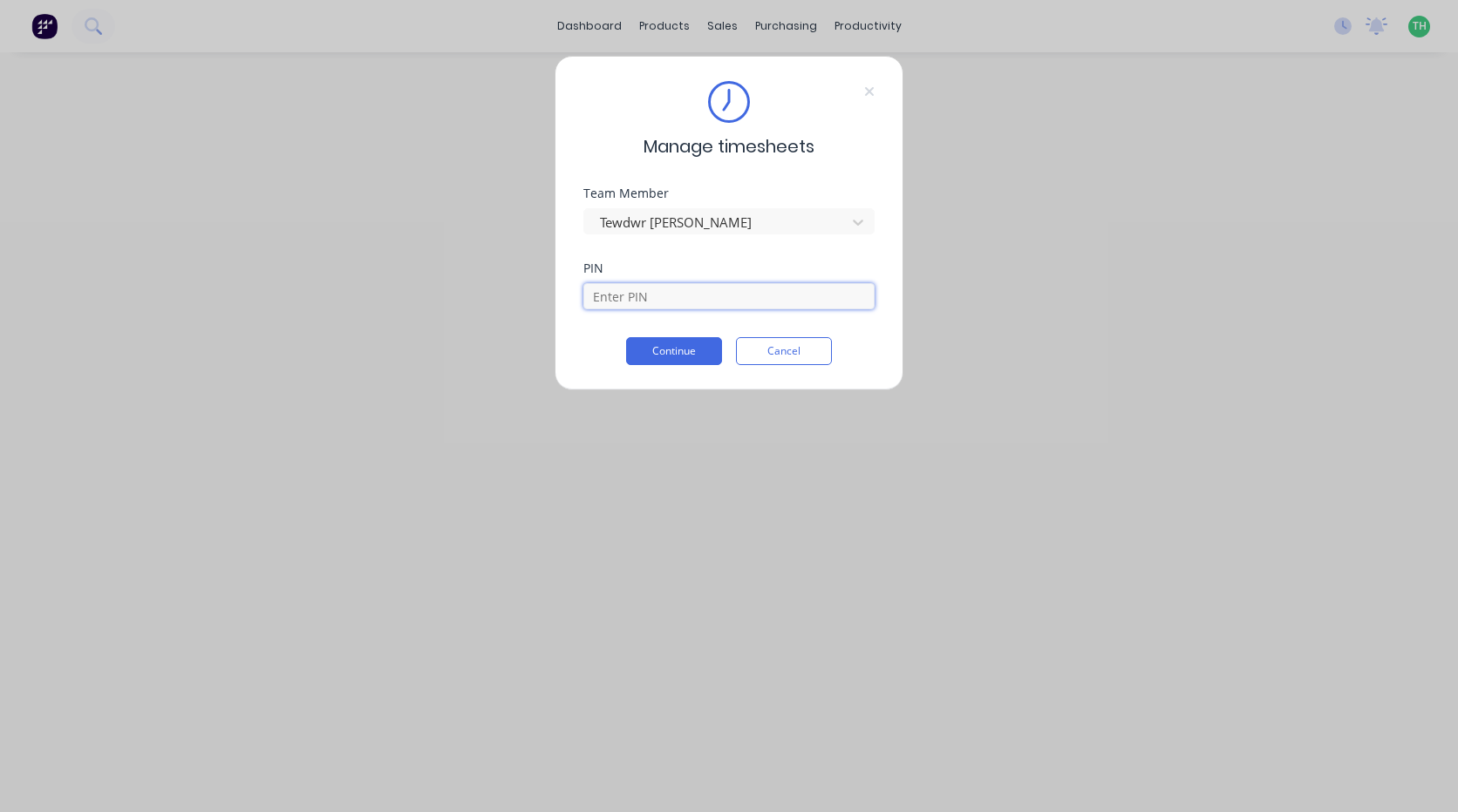
click at [673, 303] on input at bounding box center [729, 296] width 291 height 26
type input "2711"
click at [684, 345] on button "Continue" at bounding box center [673, 351] width 96 height 28
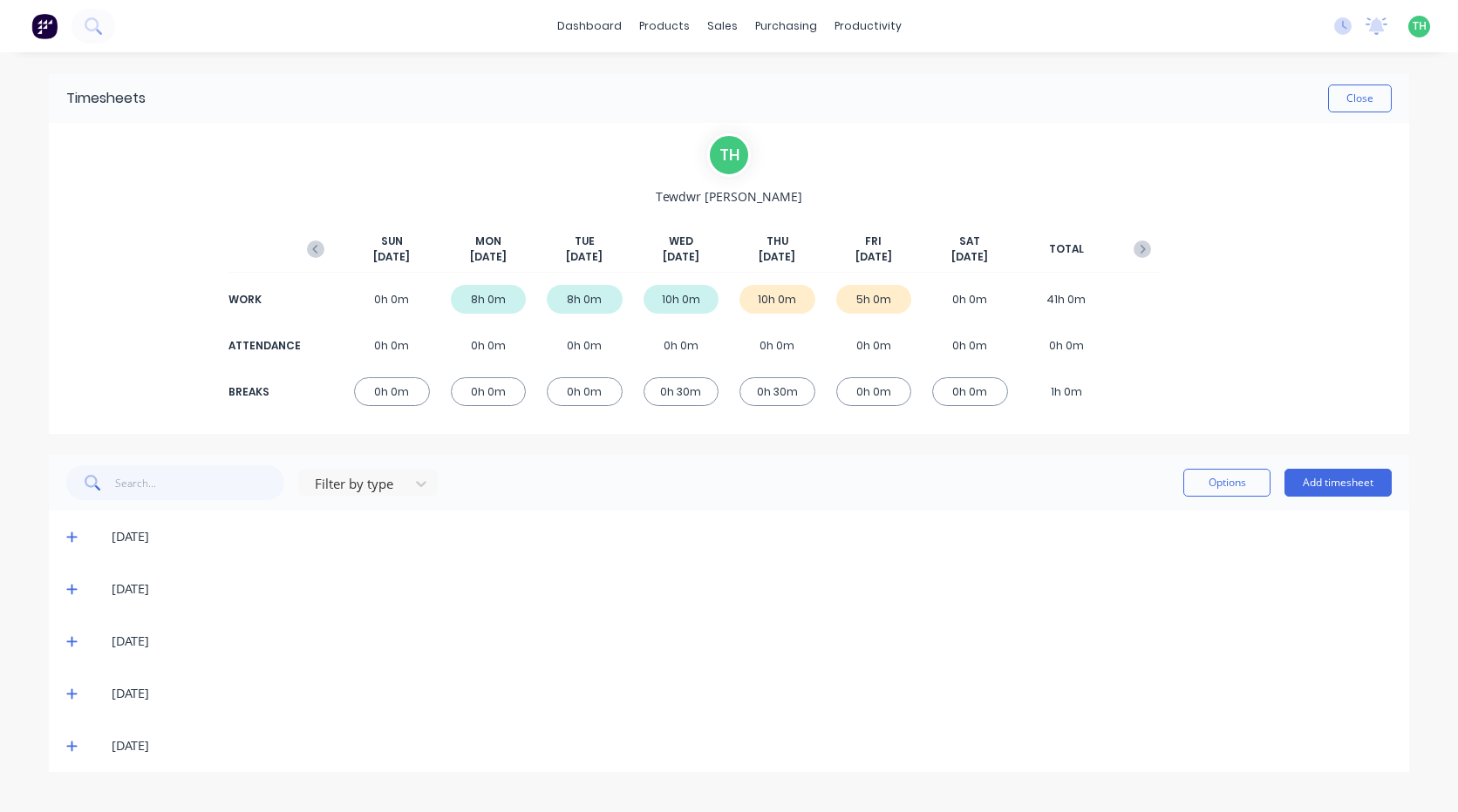
click at [73, 541] on icon at bounding box center [71, 537] width 11 height 12
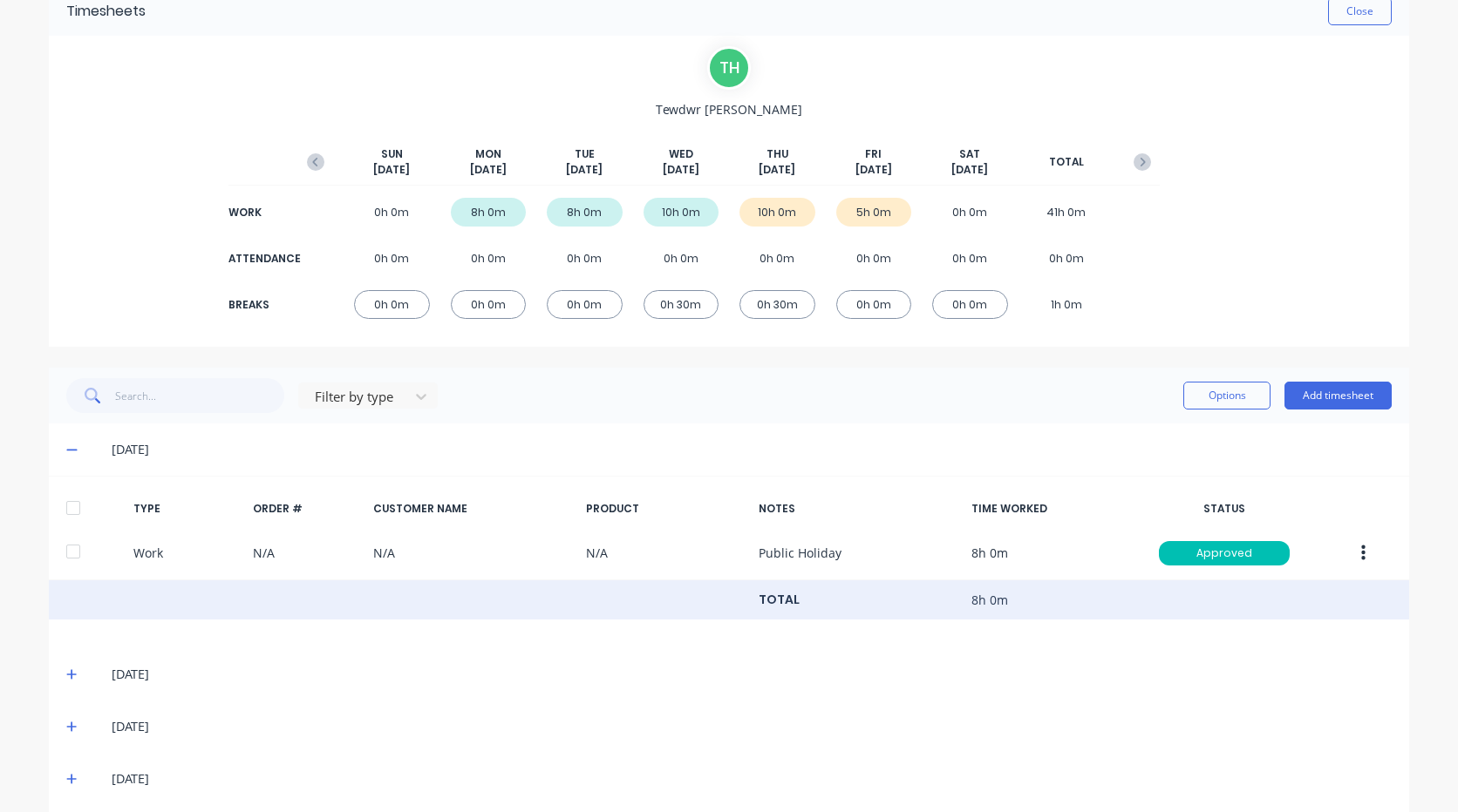
scroll to position [154, 0]
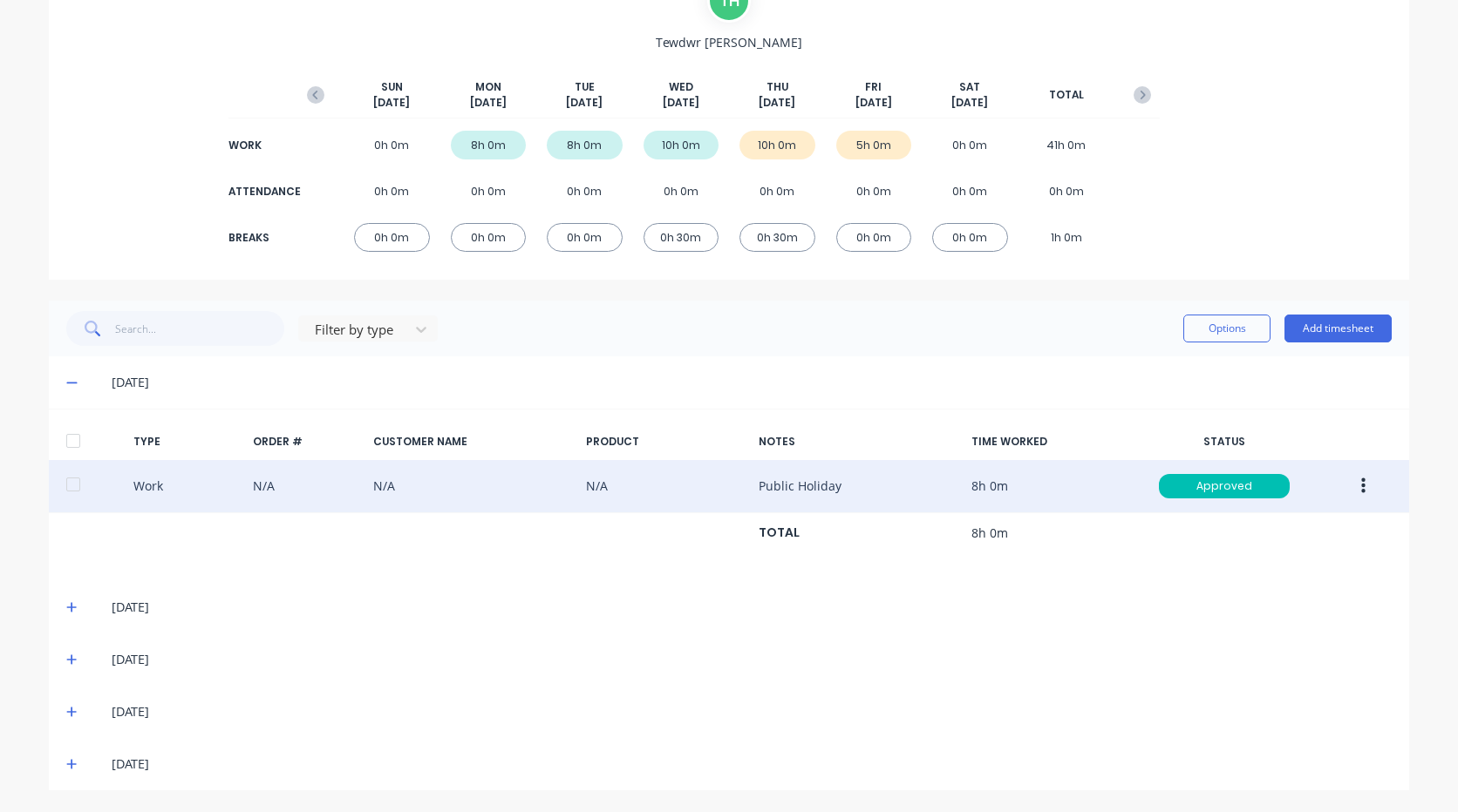
click at [1361, 480] on icon "button" at bounding box center [1363, 485] width 4 height 19
click at [1274, 456] on div "Edit" at bounding box center [1301, 456] width 134 height 26
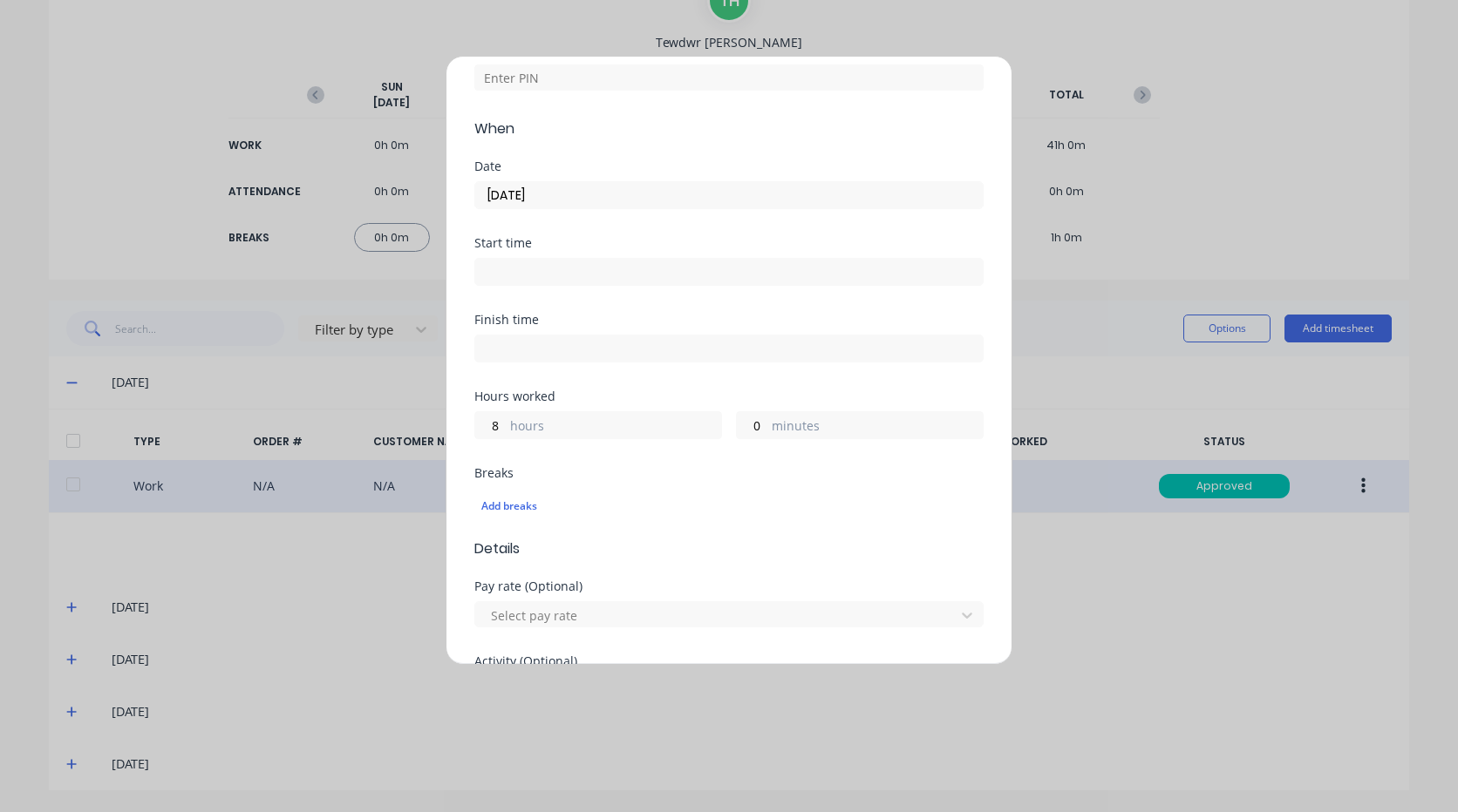
scroll to position [0, 0]
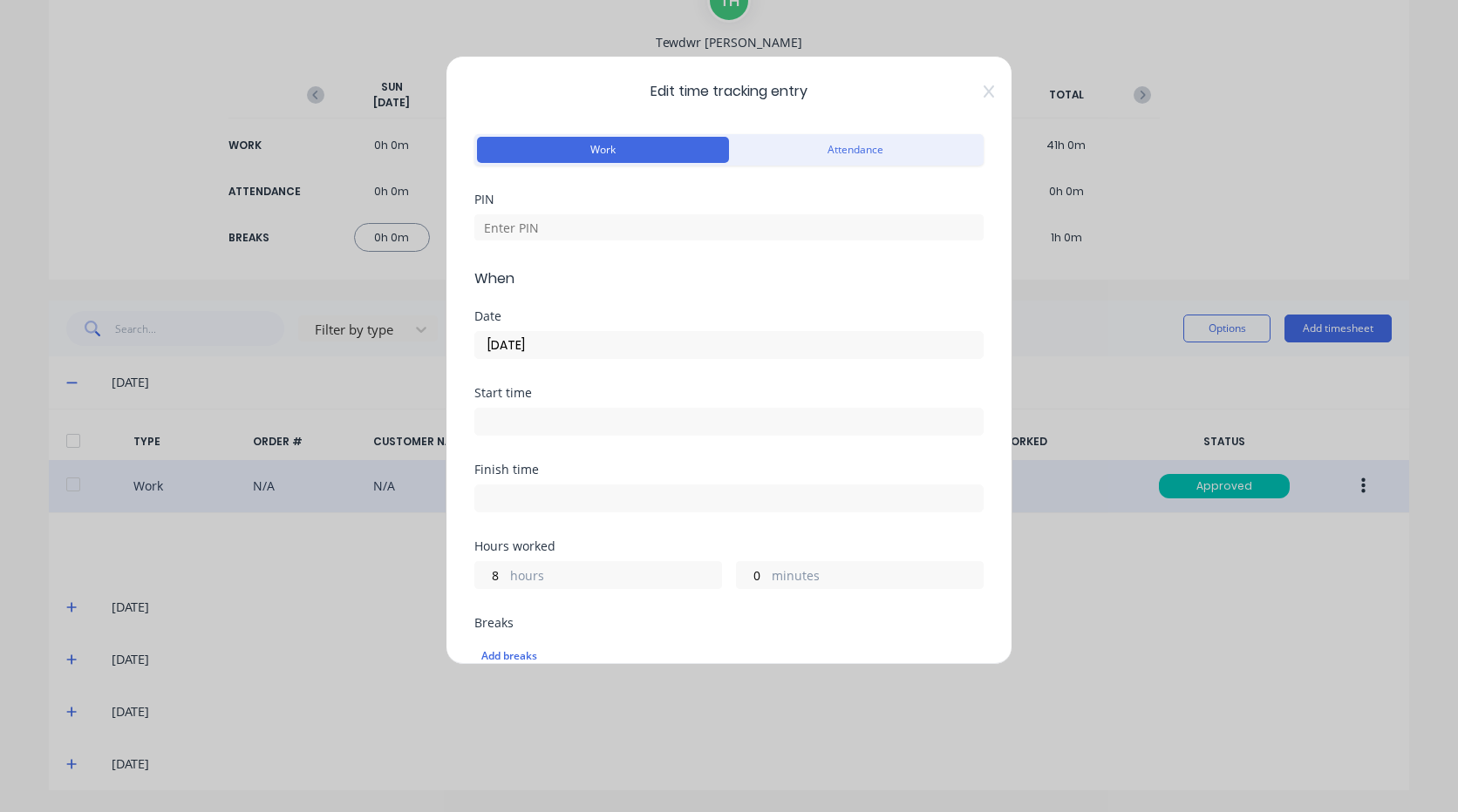
click at [968, 91] on span "Edit time tracking entry" at bounding box center [729, 91] width 509 height 21
click at [983, 92] on icon at bounding box center [988, 92] width 11 height 14
